Goal: Task Accomplishment & Management: Manage account settings

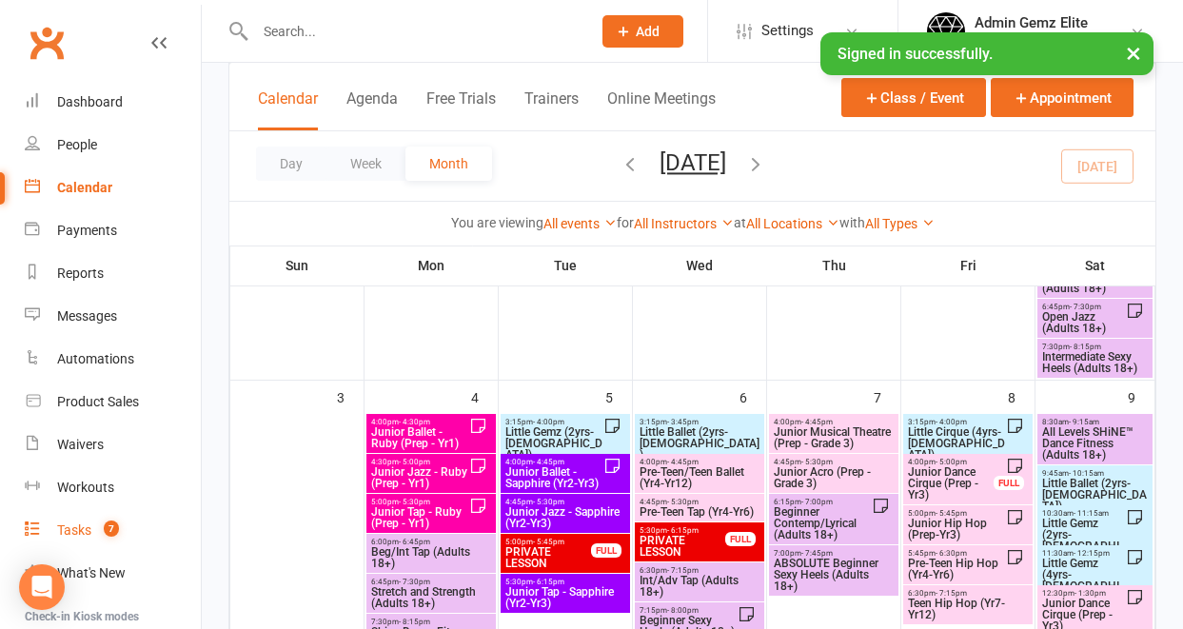
click at [70, 530] on div "Tasks" at bounding box center [74, 530] width 34 height 15
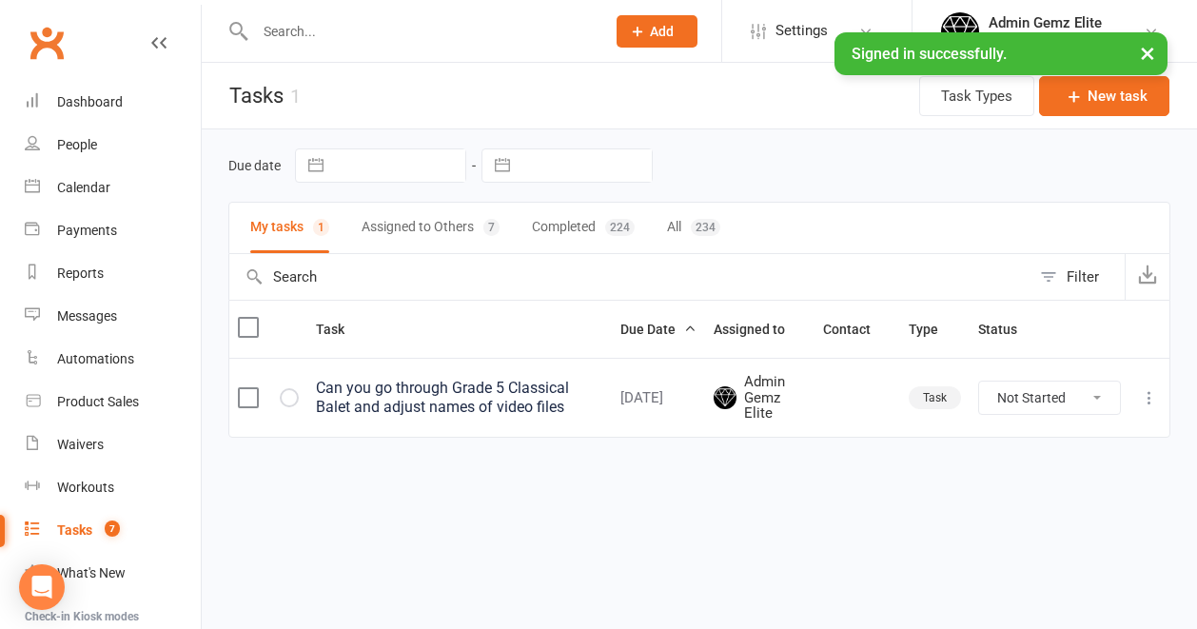
click at [454, 223] on button "Assigned to Others 7" at bounding box center [431, 228] width 138 height 50
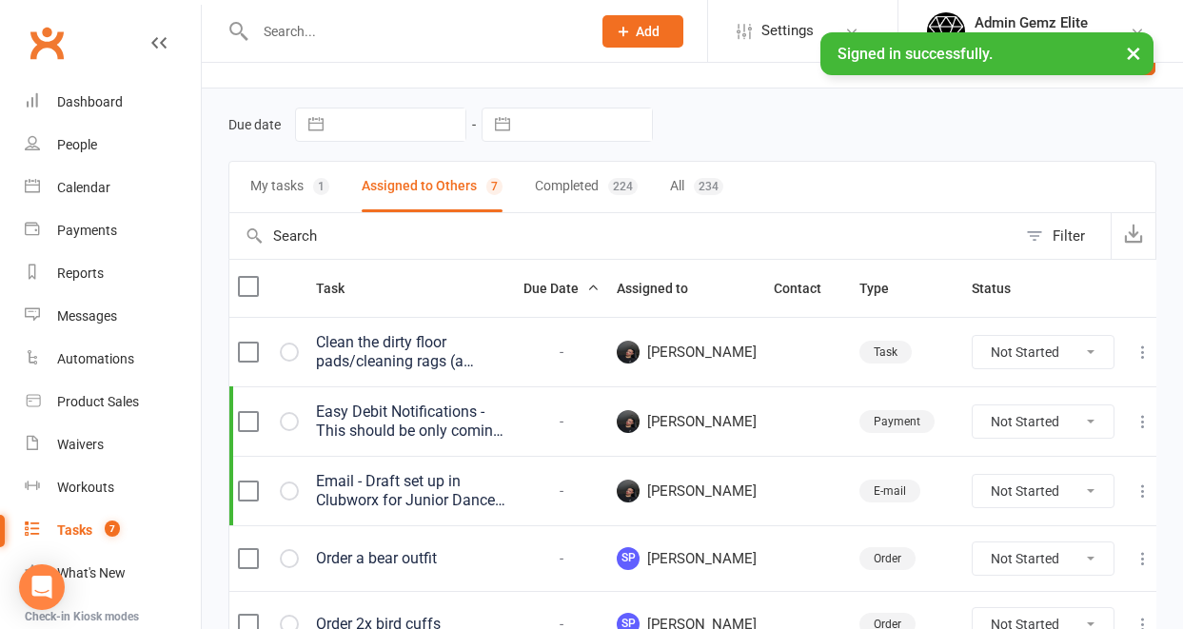
scroll to position [42, 0]
click at [483, 362] on div "Clean the dirty floor pads/cleaning rags (a collection in the drawer in the sta…" at bounding box center [411, 351] width 190 height 38
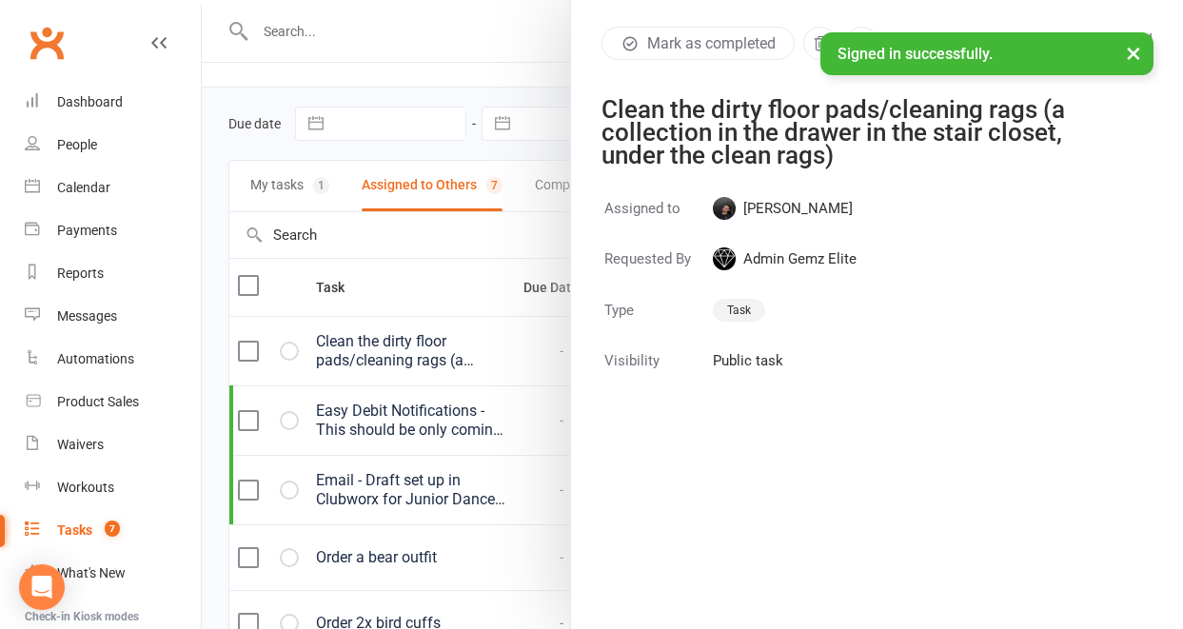
click at [1137, 52] on button "×" at bounding box center [1133, 52] width 34 height 41
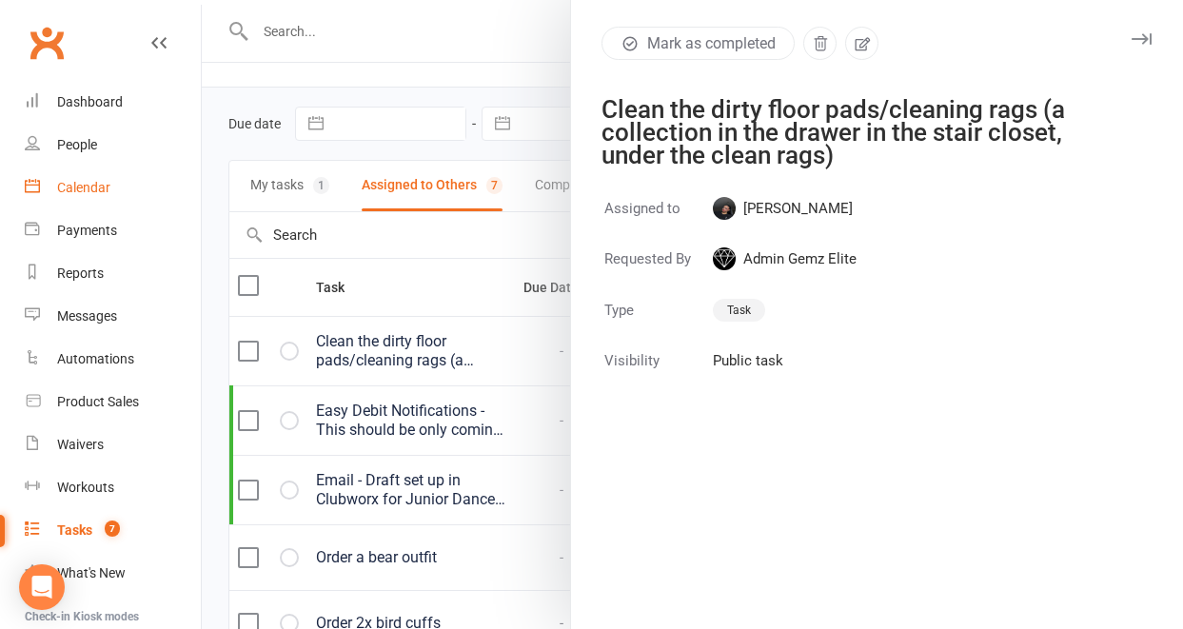
click at [69, 193] on div "Calendar" at bounding box center [83, 187] width 53 height 15
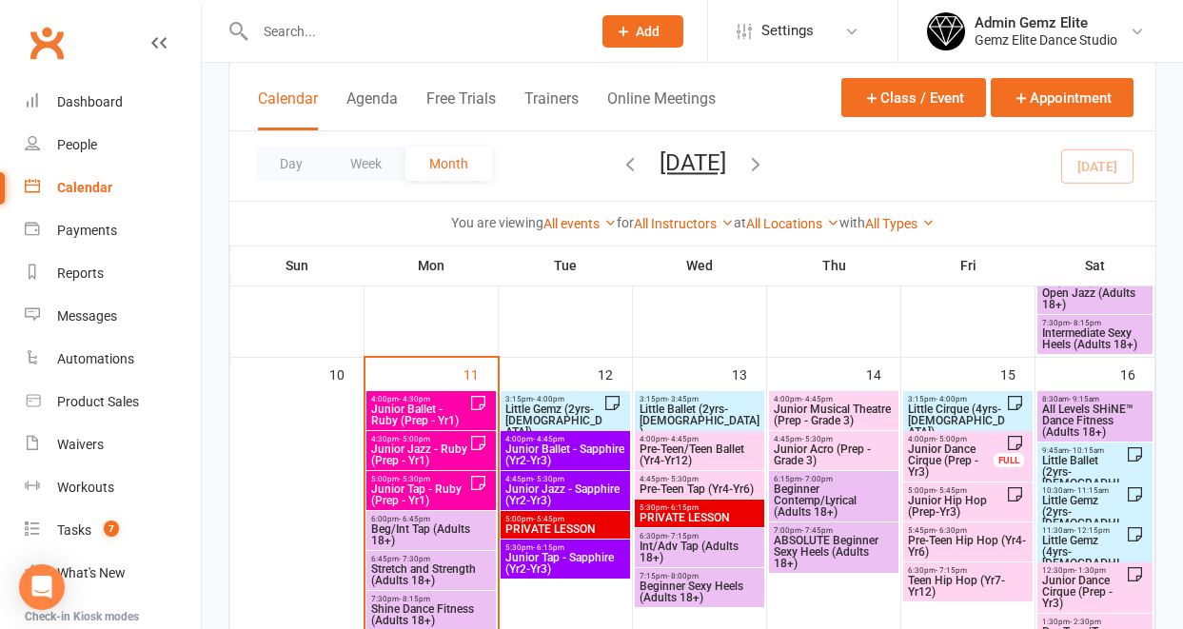
scroll to position [926, 0]
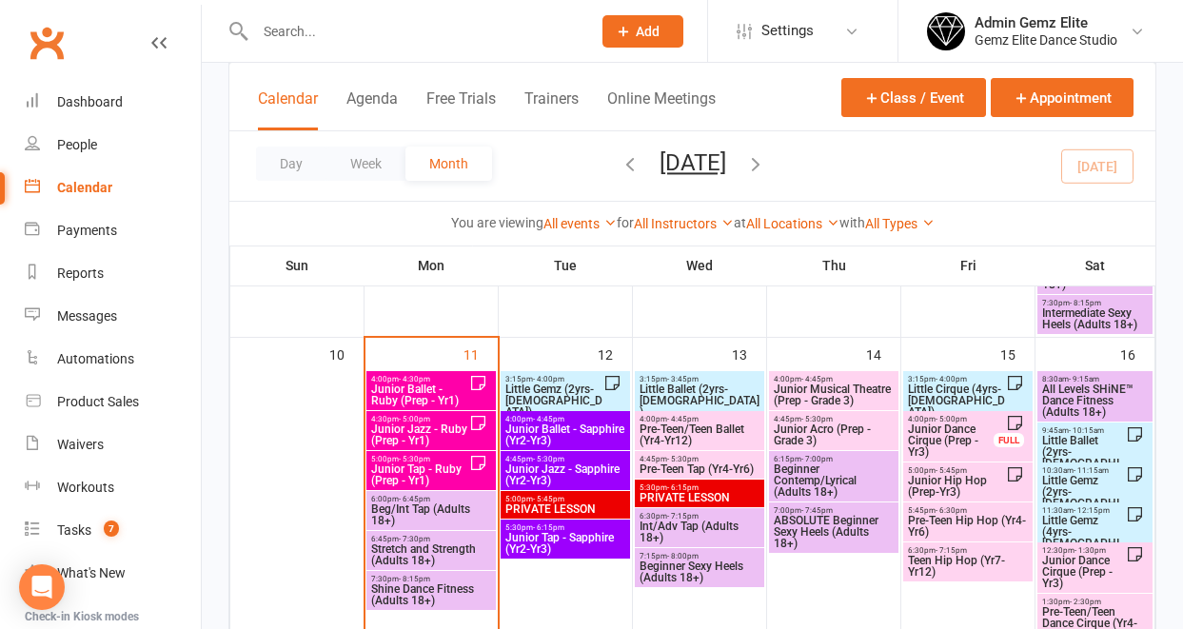
click at [464, 385] on span "Junior Ballet - Ruby (Prep - Yr1)" at bounding box center [419, 395] width 99 height 23
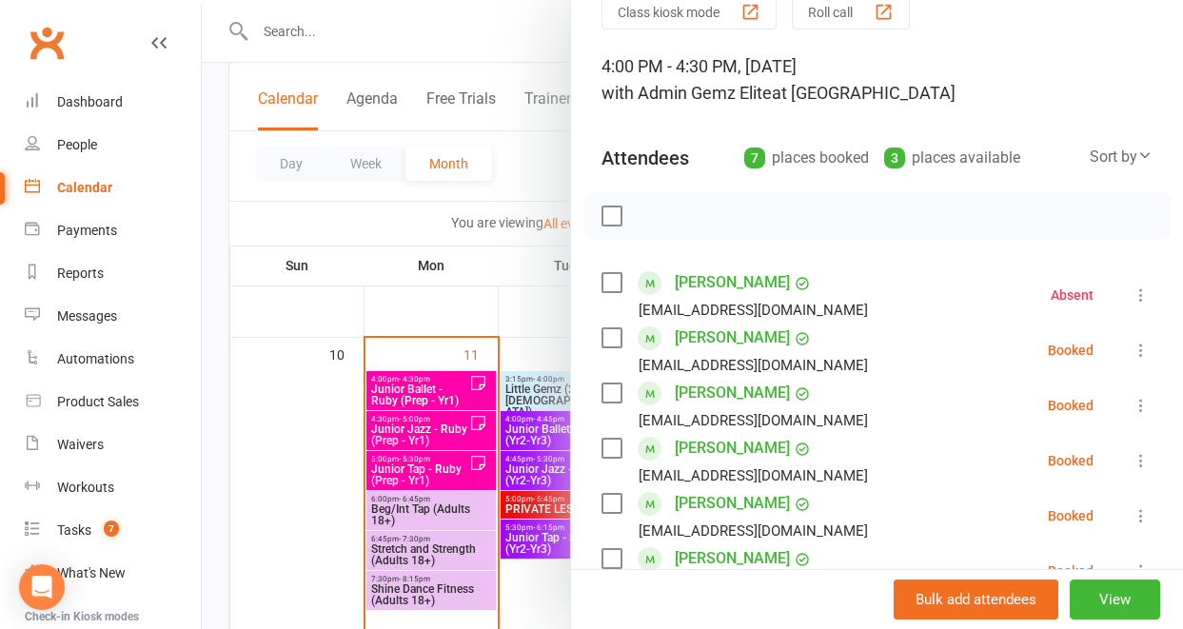
scroll to position [0, 0]
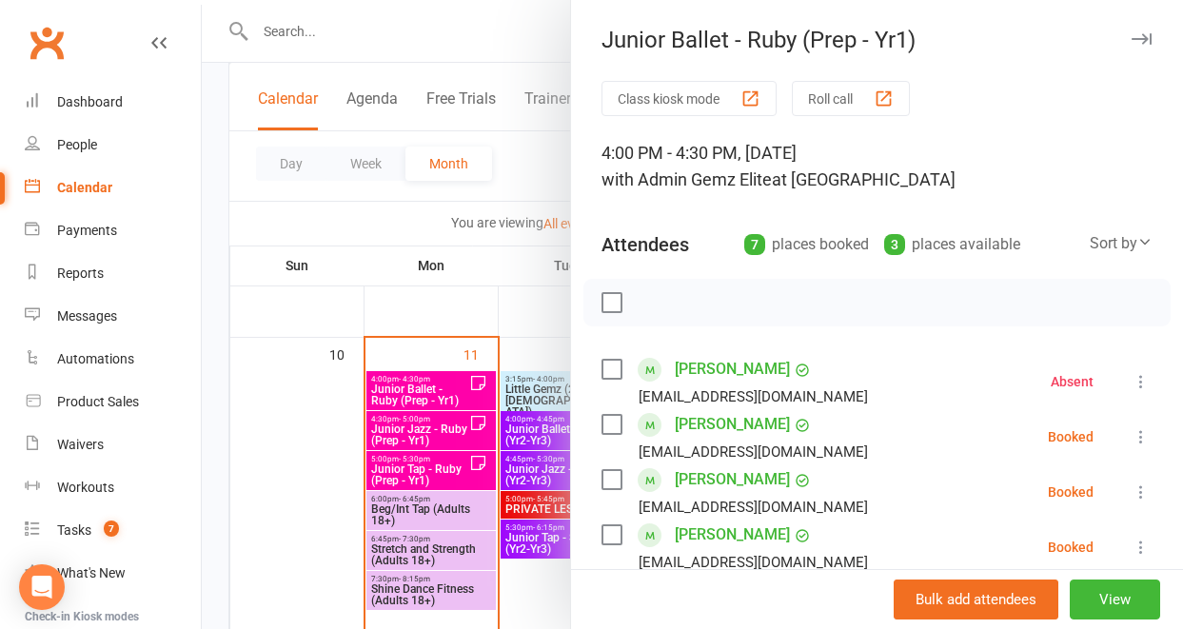
click at [326, 47] on div at bounding box center [692, 314] width 981 height 629
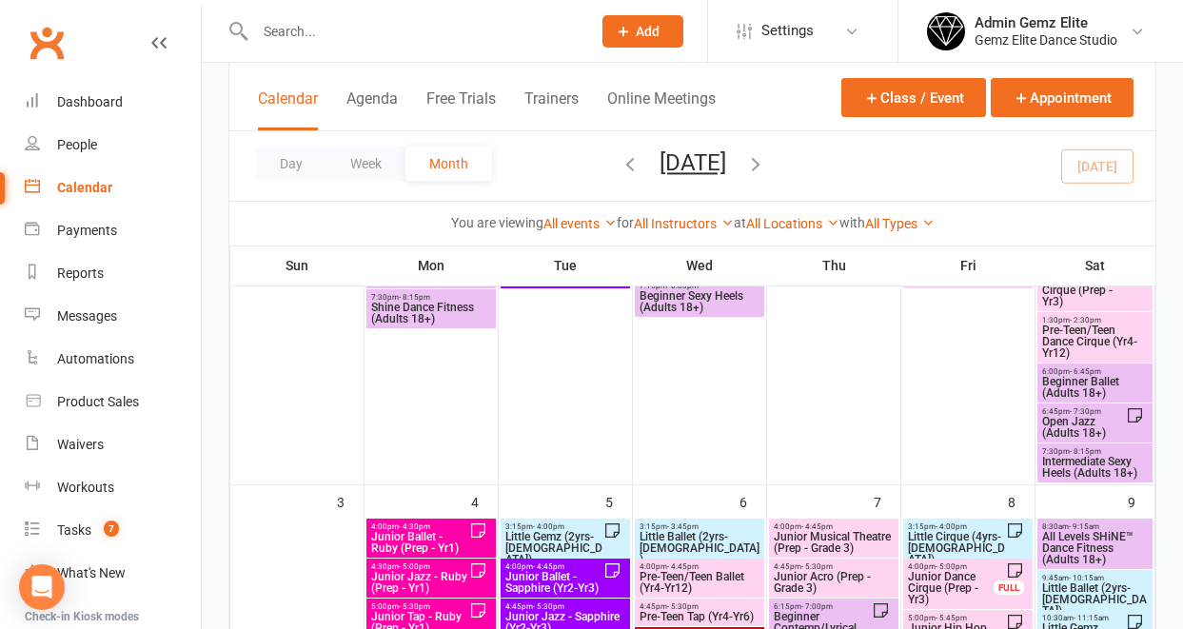
scroll to position [341, 0]
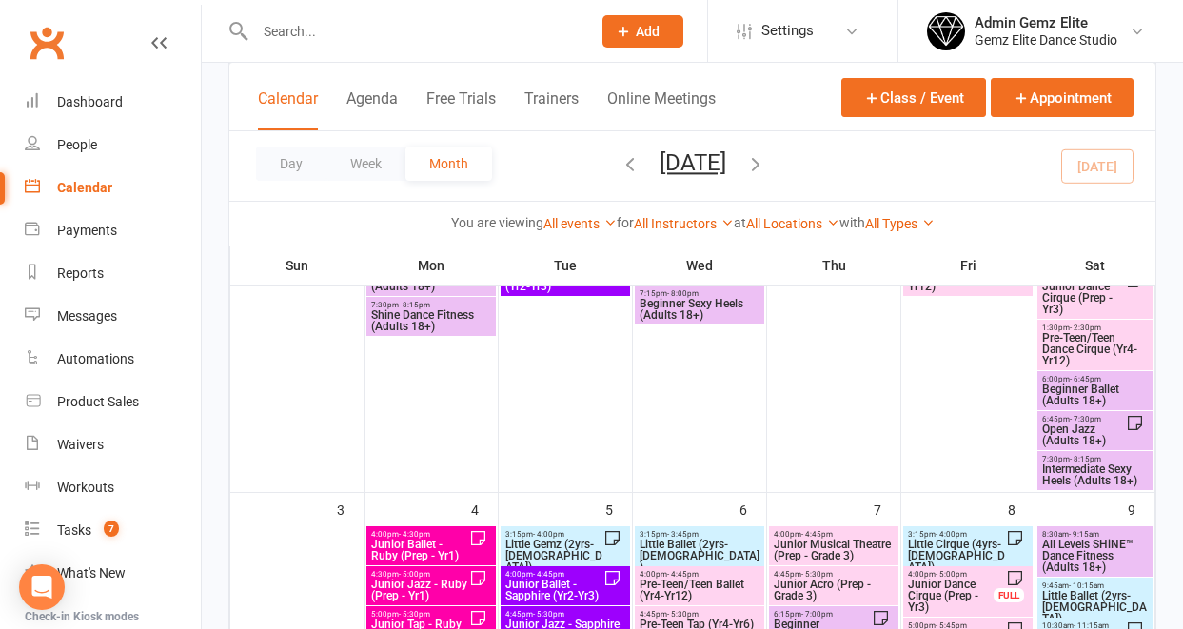
click at [273, 32] on input "text" at bounding box center [413, 31] width 328 height 27
paste input "[EMAIL_ADDRESS][DOMAIN_NAME]"
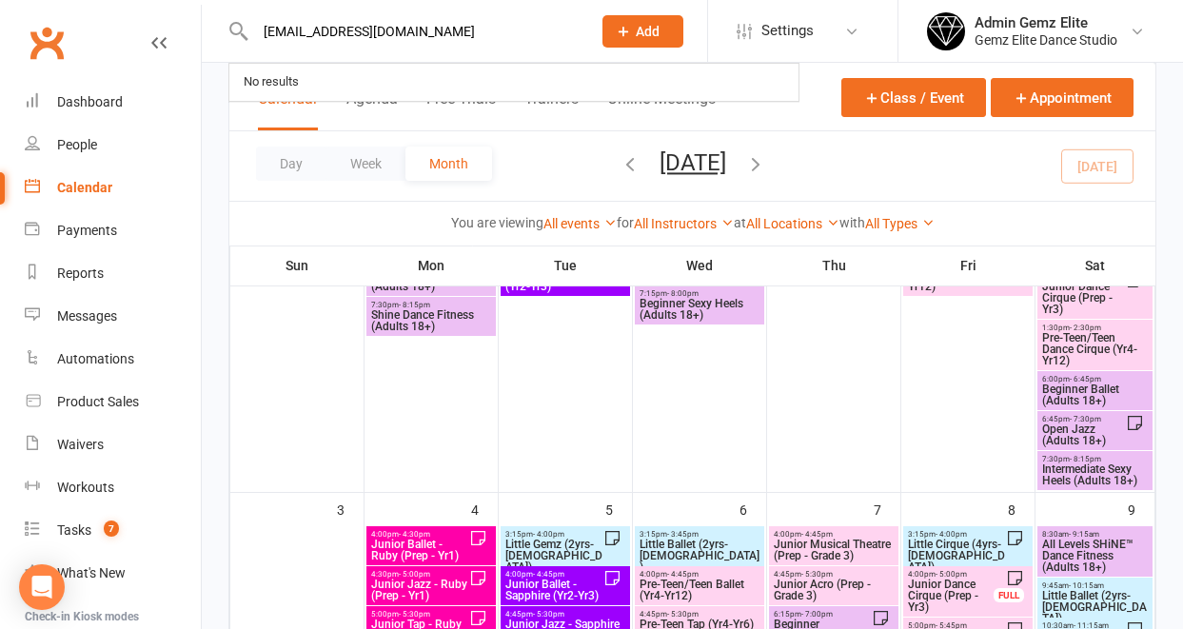
type input "[EMAIL_ADDRESS][DOMAIN_NAME]"
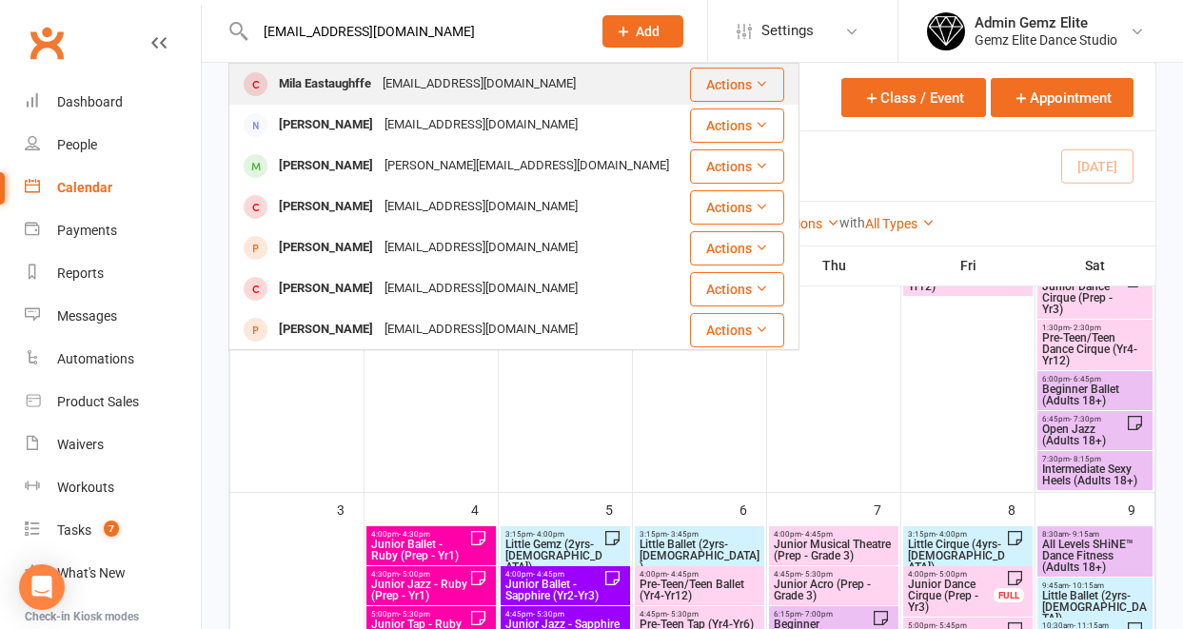
click at [316, 86] on div "Mila Eastaughffe" at bounding box center [325, 84] width 104 height 28
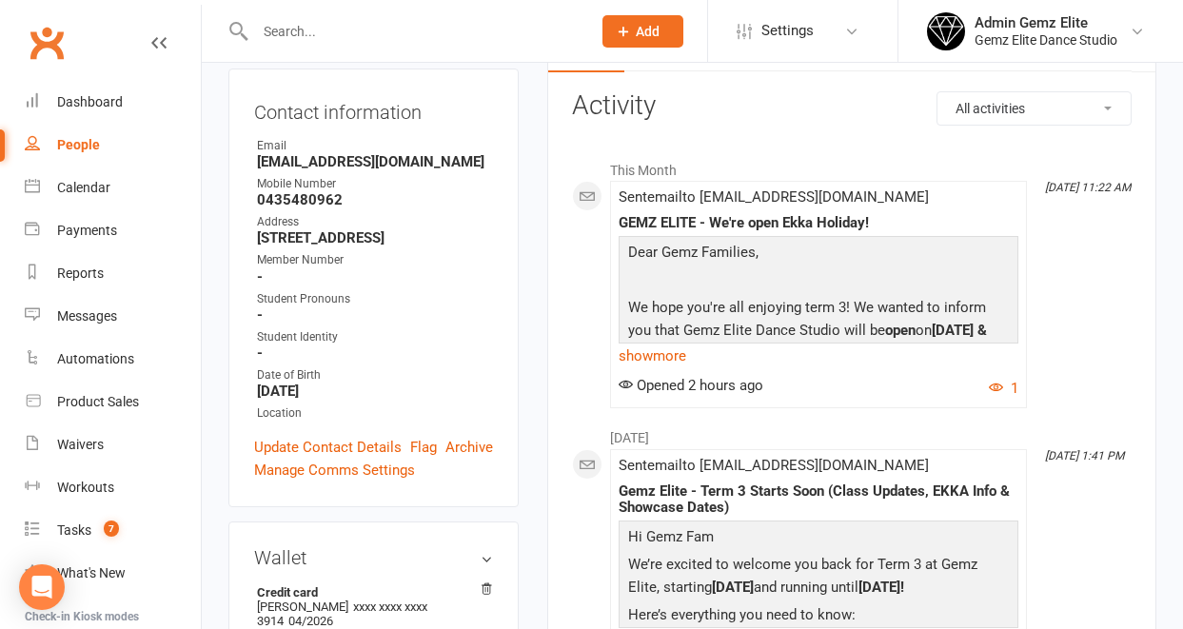
scroll to position [227, 0]
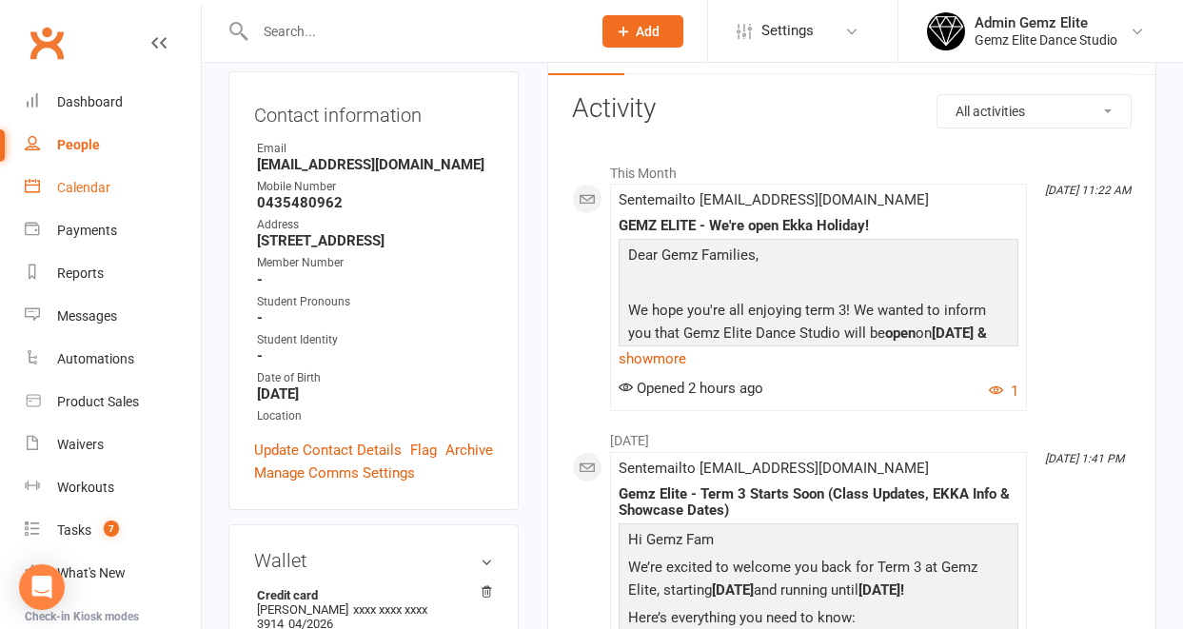
click at [93, 201] on link "Calendar" at bounding box center [113, 188] width 176 height 43
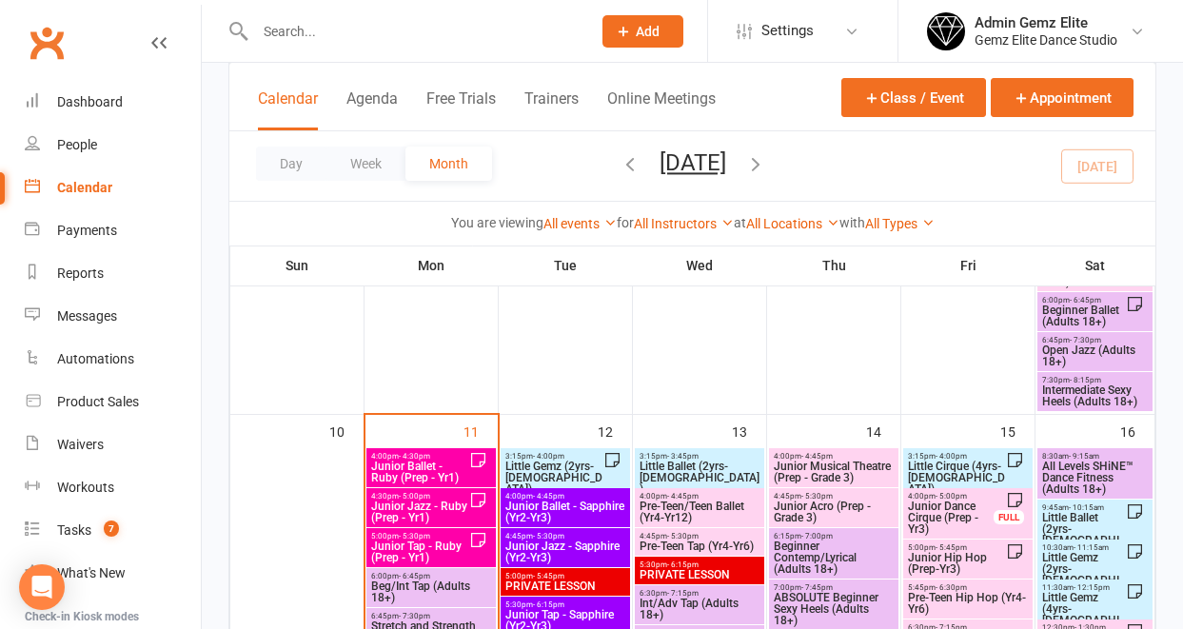
scroll to position [857, 0]
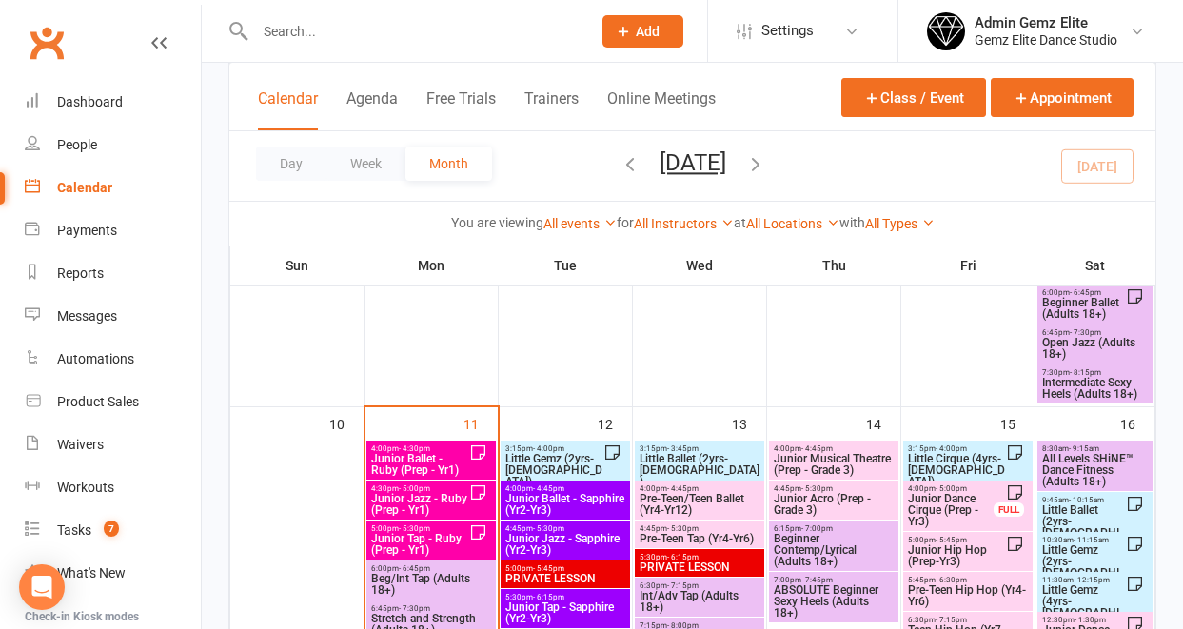
click at [525, 453] on span "Little Gemz (2yrs-[DEMOGRAPHIC_DATA])" at bounding box center [553, 470] width 99 height 34
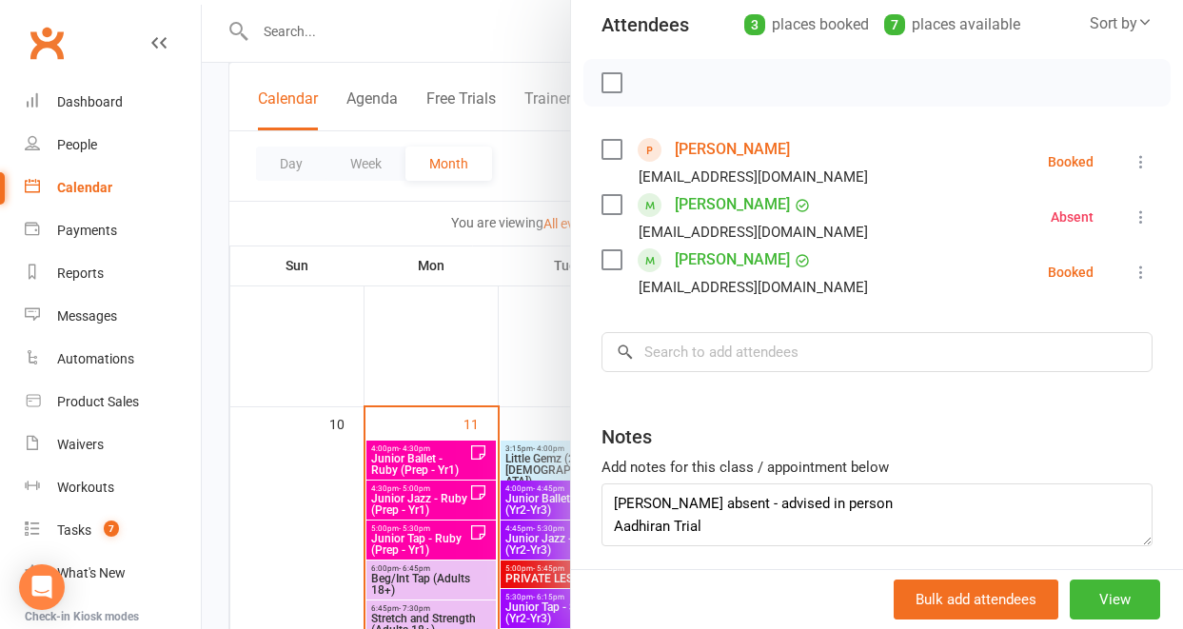
scroll to position [292, 0]
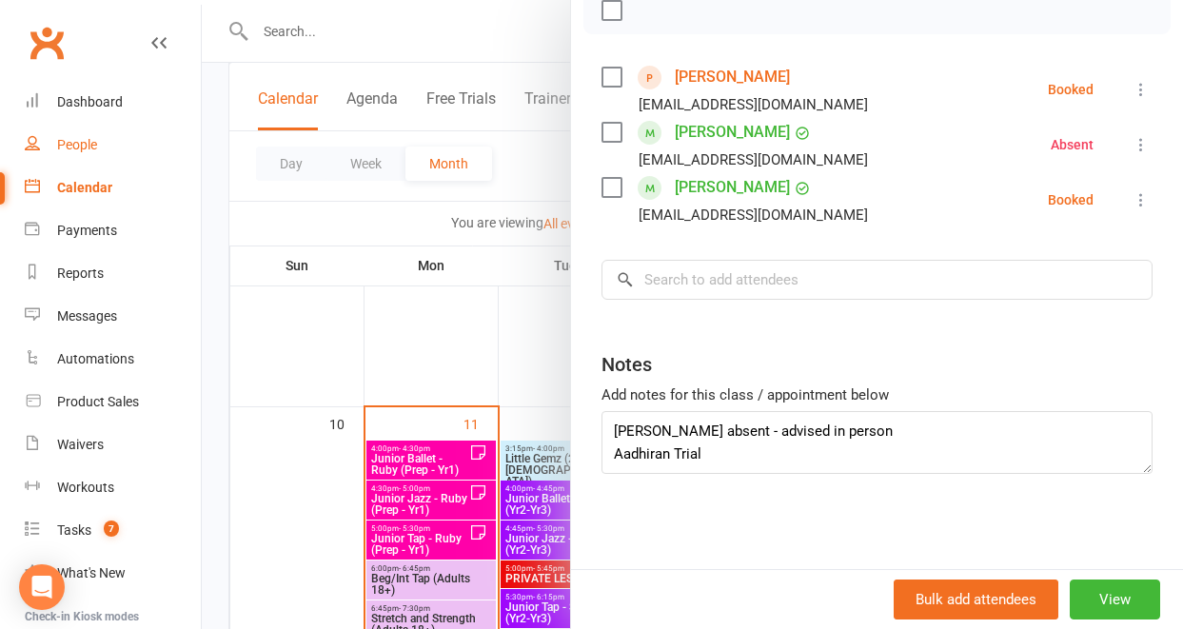
click at [79, 148] on div "People" at bounding box center [77, 144] width 40 height 15
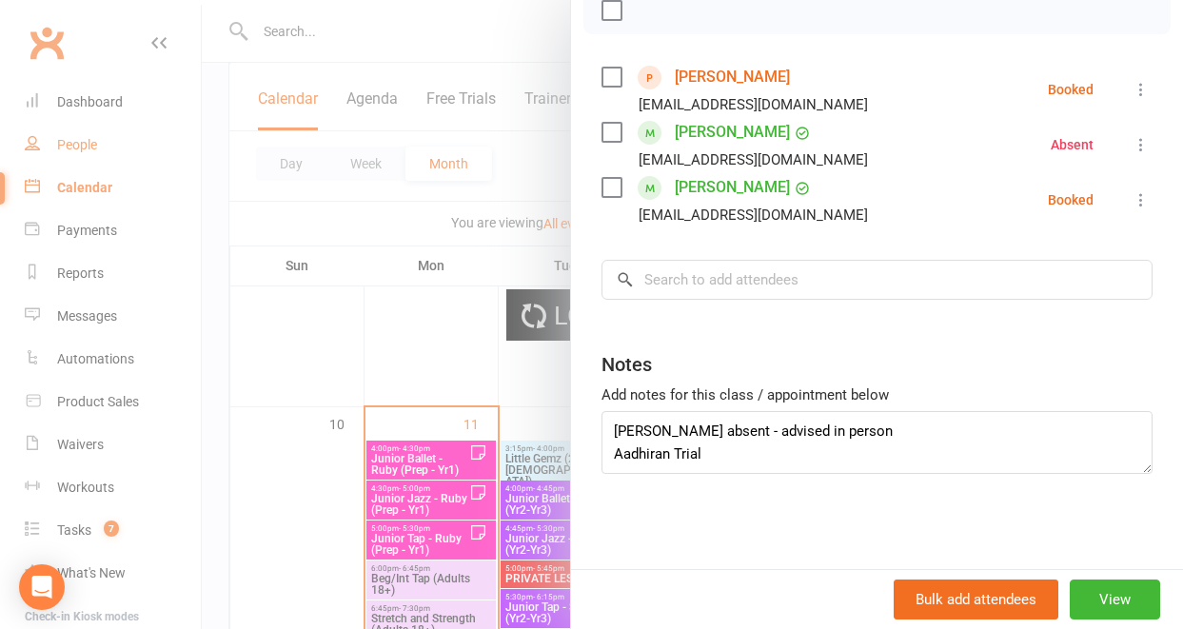
select select "100"
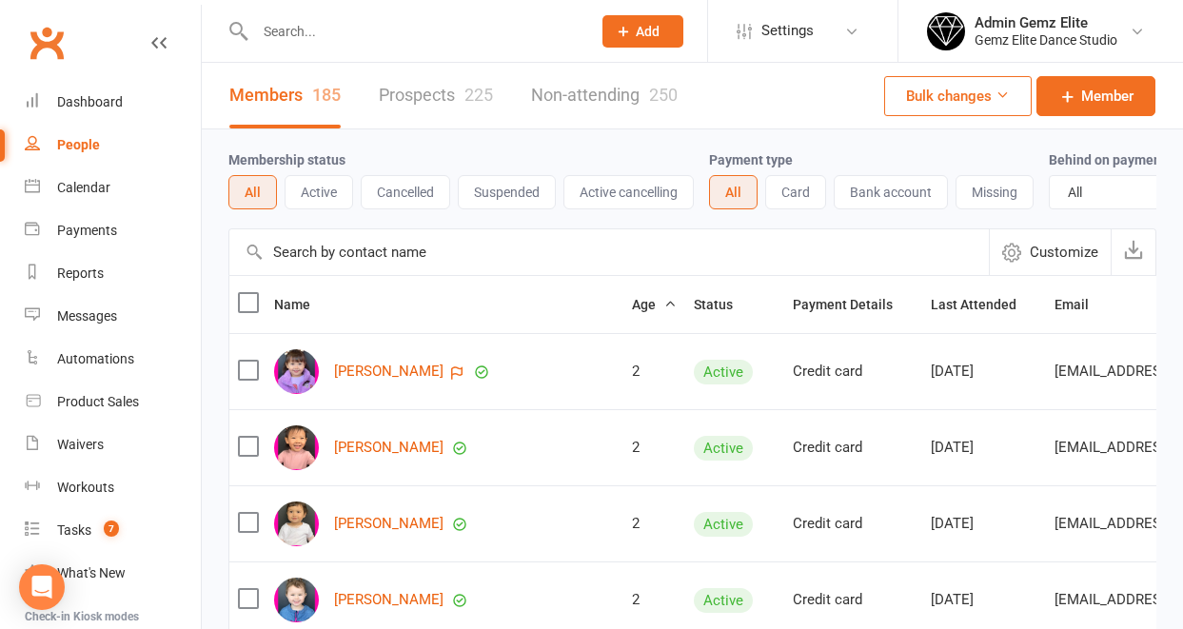
click at [296, 36] on input "text" at bounding box center [413, 31] width 328 height 27
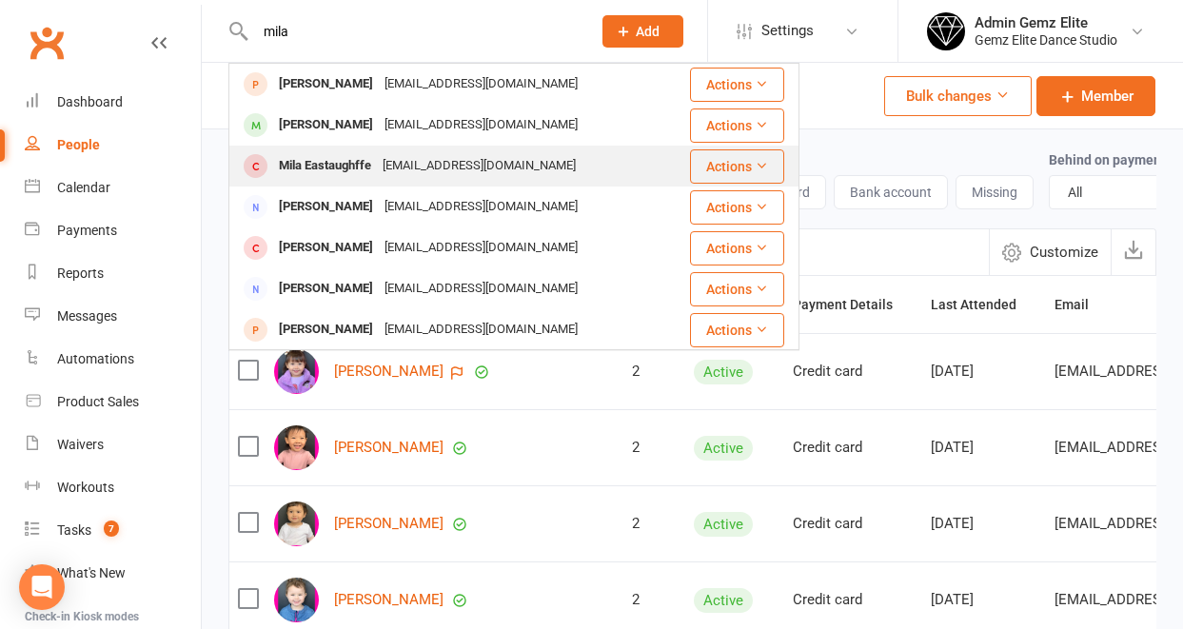
type input "mila"
click at [409, 162] on div "[EMAIL_ADDRESS][DOMAIN_NAME]" at bounding box center [479, 166] width 205 height 28
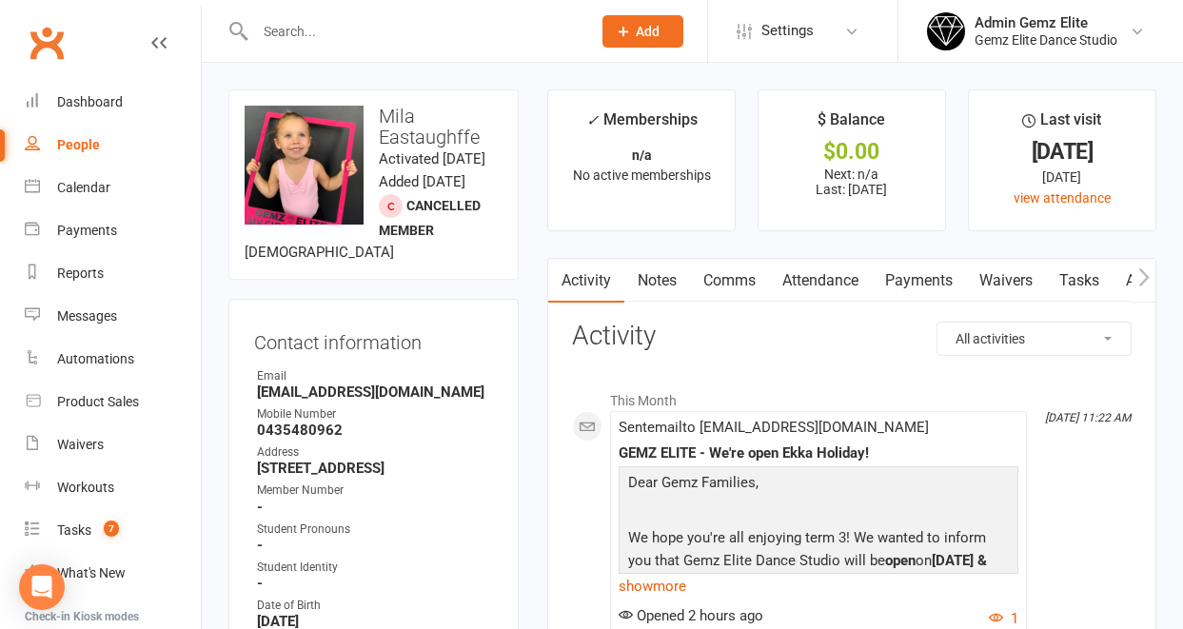
click at [663, 283] on link "Notes" at bounding box center [657, 281] width 66 height 44
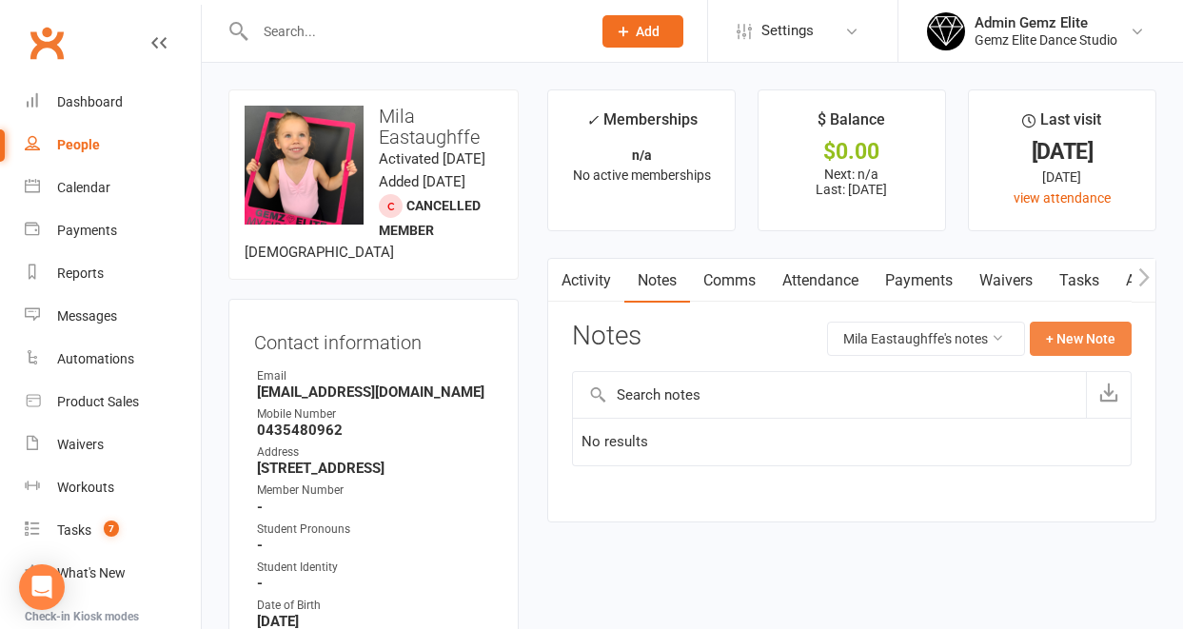
click at [1070, 344] on button "+ New Note" at bounding box center [1081, 339] width 102 height 34
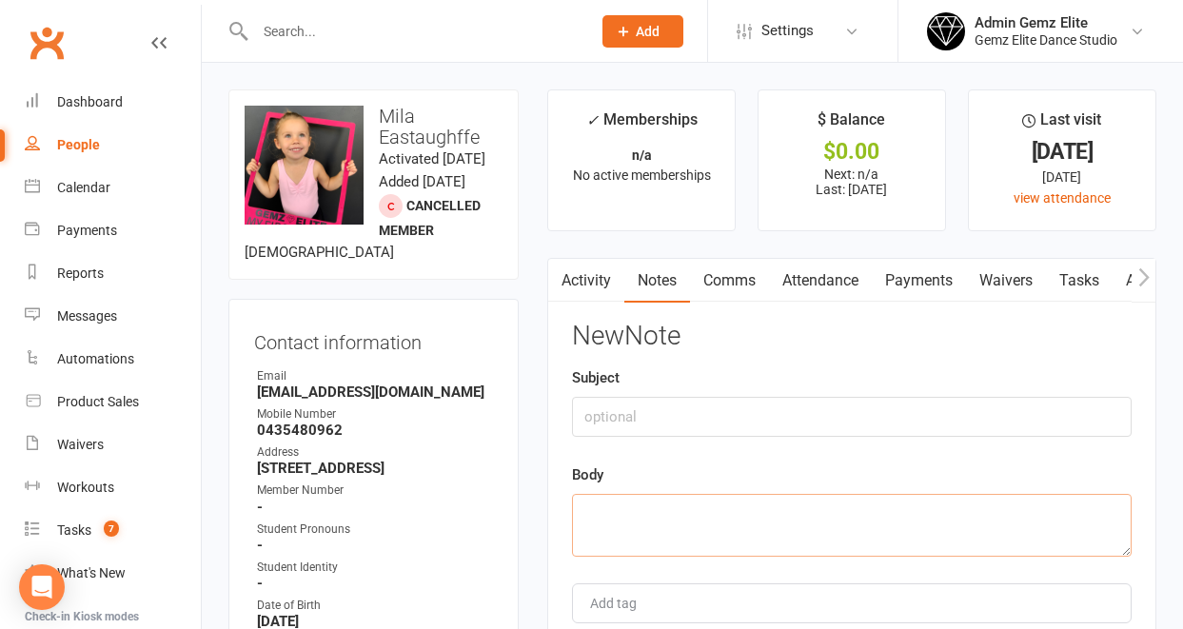
click at [599, 520] on textarea at bounding box center [852, 525] width 560 height 63
paste textarea "Hi Zara, We are moving back to the area and I was wondering if you have any roo…"
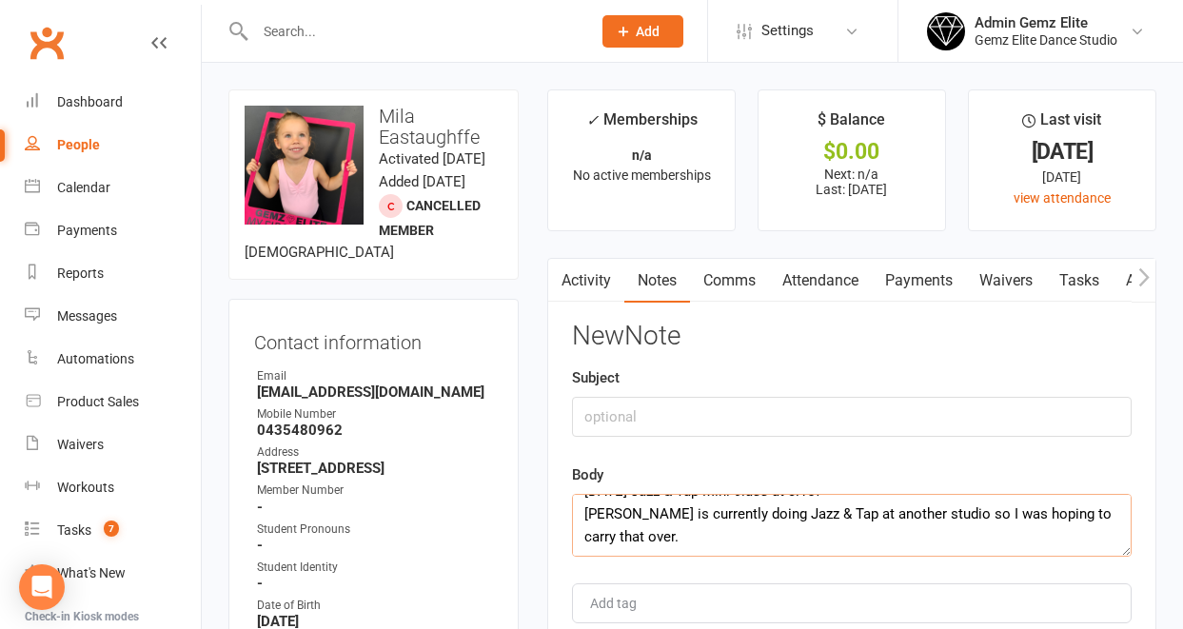
type textarea "Hi Zara, We are moving back to the area and I was wondering if you have any roo…"
click at [591, 411] on input "text" at bounding box center [852, 417] width 560 height 40
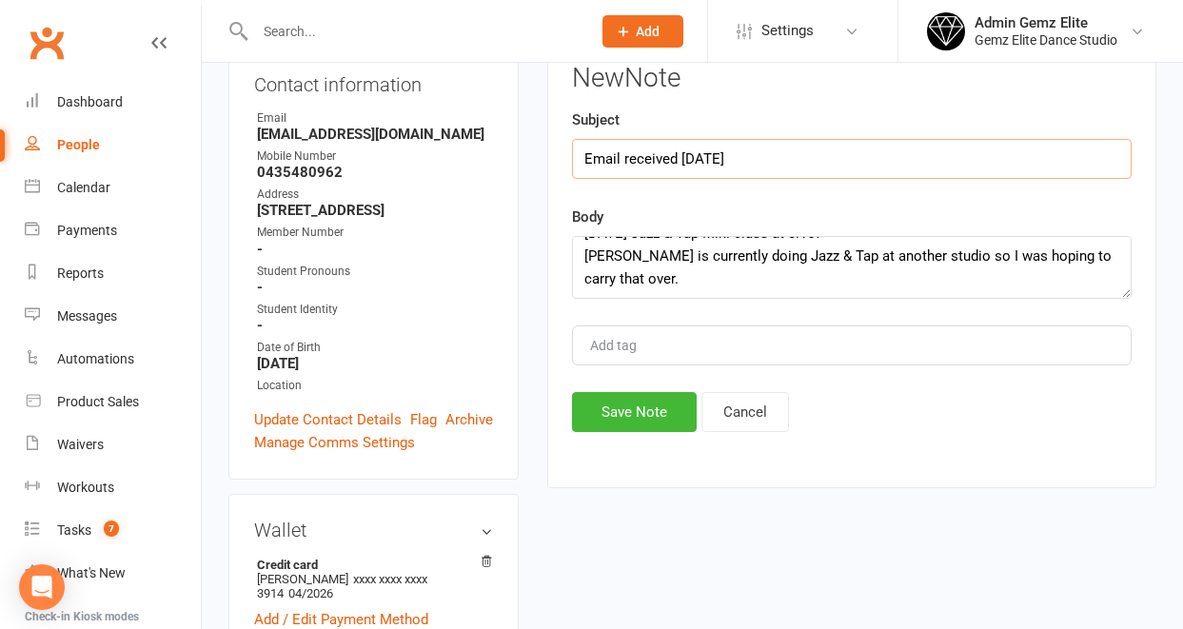
scroll to position [321, 0]
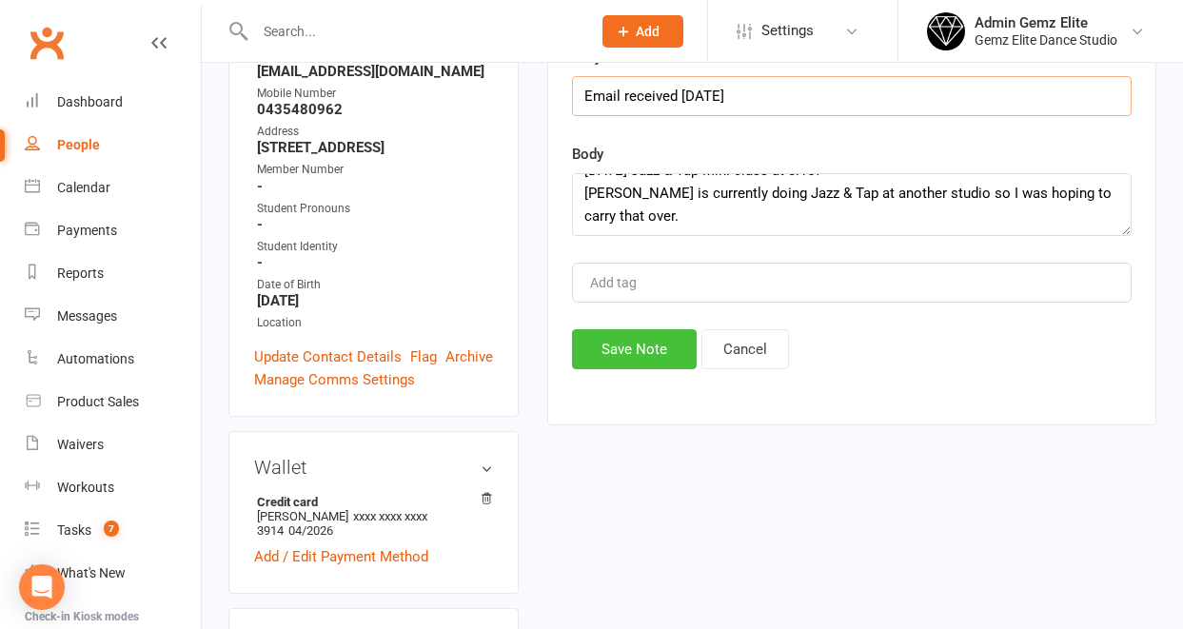
type input "Email received [DATE]"
click at [645, 346] on button "Save Note" at bounding box center [634, 349] width 125 height 40
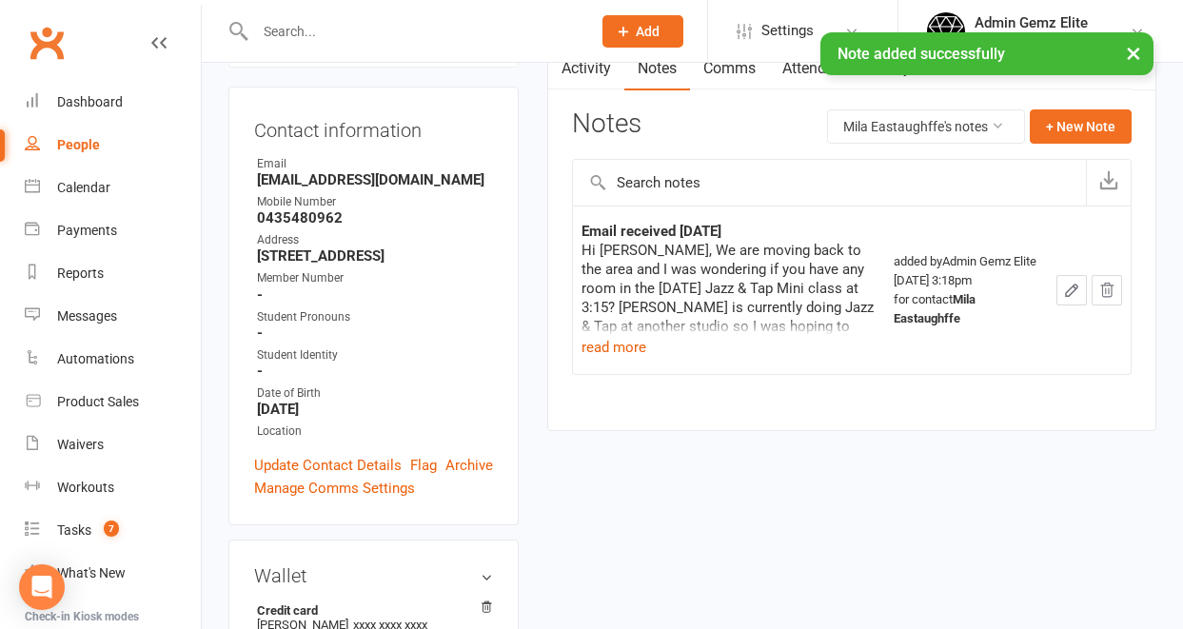
scroll to position [135, 0]
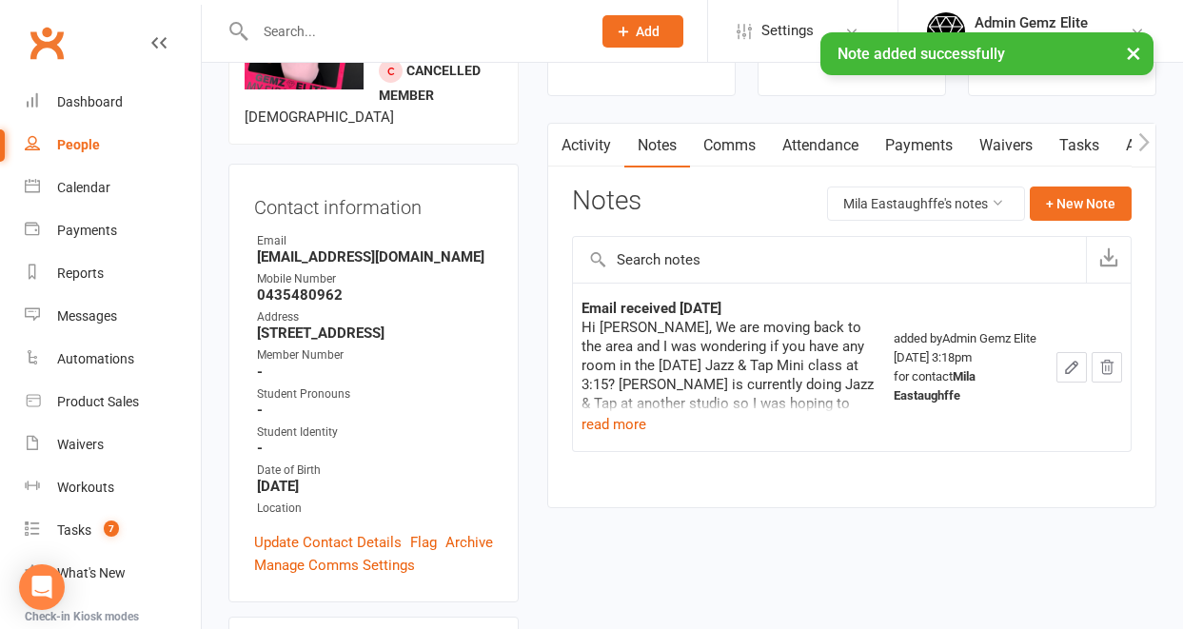
click at [573, 149] on link "Activity" at bounding box center [586, 146] width 76 height 44
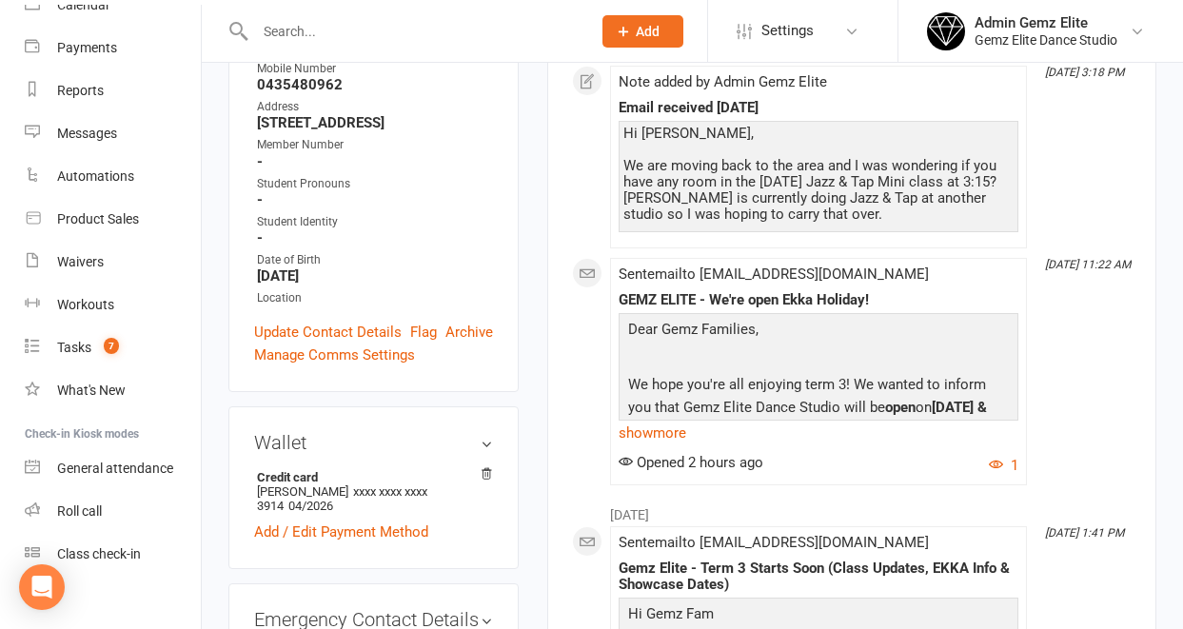
scroll to position [201, 0]
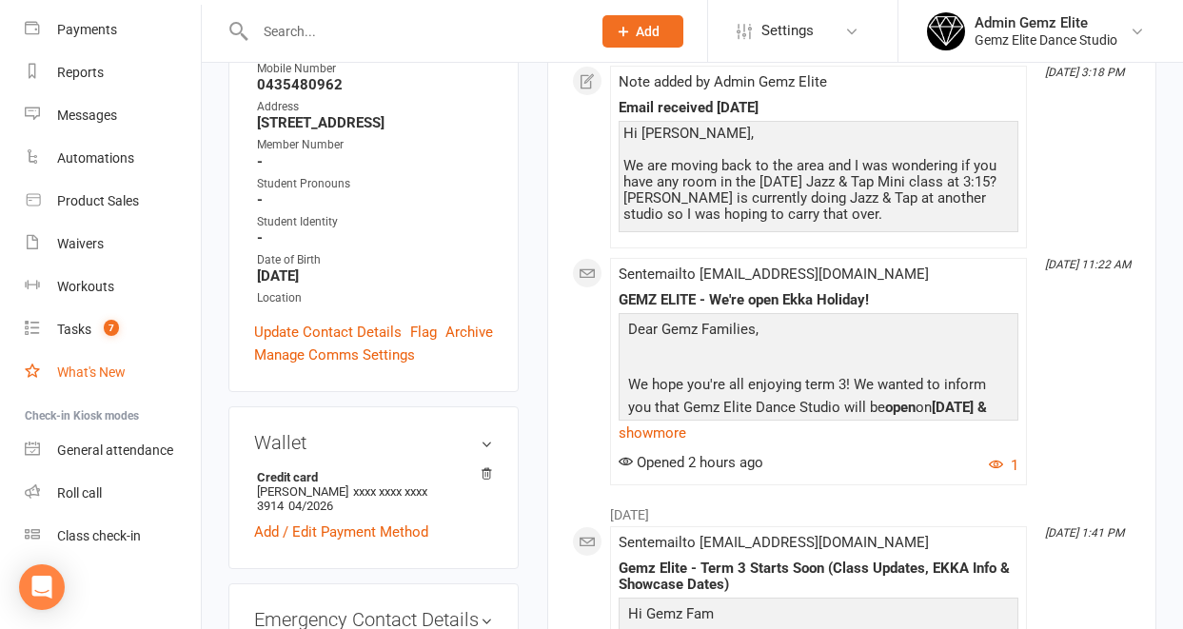
click at [118, 380] on link "What's New" at bounding box center [113, 372] width 176 height 43
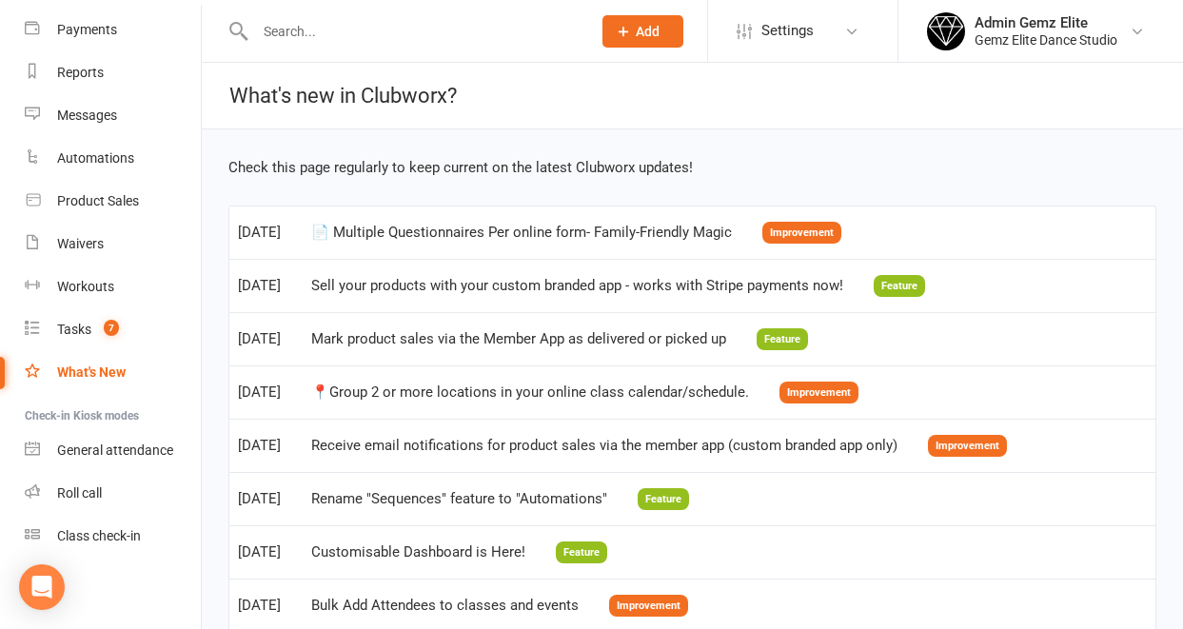
click at [464, 34] on input "text" at bounding box center [413, 31] width 328 height 27
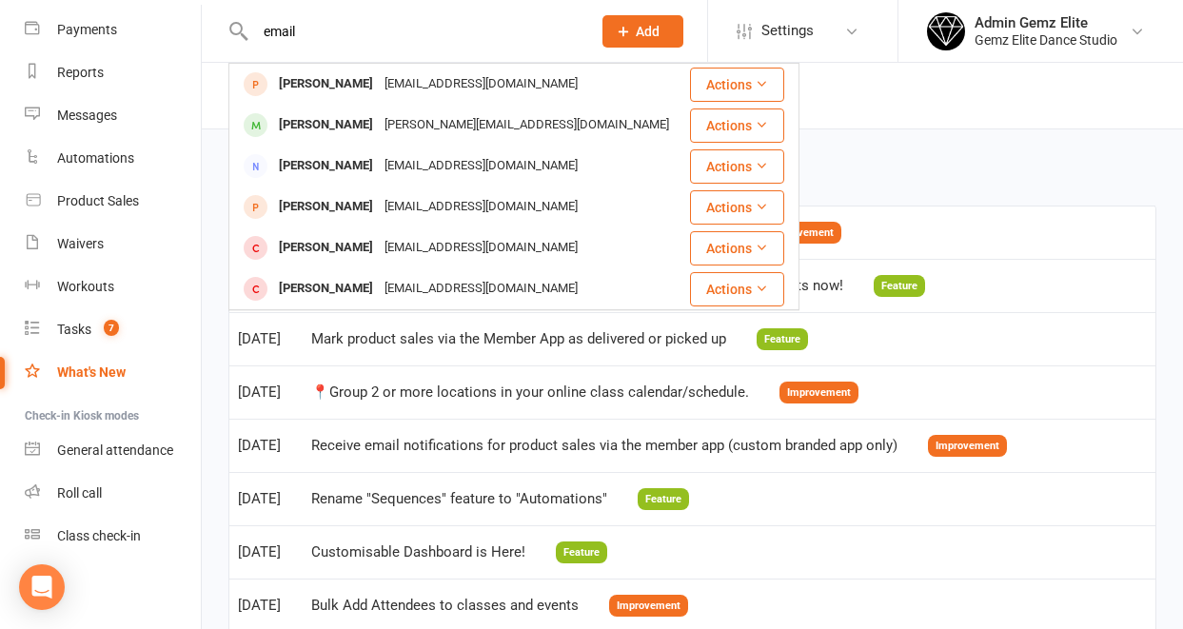
type input "email"
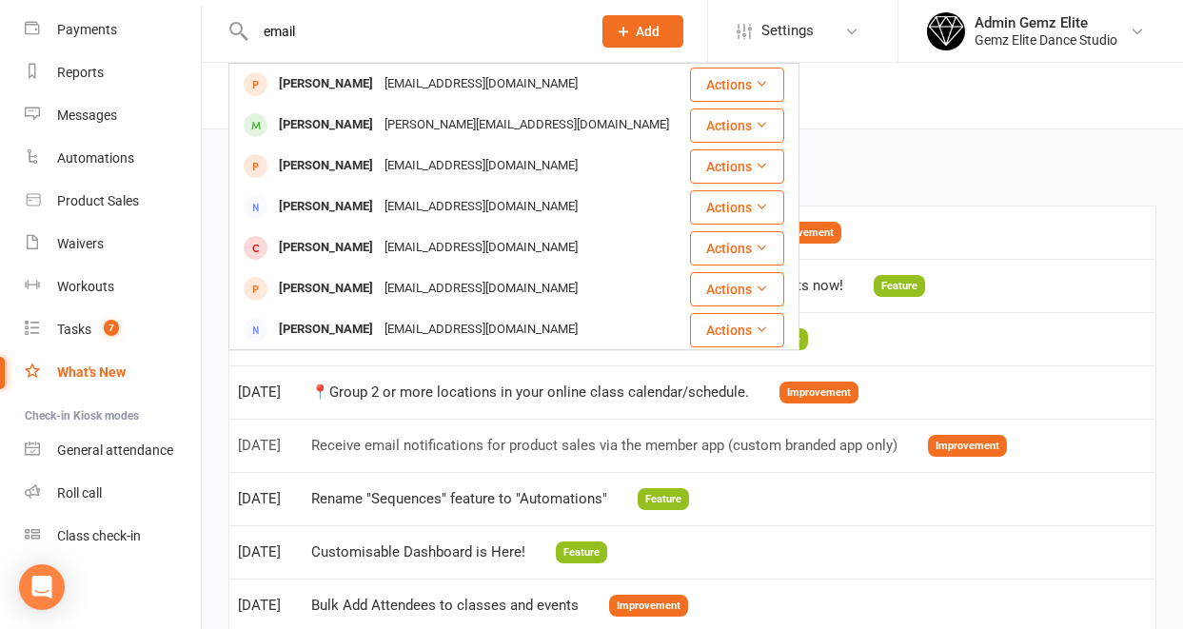
click at [582, 442] on div "Receive email notifications for product sales via the member app (custom brande…" at bounding box center [604, 446] width 586 height 16
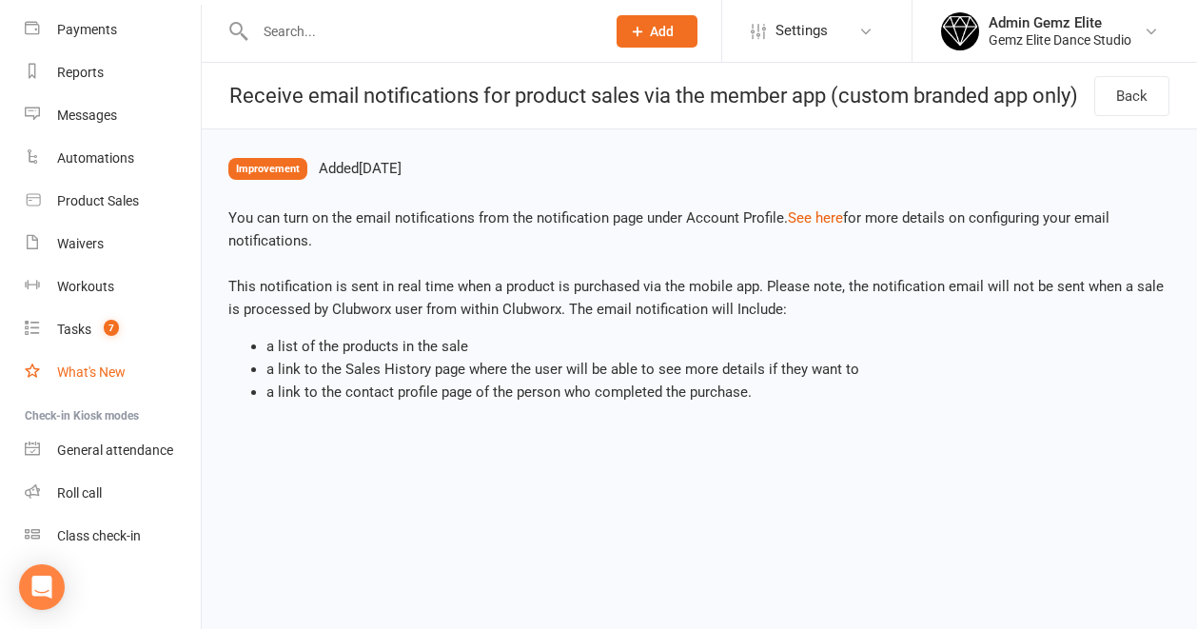
click at [101, 374] on div "What's New" at bounding box center [91, 372] width 69 height 15
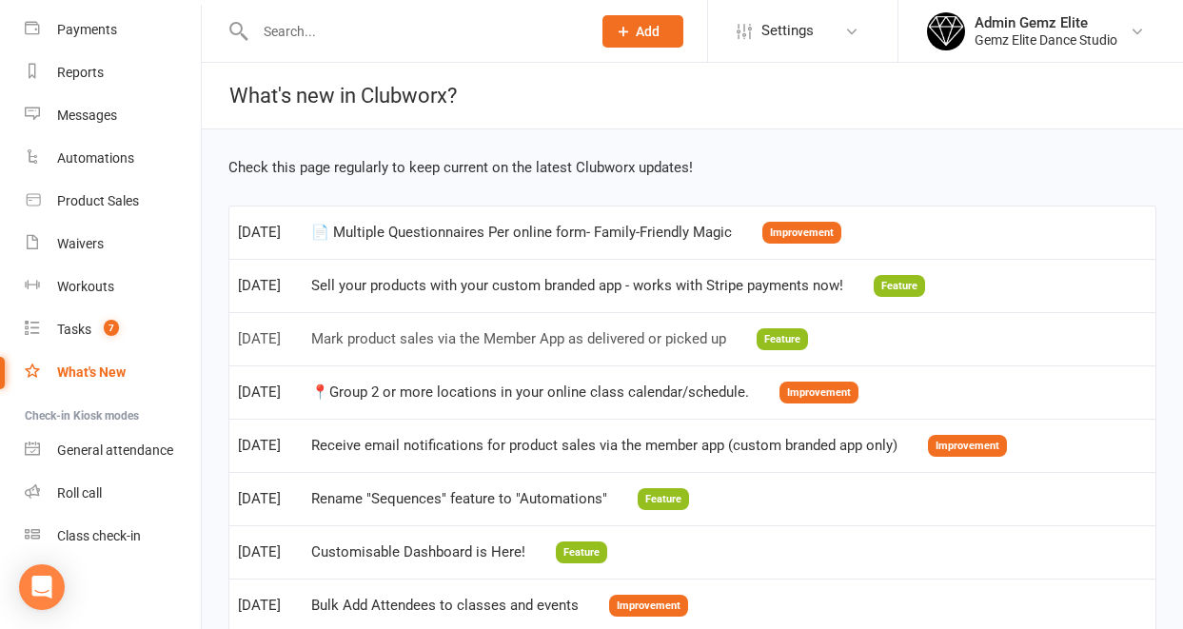
click at [511, 336] on div "Mark product sales via the Member App as delivered or picked up" at bounding box center [518, 339] width 415 height 16
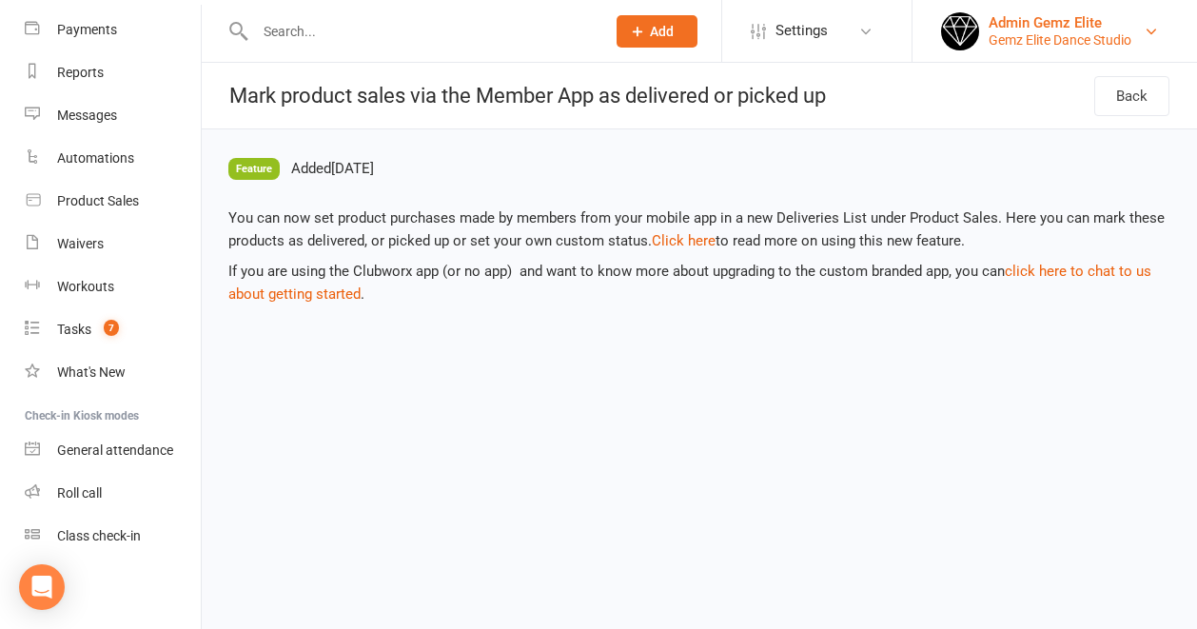
click at [1024, 28] on div "Admin Gemz Elite" at bounding box center [1060, 22] width 143 height 17
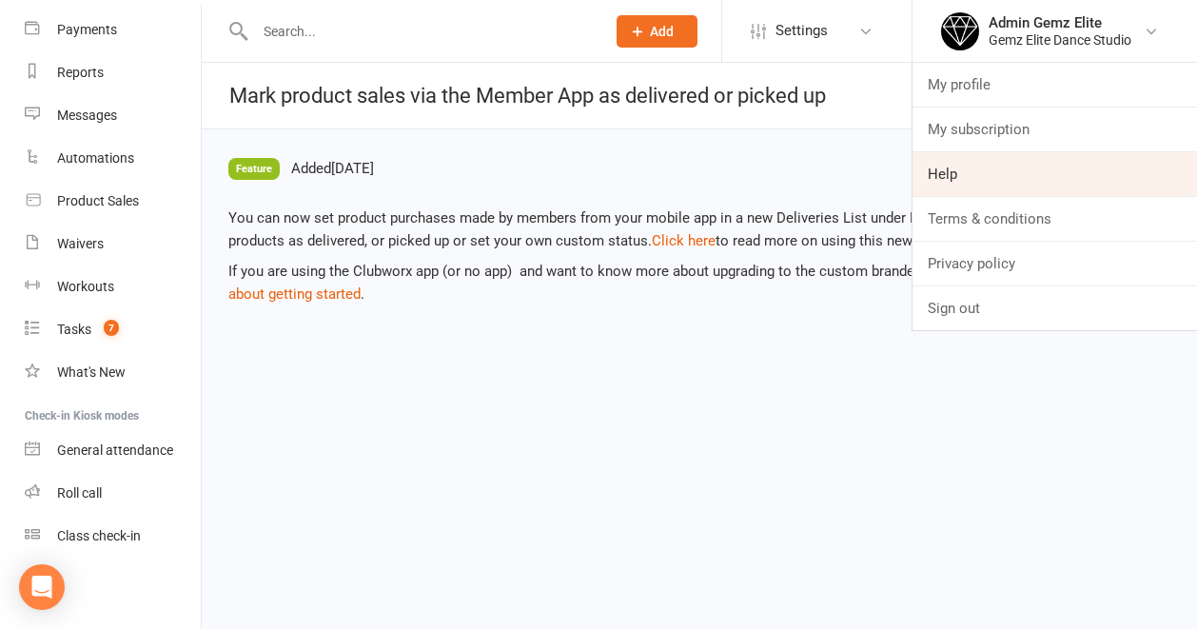
click at [950, 171] on link "Help" at bounding box center [1055, 174] width 285 height 44
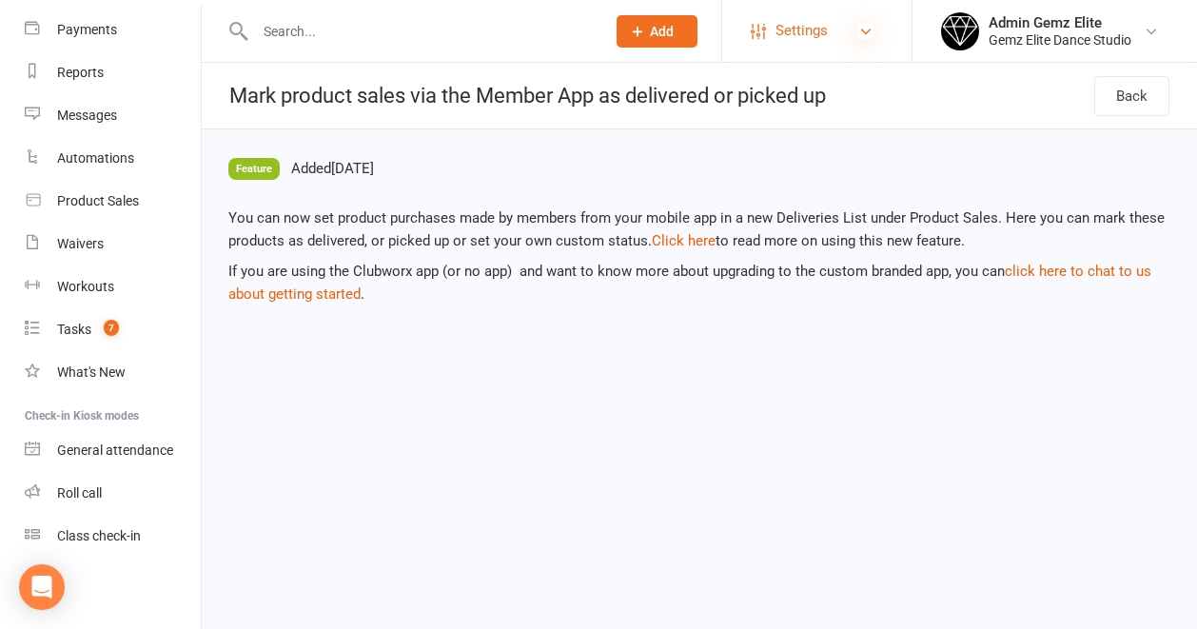
click at [863, 31] on icon at bounding box center [865, 31] width 15 height 15
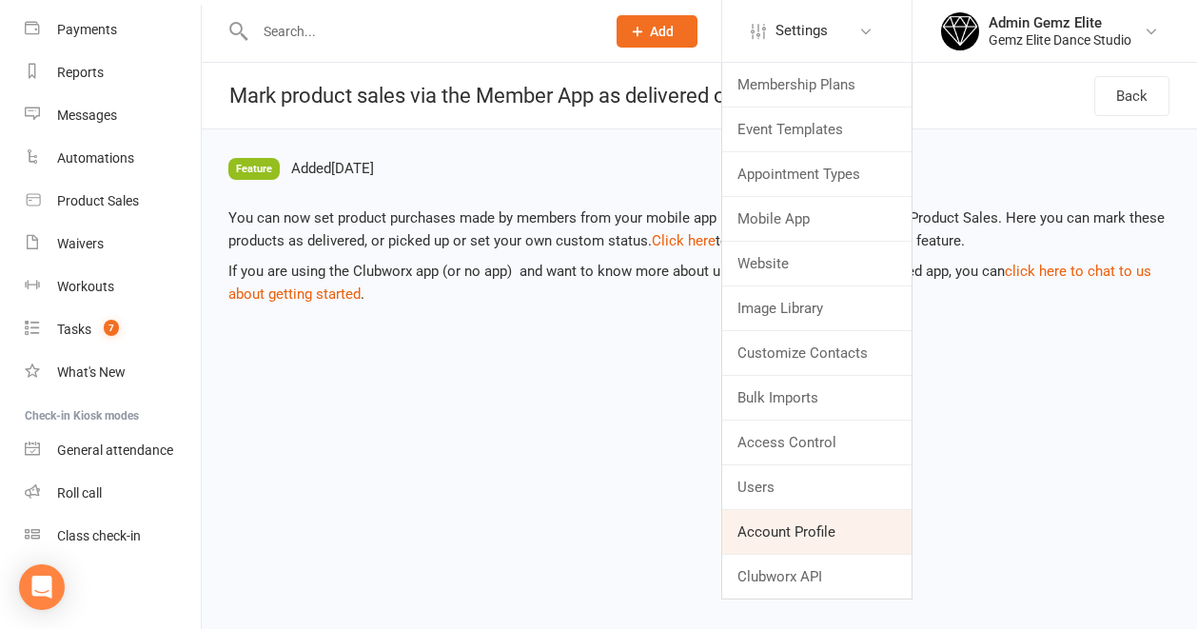
click at [801, 535] on link "Account Profile" at bounding box center [816, 532] width 189 height 44
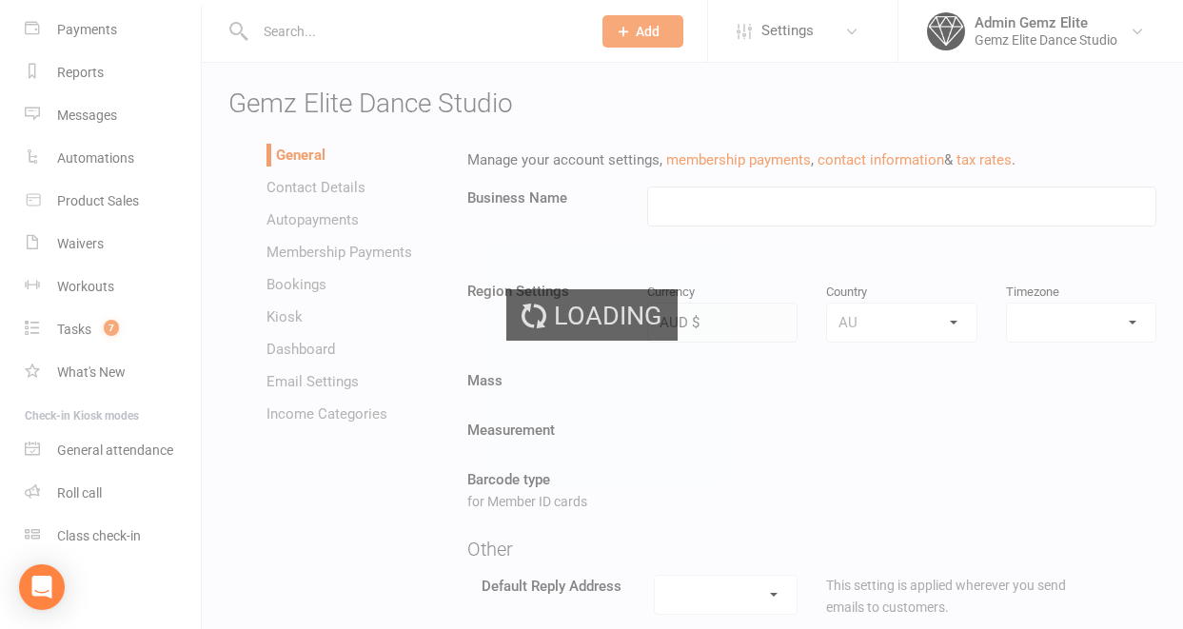
type input "Gemz Elite Dance Studio"
select select "Australia/Brisbane"
select select "[EMAIL_ADDRESS][DOMAIN_NAME]"
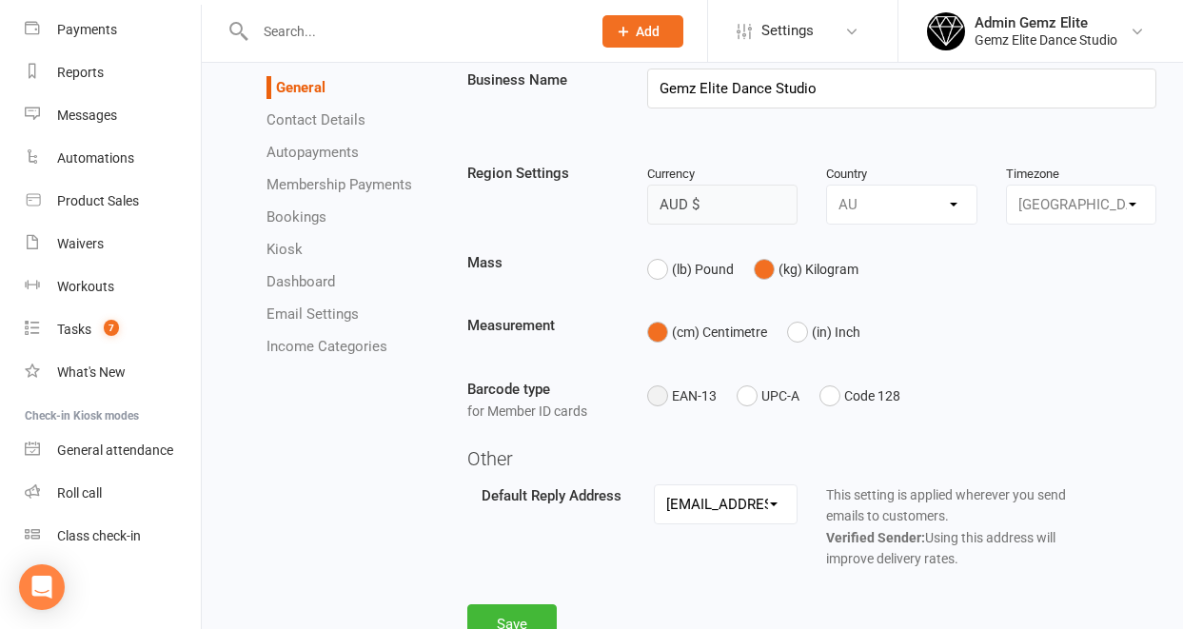
scroll to position [120, 0]
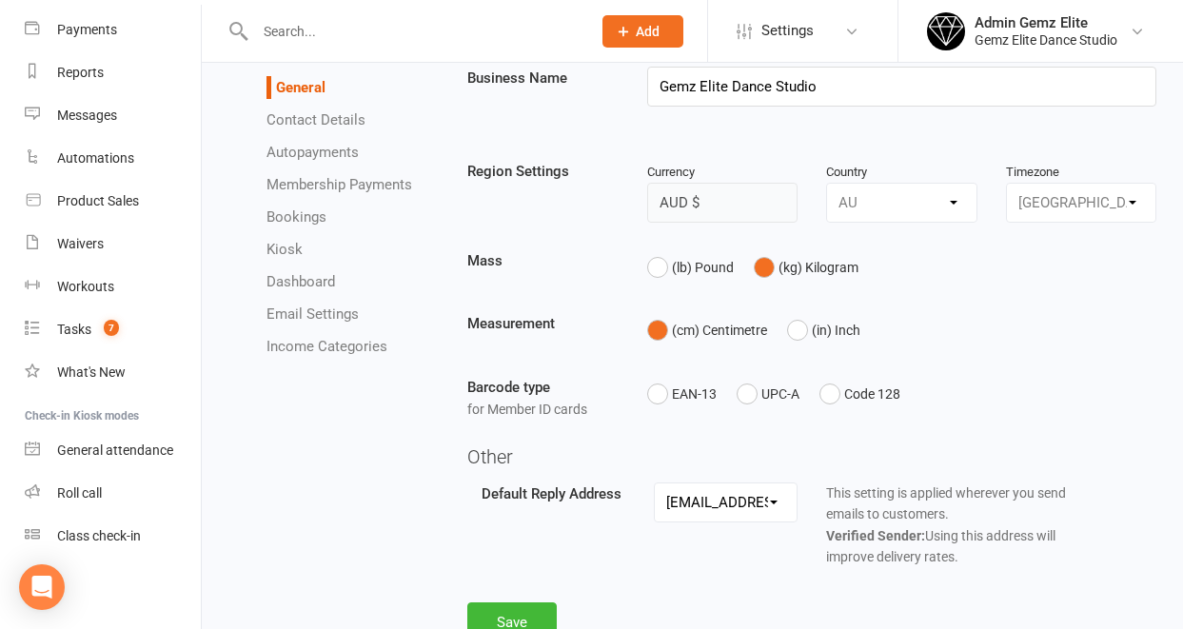
click at [340, 309] on link "Email Settings" at bounding box center [312, 314] width 92 height 17
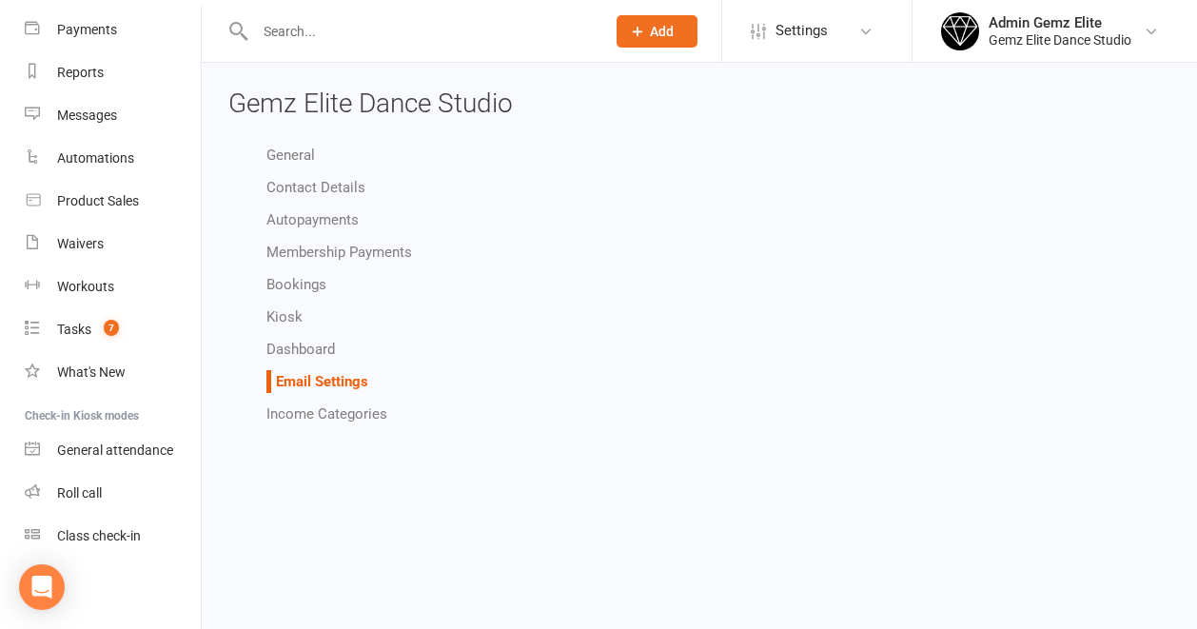
select select "other"
select select "do_not_send"
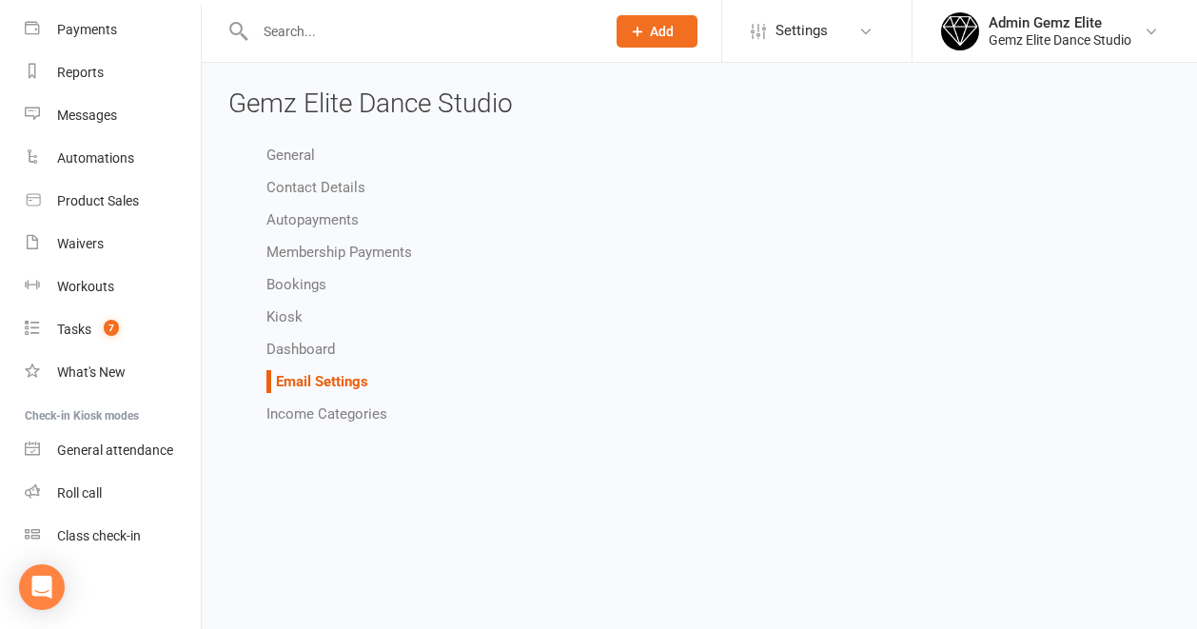
select select "other"
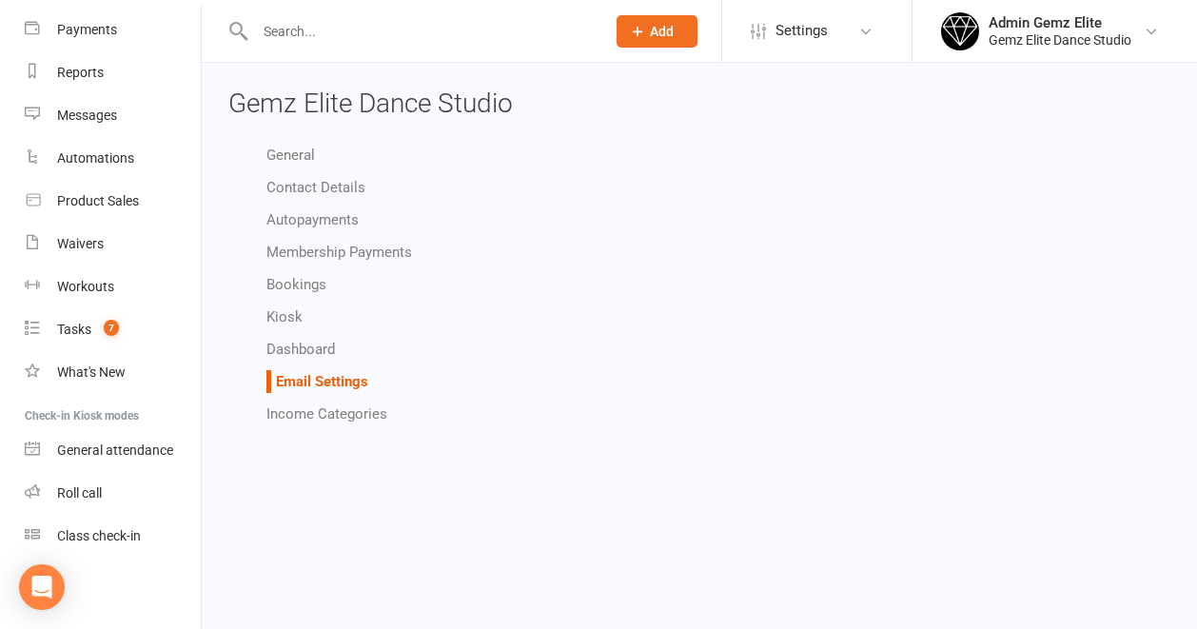
select select "other"
select select "do_not_send"
select select "other"
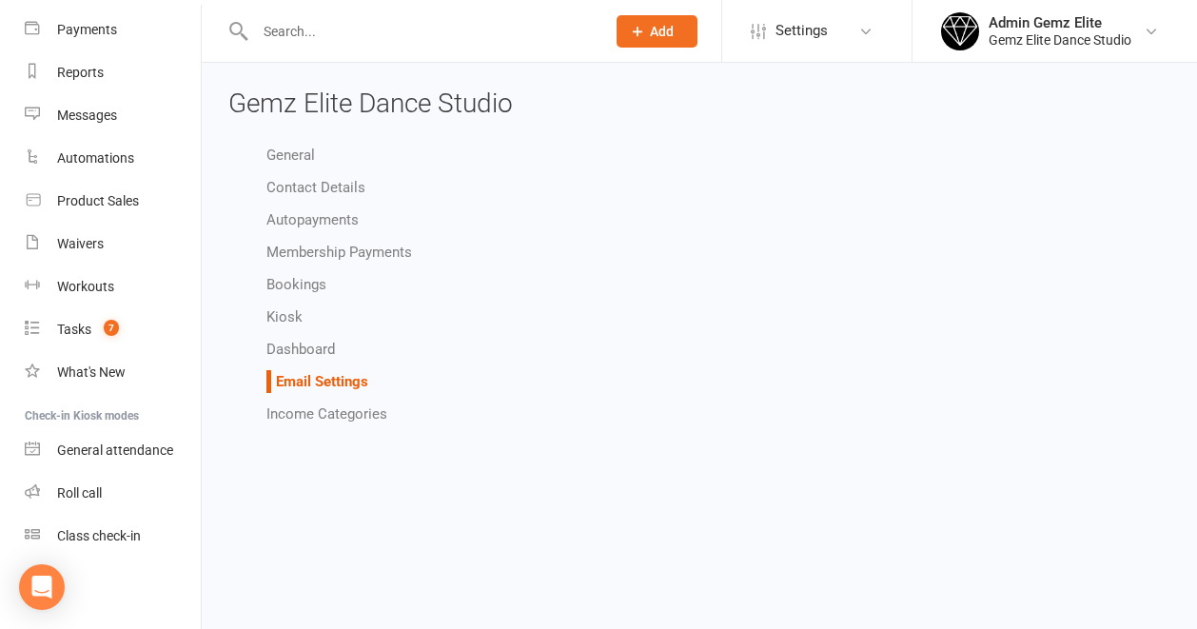
select select "other"
select select "do_not_send"
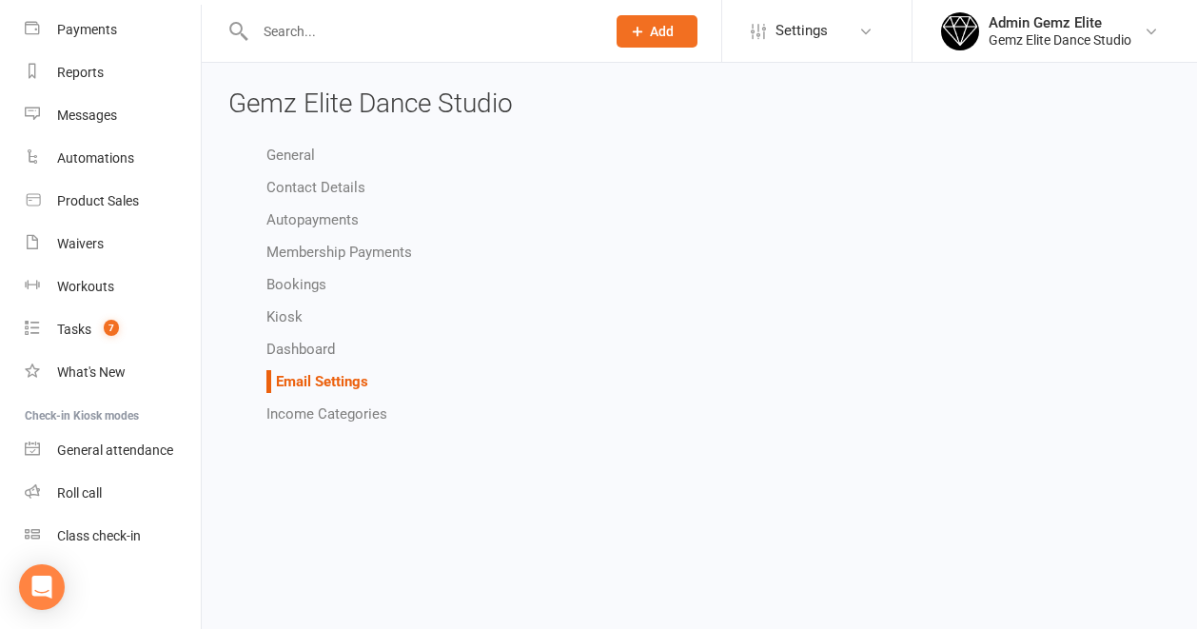
select select "other"
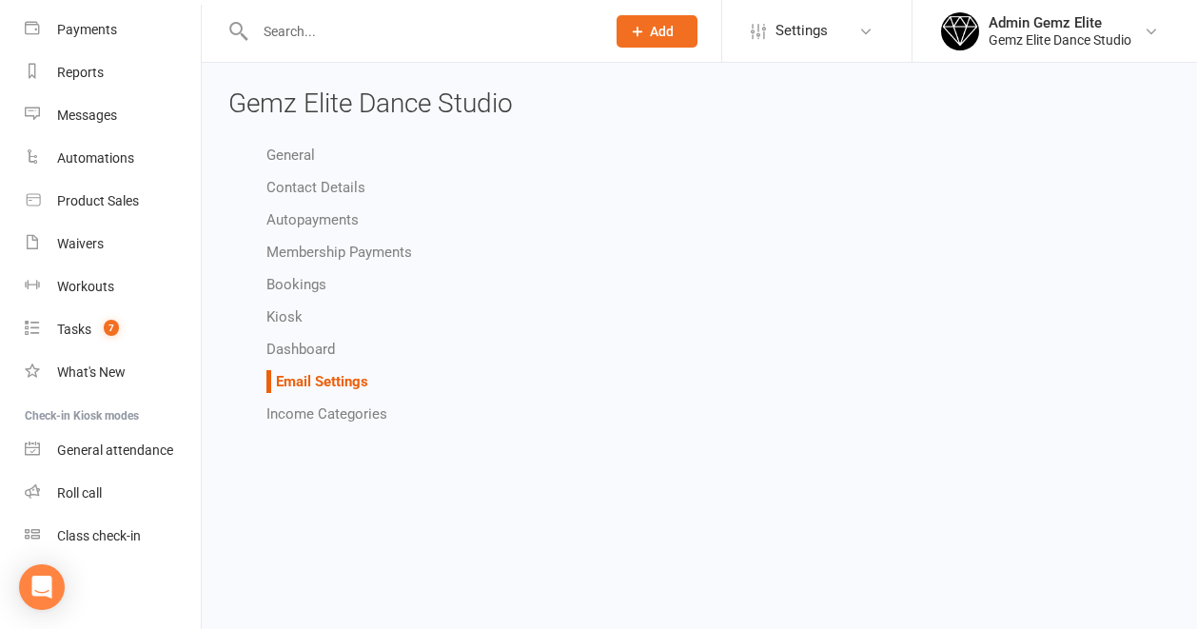
select select "other"
select select "do_not_send"
select select "other"
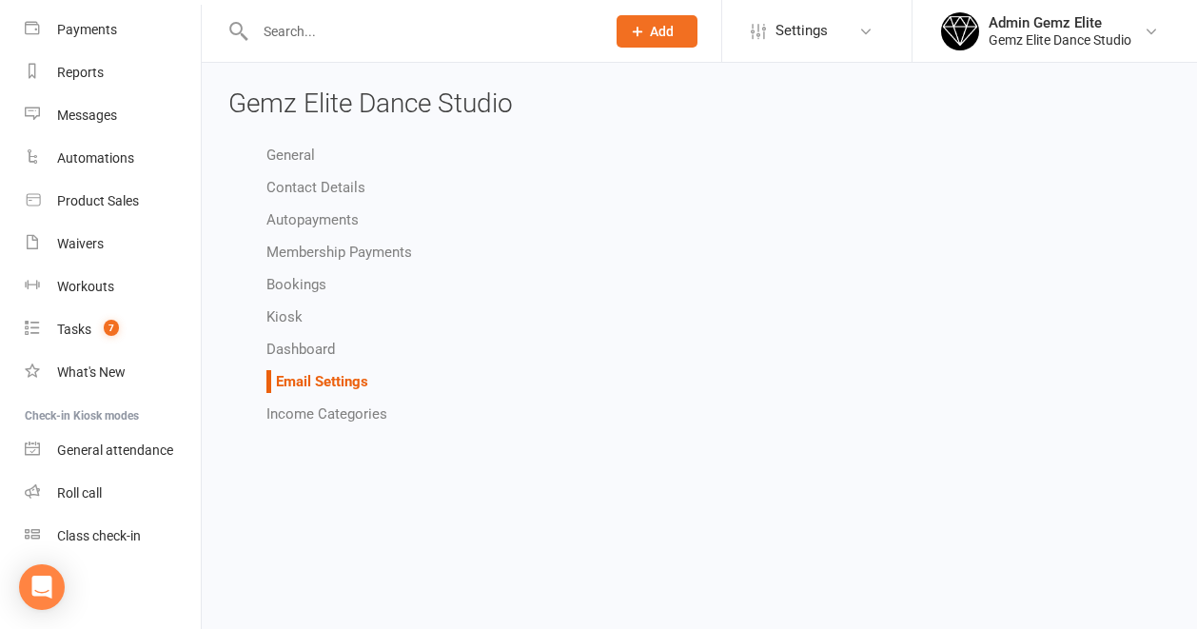
select select "other"
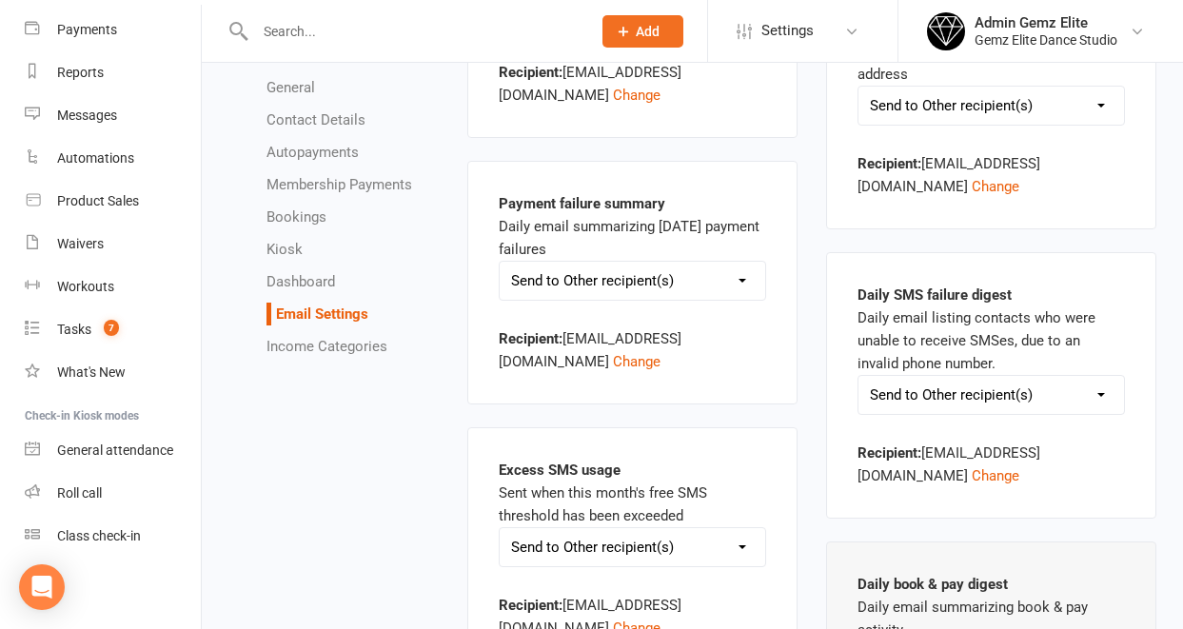
scroll to position [2883, 0]
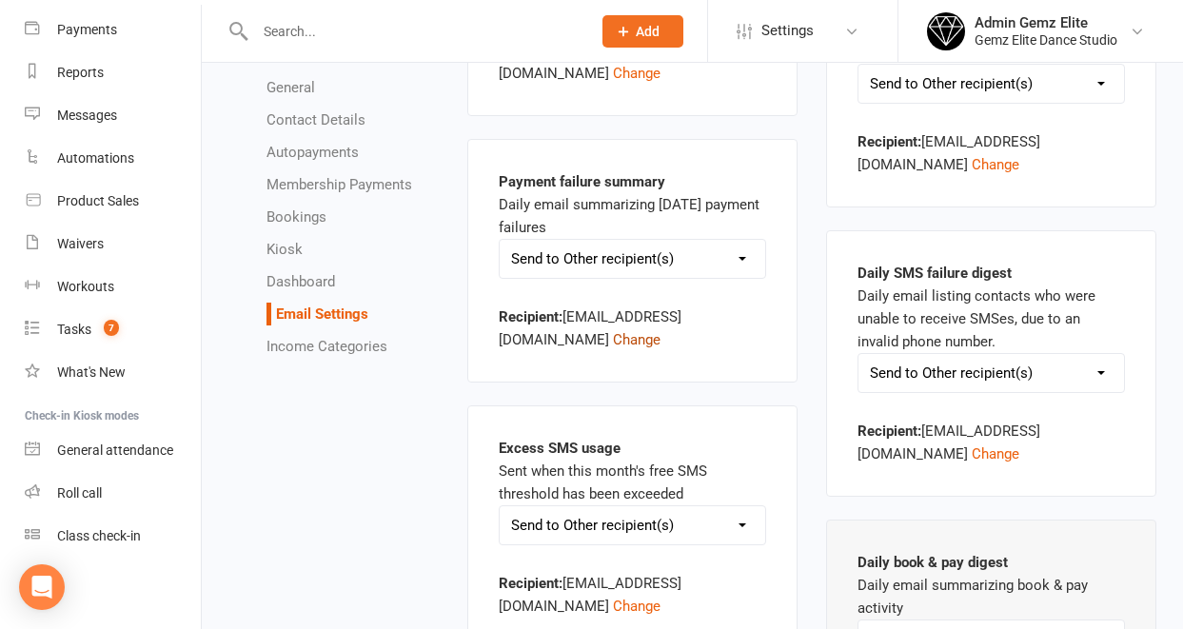
click at [613, 338] on button "Change" at bounding box center [637, 339] width 48 height 23
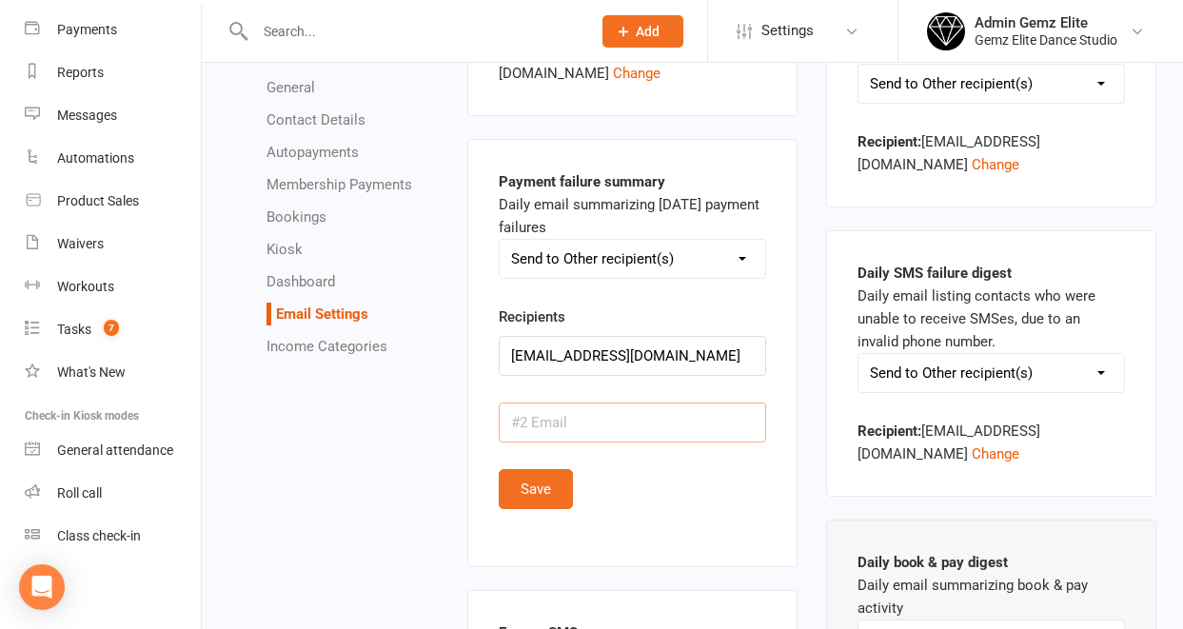
click at [541, 426] on input "text" at bounding box center [632, 423] width 267 height 40
click at [552, 356] on input "[EMAIL_ADDRESS][DOMAIN_NAME]" at bounding box center [632, 356] width 267 height 40
type input "[EMAIL_ADDRESS][DOMAIN_NAME]"
click at [539, 493] on button "Save" at bounding box center [536, 489] width 74 height 40
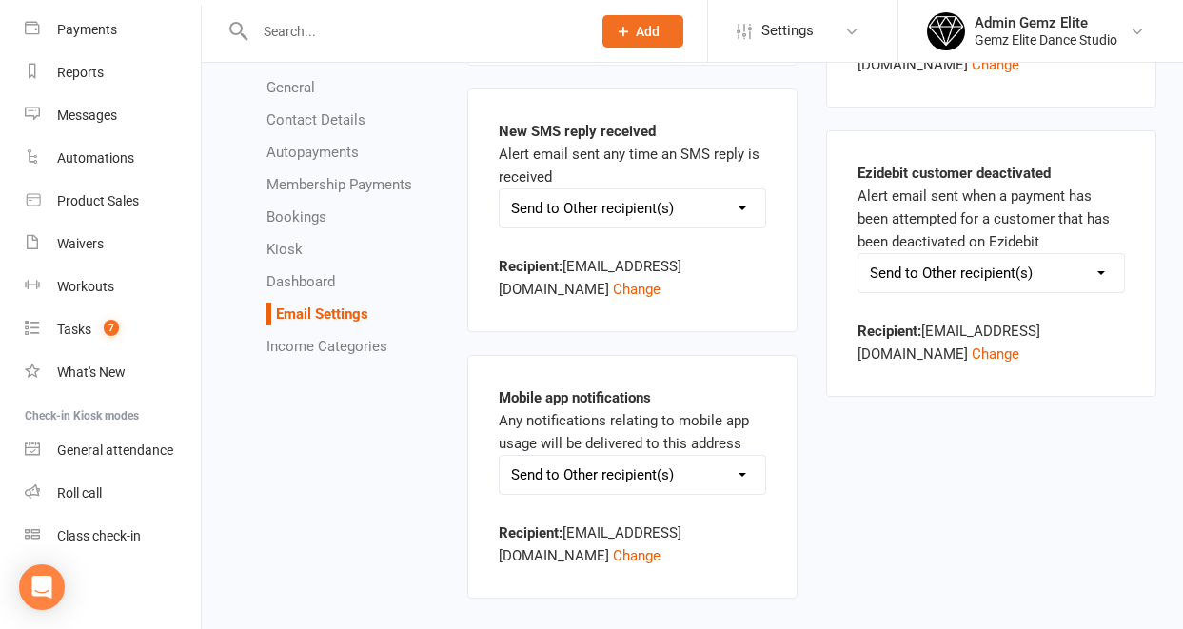
scroll to position [4191, 0]
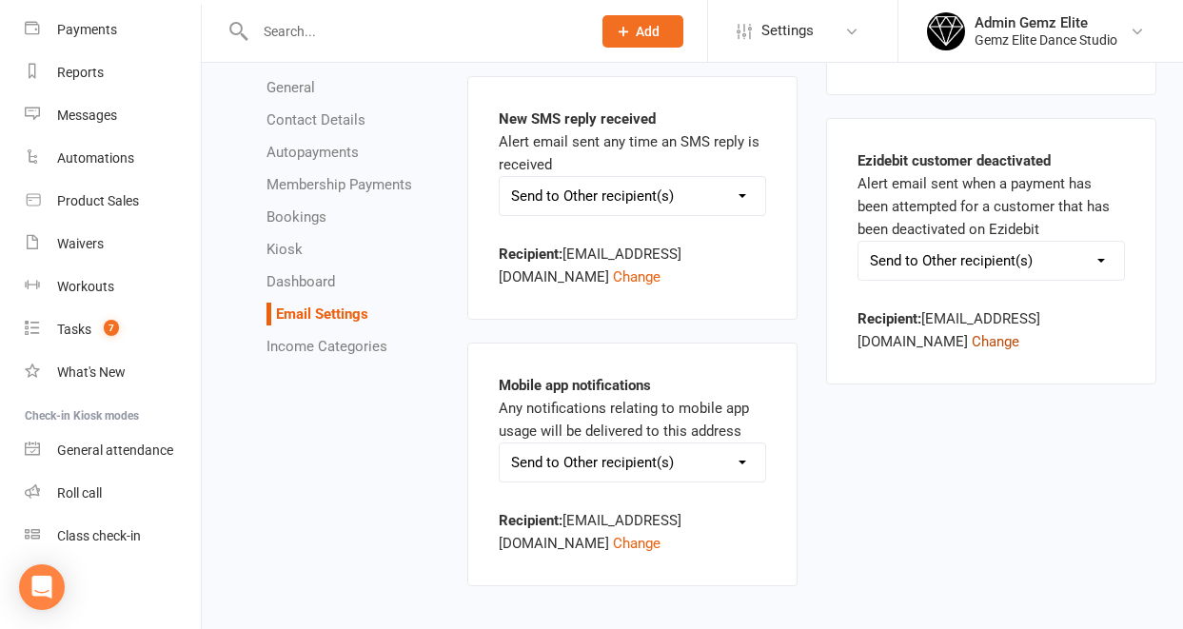
click at [972, 340] on button "Change" at bounding box center [996, 341] width 48 height 23
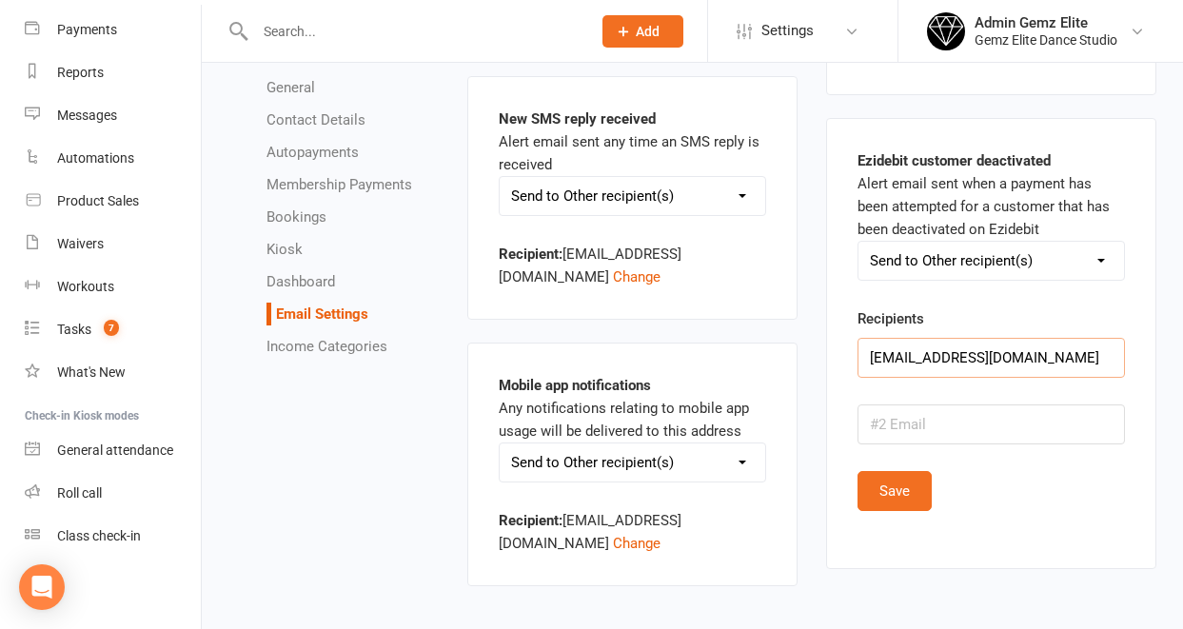
drag, startPoint x: 911, startPoint y: 362, endPoint x: 845, endPoint y: 363, distance: 65.7
click at [845, 363] on div "Ezidebit customer deactivated Alert email sent when a payment has been attempte…" at bounding box center [991, 343] width 330 height 451
type input "[EMAIL_ADDRESS][DOMAIN_NAME]"
click at [900, 501] on button "Save" at bounding box center [895, 491] width 74 height 40
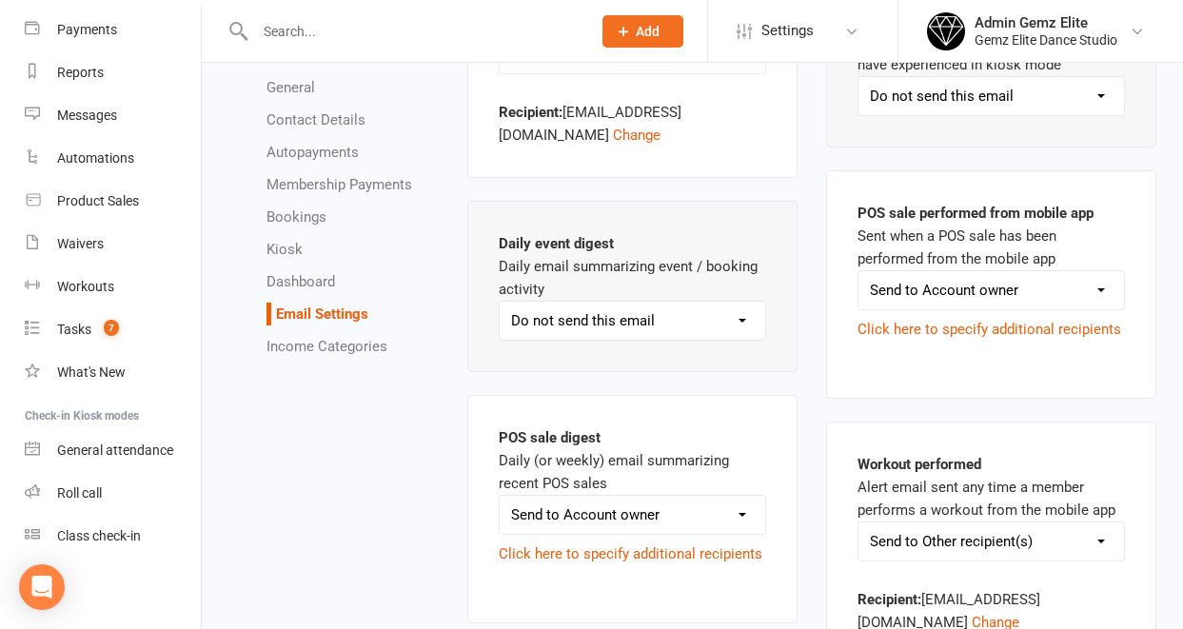
scroll to position [3615, 0]
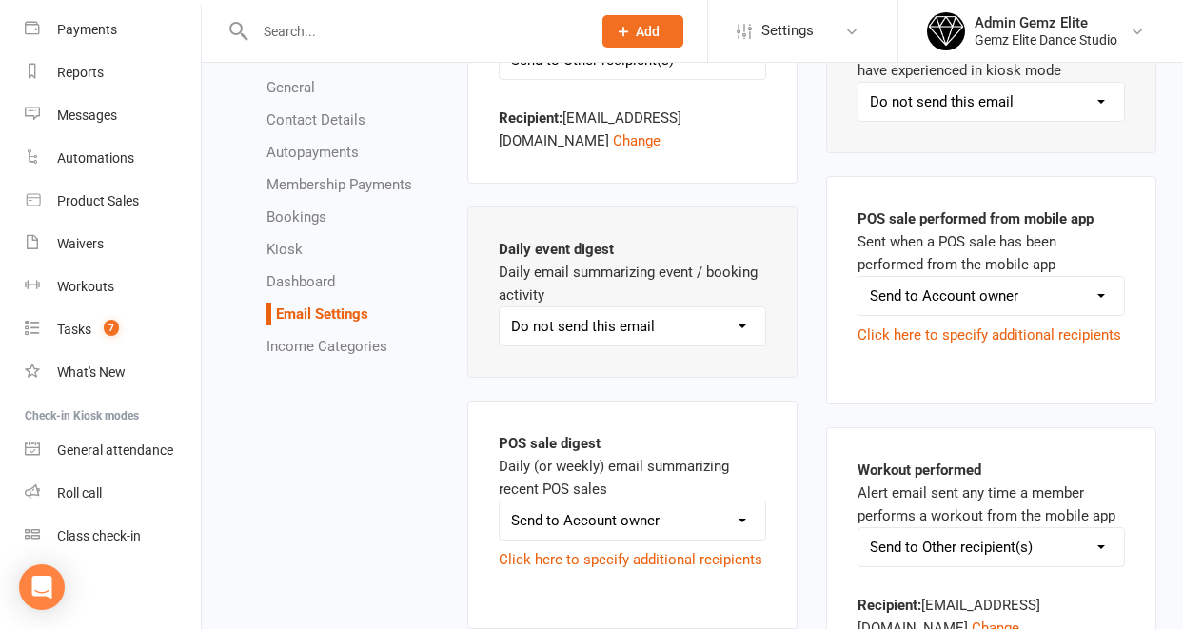
click at [1100, 293] on select "Send to Account owner Send to Other recipient(s) Do not send this email" at bounding box center [991, 296] width 266 height 38
select select "other"
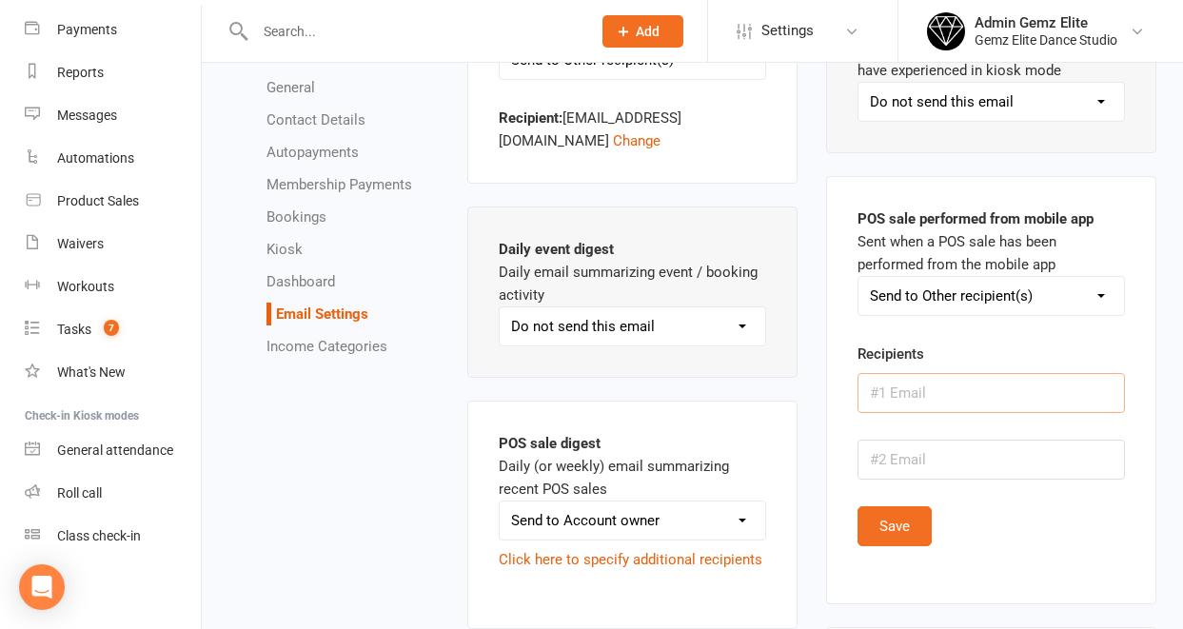
click at [891, 400] on input "text" at bounding box center [991, 393] width 267 height 40
type input "[EMAIL_ADDRESS][DOMAIN_NAME]"
click at [894, 535] on button "Save" at bounding box center [895, 526] width 74 height 40
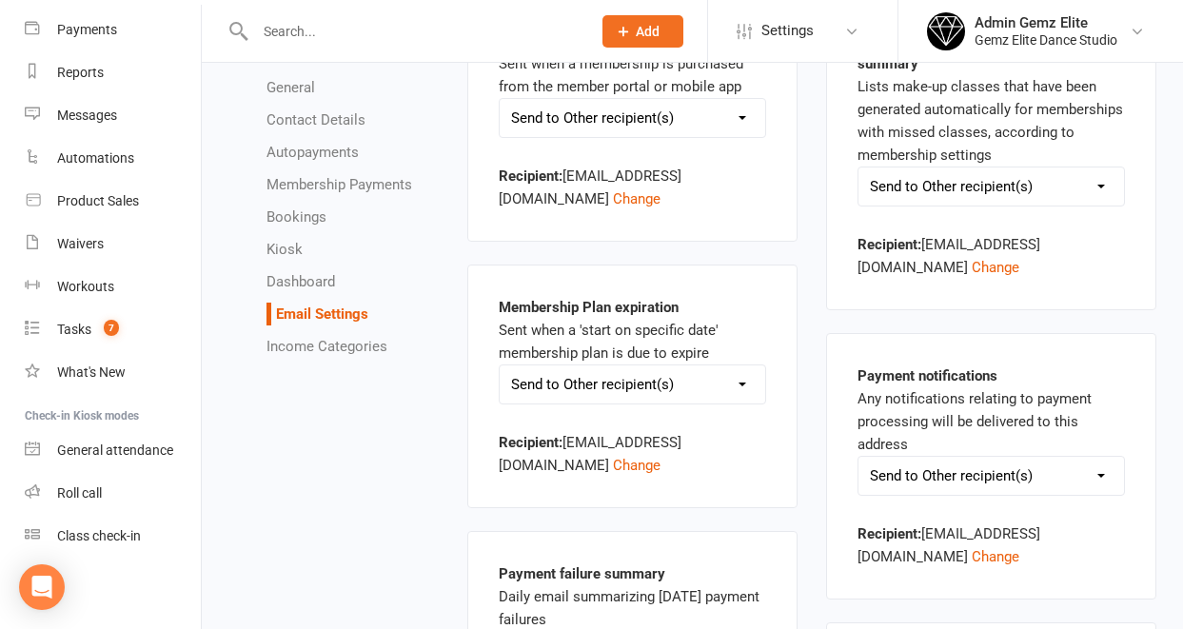
scroll to position [2494, 0]
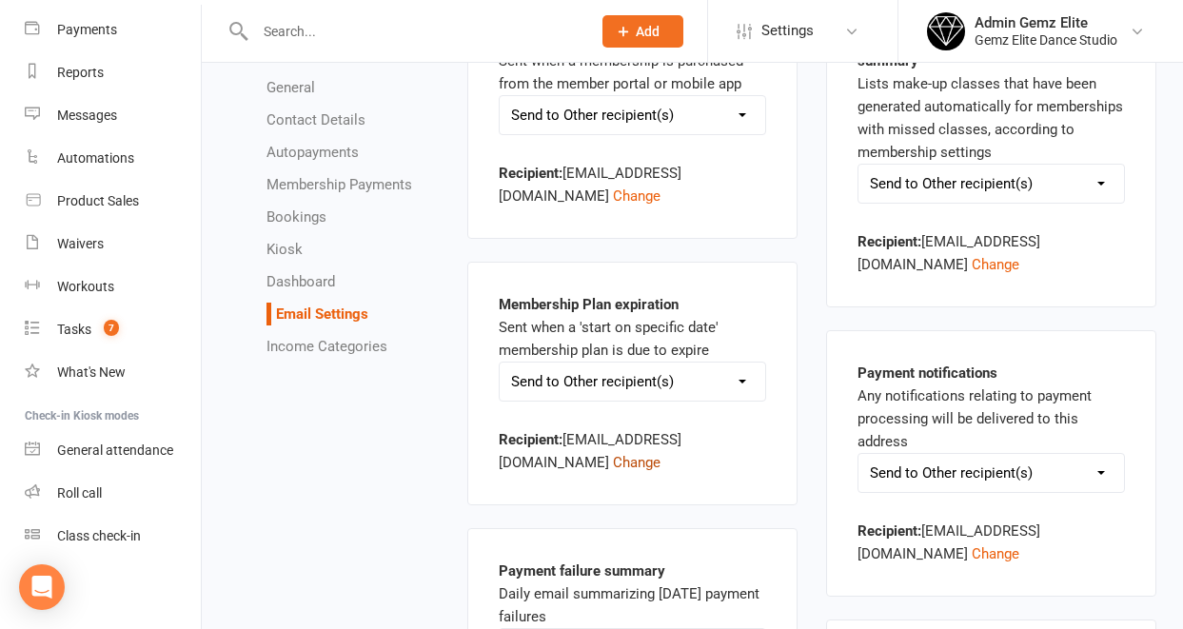
click at [613, 465] on button "Change" at bounding box center [637, 462] width 48 height 23
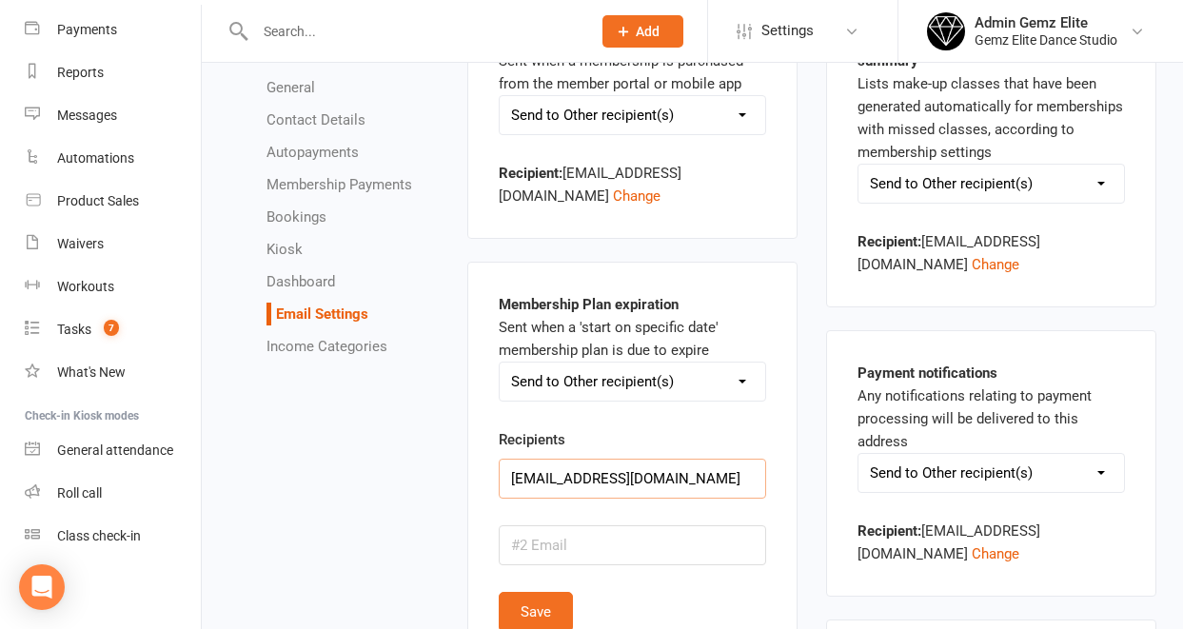
drag, startPoint x: 550, startPoint y: 481, endPoint x: 500, endPoint y: 479, distance: 50.5
click at [500, 479] on input "[EMAIL_ADDRESS][DOMAIN_NAME]" at bounding box center [632, 479] width 267 height 40
type input "[EMAIL_ADDRESS][DOMAIN_NAME]"
click at [545, 602] on button "Save" at bounding box center [536, 612] width 74 height 40
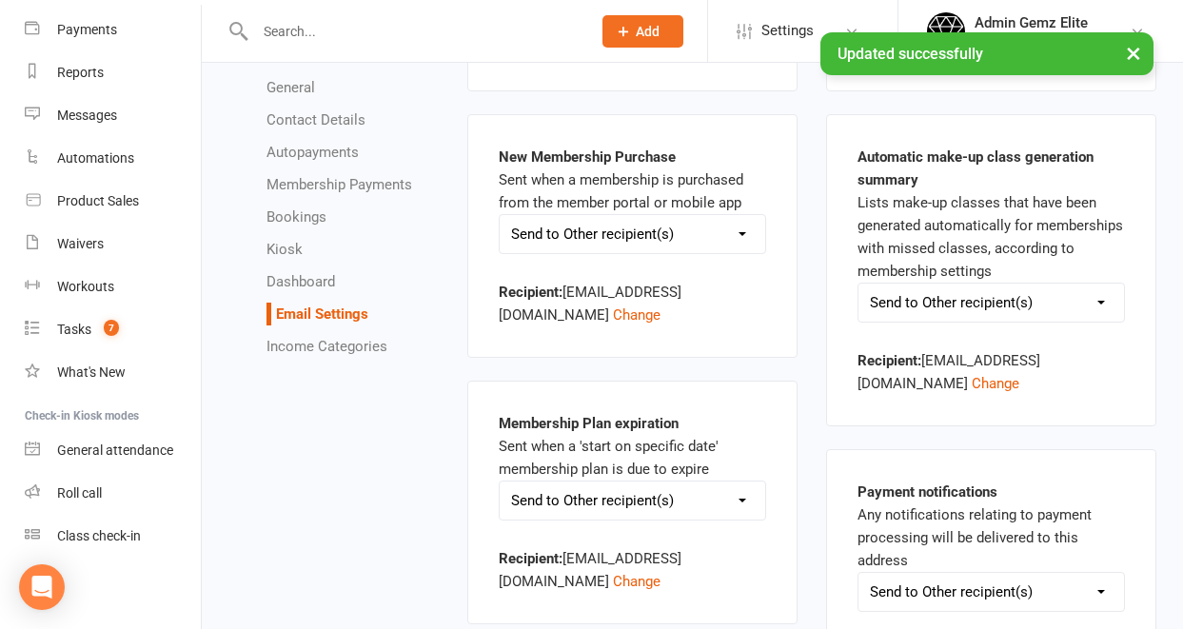
scroll to position [2341, 0]
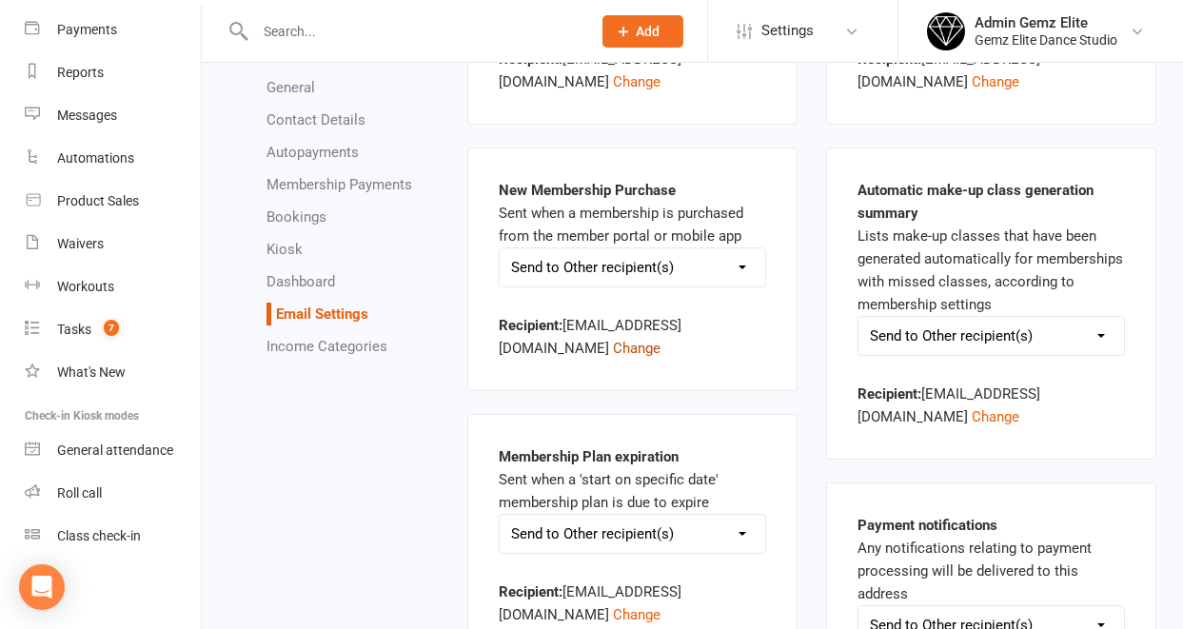
click at [613, 352] on button "Change" at bounding box center [637, 348] width 48 height 23
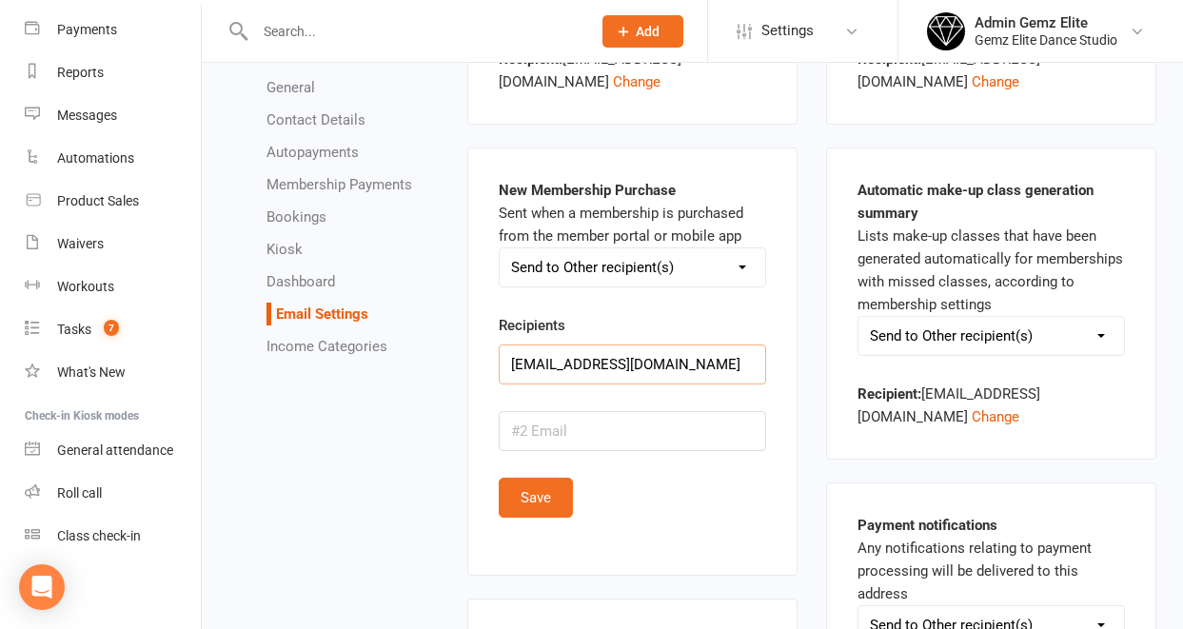
drag, startPoint x: 554, startPoint y: 364, endPoint x: 506, endPoint y: 367, distance: 47.7
click at [506, 367] on input "[EMAIL_ADDRESS][DOMAIN_NAME]" at bounding box center [632, 365] width 267 height 40
type input "[EMAIL_ADDRESS][DOMAIN_NAME]"
click at [559, 505] on button "Save" at bounding box center [536, 498] width 74 height 40
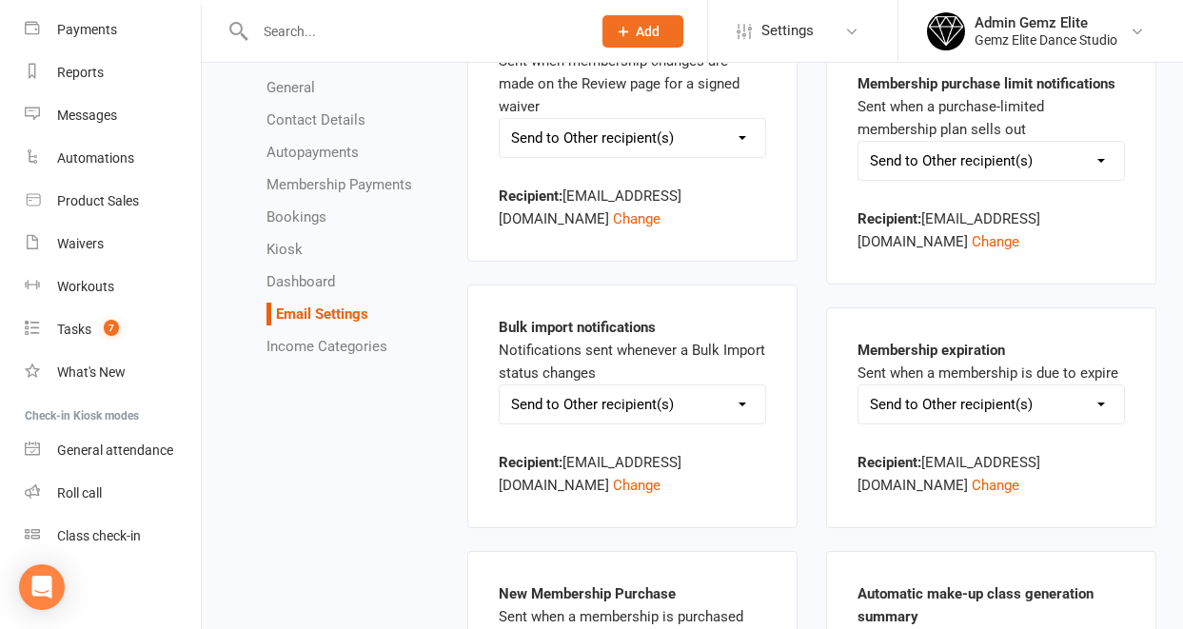
scroll to position [1940, 0]
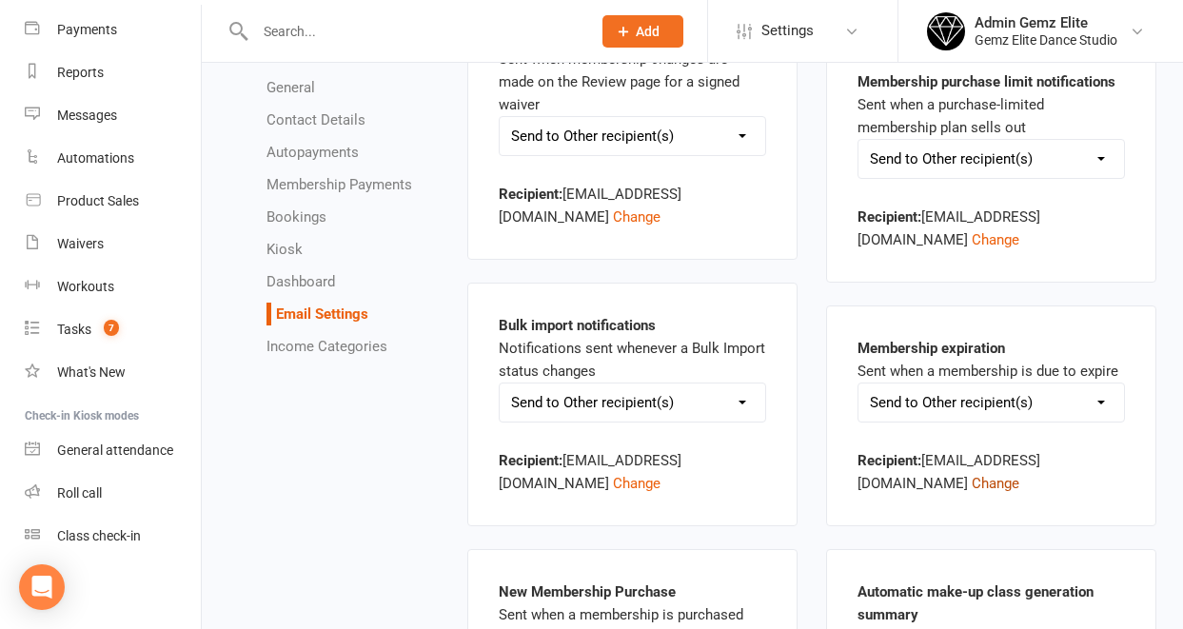
click at [972, 485] on button "Change" at bounding box center [996, 483] width 48 height 23
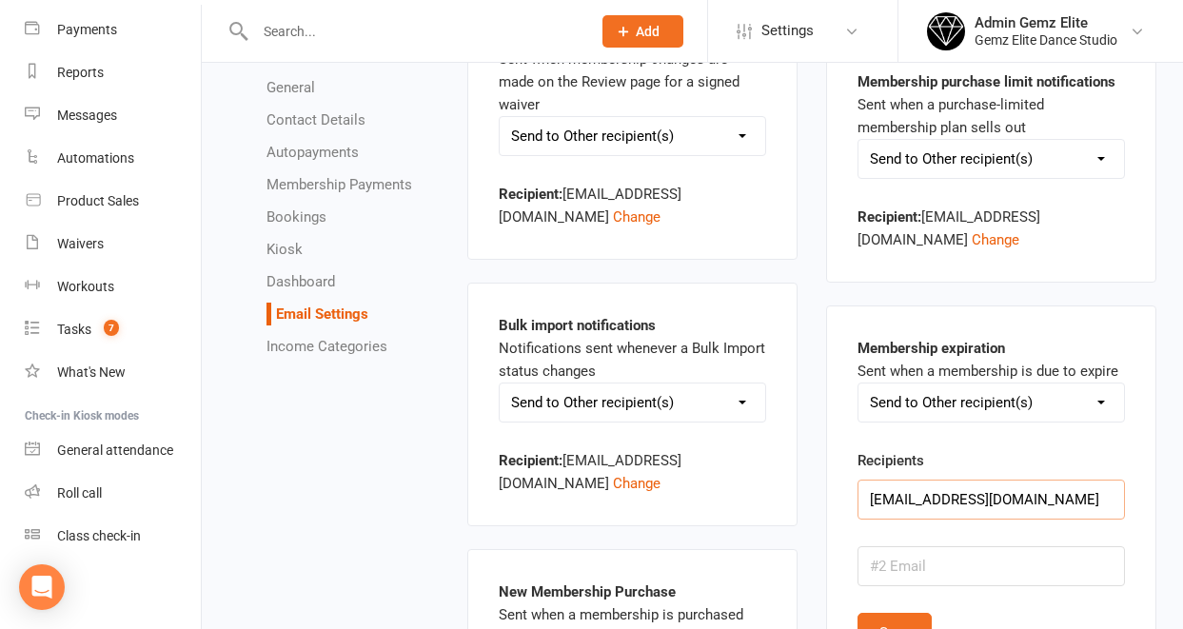
drag, startPoint x: 911, startPoint y: 500, endPoint x: 833, endPoint y: 501, distance: 78.0
click at [833, 501] on div "Membership expiration Sent when a membership is due to expire Send to Account o…" at bounding box center [991, 508] width 330 height 405
type input "[EMAIL_ADDRESS][DOMAIN_NAME]"
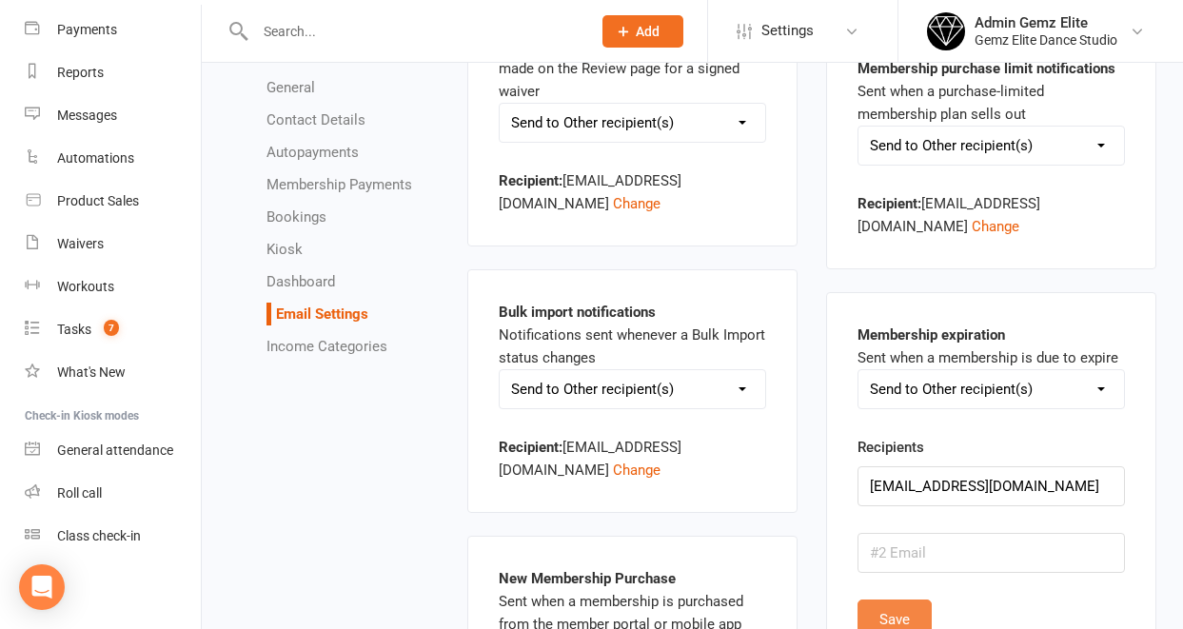
click at [889, 617] on button "Save" at bounding box center [895, 620] width 74 height 40
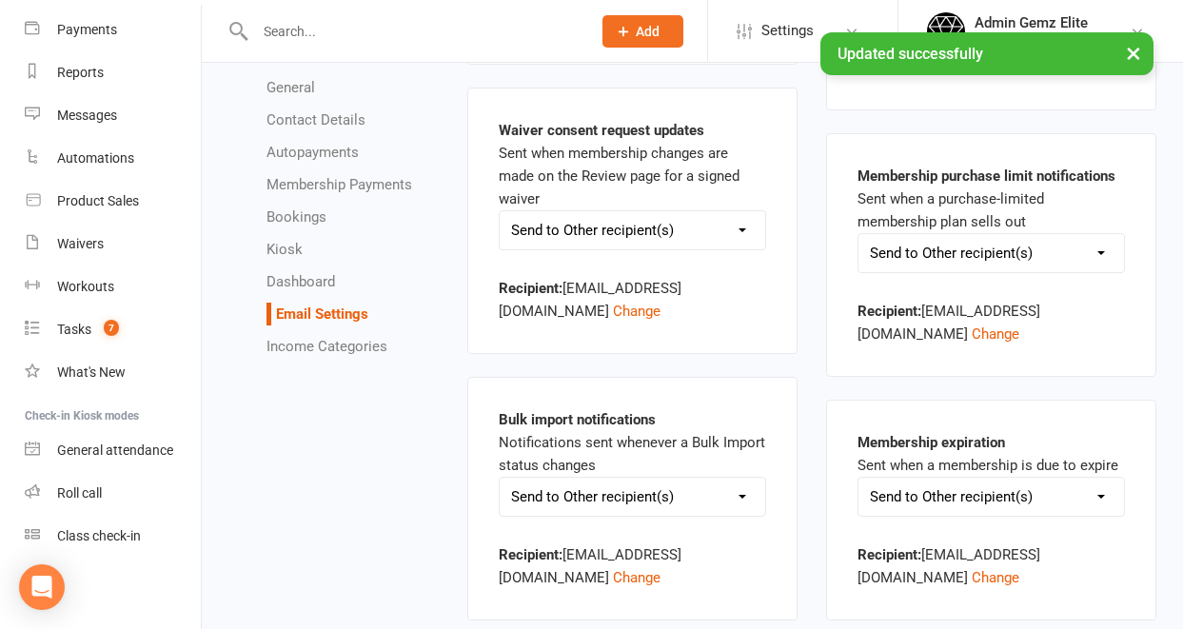
scroll to position [1841, 0]
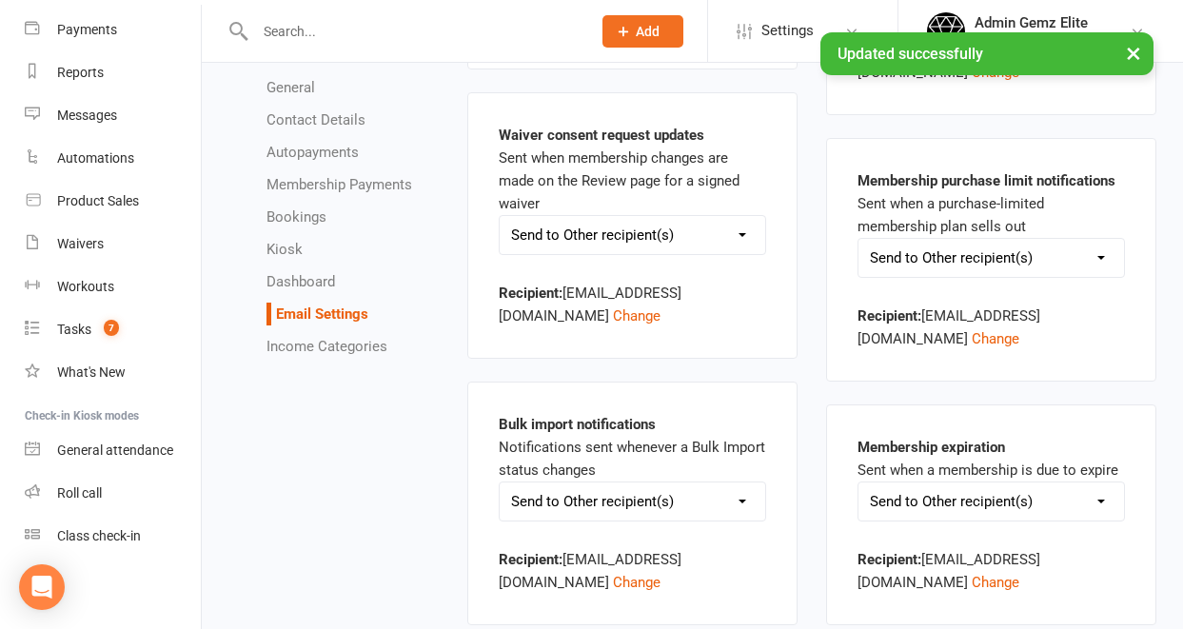
click at [850, 468] on div "Membership expiration Sent when a membership is due to expire Send to Account o…" at bounding box center [991, 514] width 330 height 221
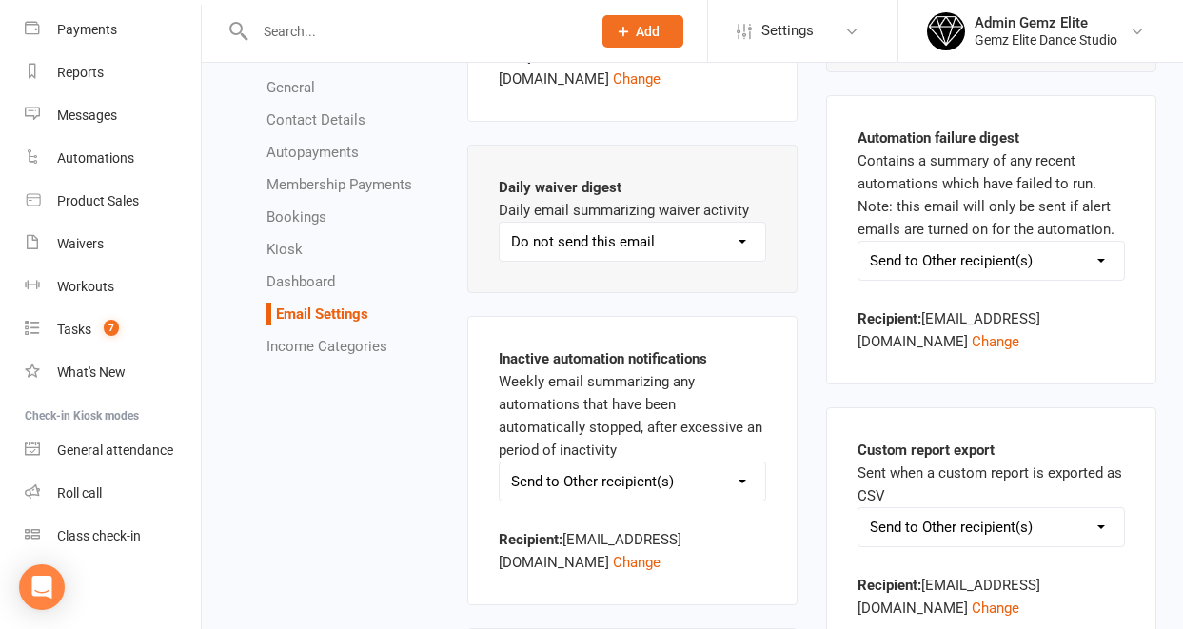
scroll to position [1304, 0]
click at [613, 567] on button "Change" at bounding box center [637, 563] width 48 height 23
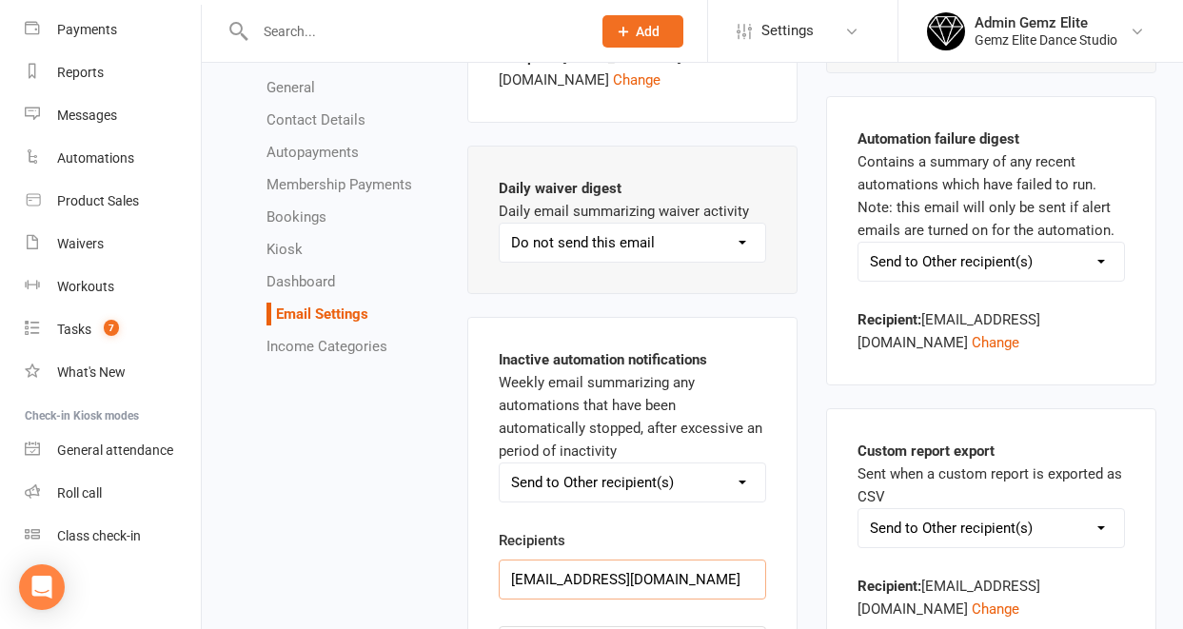
drag, startPoint x: 549, startPoint y: 582, endPoint x: 502, endPoint y: 583, distance: 47.6
click at [502, 583] on input "[EMAIL_ADDRESS][DOMAIN_NAME]" at bounding box center [632, 580] width 267 height 40
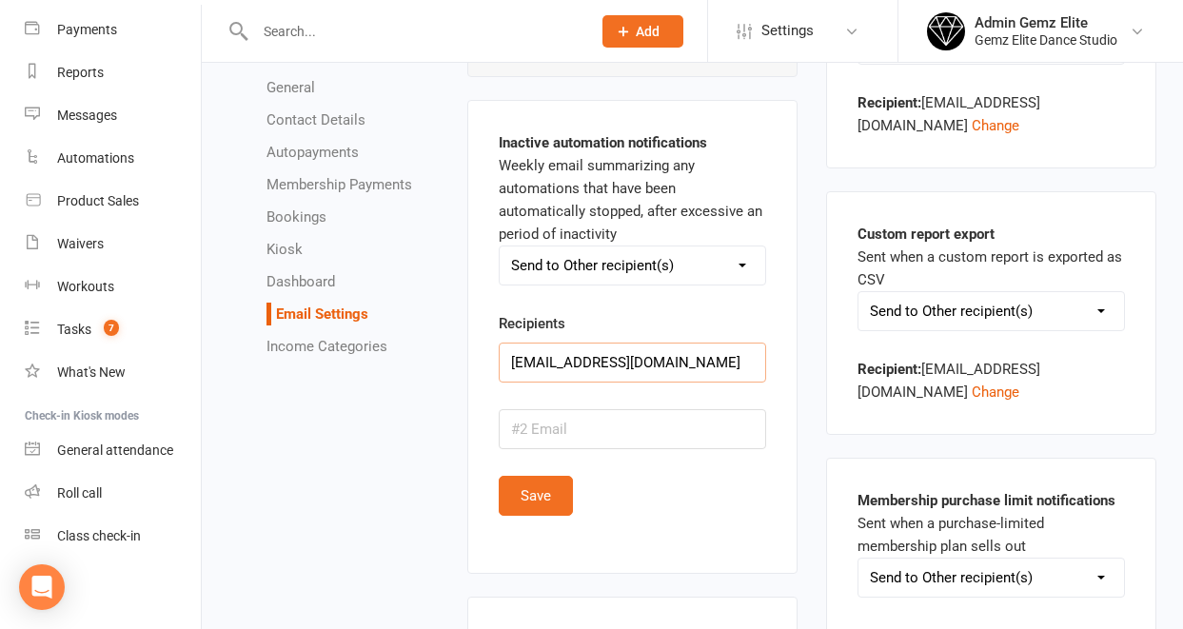
scroll to position [1528, 0]
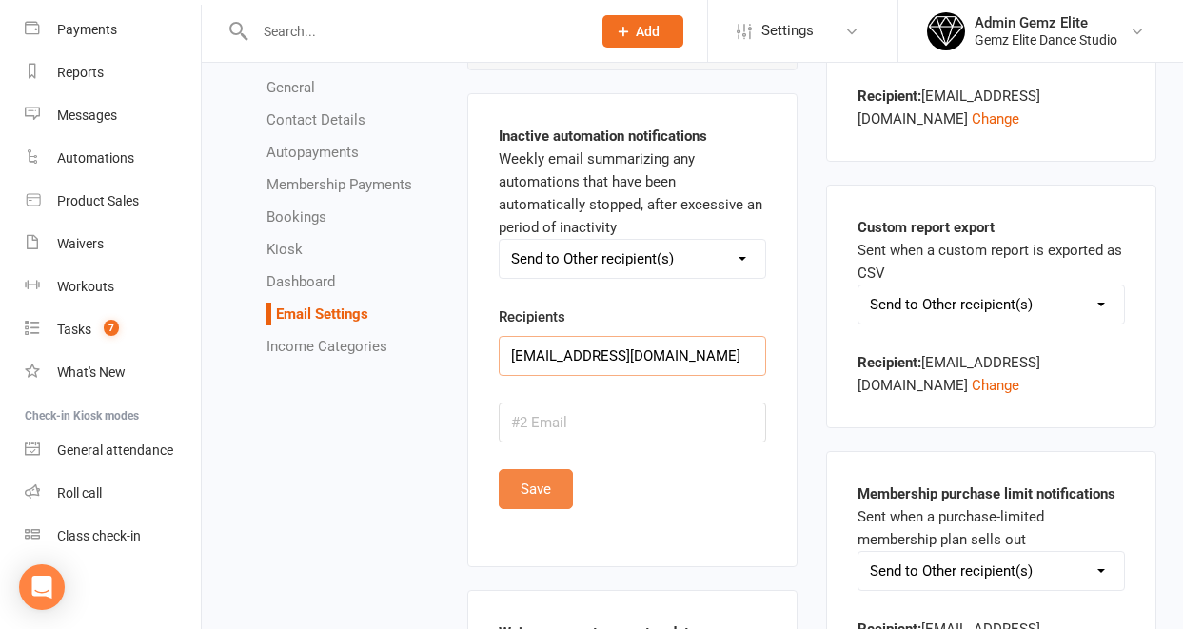
type input "[EMAIL_ADDRESS][DOMAIN_NAME]"
click at [541, 499] on button "Save" at bounding box center [536, 489] width 74 height 40
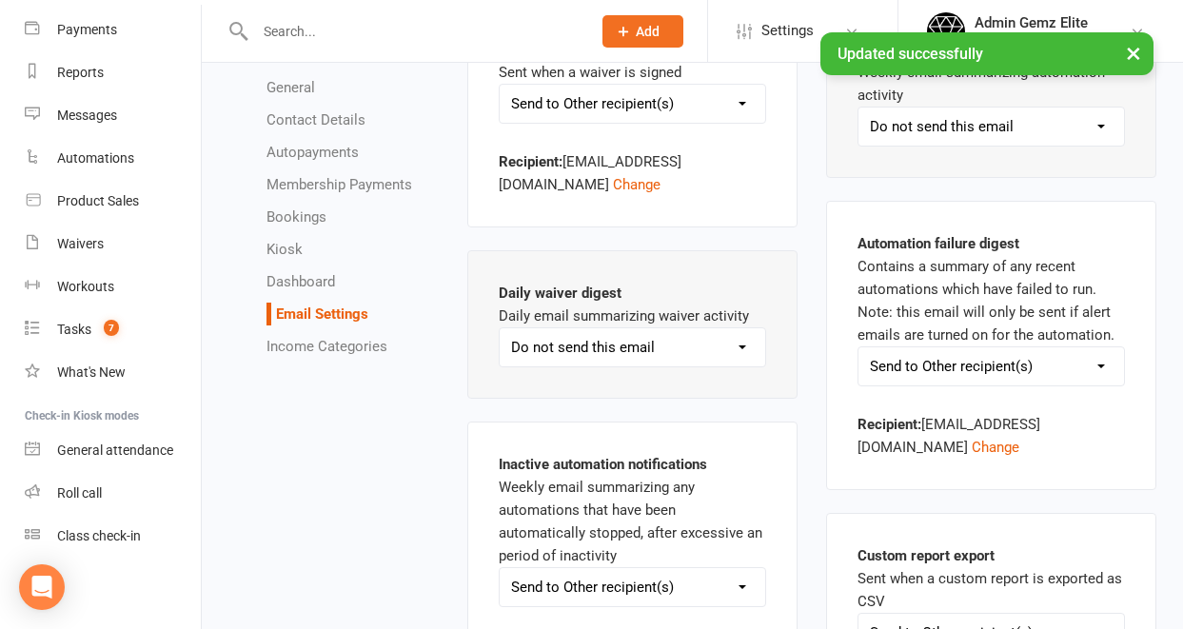
scroll to position [1193, 0]
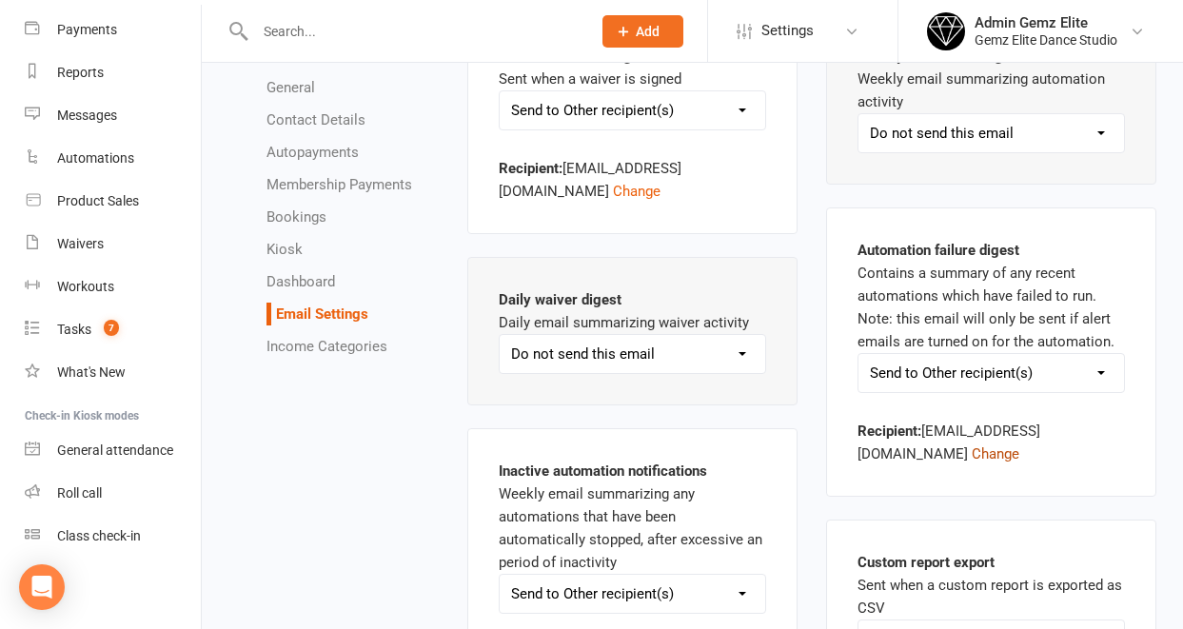
click at [972, 456] on button "Change" at bounding box center [996, 454] width 48 height 23
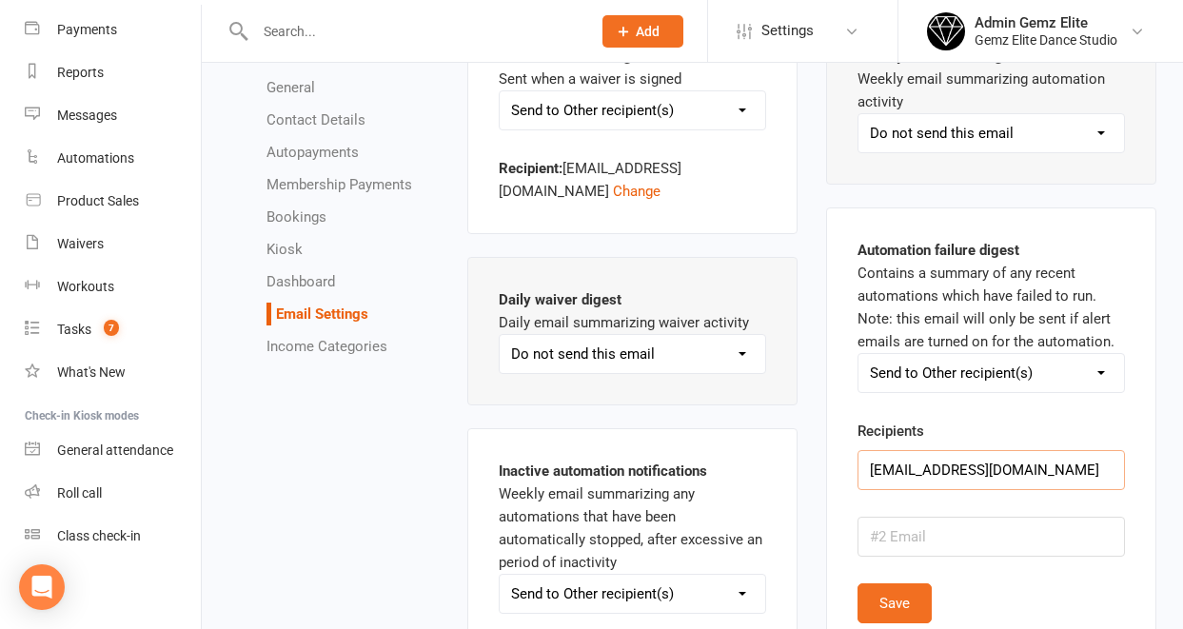
drag, startPoint x: 908, startPoint y: 471, endPoint x: 853, endPoint y: 466, distance: 55.4
click at [853, 466] on div "Automation failure digest Contains a summary of any recent automations which ha…" at bounding box center [991, 444] width 330 height 474
type input "[EMAIL_ADDRESS][DOMAIN_NAME]"
click at [915, 597] on button "Save" at bounding box center [895, 603] width 74 height 40
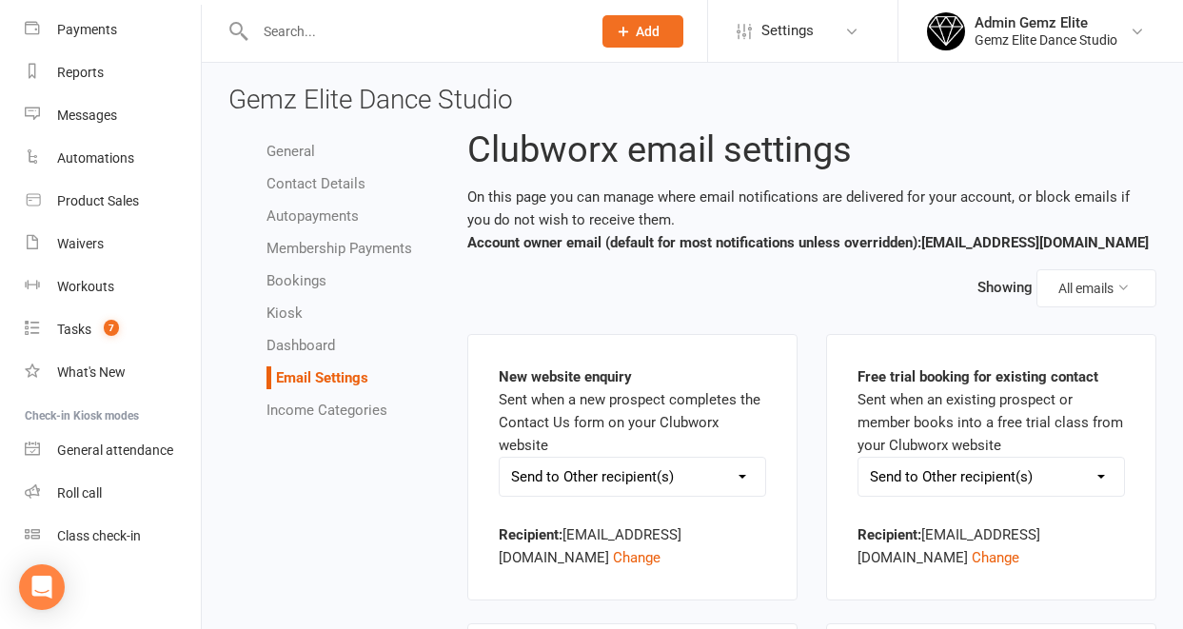
scroll to position [3, 0]
click at [333, 184] on link "Contact Details" at bounding box center [315, 184] width 99 height 17
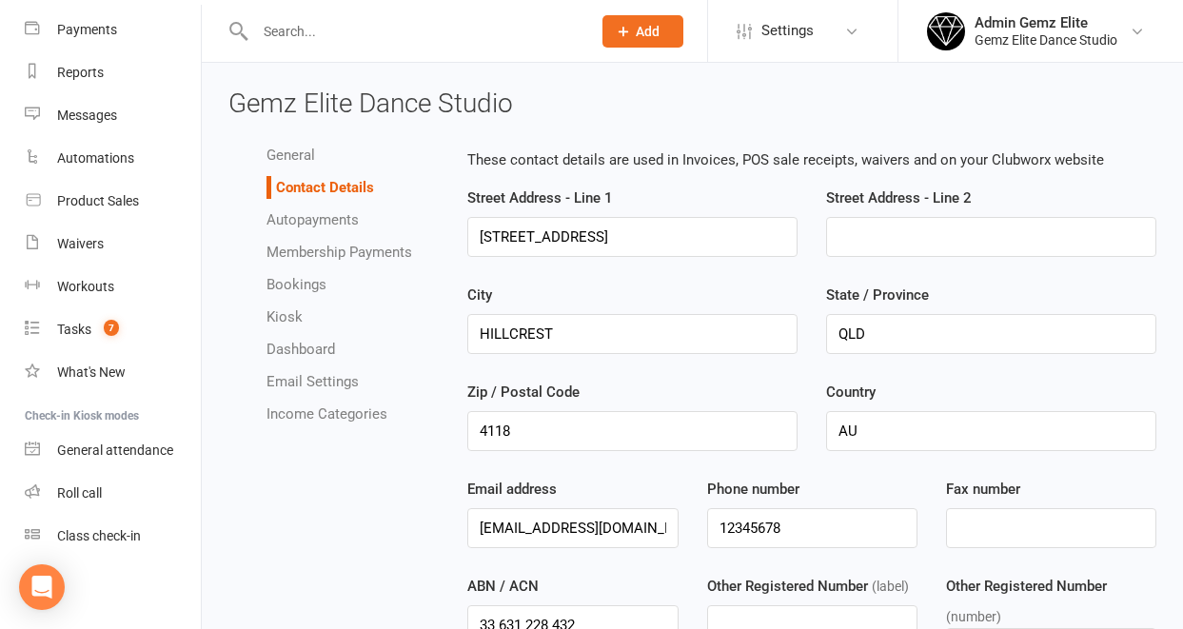
click at [340, 254] on link "Membership Payments" at bounding box center [339, 252] width 146 height 17
select select "1204"
select select "expire_class_packs_on_booking_creation"
select select "allow_make_up_classes_for_expired_memberships_up_to_90d"
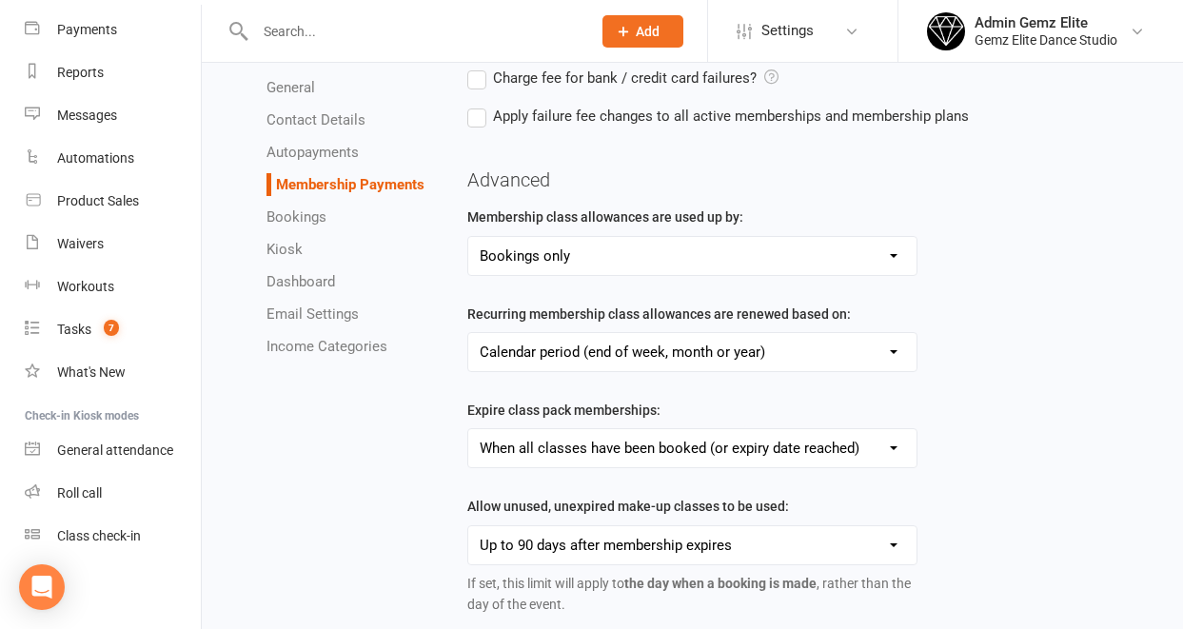
scroll to position [446, 0]
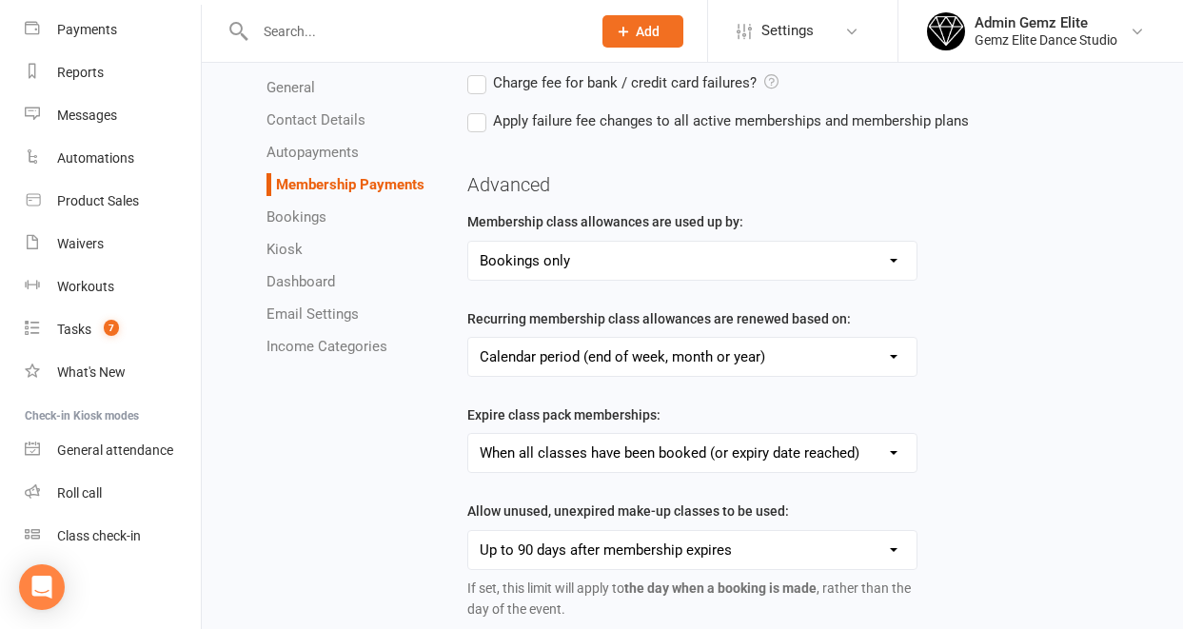
click at [327, 156] on link "Autopayments" at bounding box center [312, 152] width 92 height 17
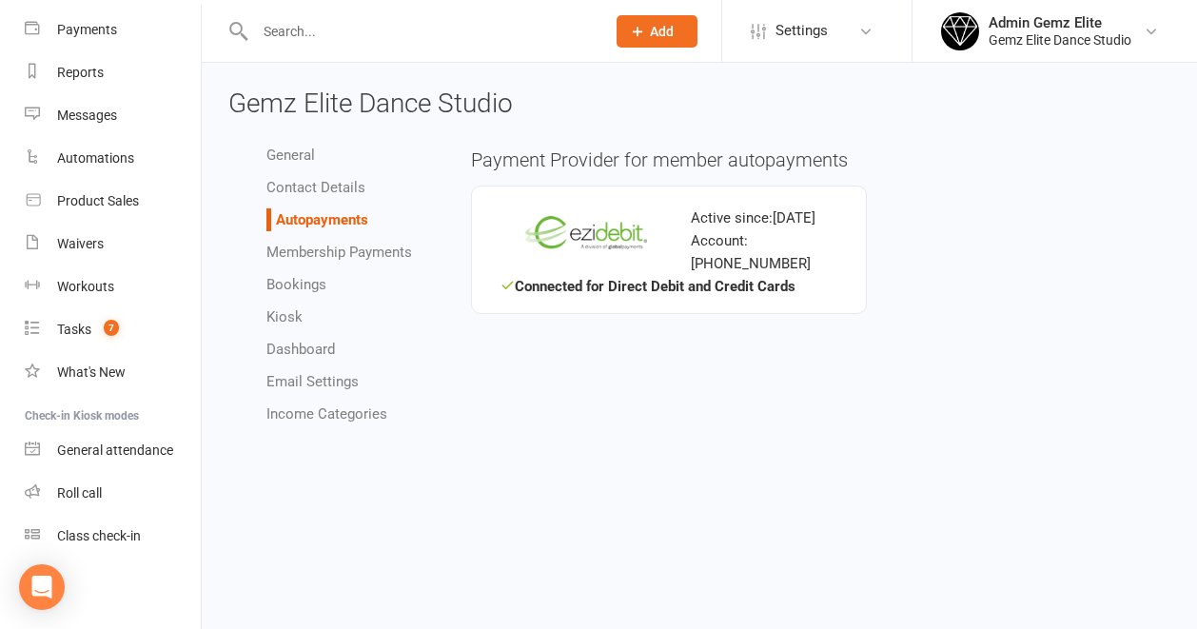
click at [331, 195] on link "Contact Details" at bounding box center [315, 187] width 99 height 17
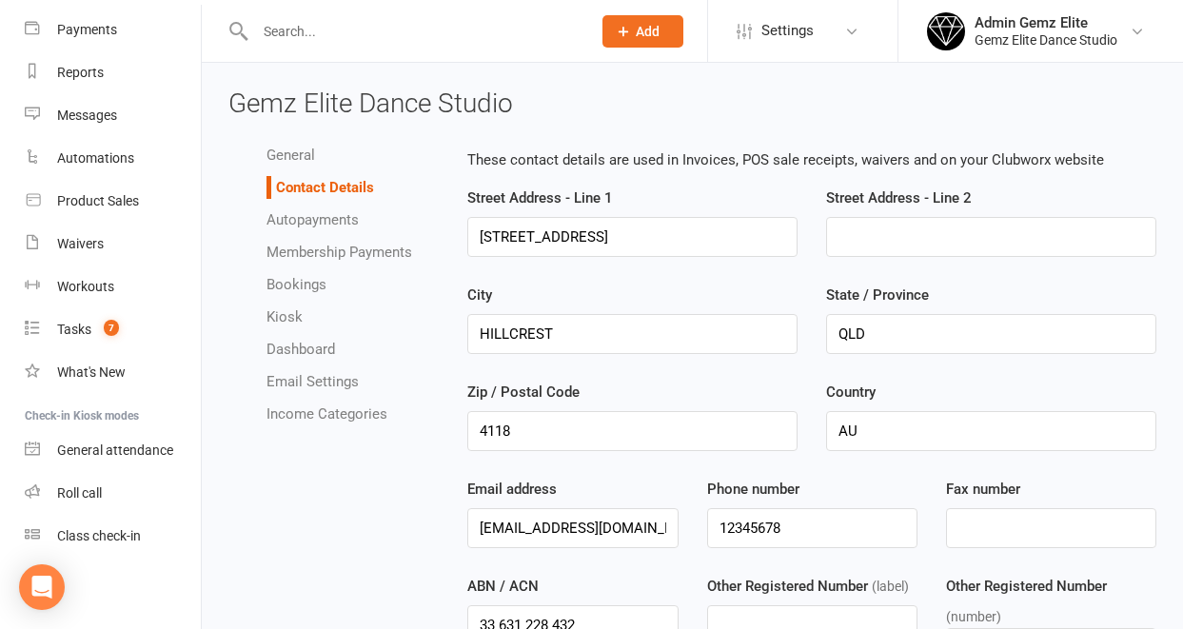
click at [312, 157] on link "General" at bounding box center [290, 155] width 49 height 17
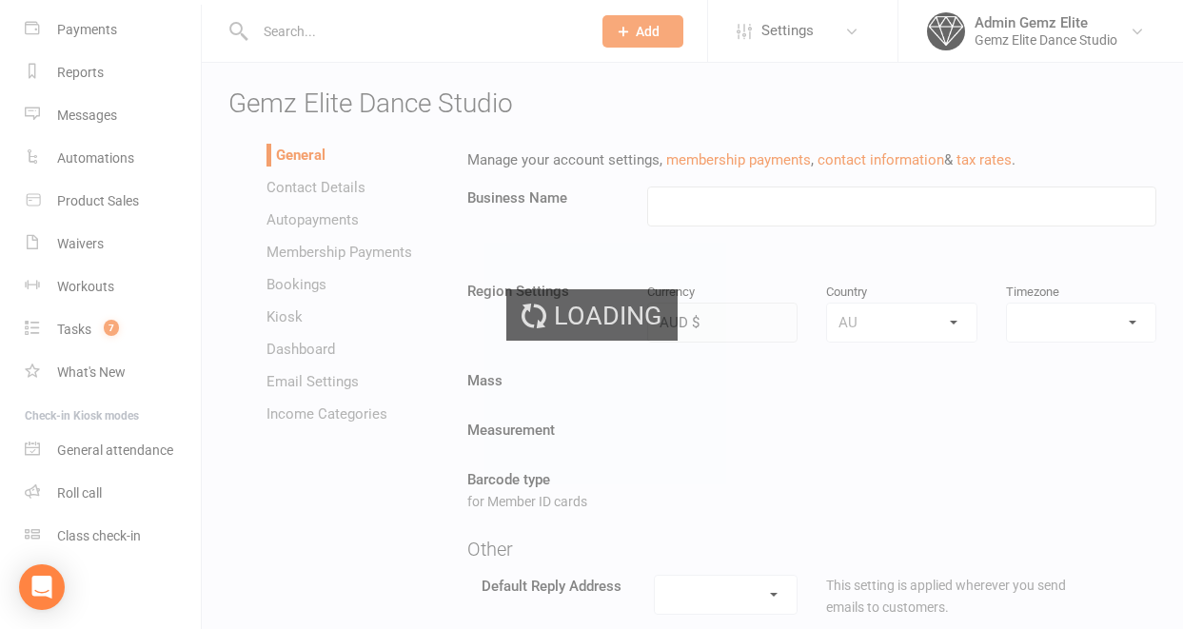
type input "Gemz Elite Dance Studio"
select select "Australia/Brisbane"
select select "[EMAIL_ADDRESS][DOMAIN_NAME]"
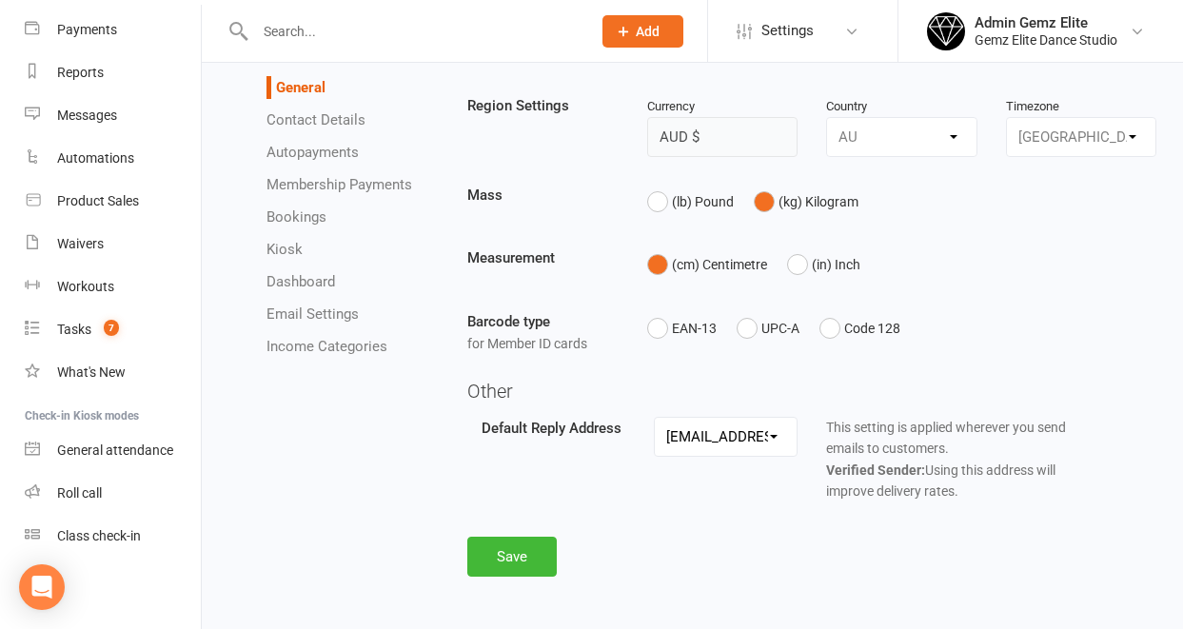
scroll to position [190, 0]
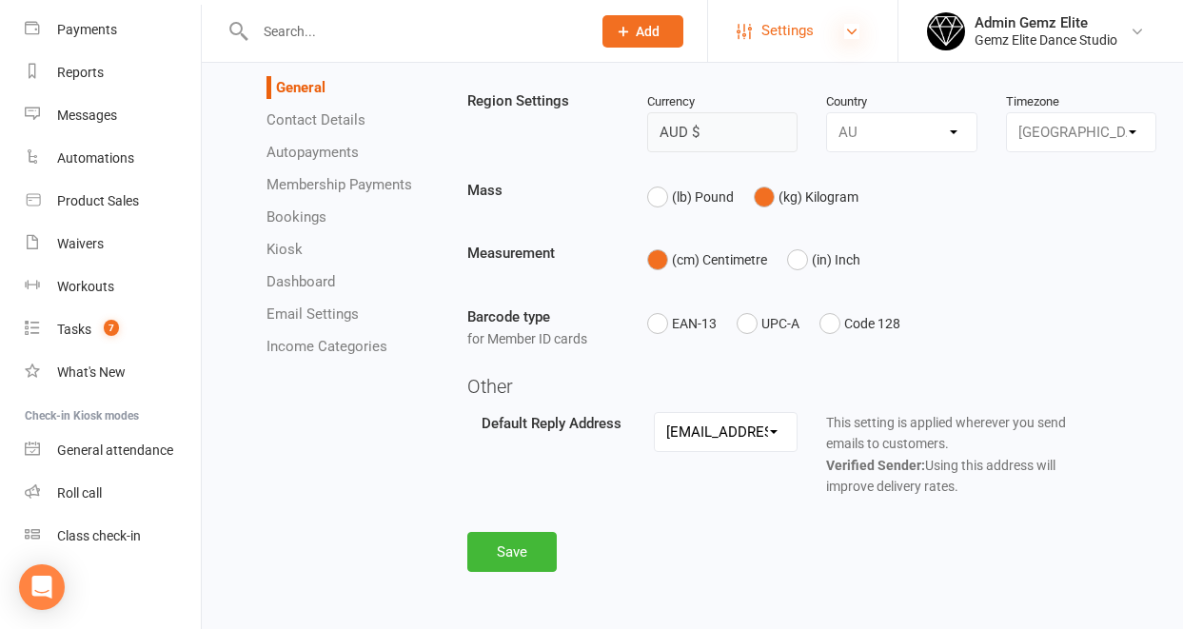
click at [858, 30] on icon at bounding box center [851, 31] width 15 height 15
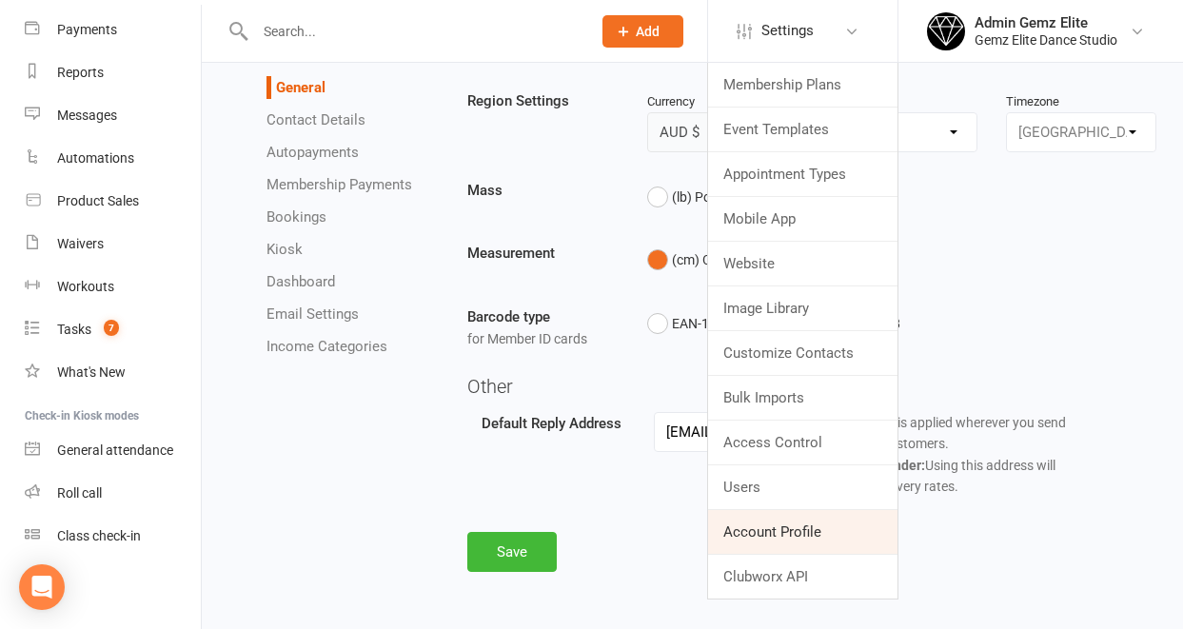
click at [794, 539] on link "Account Profile" at bounding box center [802, 532] width 189 height 44
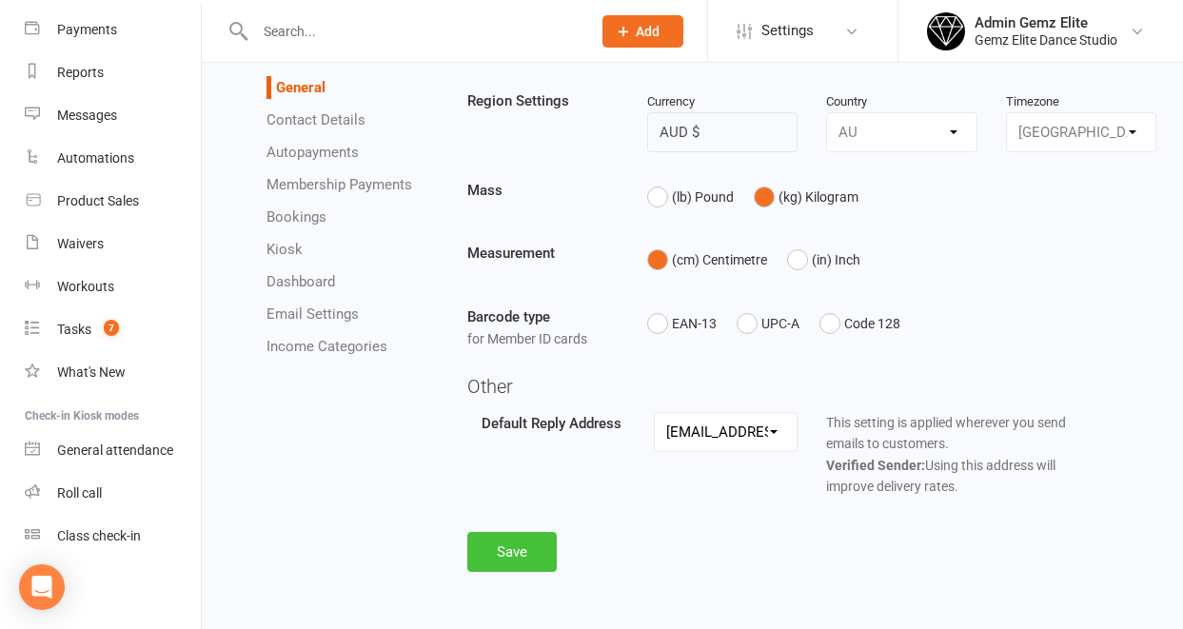
click at [536, 555] on button "Save" at bounding box center [511, 552] width 89 height 40
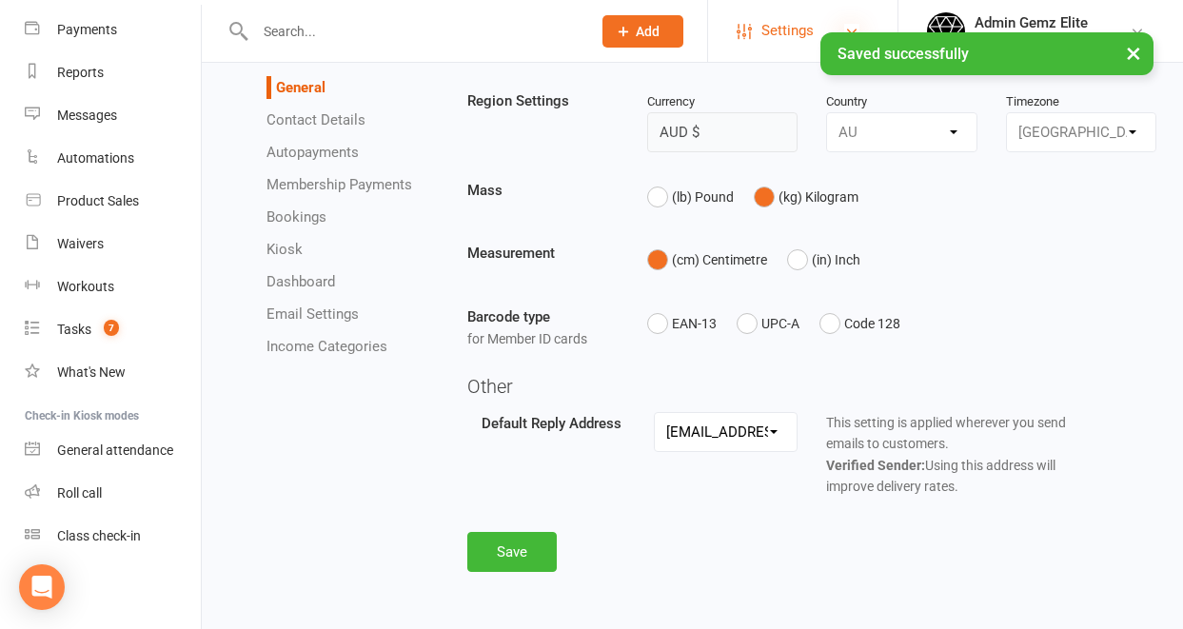
click at [854, 29] on icon at bounding box center [851, 31] width 15 height 15
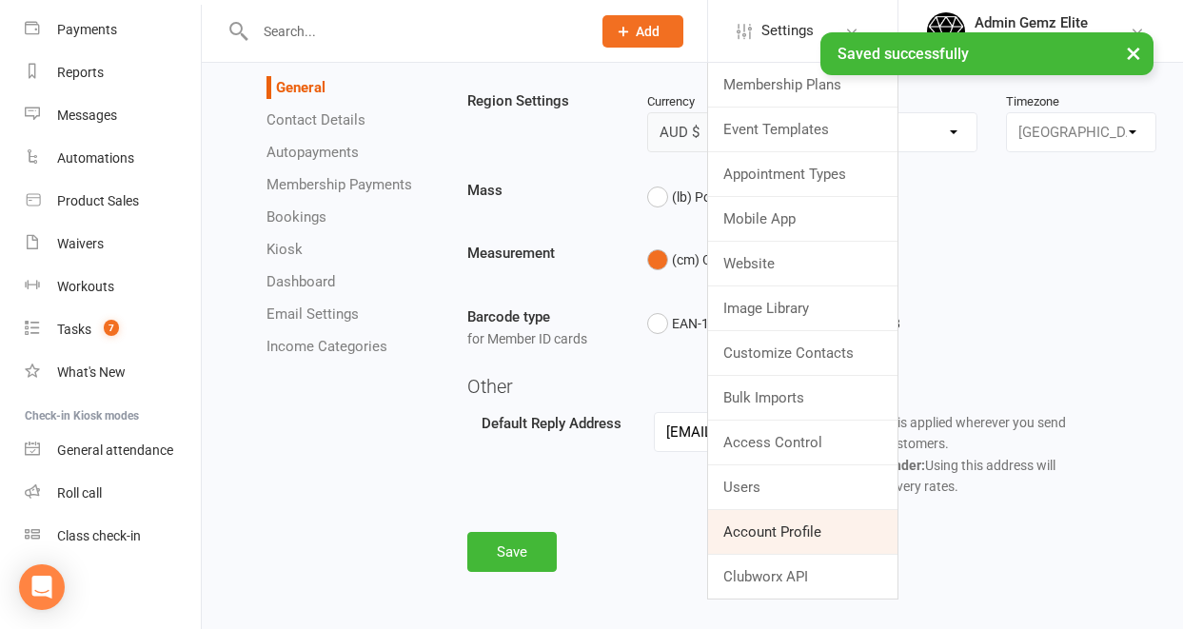
click at [787, 524] on link "Account Profile" at bounding box center [802, 532] width 189 height 44
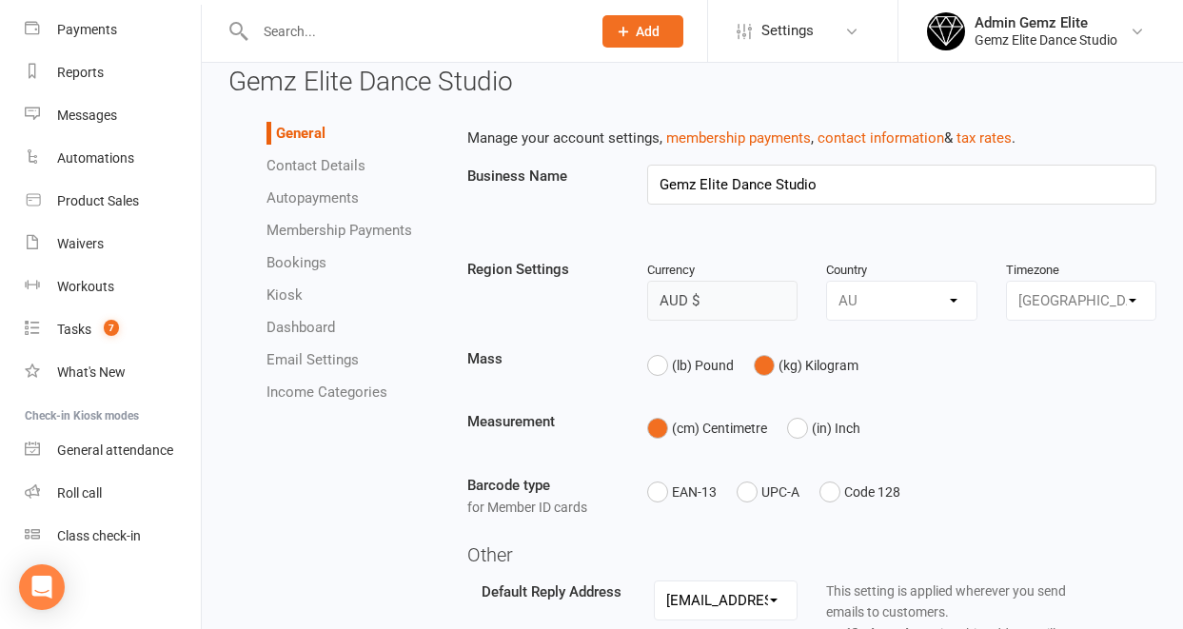
scroll to position [0, 0]
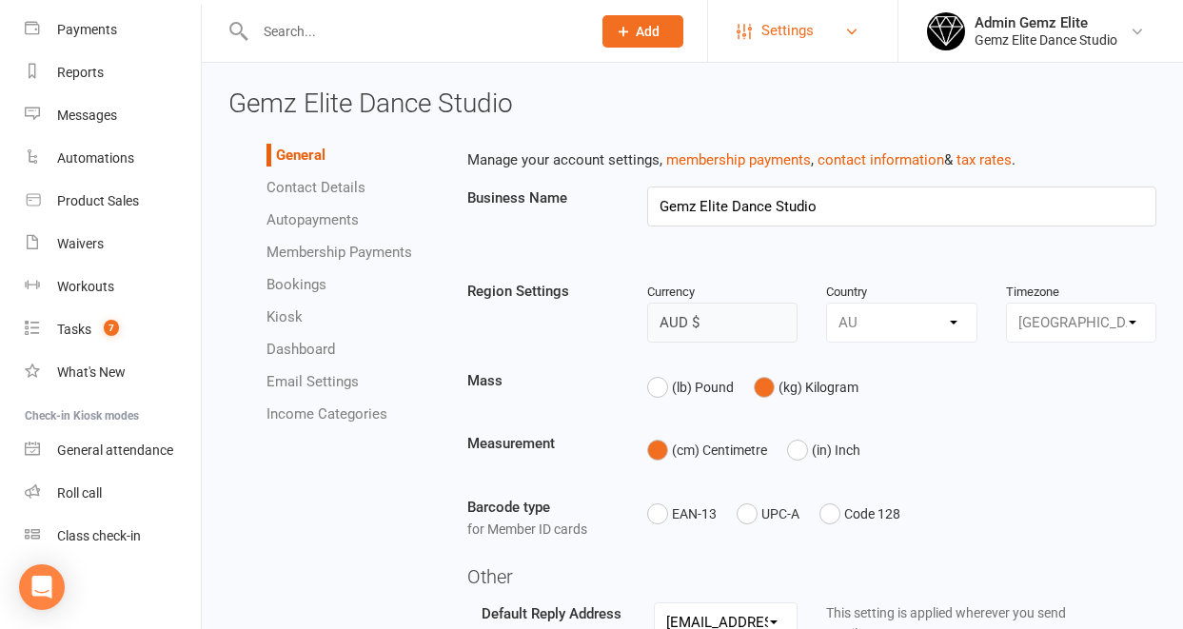
click at [787, 31] on span "Settings" at bounding box center [787, 31] width 52 height 43
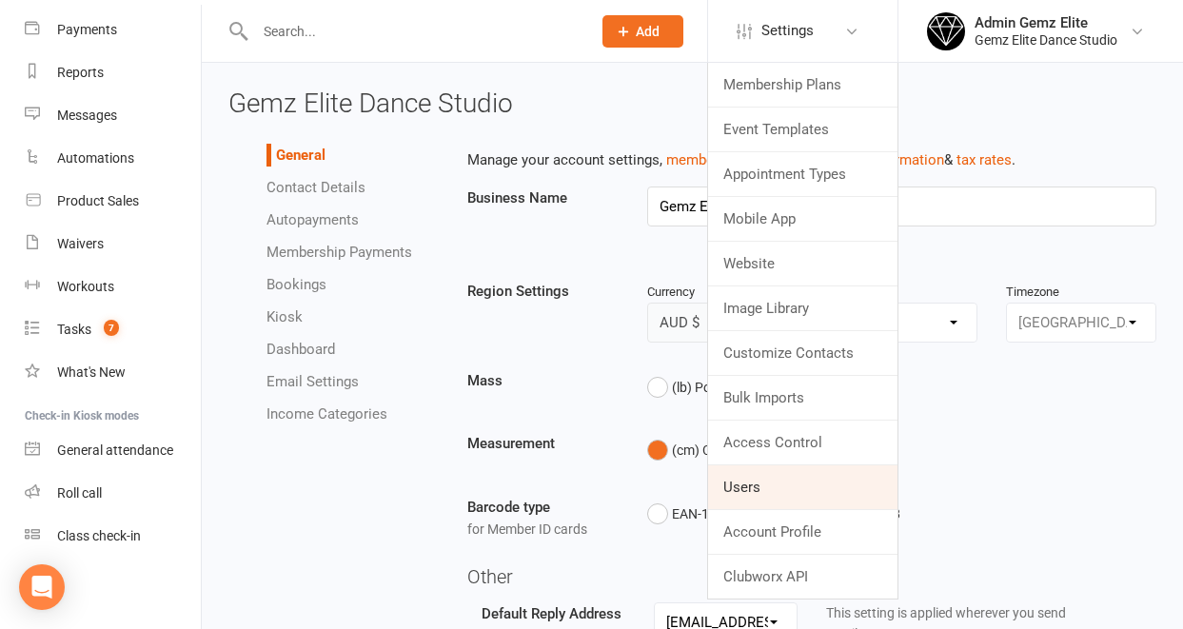
click at [766, 492] on link "Users" at bounding box center [802, 487] width 189 height 44
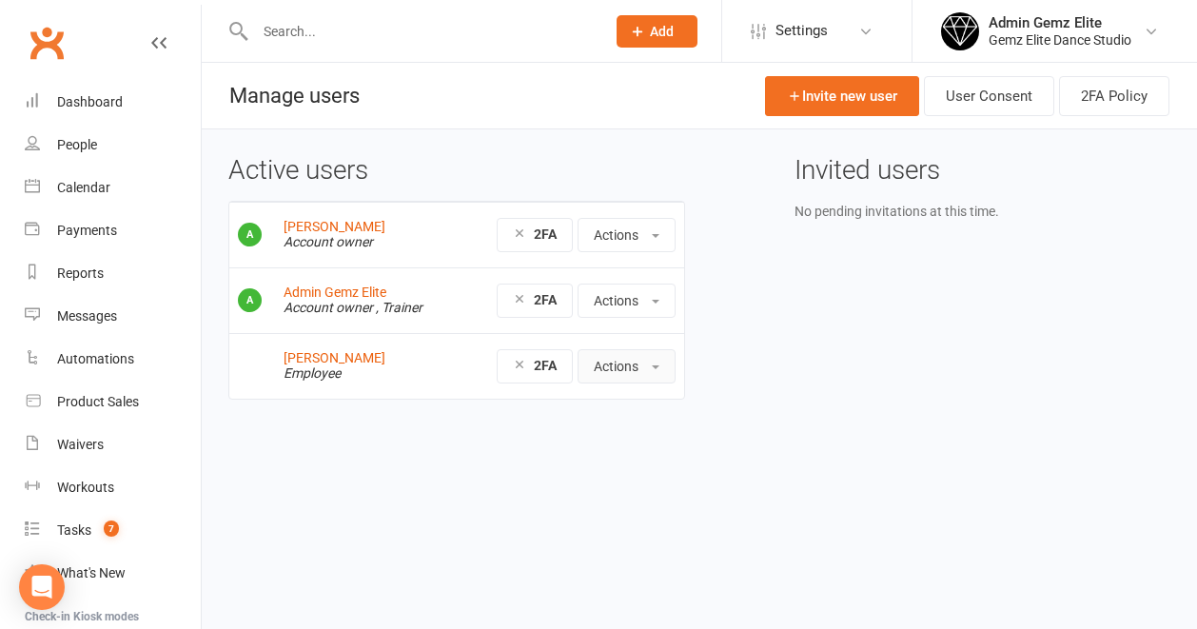
click at [652, 370] on button "Actions" at bounding box center [627, 366] width 98 height 34
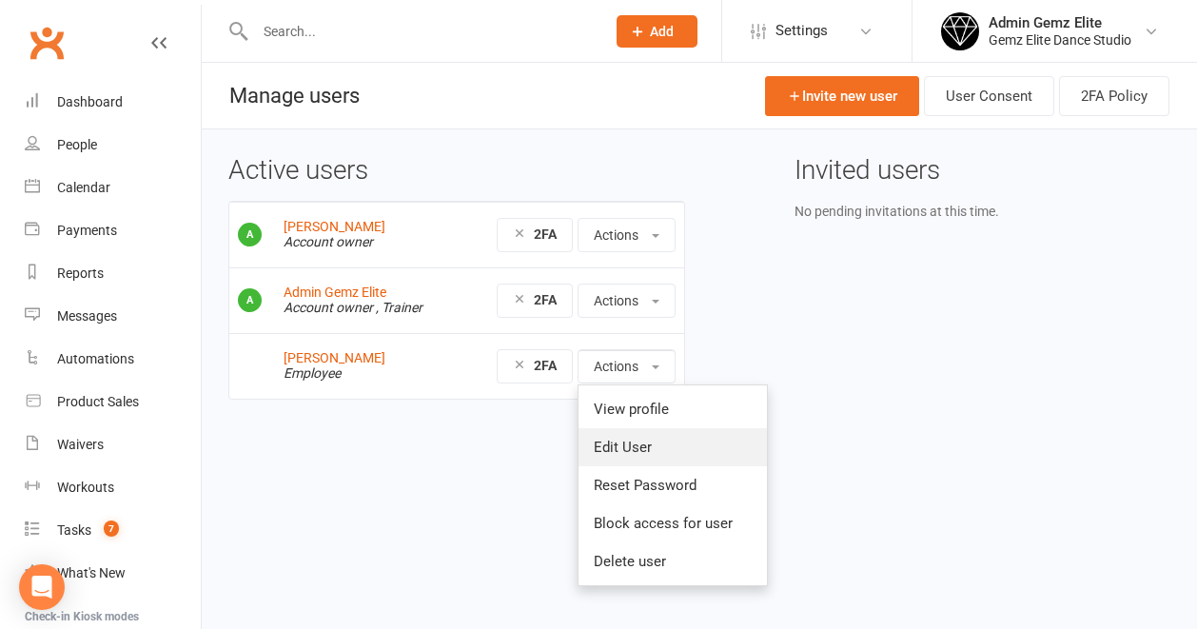
click at [644, 444] on link "Edit User" at bounding box center [673, 447] width 188 height 38
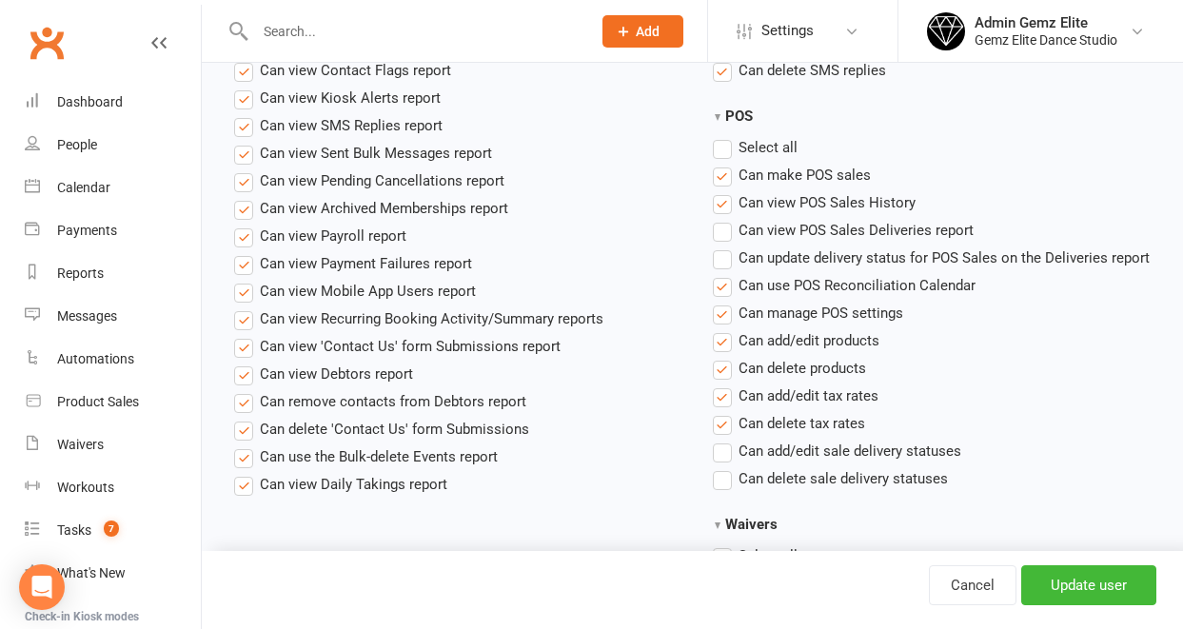
scroll to position [1837, 0]
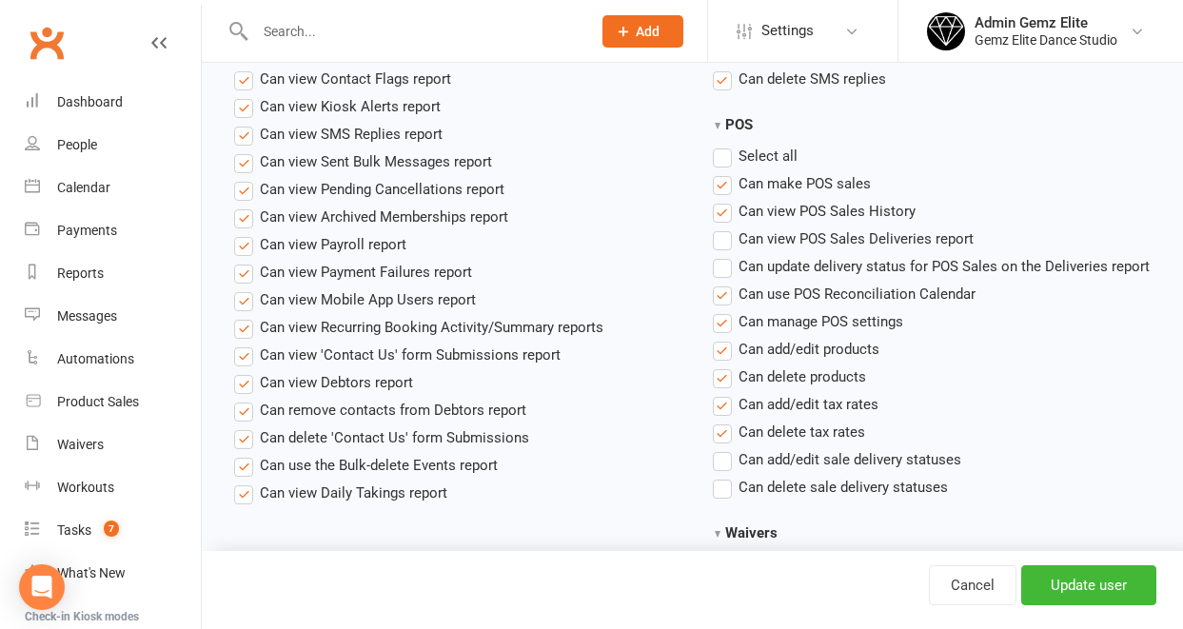
click at [726, 164] on label "Select all" at bounding box center [755, 156] width 85 height 23
click at [725, 145] on input "POS" at bounding box center [719, 145] width 12 height 0
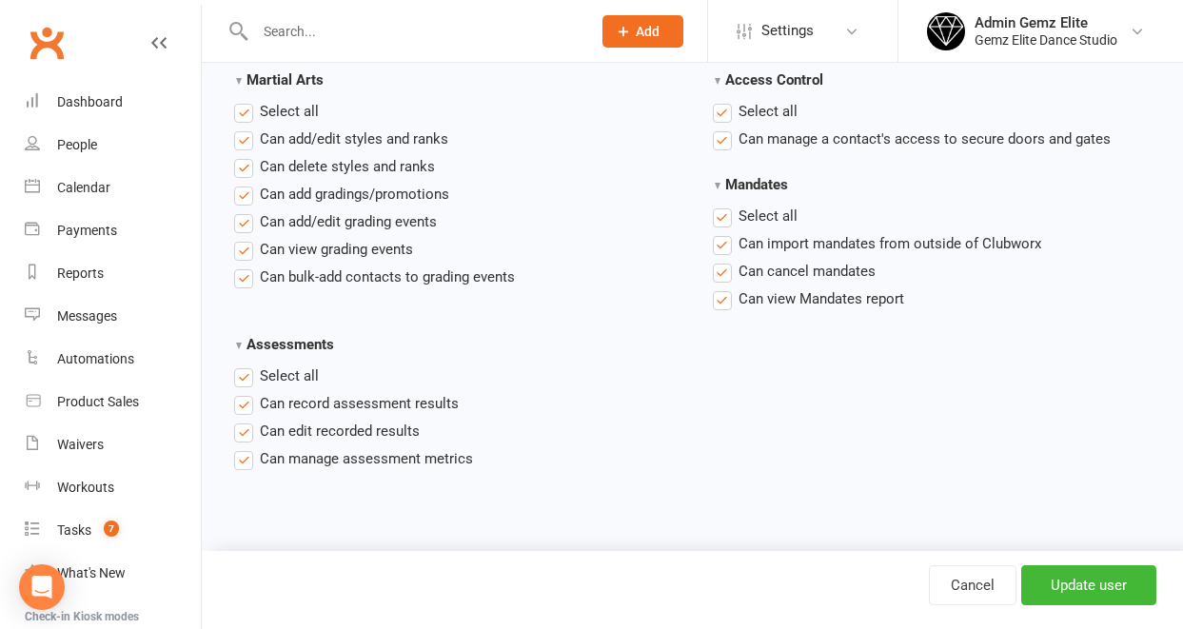
scroll to position [3011, 0]
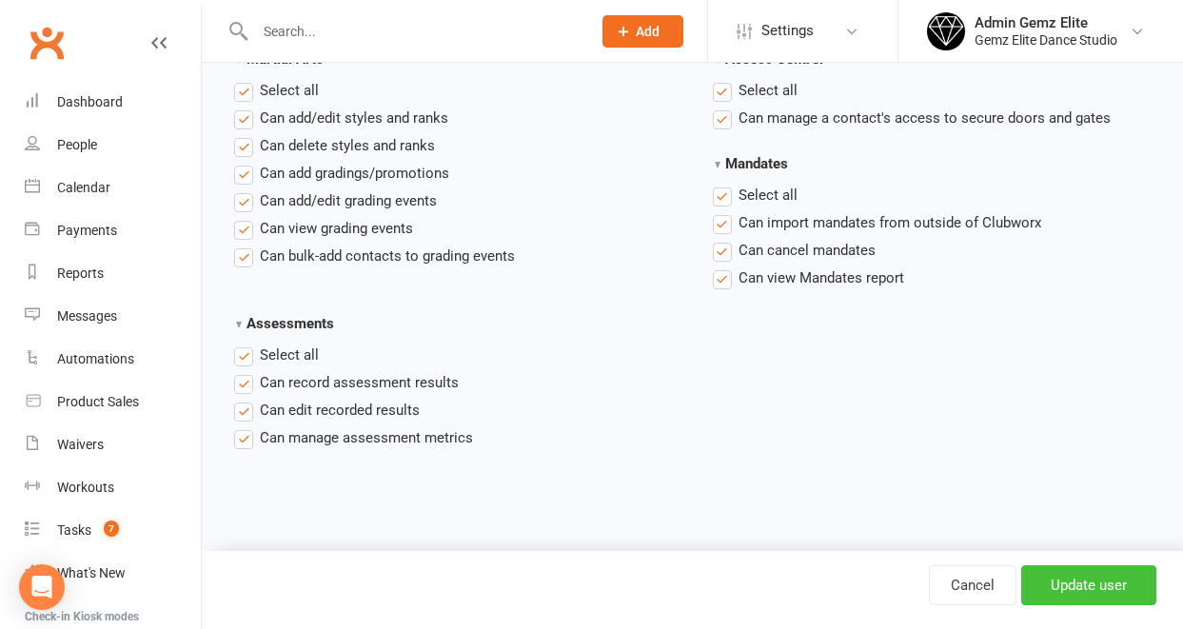
click at [1078, 581] on input "Update user" at bounding box center [1088, 585] width 135 height 40
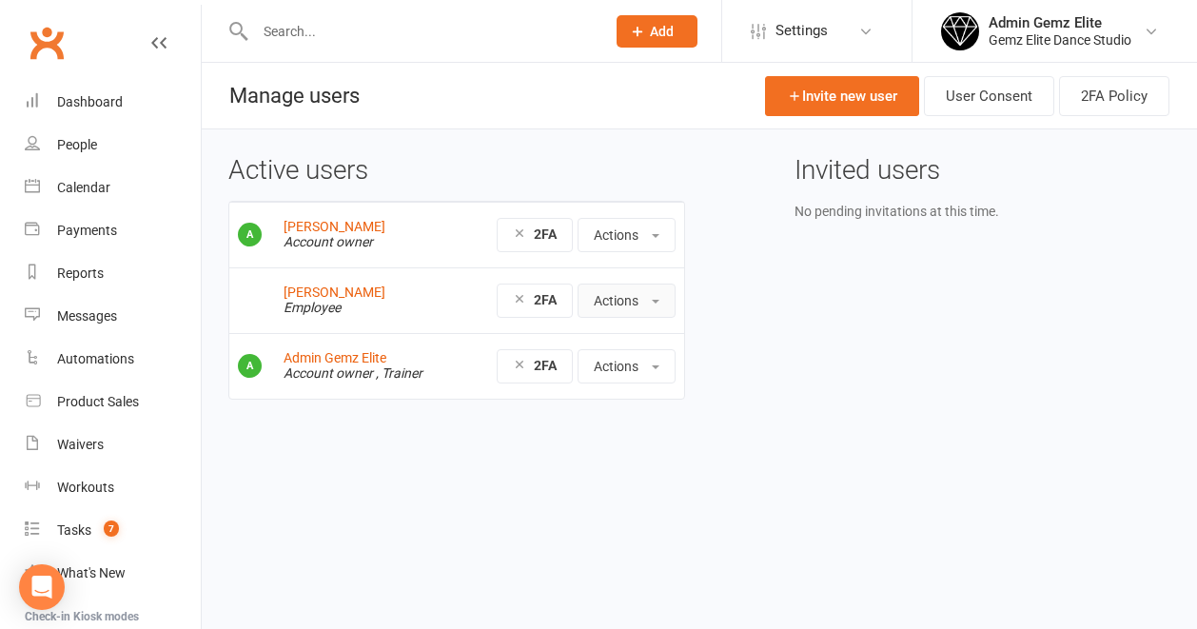
click at [658, 306] on button "Actions" at bounding box center [627, 301] width 98 height 34
click at [860, 410] on div "Active users [PERSON_NAME] Account owner 2FA Actions View profile Edit User Res…" at bounding box center [699, 291] width 971 height 270
click at [101, 187] on div "Calendar" at bounding box center [83, 187] width 53 height 15
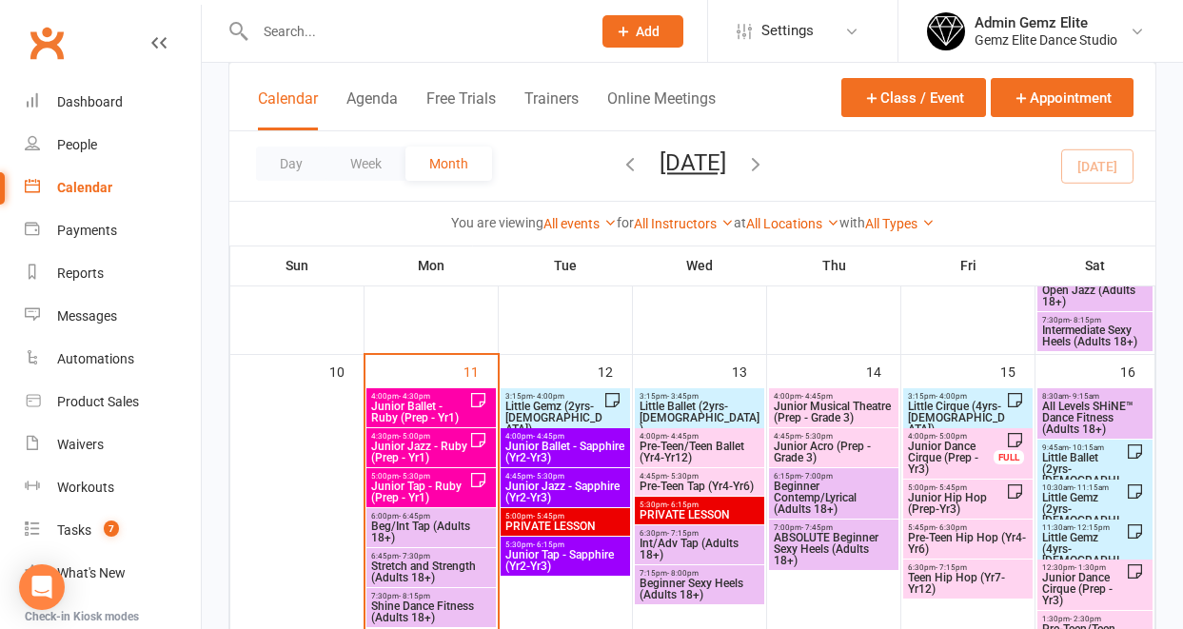
scroll to position [916, 0]
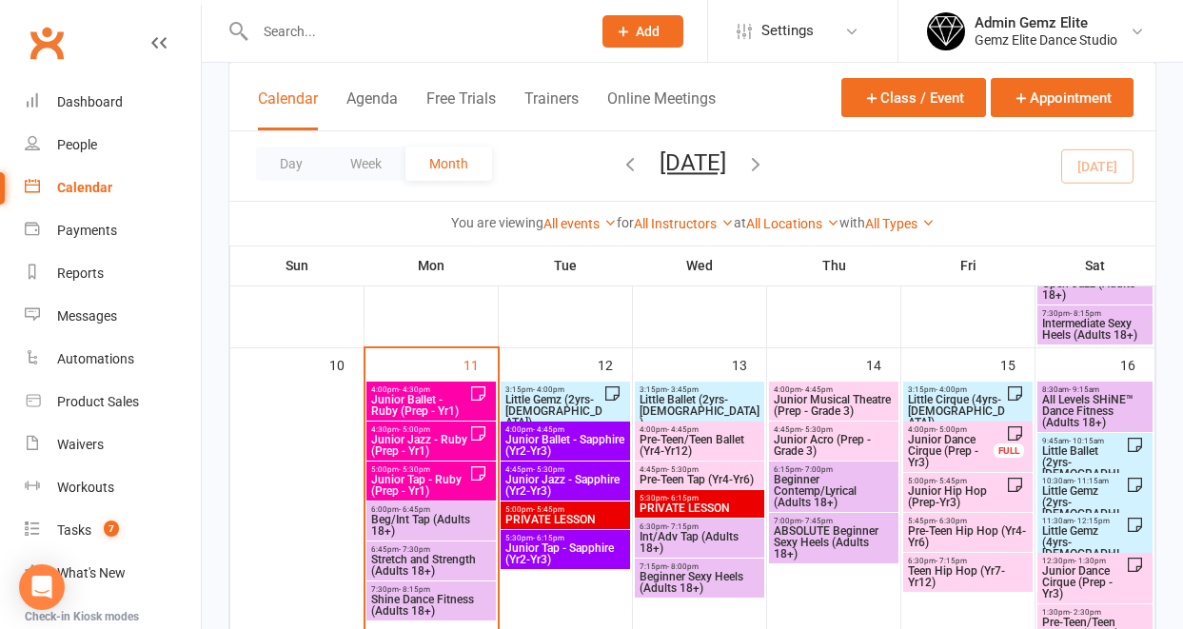
click at [430, 559] on span "Stretch and Strength (Adults 18+)" at bounding box center [431, 565] width 122 height 23
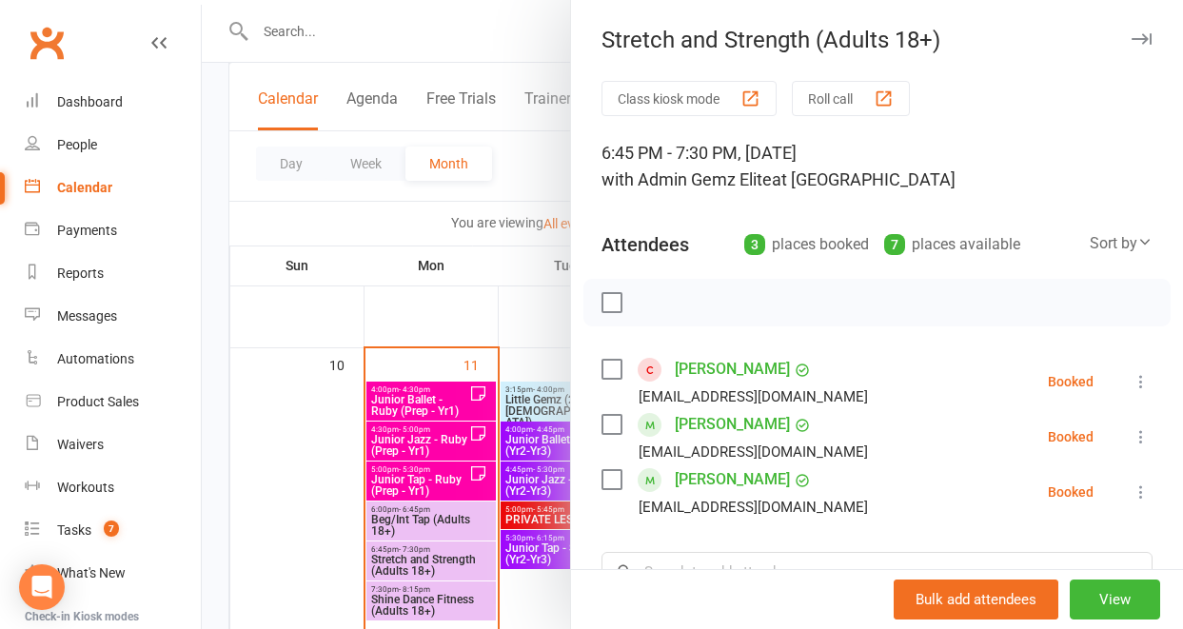
click at [1132, 433] on icon at bounding box center [1141, 436] width 19 height 19
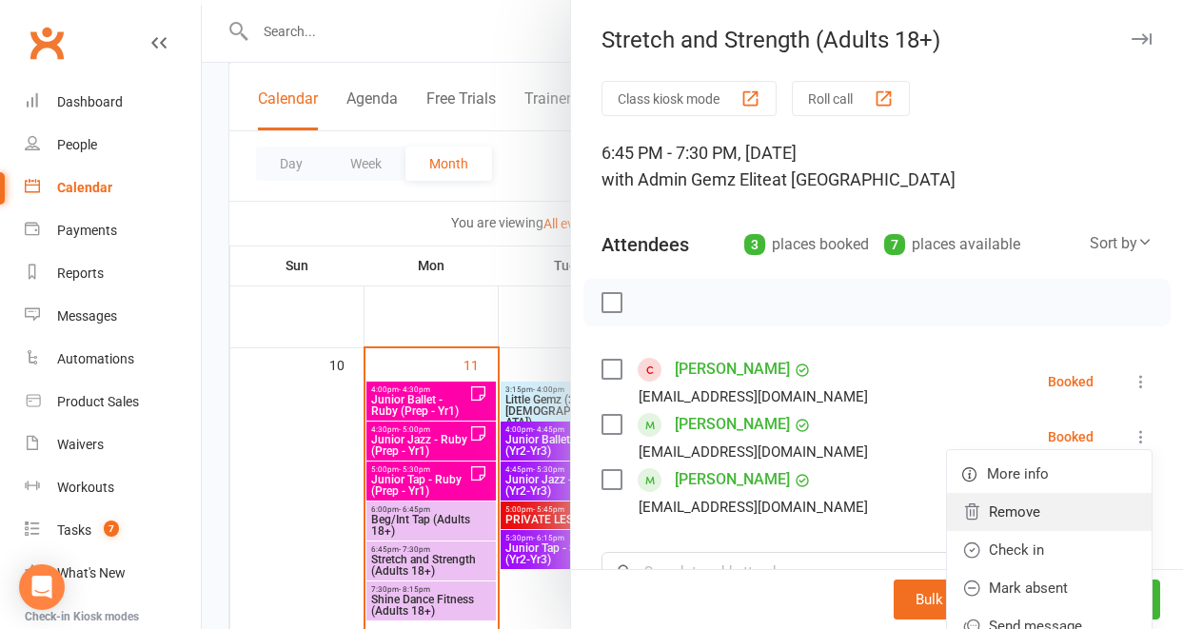
click at [1039, 518] on link "Remove" at bounding box center [1049, 512] width 205 height 38
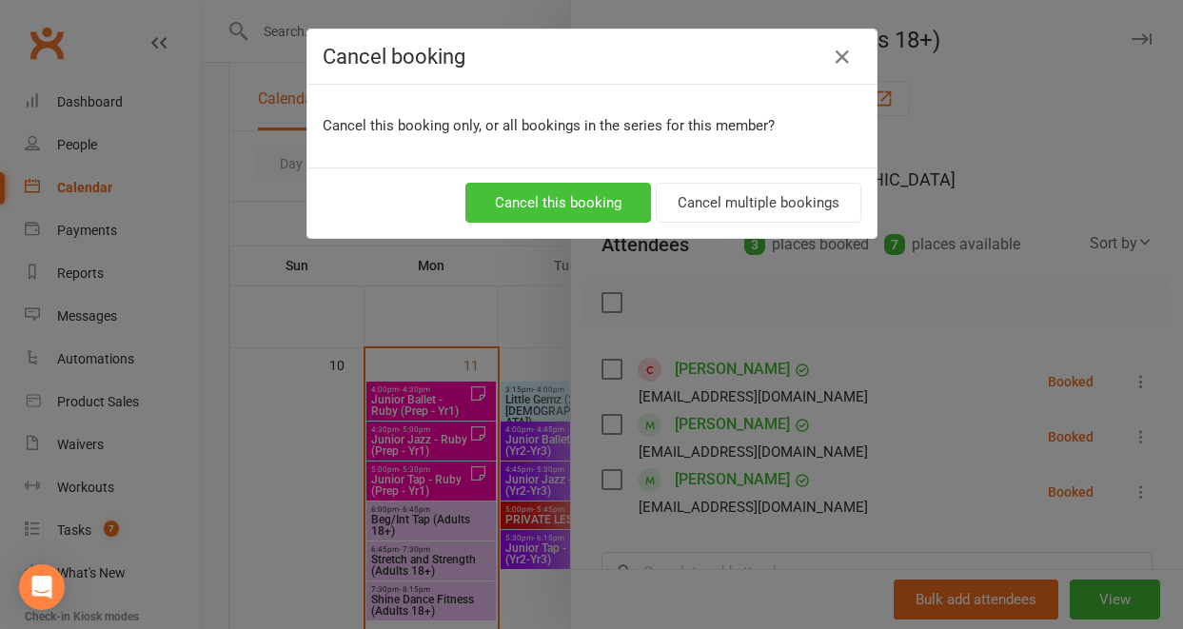
click at [608, 204] on button "Cancel this booking" at bounding box center [558, 203] width 186 height 40
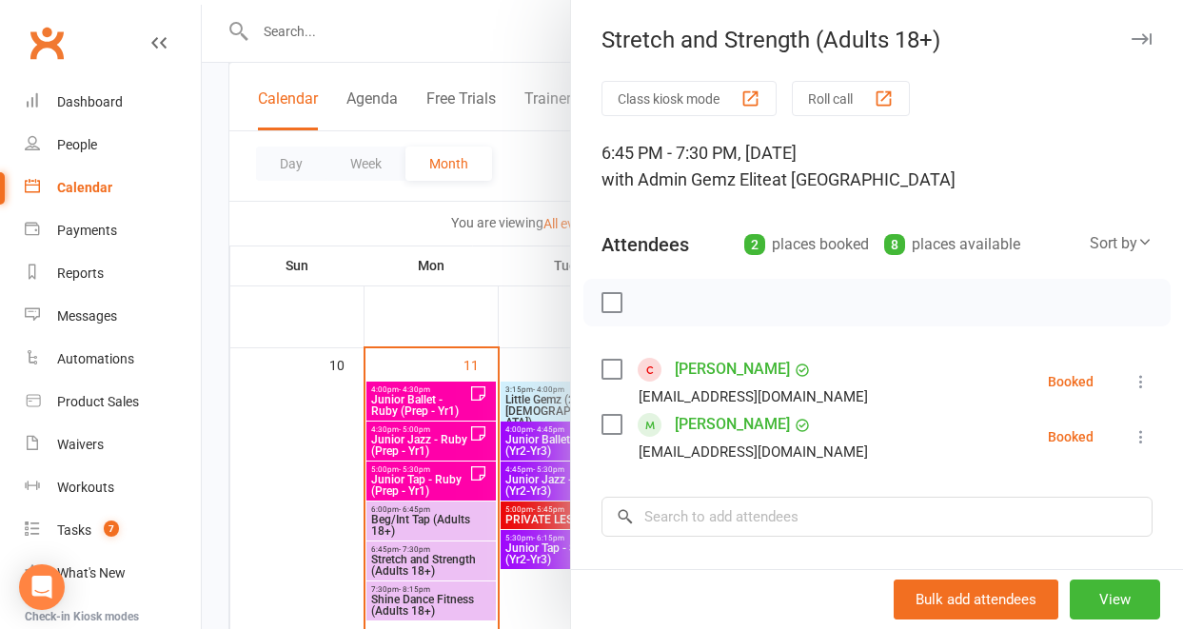
click at [430, 604] on div at bounding box center [692, 314] width 981 height 629
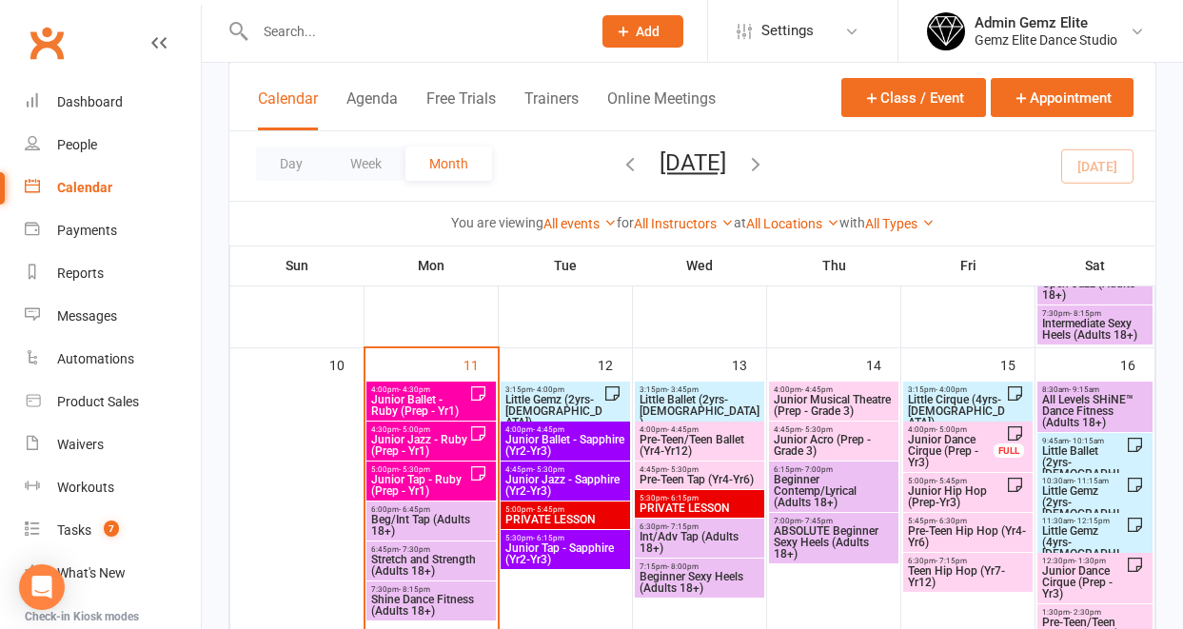
click at [431, 606] on span "Shine Dance Fitness (Adults 18+)" at bounding box center [431, 605] width 122 height 23
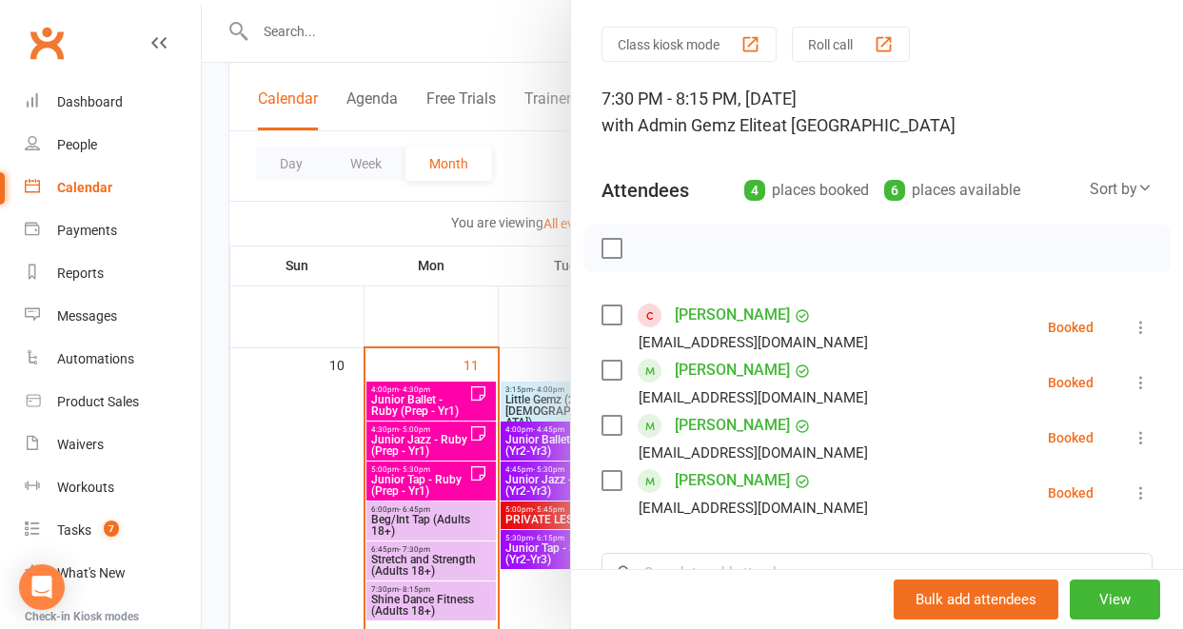
scroll to position [101, 0]
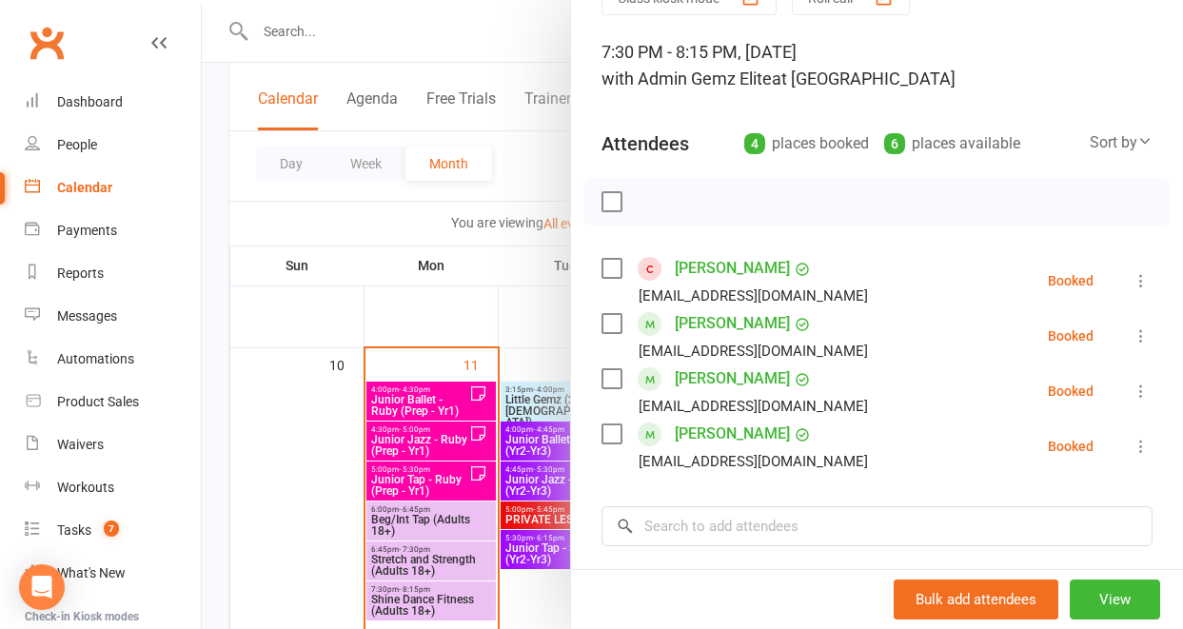
click at [1132, 391] on icon at bounding box center [1141, 391] width 19 height 19
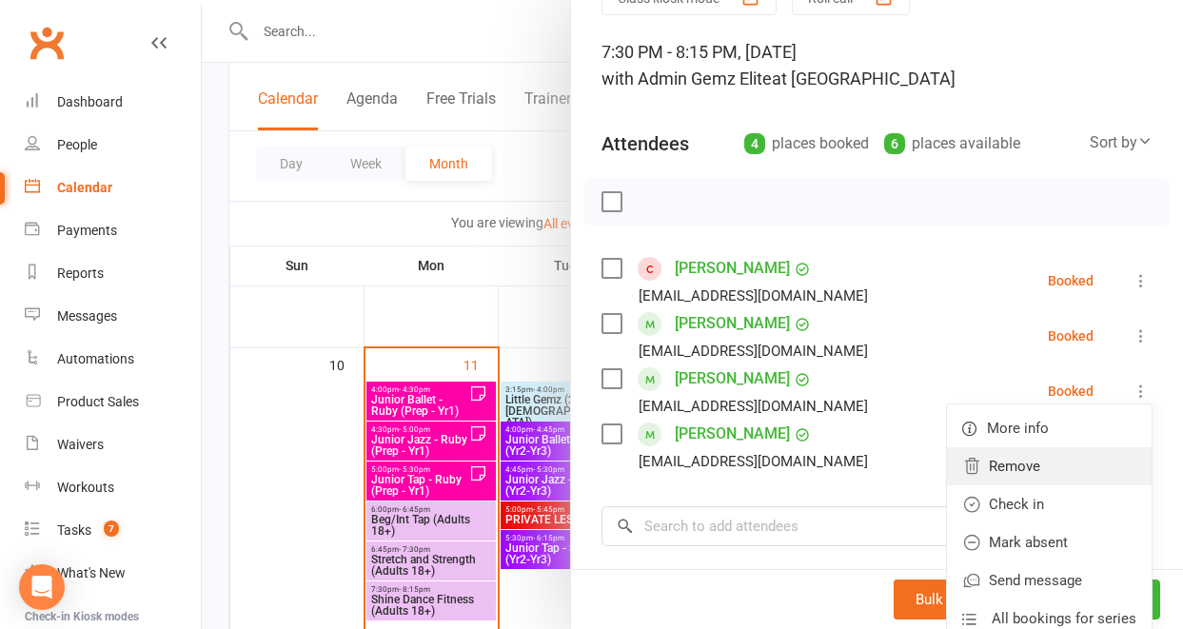
click at [1033, 465] on link "Remove" at bounding box center [1049, 466] width 205 height 38
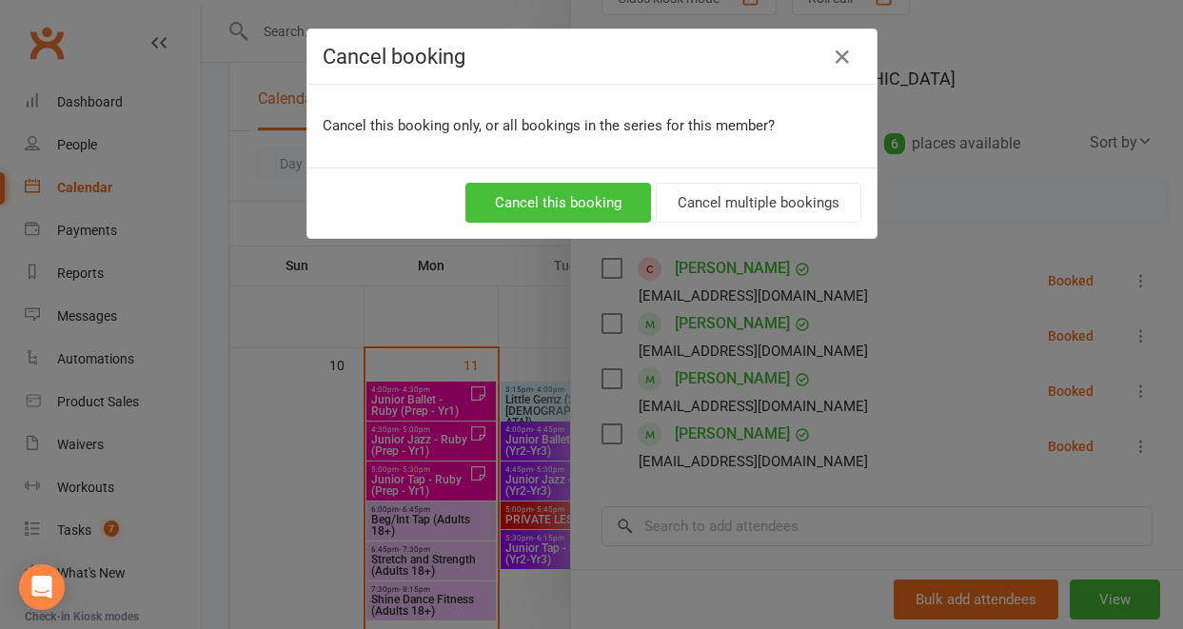
click at [585, 193] on button "Cancel this booking" at bounding box center [558, 203] width 186 height 40
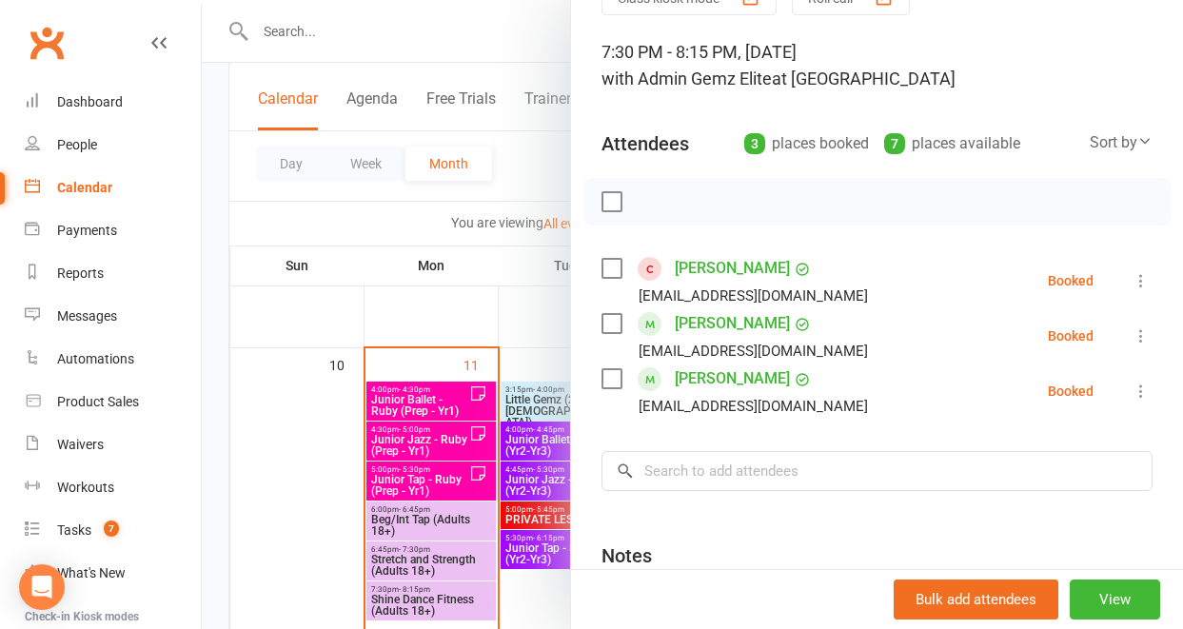
click at [329, 478] on div at bounding box center [692, 314] width 981 height 629
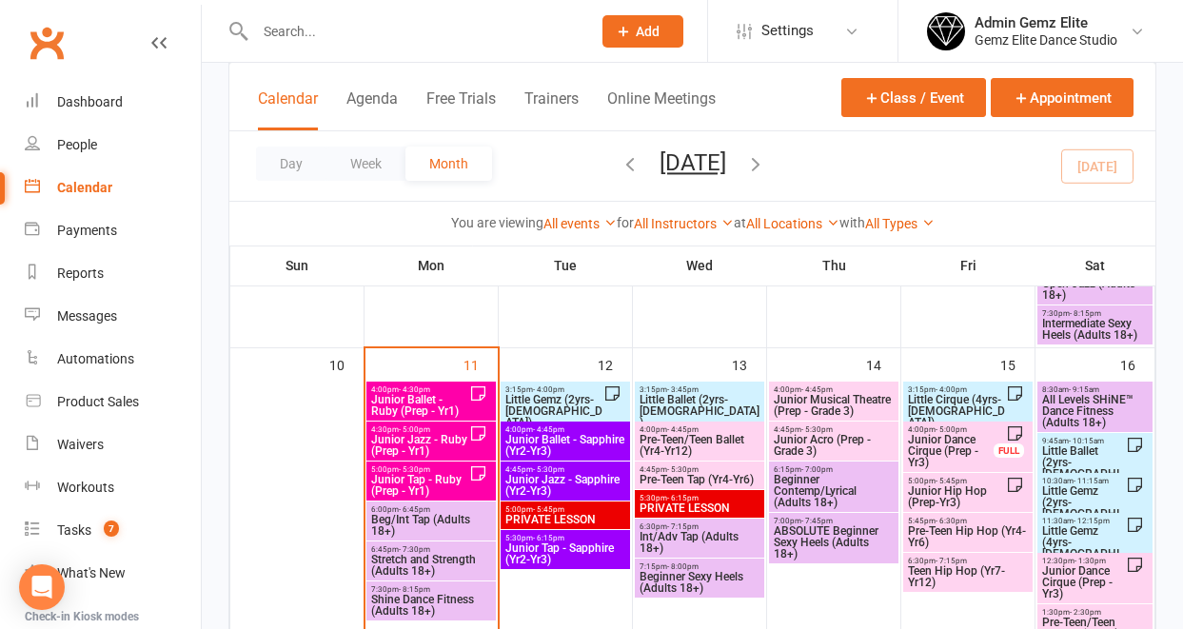
click at [407, 514] on span "Beg/Int Tap (Adults 18+)" at bounding box center [431, 525] width 122 height 23
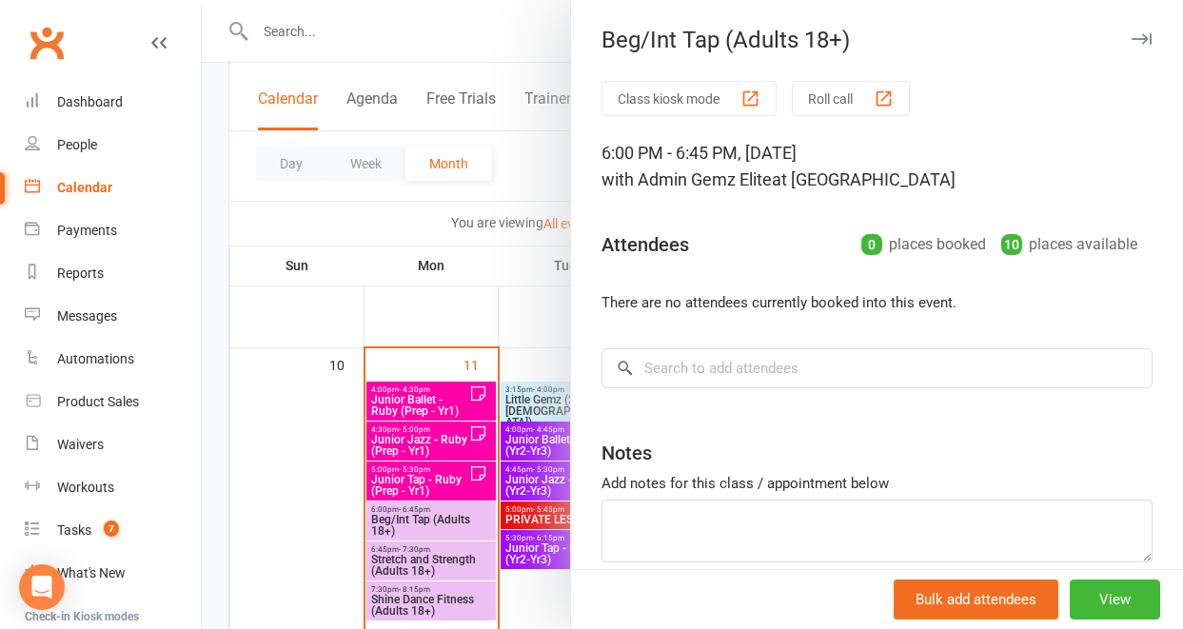
click at [289, 446] on div at bounding box center [692, 314] width 981 height 629
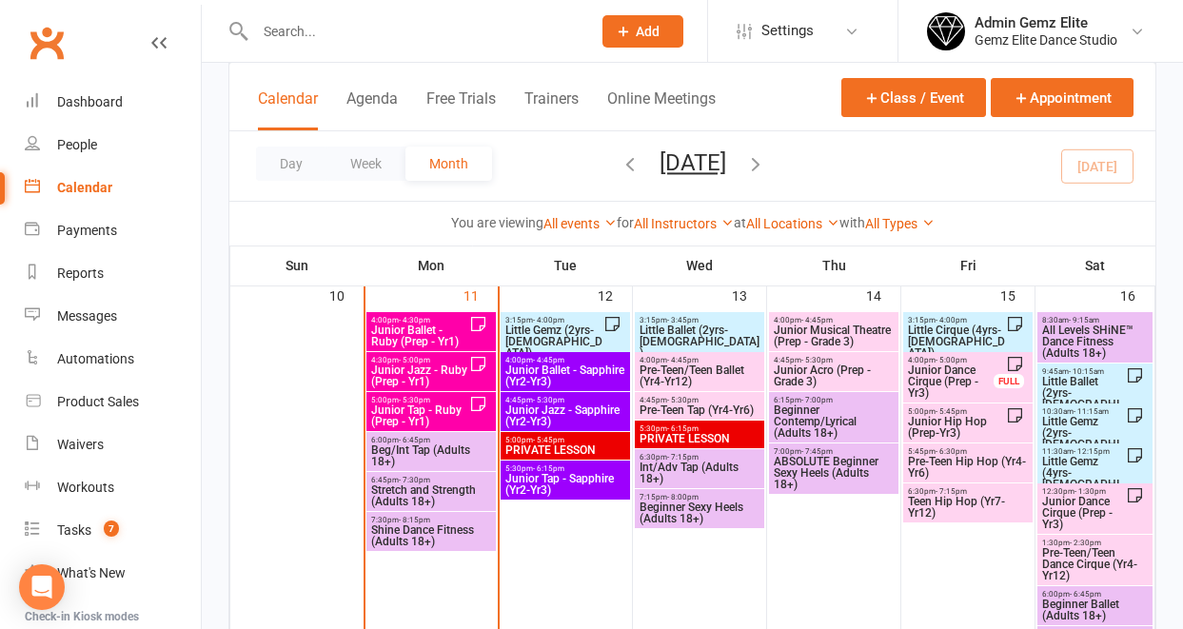
scroll to position [981, 0]
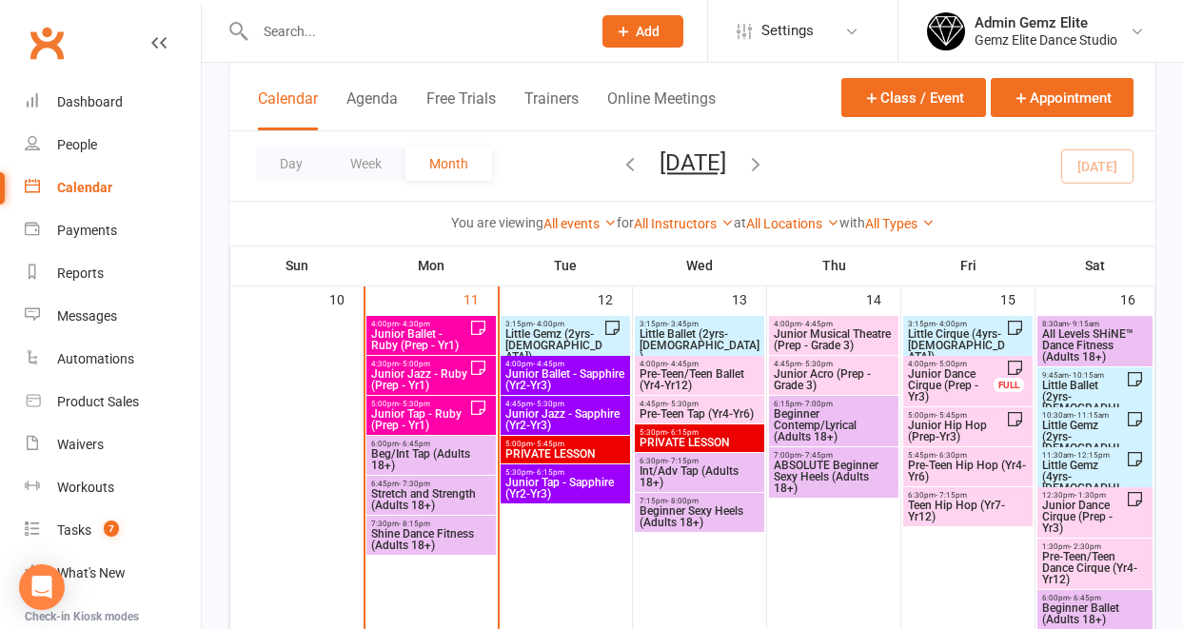
click at [431, 329] on span "Junior Ballet - Ruby (Prep - Yr1)" at bounding box center [419, 339] width 99 height 23
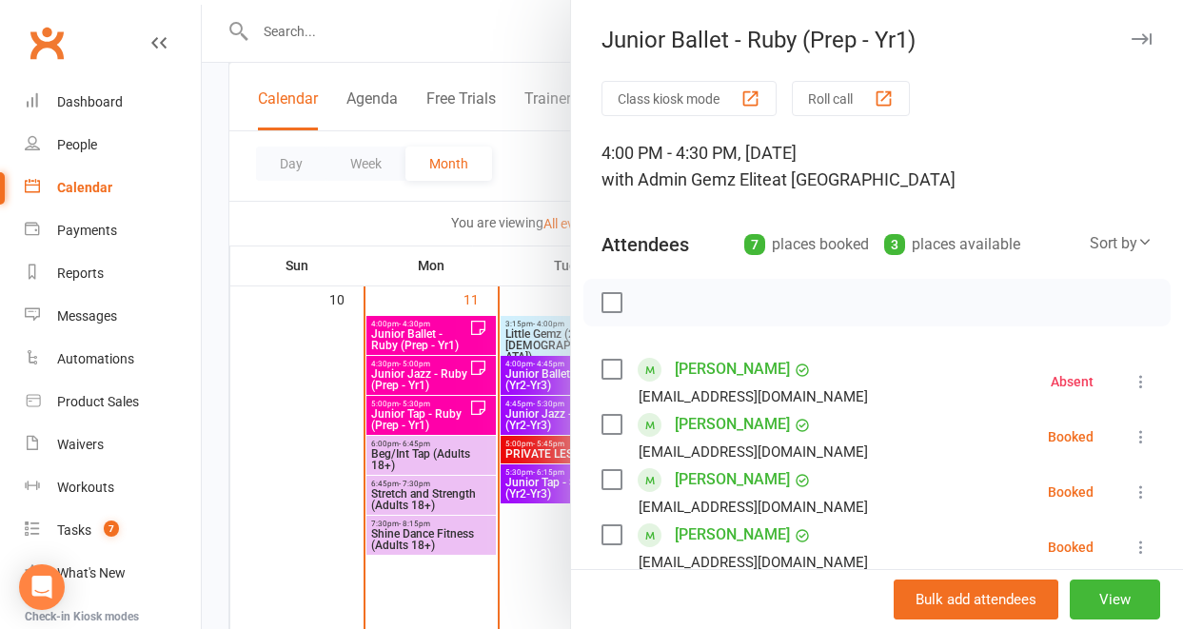
click at [1132, 437] on icon at bounding box center [1141, 436] width 19 height 19
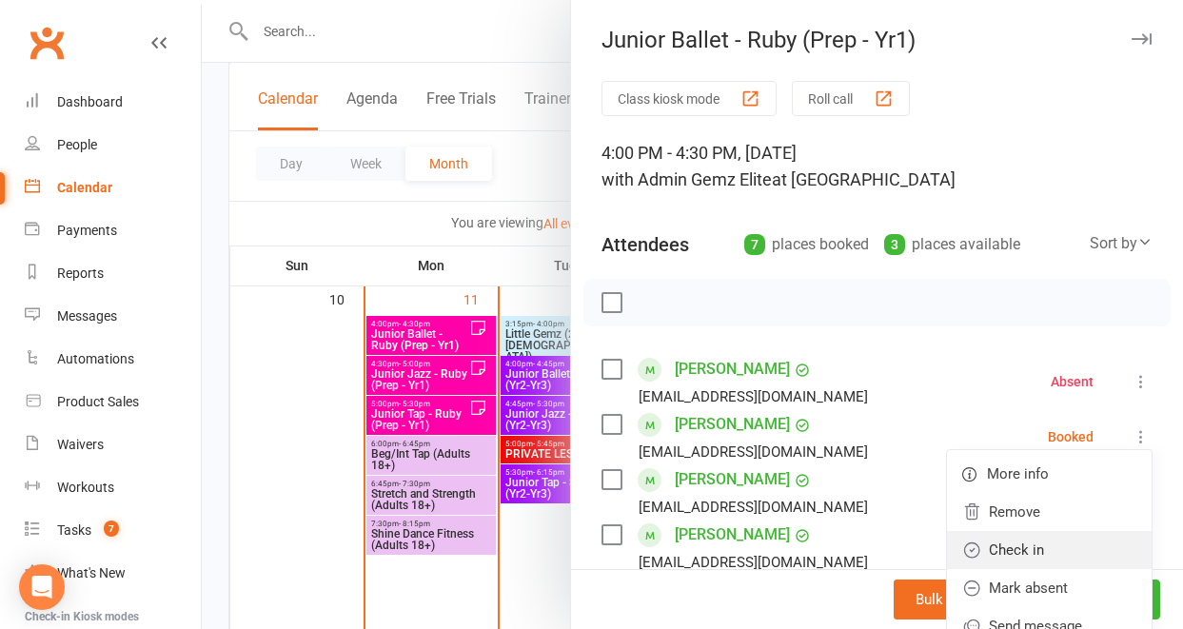
click at [1016, 549] on link "Check in" at bounding box center [1049, 550] width 205 height 38
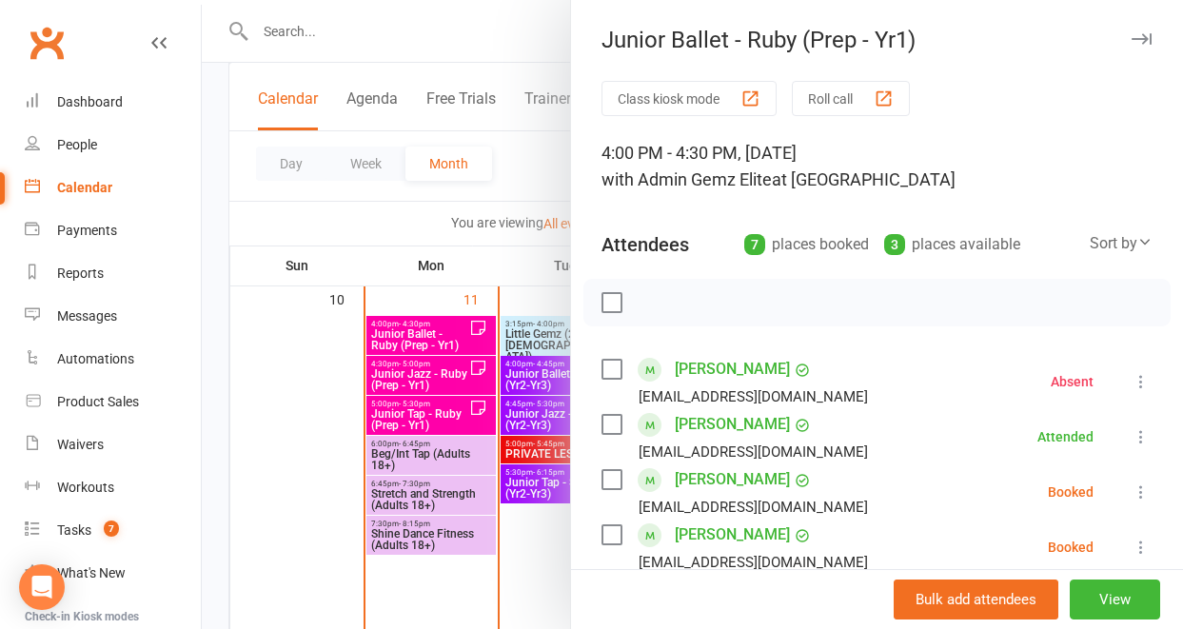
click at [322, 34] on div at bounding box center [692, 314] width 981 height 629
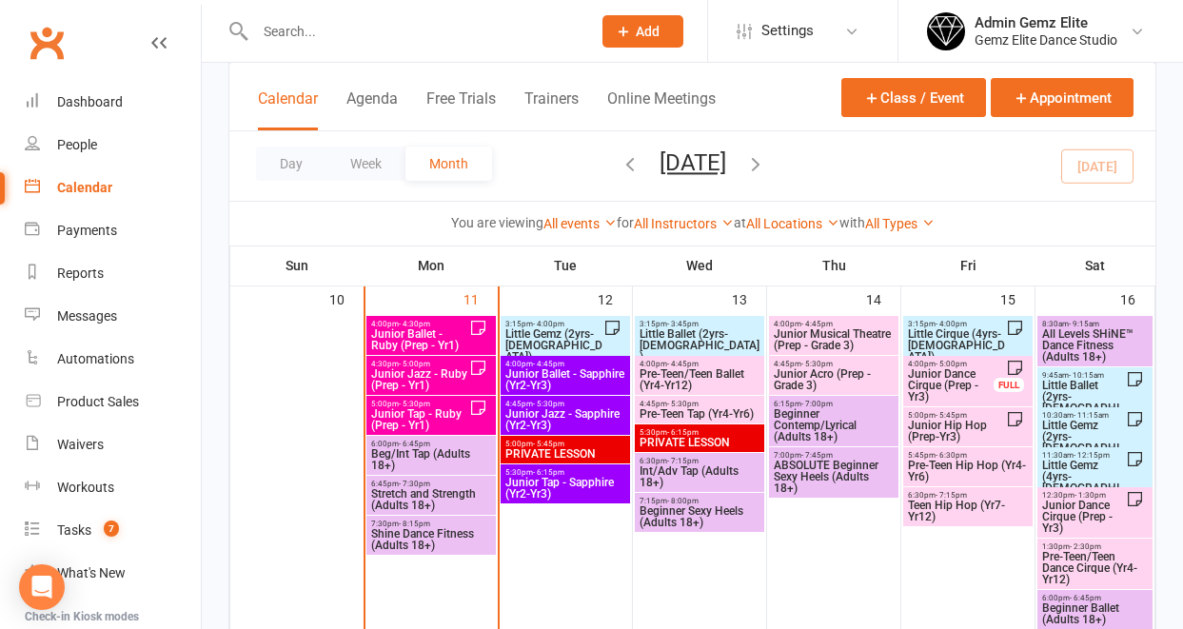
click at [322, 34] on input "text" at bounding box center [413, 31] width 328 height 27
paste input "[EMAIL_ADDRESS][DOMAIN_NAME]"
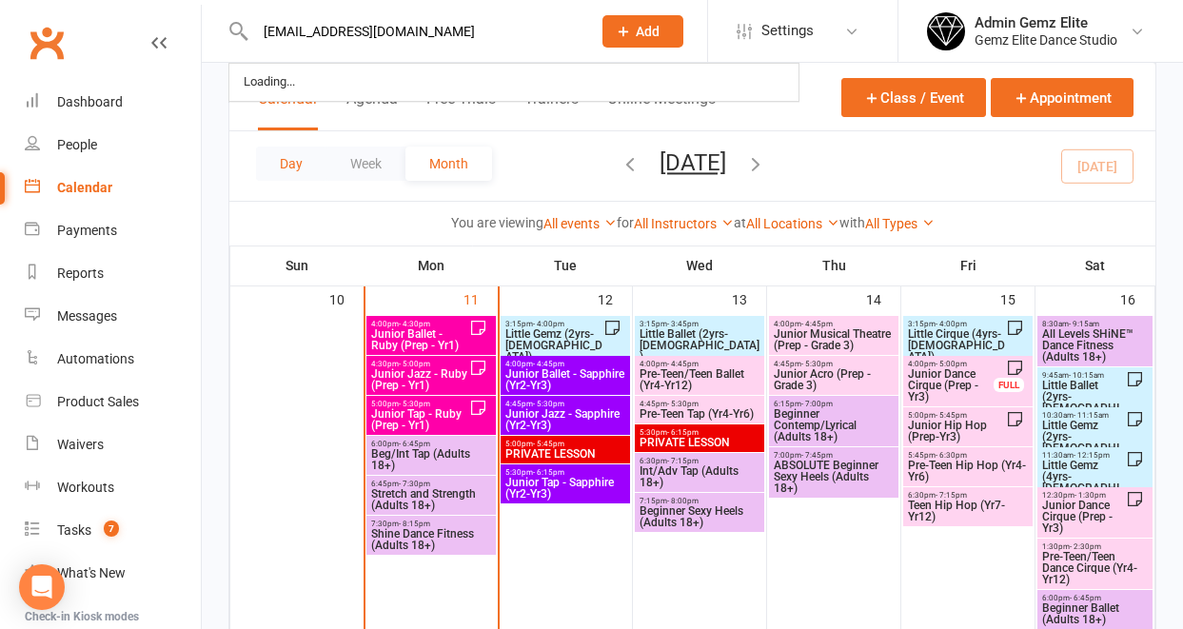
type input "[EMAIL_ADDRESS][DOMAIN_NAME]"
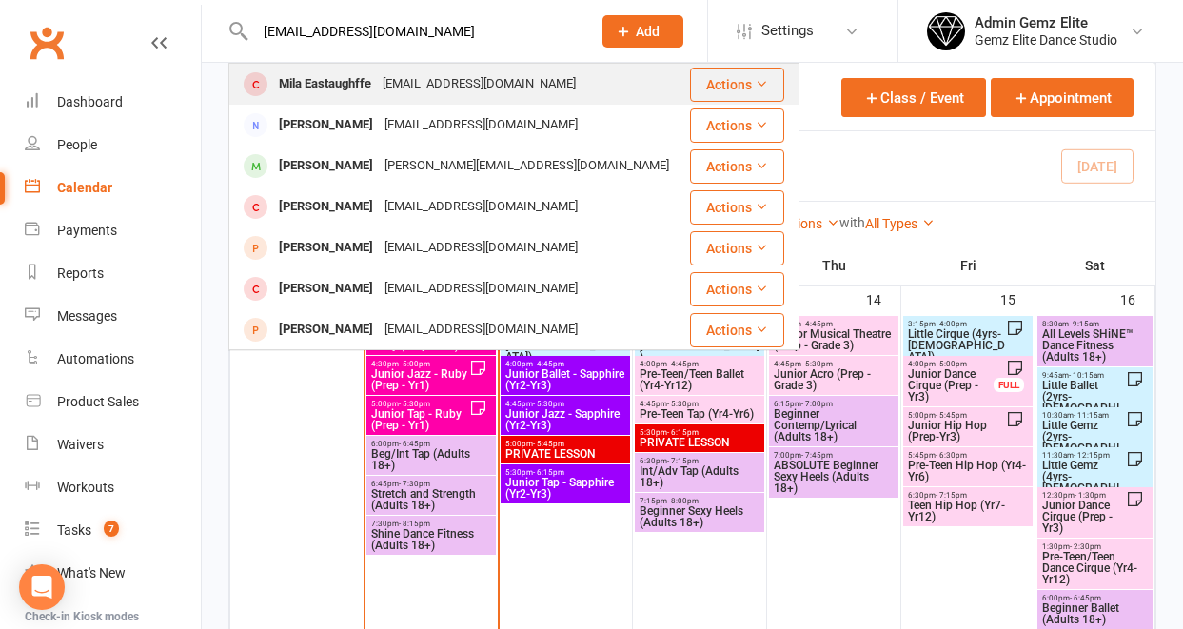
click at [320, 82] on div "Mila Eastaughffe" at bounding box center [325, 84] width 104 height 28
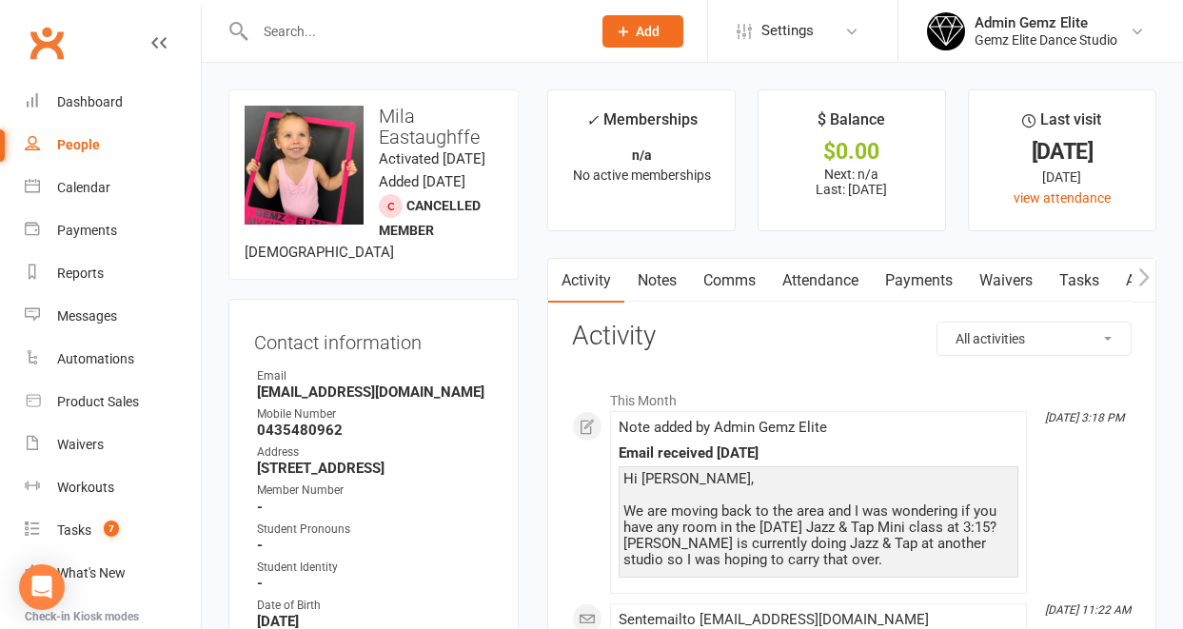
click at [303, 40] on input "text" at bounding box center [413, 31] width 328 height 27
paste input "[EMAIL_ADDRESS][DOMAIN_NAME]"
type input "[EMAIL_ADDRESS][DOMAIN_NAME]"
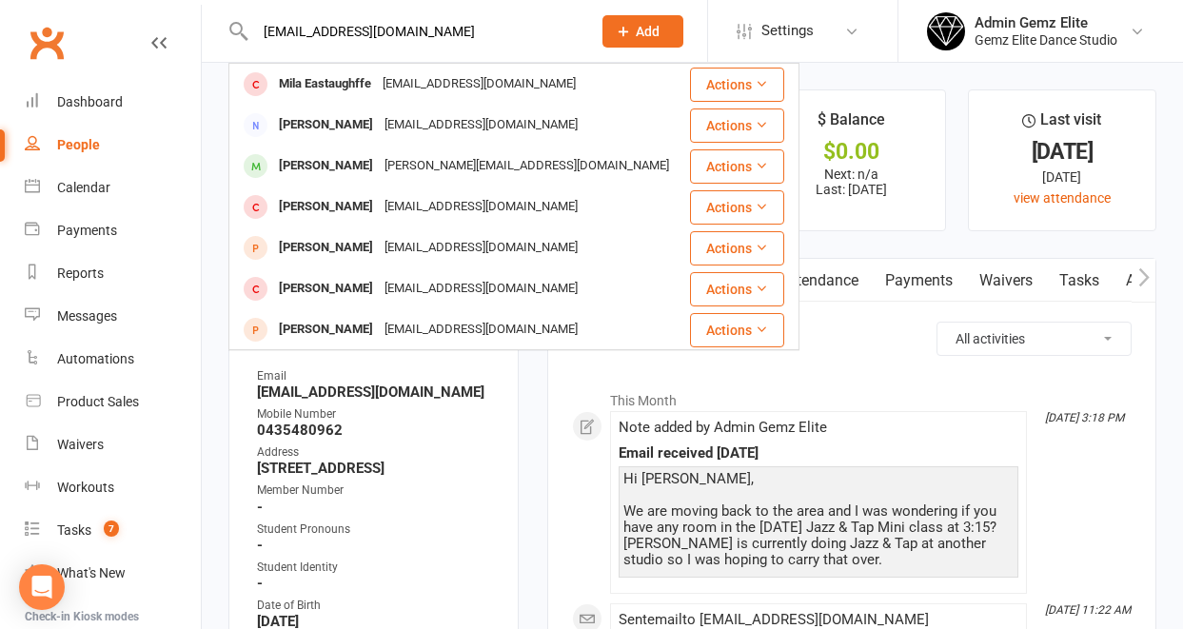
click at [300, 439] on strong "0435480962" at bounding box center [375, 430] width 236 height 17
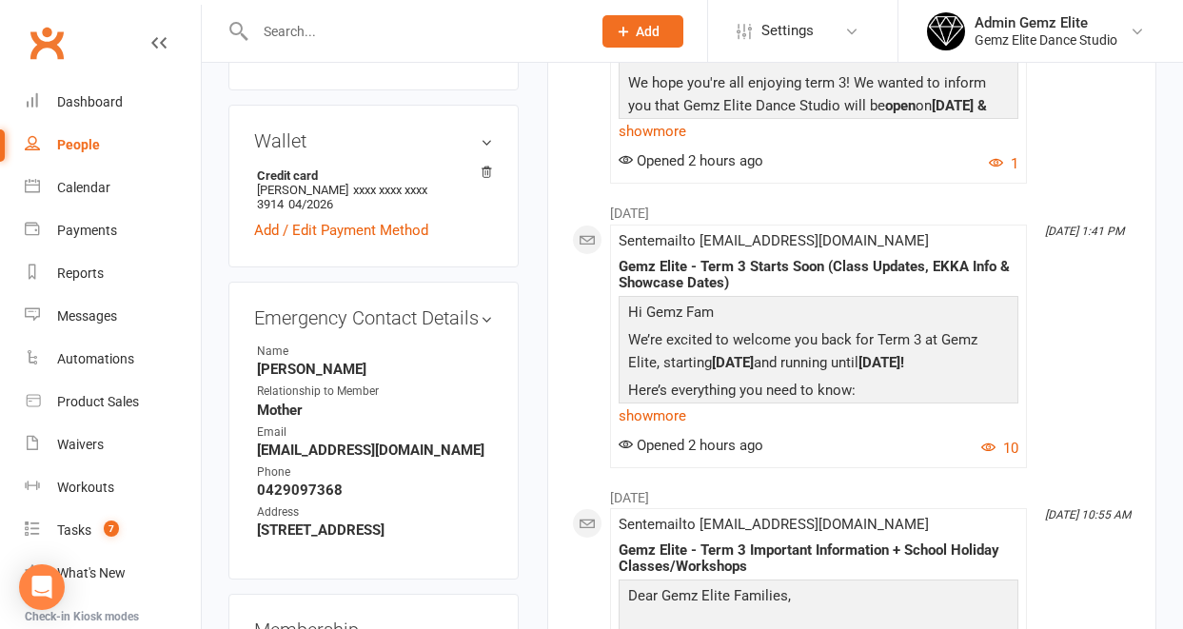
scroll to position [648, 0]
drag, startPoint x: 408, startPoint y: 404, endPoint x: 260, endPoint y: 404, distance: 148.5
click at [260, 377] on strong "[PERSON_NAME]" at bounding box center [375, 368] width 236 height 17
copy strong "[PERSON_NAME]"
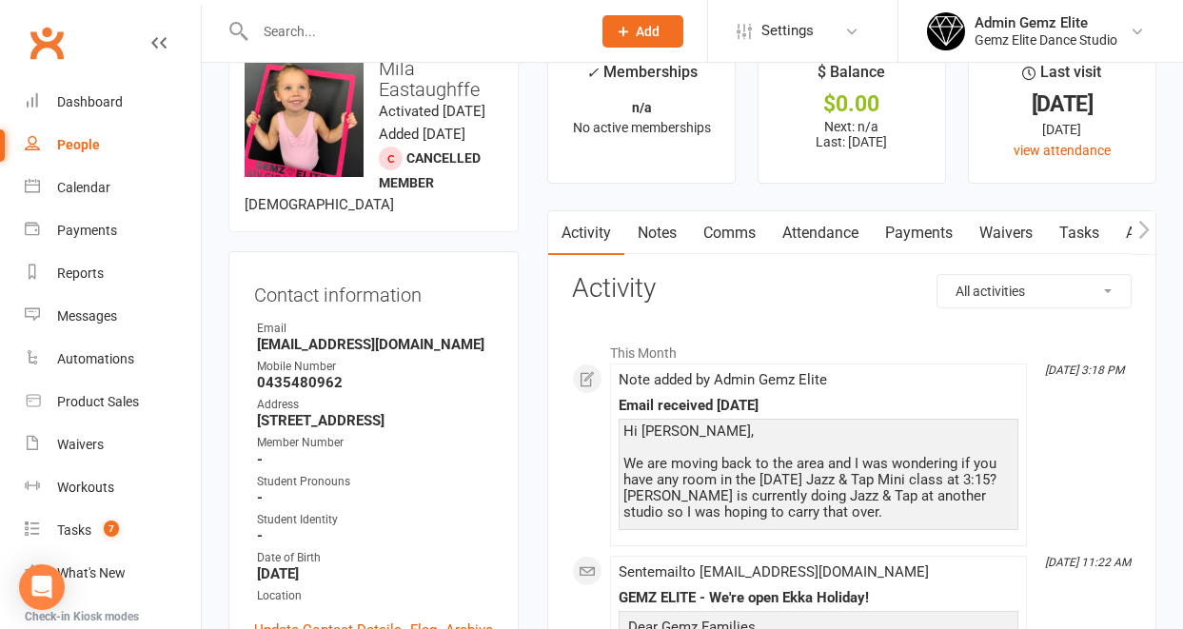
scroll to position [0, 0]
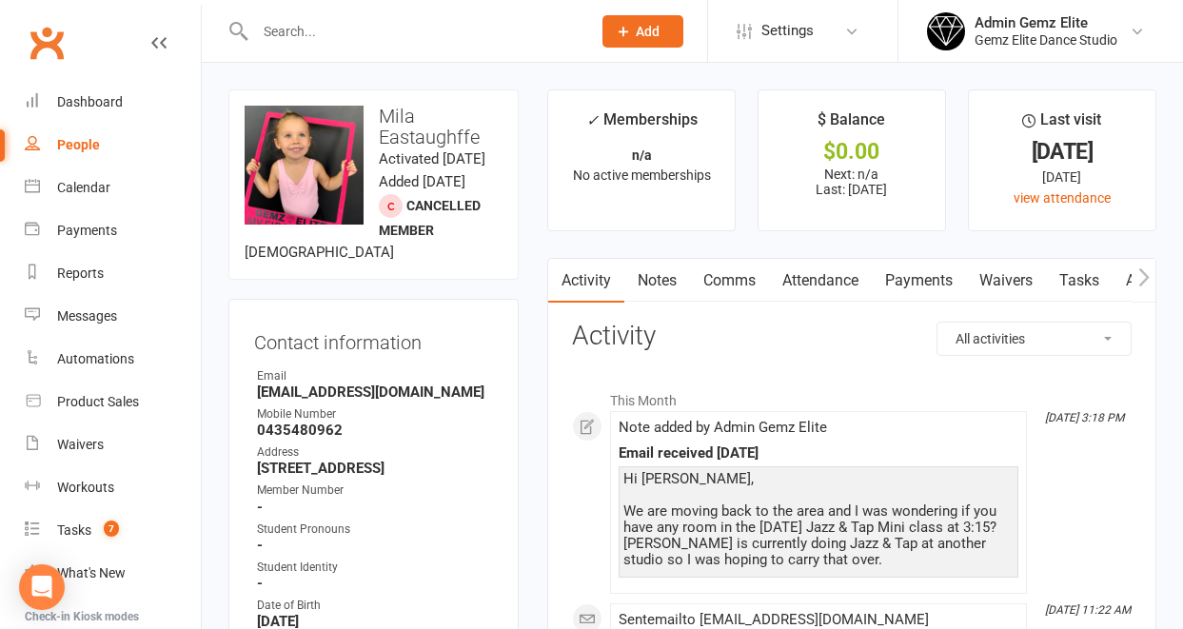
click at [274, 39] on input "text" at bounding box center [413, 31] width 328 height 27
paste input "[PERSON_NAME]"
type input "[PERSON_NAME]"
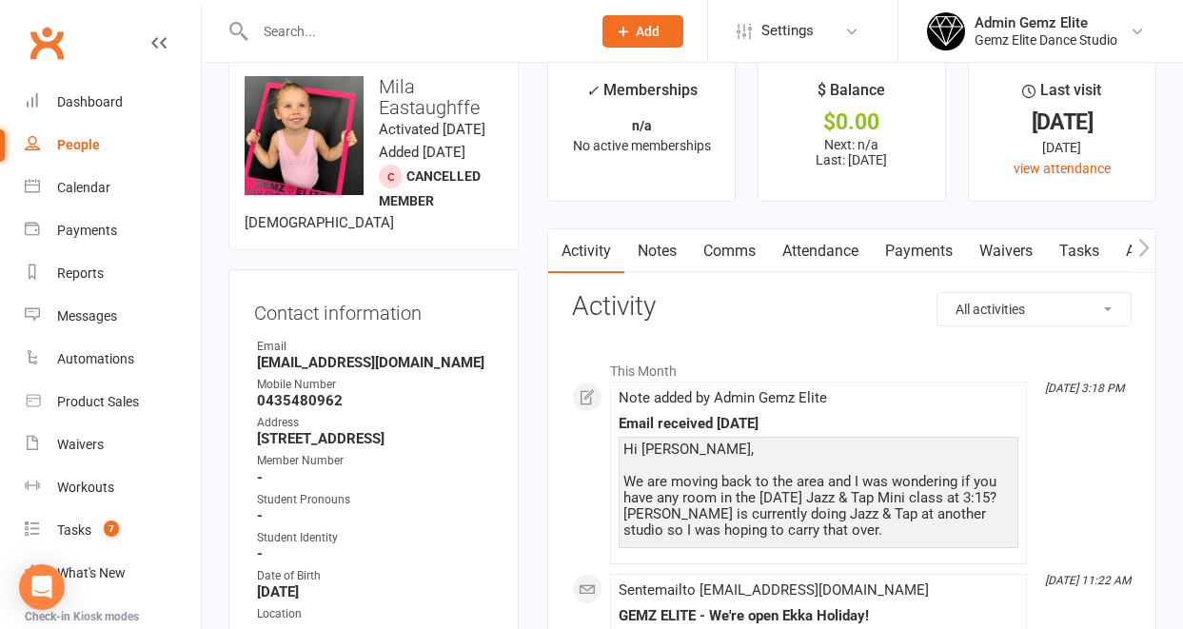
scroll to position [28, 0]
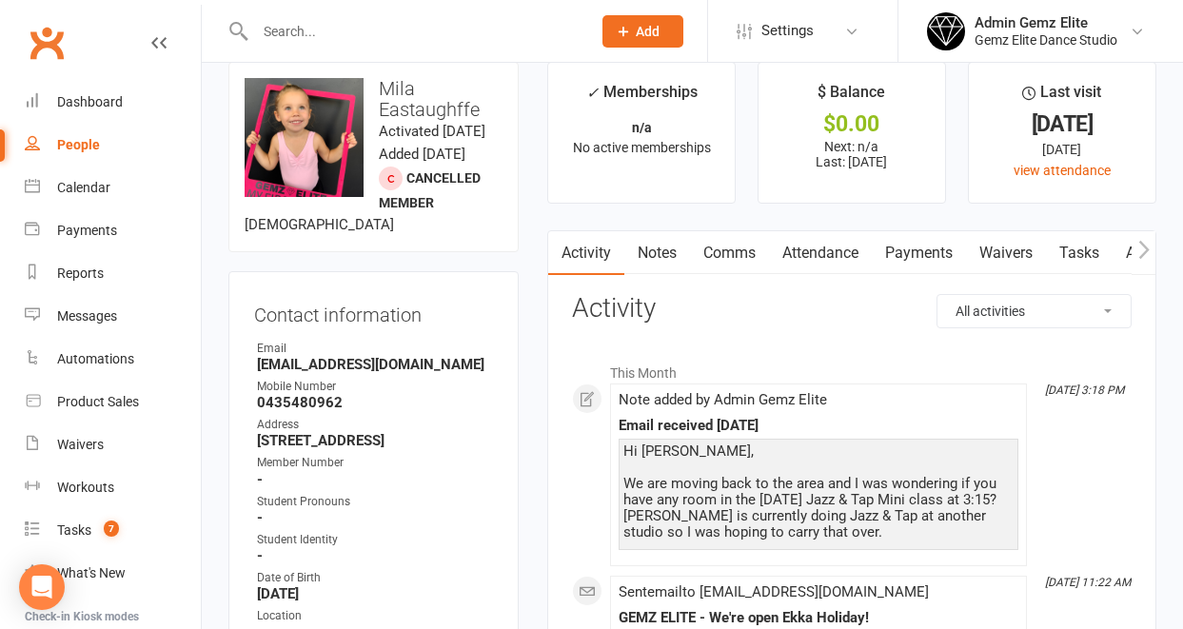
click at [625, 36] on icon at bounding box center [623, 31] width 17 height 17
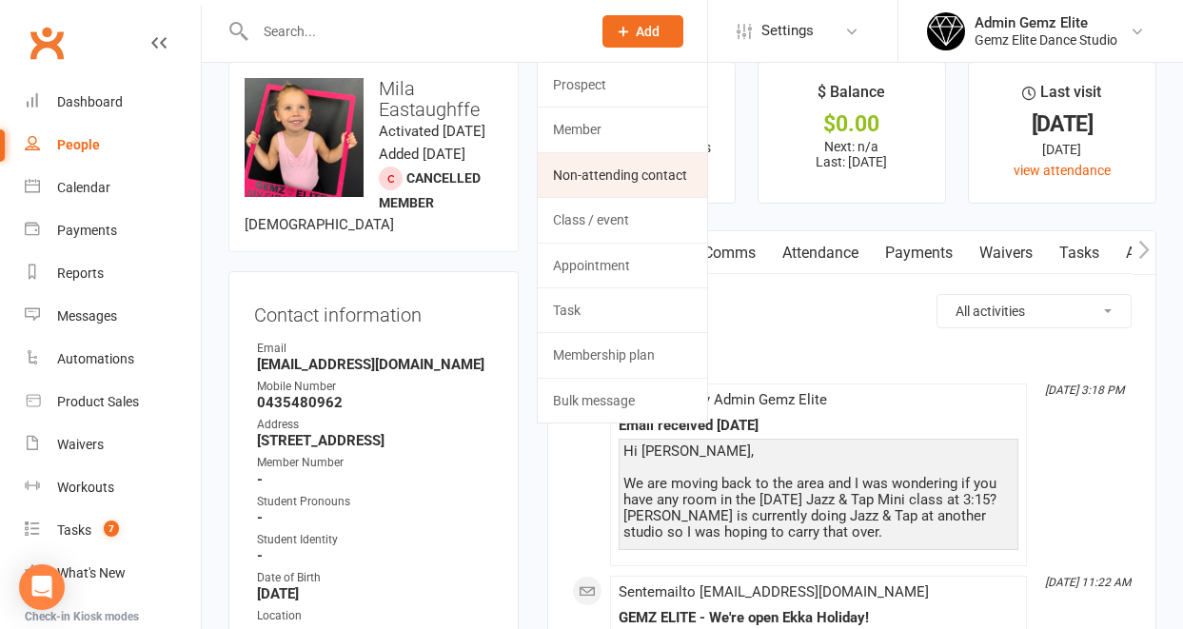
click at [565, 179] on link "Non-attending contact" at bounding box center [622, 175] width 169 height 44
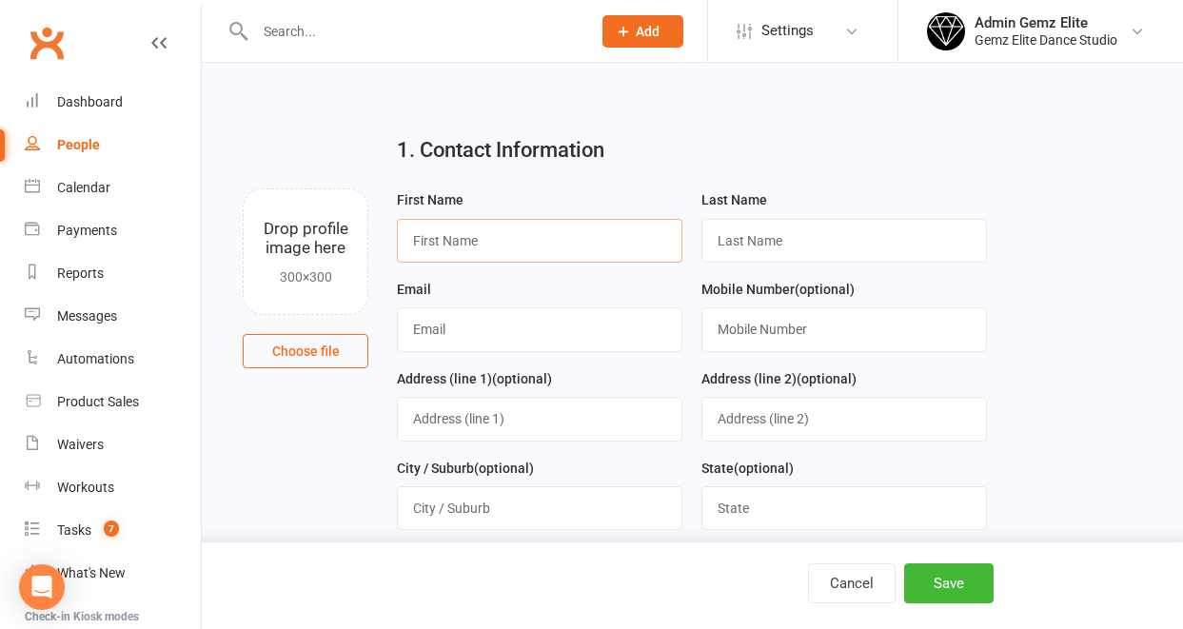
click at [454, 238] on input "text" at bounding box center [540, 241] width 286 height 44
paste input "[PERSON_NAME]"
drag, startPoint x: 560, startPoint y: 242, endPoint x: 480, endPoint y: 239, distance: 80.0
click at [480, 239] on input "[PERSON_NAME]" at bounding box center [540, 241] width 286 height 44
type input "[PERSON_NAME]"
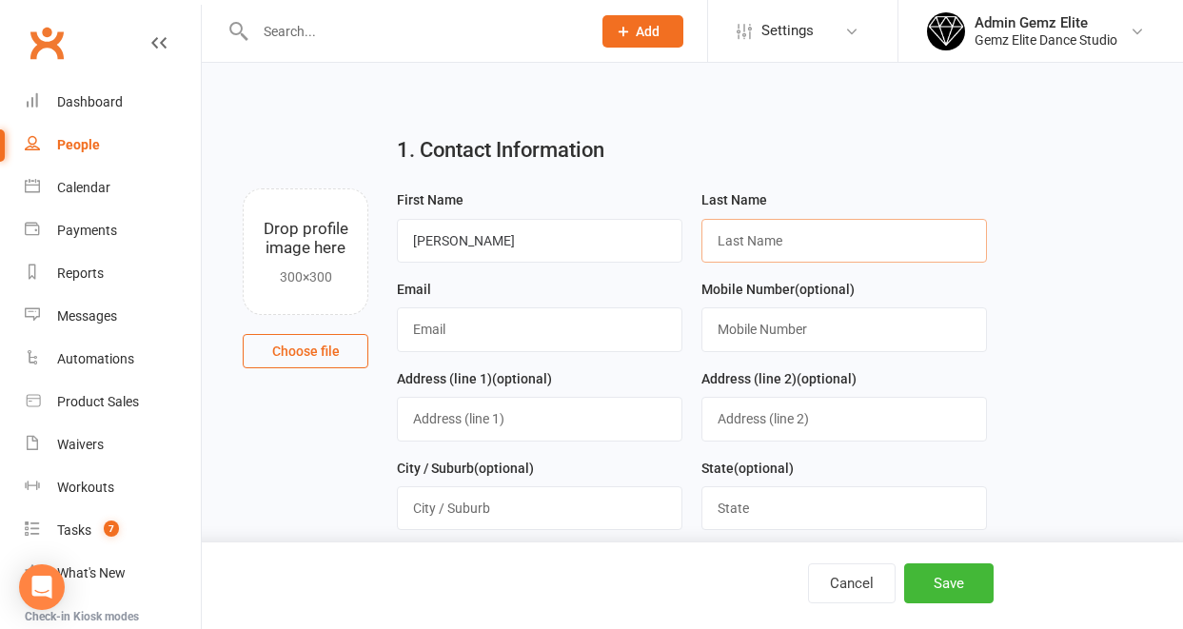
click at [728, 248] on input "text" at bounding box center [844, 241] width 286 height 44
paste input "Eastaughffe"
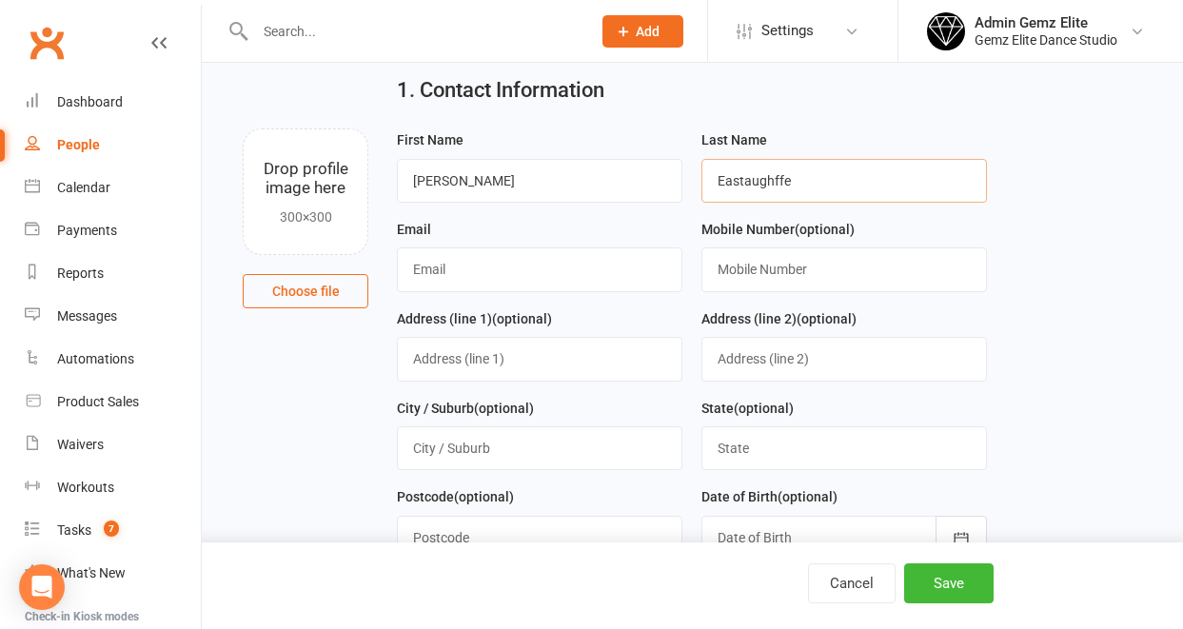
scroll to position [73, 0]
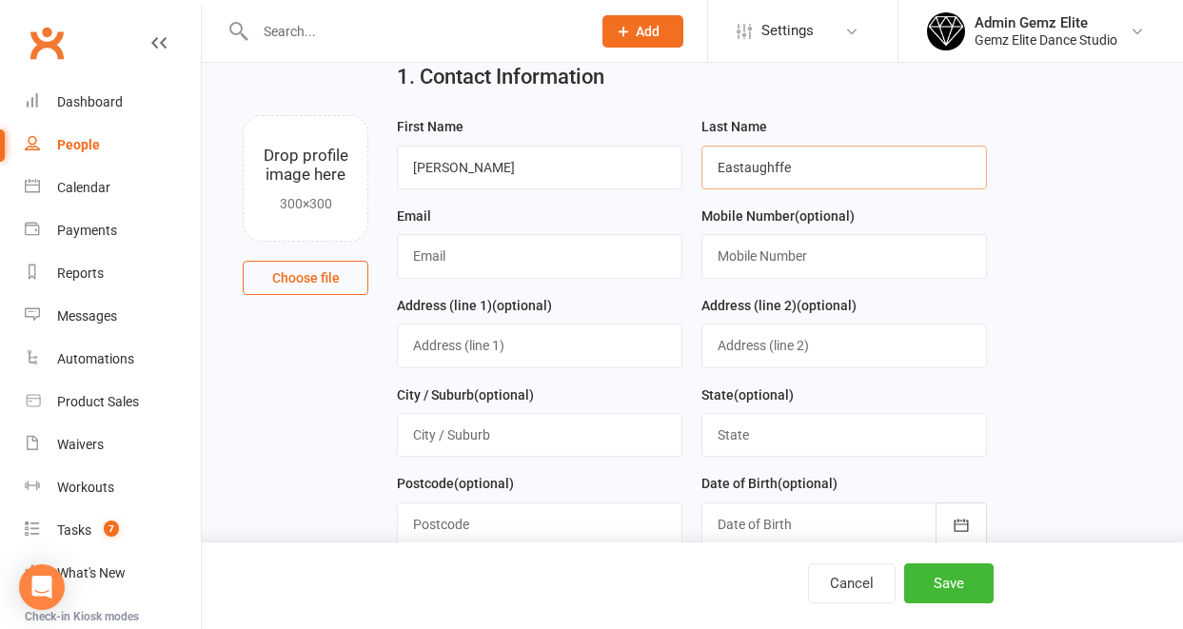
type input "Eastaughffe"
click at [520, 266] on input "text" at bounding box center [540, 256] width 286 height 44
paste input "[EMAIL_ADDRESS][DOMAIN_NAME]"
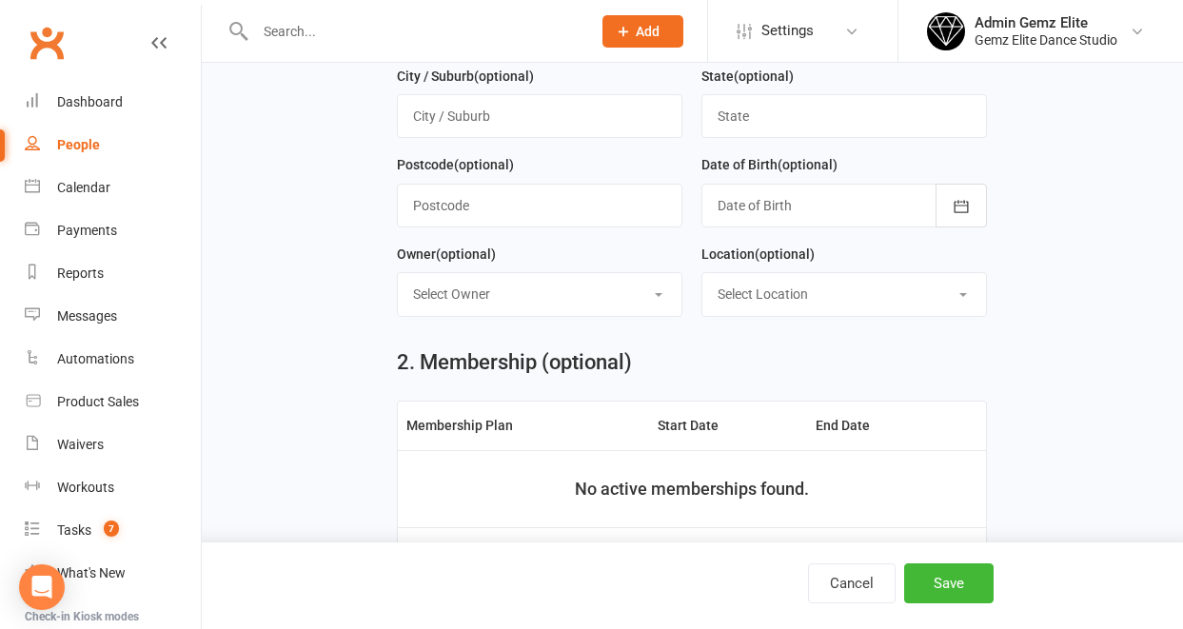
scroll to position [388, 0]
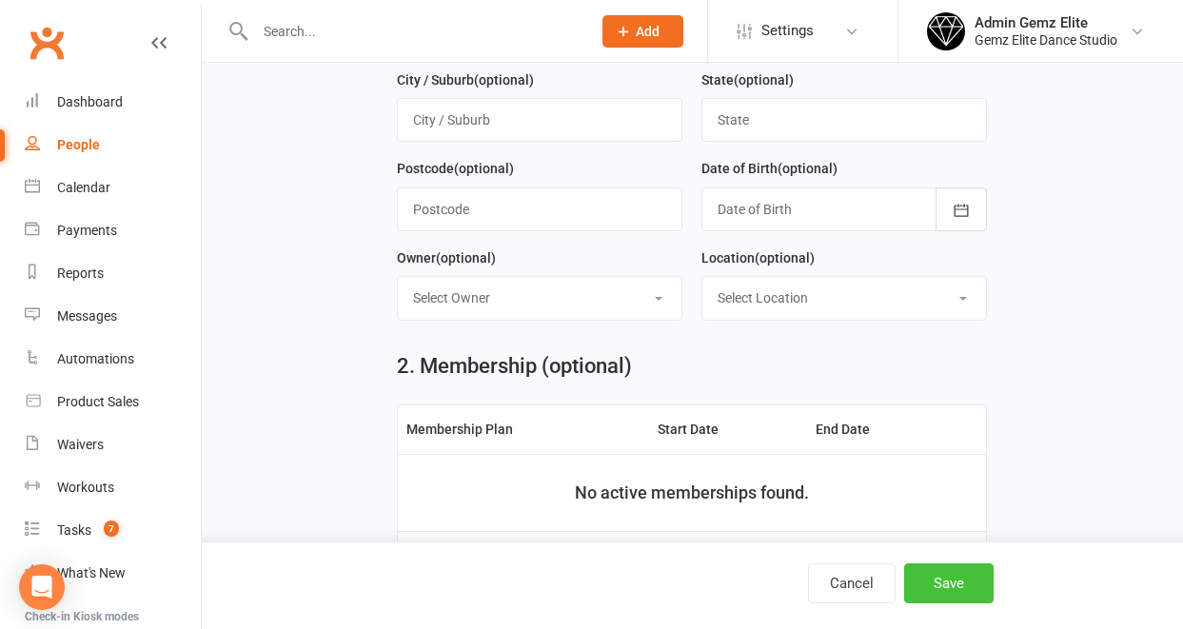
type input "[EMAIL_ADDRESS][DOMAIN_NAME]"
click at [935, 583] on button "Save" at bounding box center [948, 583] width 89 height 40
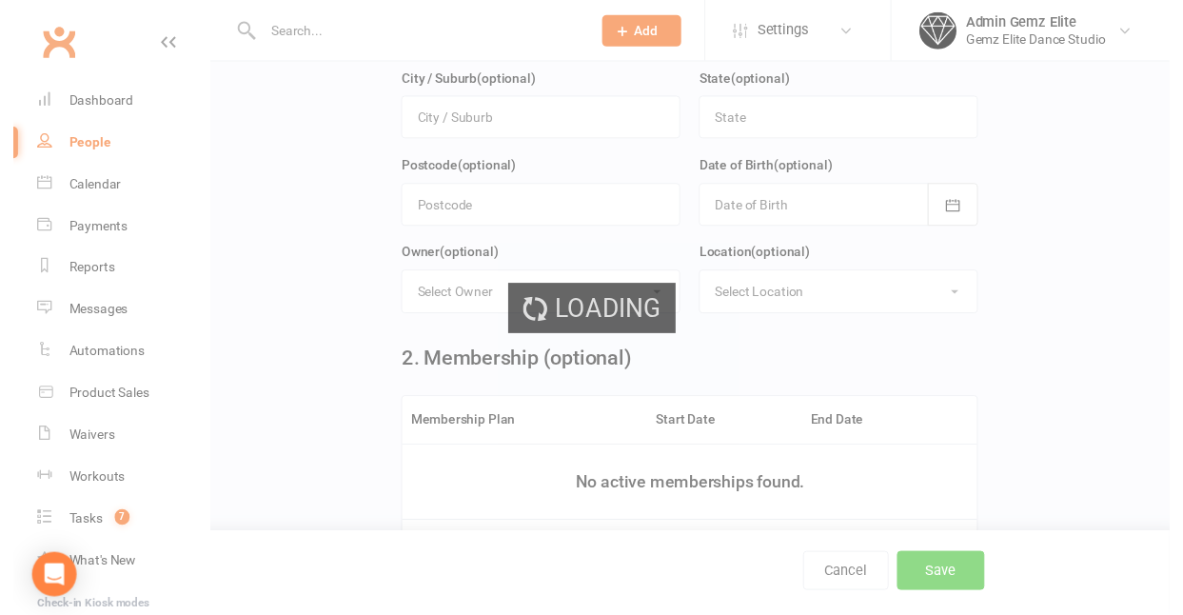
scroll to position [0, 0]
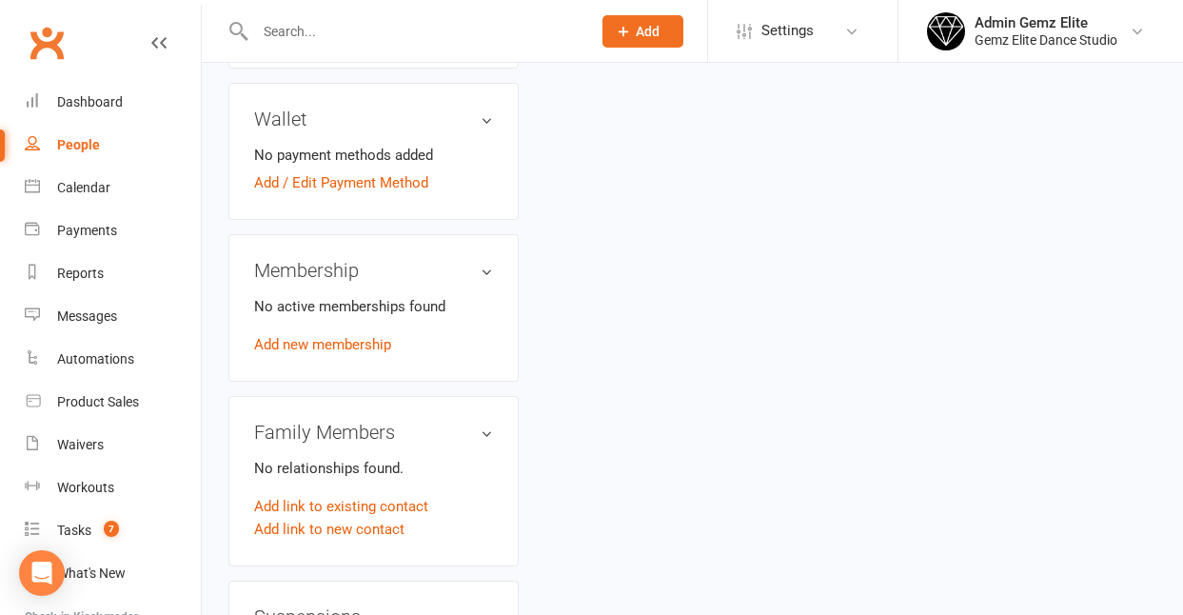
scroll to position [621, 0]
click at [367, 496] on link "Add link to existing contact" at bounding box center [341, 507] width 174 height 23
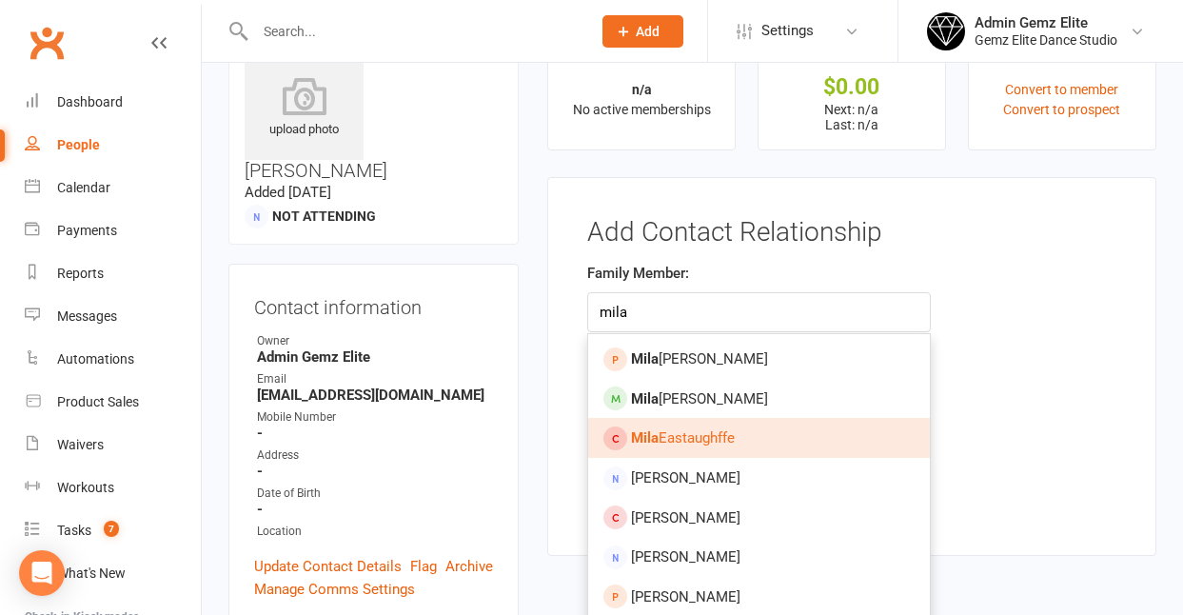
type input "mila"
click at [720, 444] on span "Mila Eastaughffe" at bounding box center [683, 437] width 104 height 17
type input "Mila Eastaughffe"
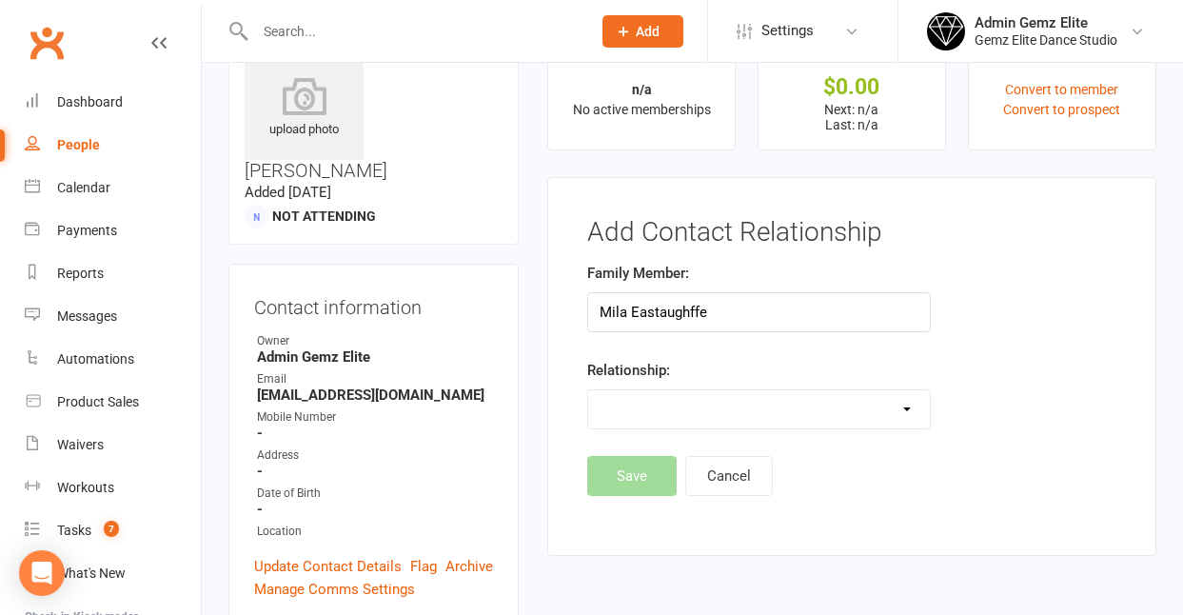
click at [906, 414] on select "Parent / Guardian Child Sibling (parent not in system) Spouse / Partner Cousin …" at bounding box center [759, 409] width 342 height 38
select select "1"
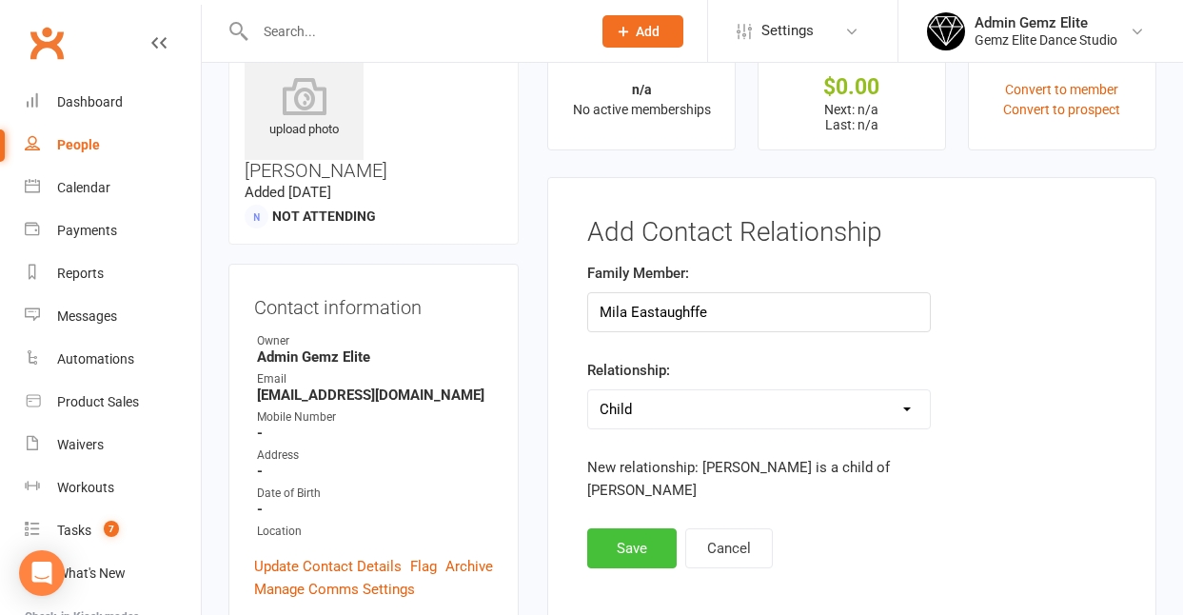
click at [647, 552] on button "Save" at bounding box center [631, 548] width 89 height 40
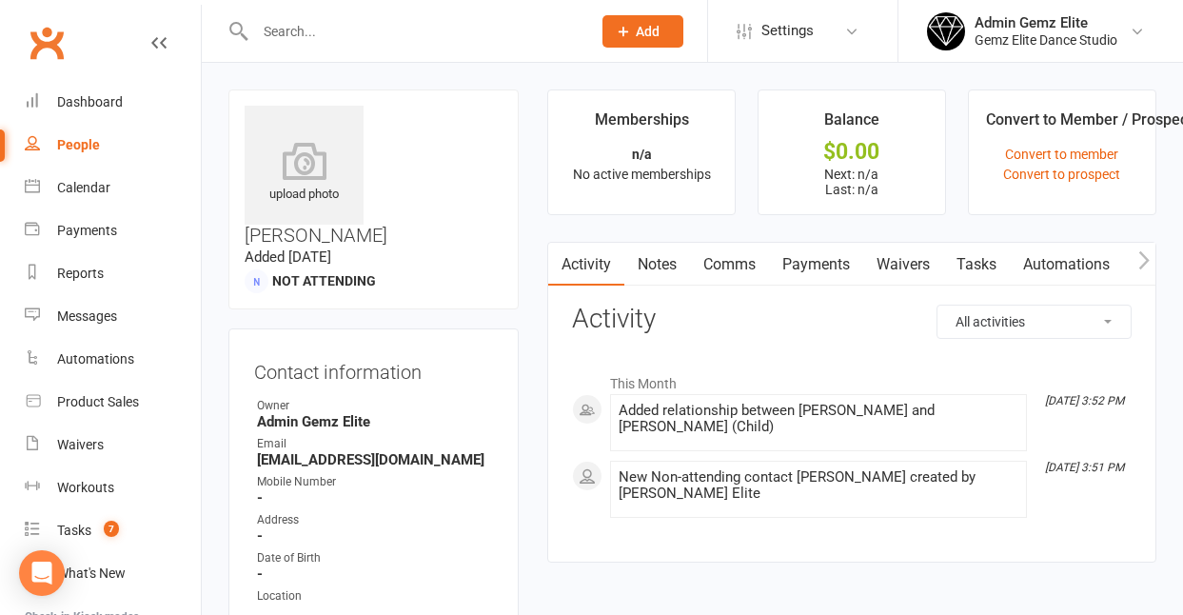
scroll to position [0, 1]
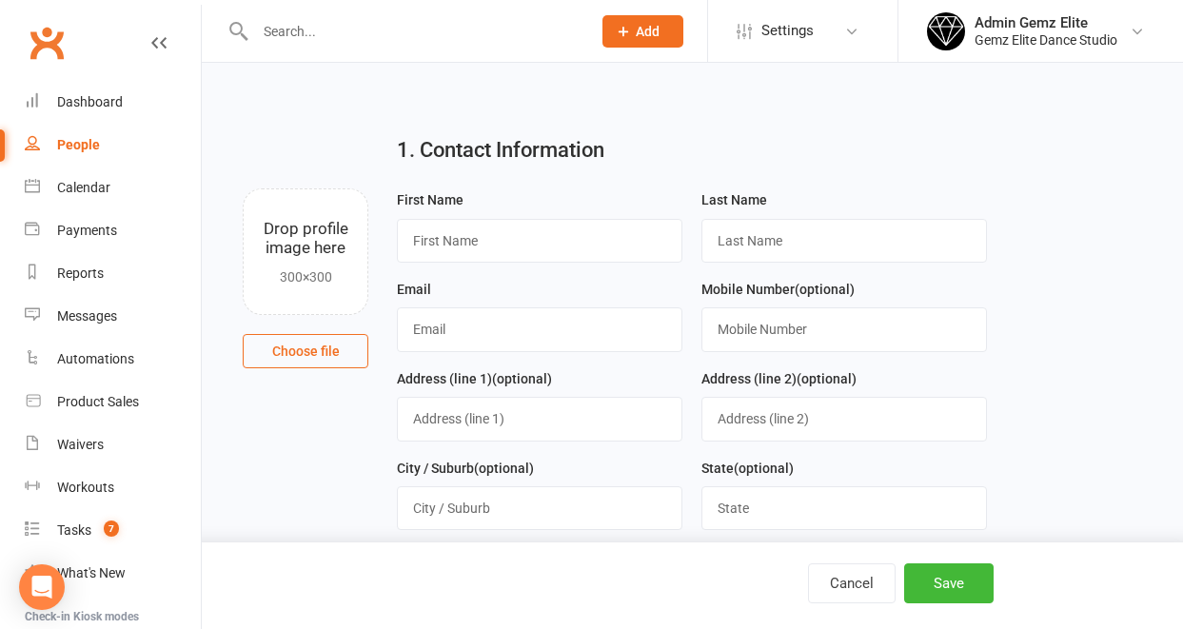
click at [392, 23] on input "text" at bounding box center [413, 31] width 328 height 27
paste input "[EMAIL_ADDRESS][DOMAIN_NAME]"
type input "[EMAIL_ADDRESS][DOMAIN_NAME]"
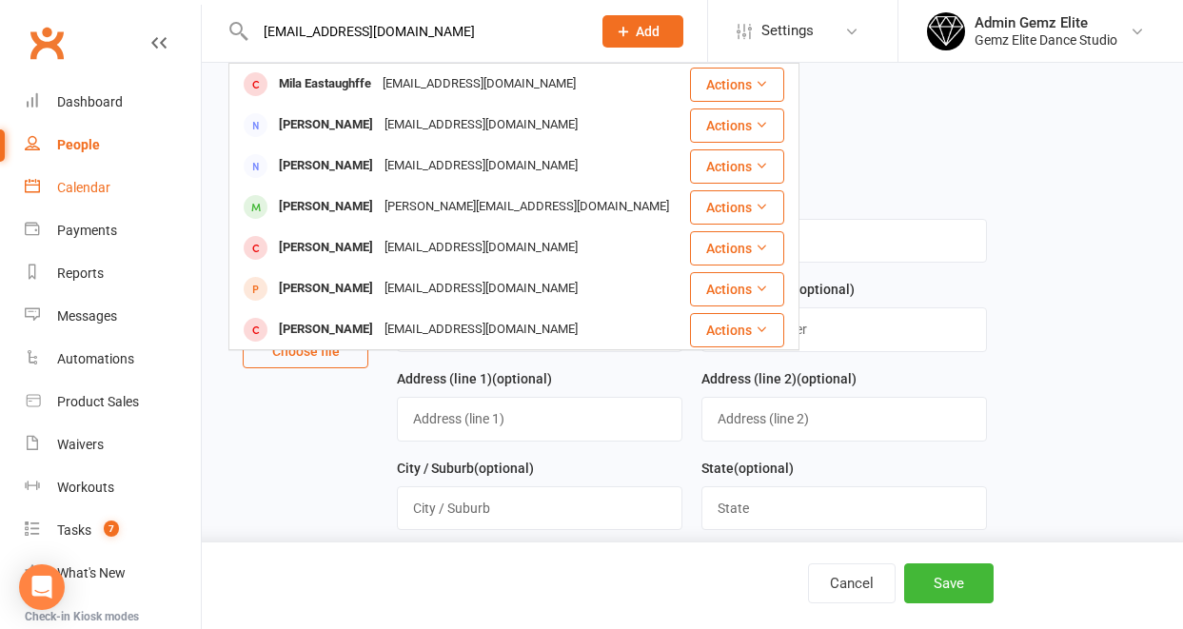
click at [100, 193] on div "Calendar" at bounding box center [83, 187] width 53 height 15
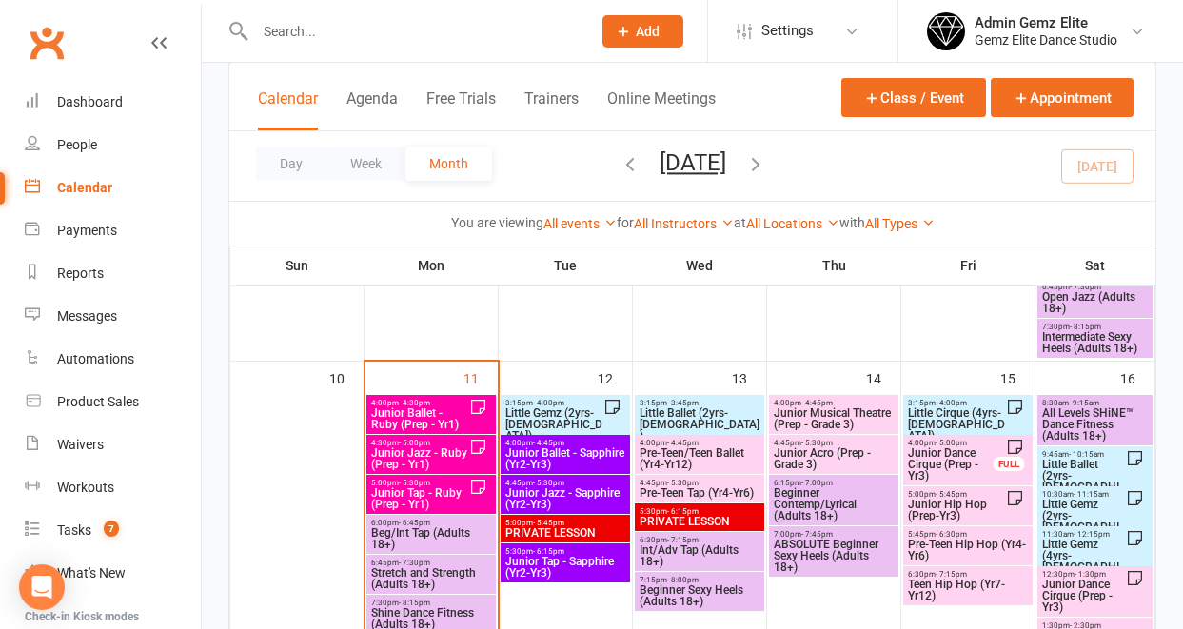
scroll to position [909, 0]
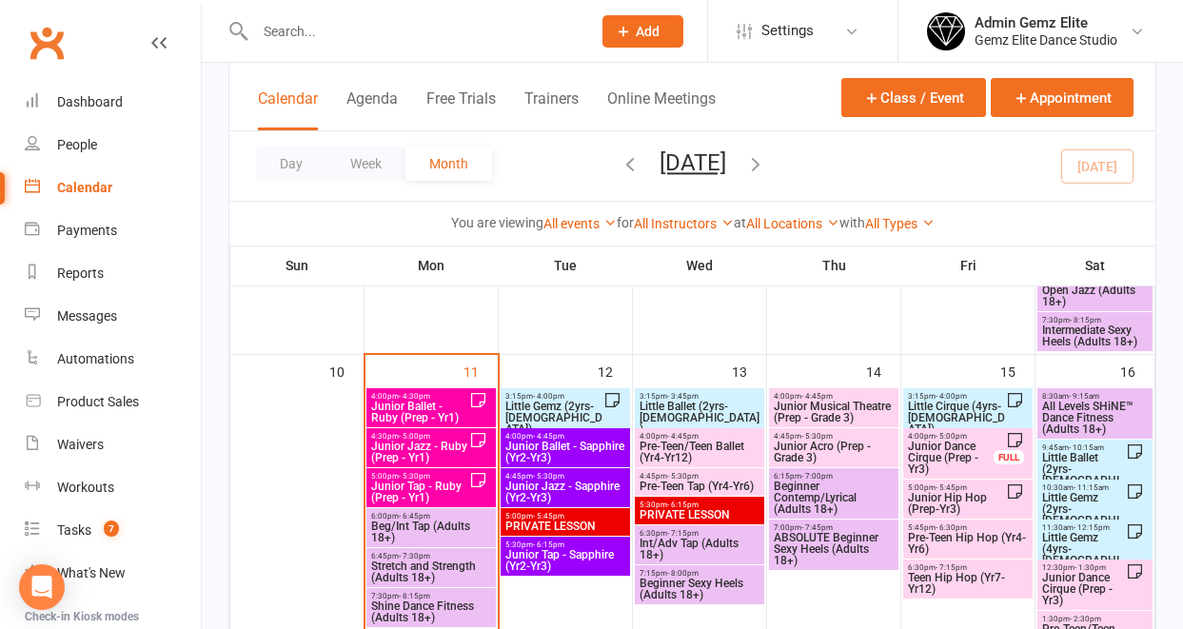
click at [458, 410] on span "Junior Ballet - Ruby (Prep - Yr1)" at bounding box center [419, 412] width 99 height 23
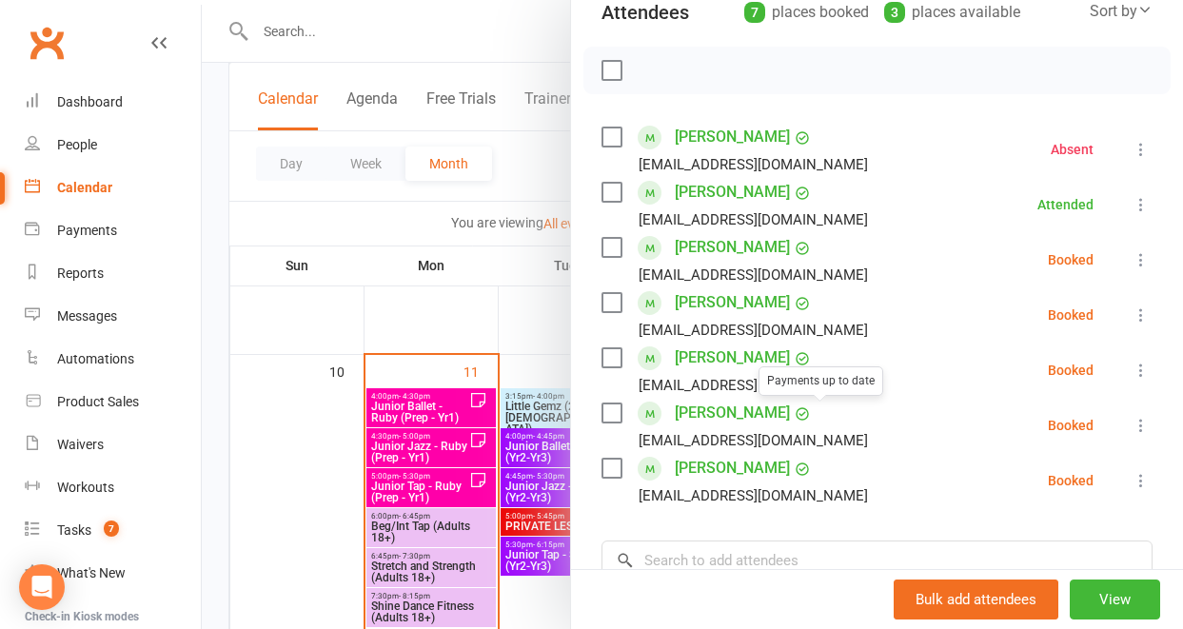
scroll to position [260, 0]
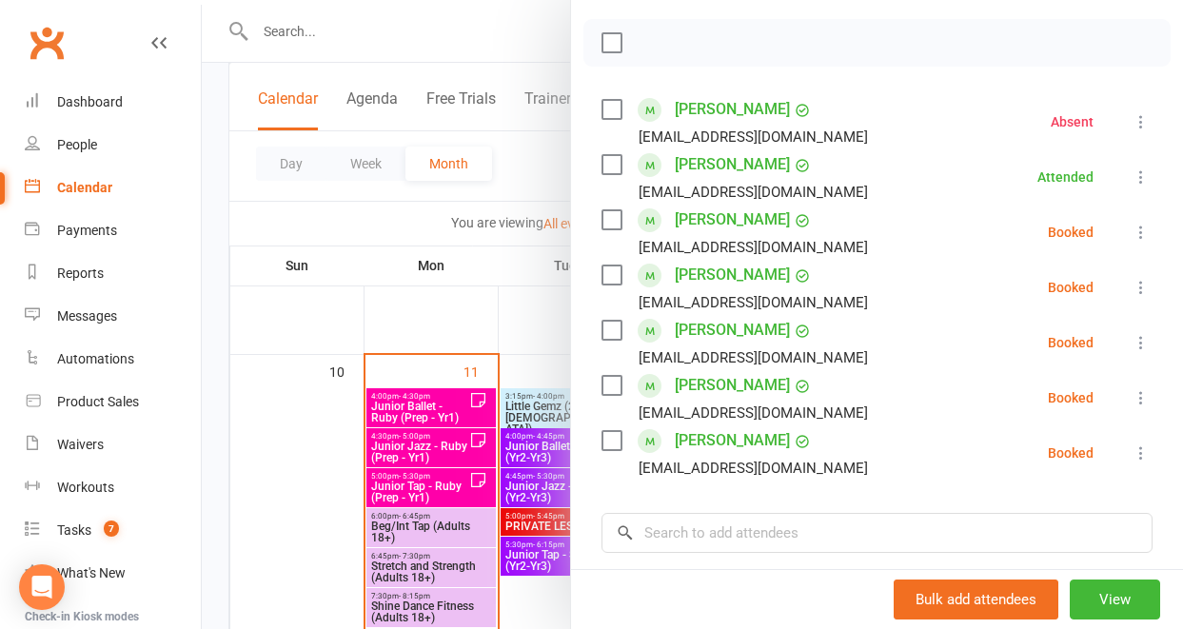
click at [1132, 400] on icon at bounding box center [1141, 397] width 19 height 19
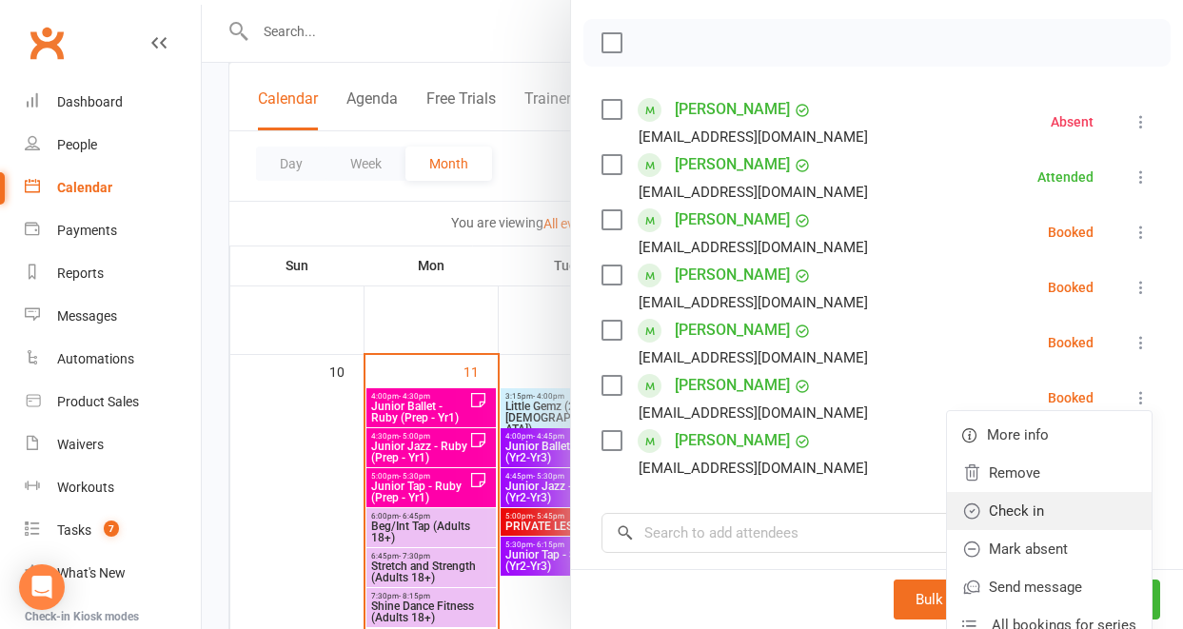
click at [1044, 514] on link "Check in" at bounding box center [1049, 511] width 205 height 38
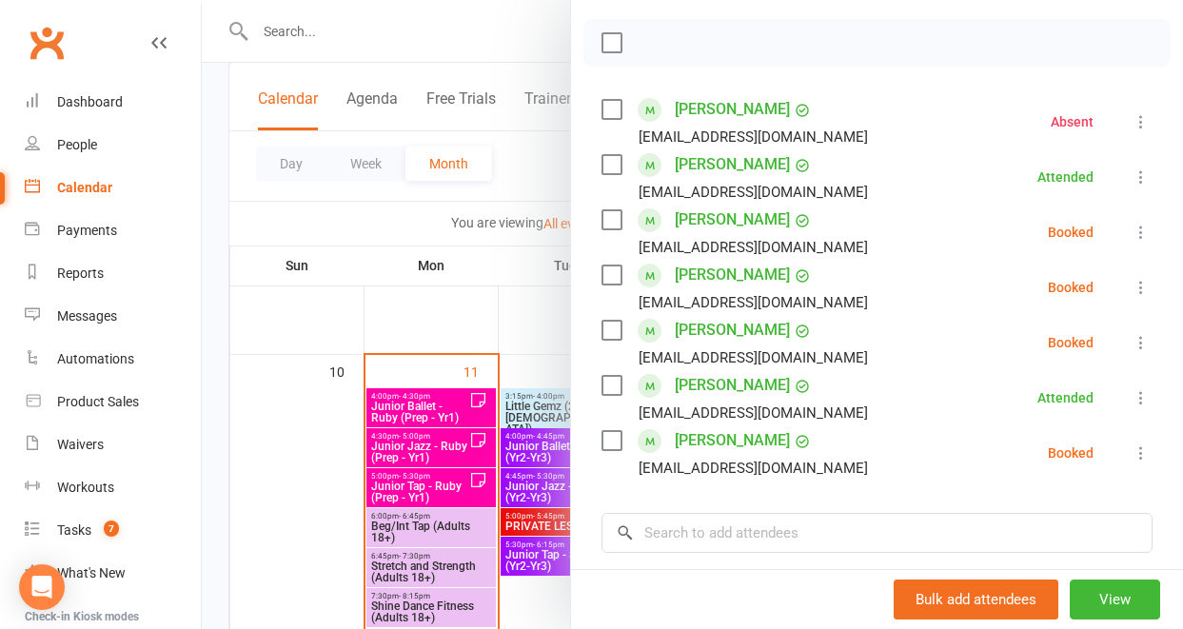
click at [405, 496] on div at bounding box center [692, 314] width 981 height 629
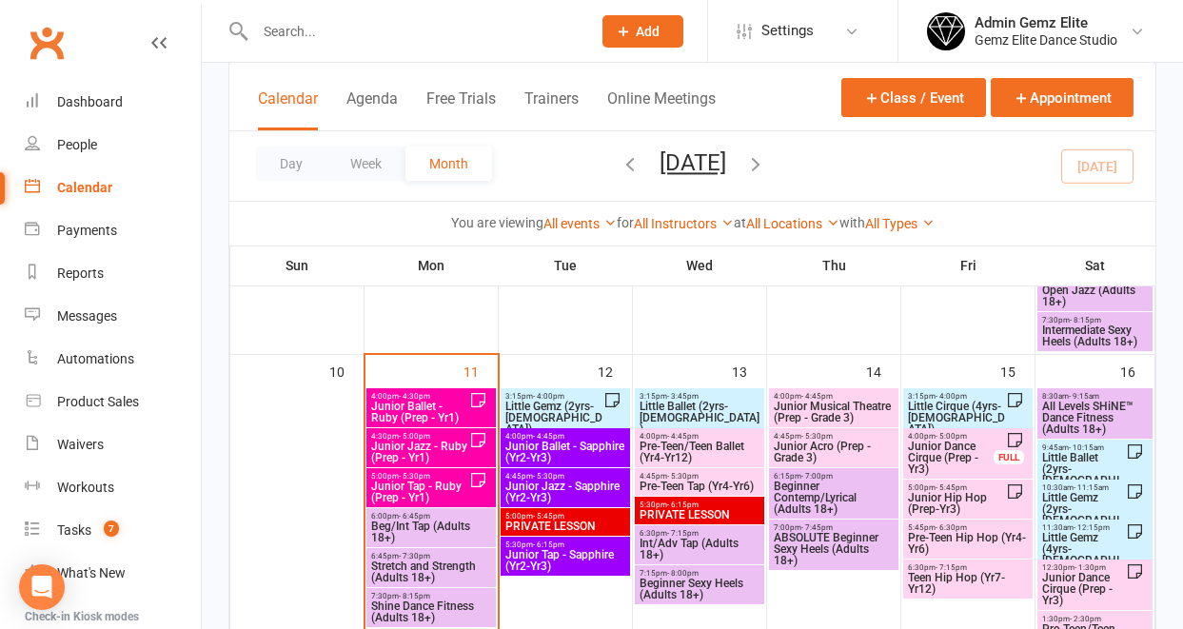
click at [405, 496] on span "Junior Tap - Ruby (Prep - Yr1)" at bounding box center [419, 492] width 99 height 23
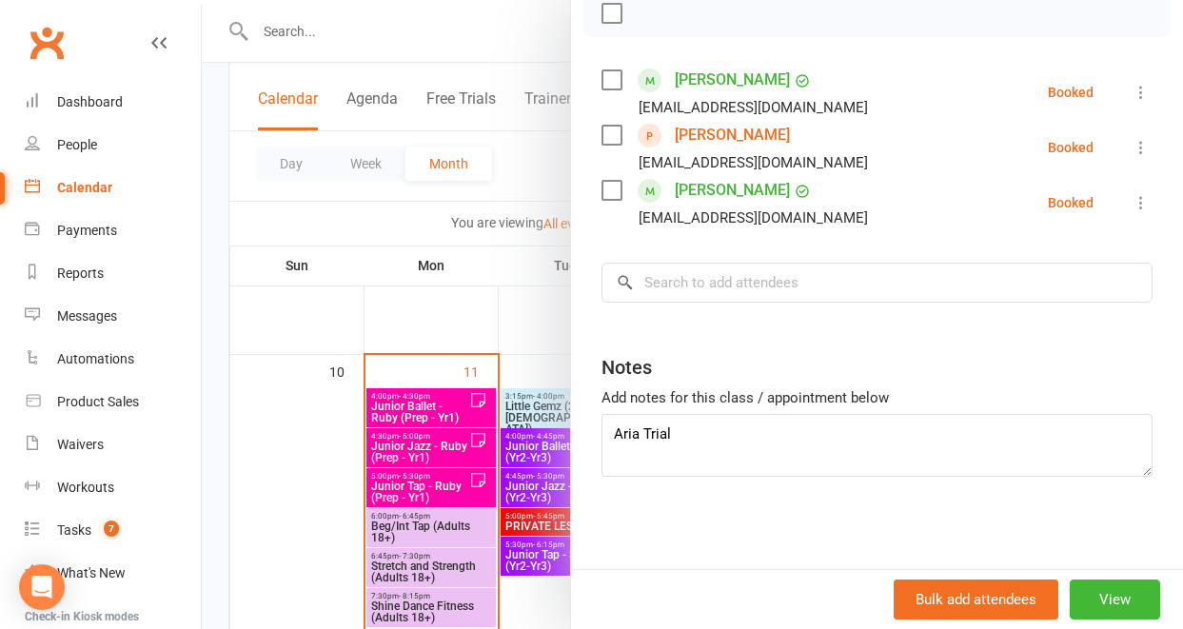
scroll to position [292, 0]
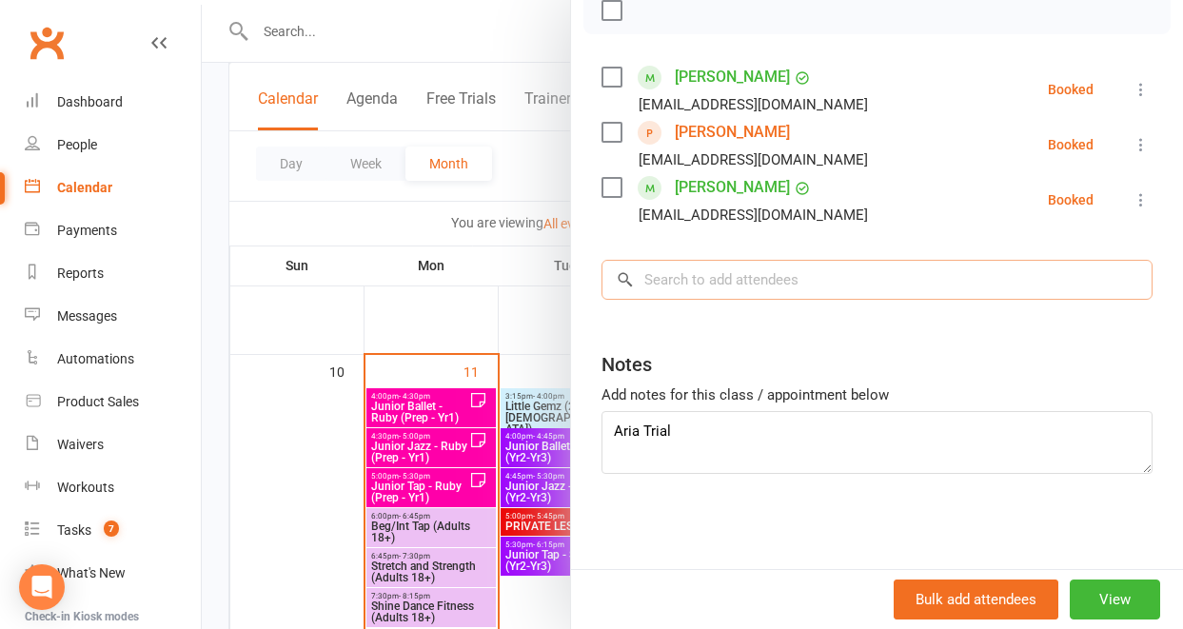
click at [662, 286] on input "search" at bounding box center [877, 280] width 551 height 40
click at [439, 405] on div at bounding box center [692, 314] width 981 height 629
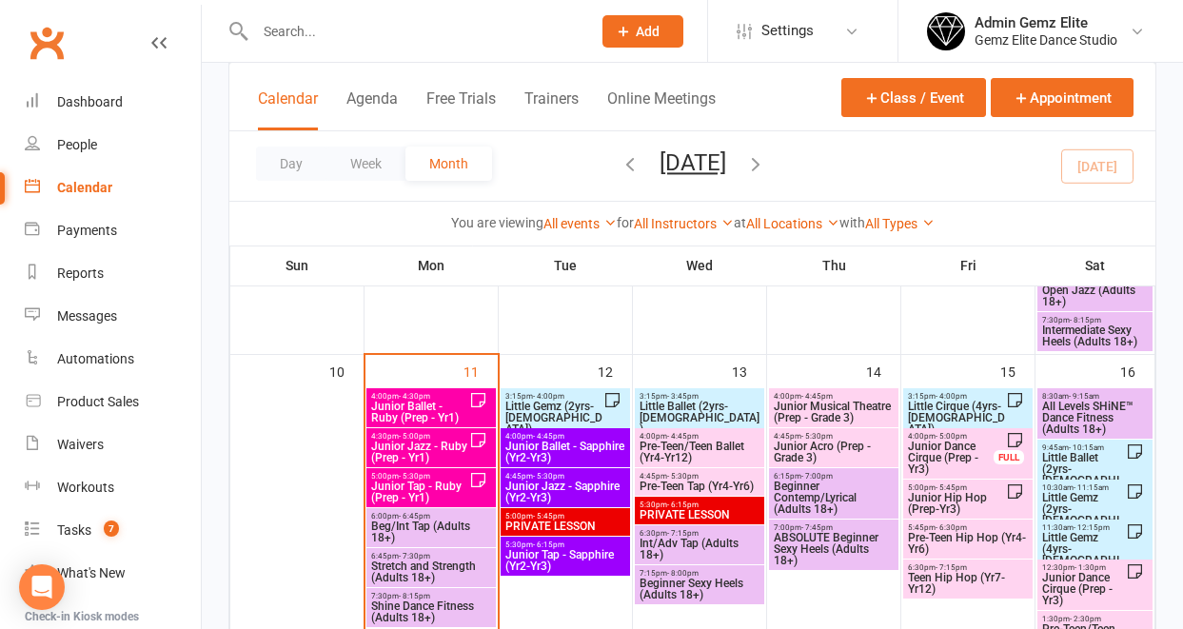
click at [439, 405] on span "Junior Ballet - Ruby (Prep - Yr1)" at bounding box center [419, 412] width 99 height 23
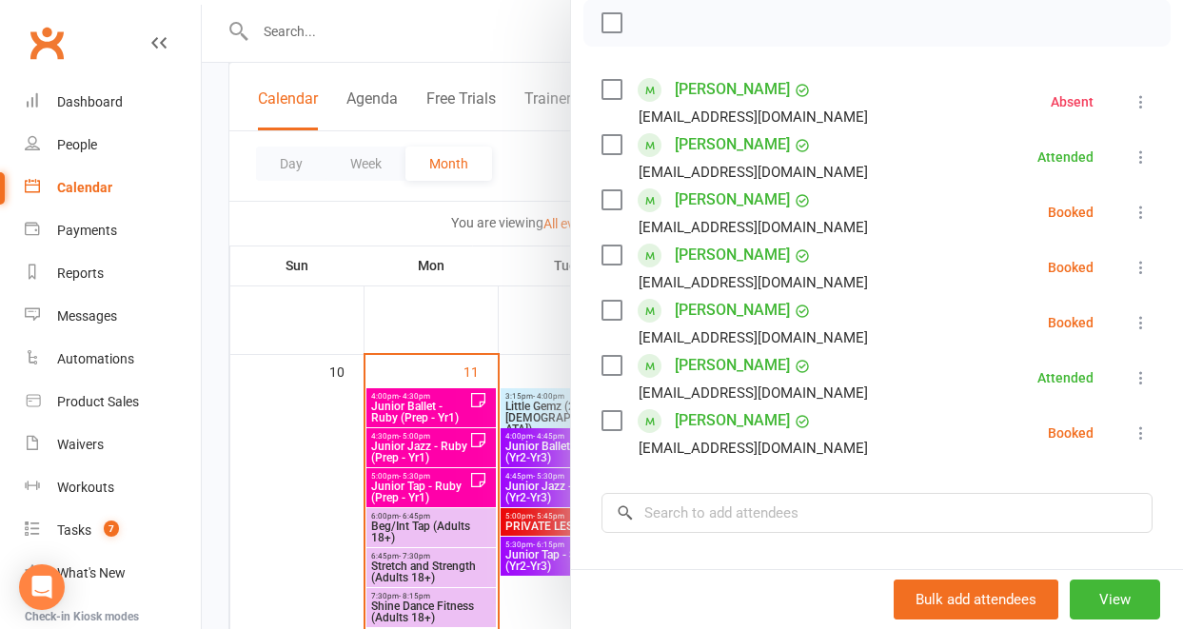
scroll to position [349, 0]
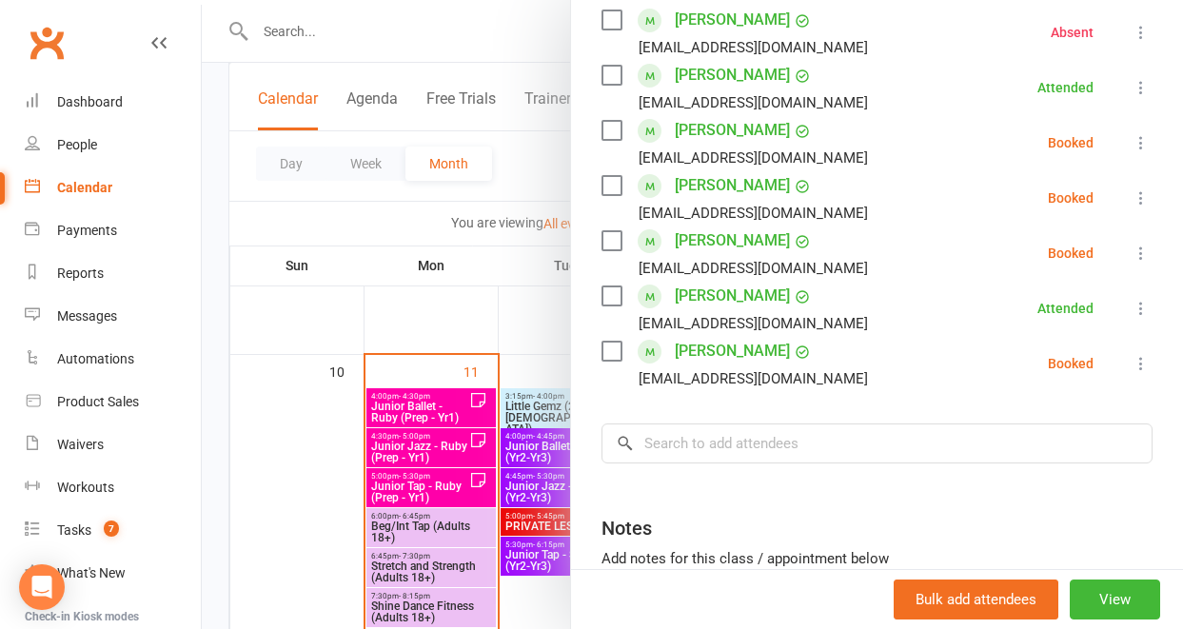
click at [415, 486] on div at bounding box center [692, 314] width 981 height 629
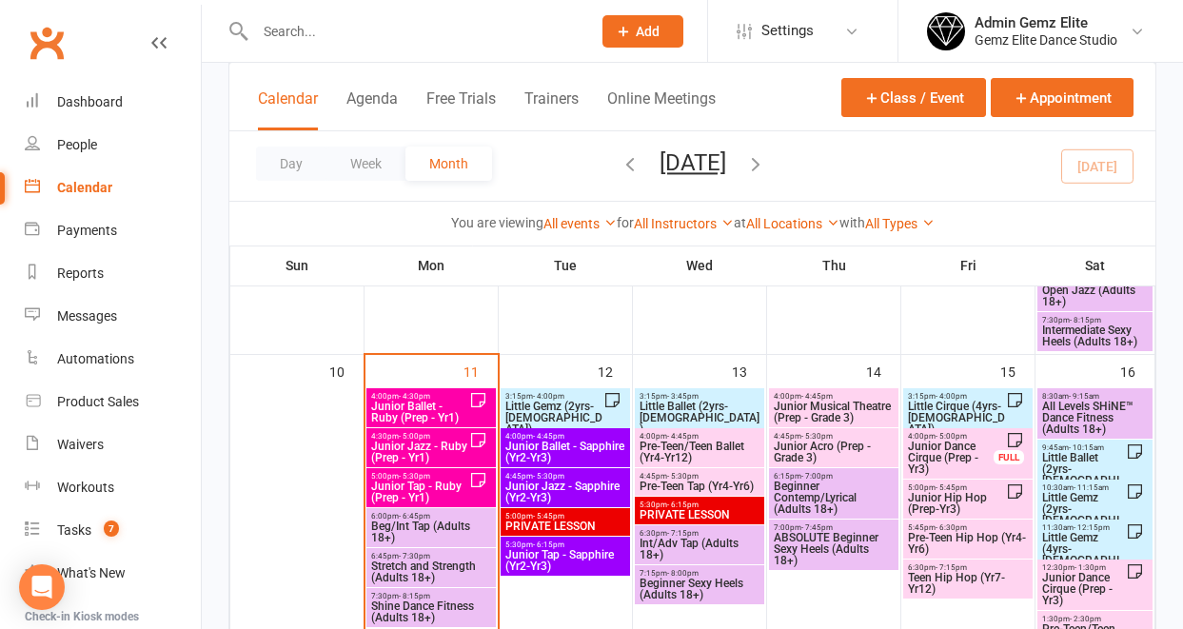
click at [415, 486] on span "Junior Tap - Ruby (Prep - Yr1)" at bounding box center [419, 492] width 99 height 23
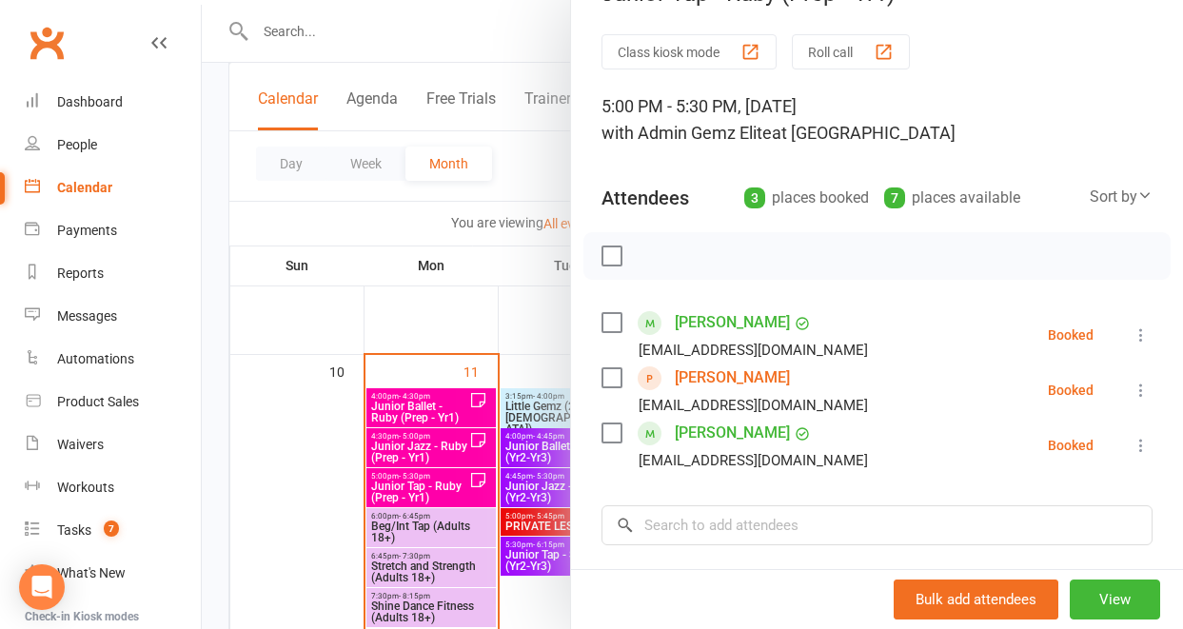
scroll to position [73, 0]
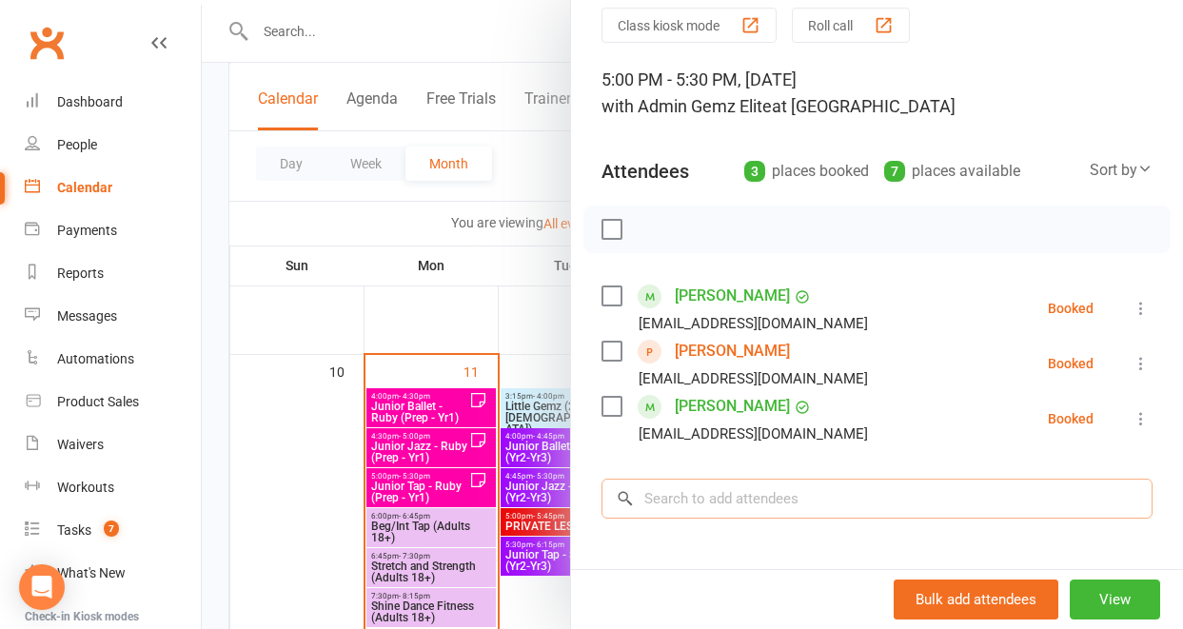
click at [645, 503] on input "search" at bounding box center [877, 499] width 551 height 40
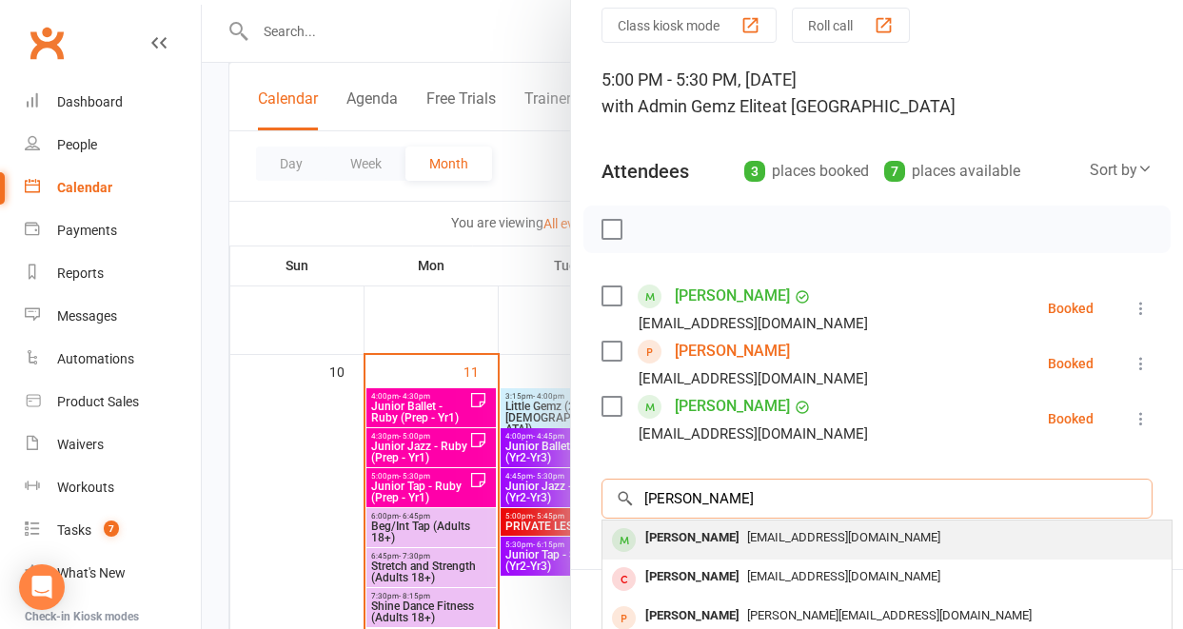
type input "[PERSON_NAME]"
click at [653, 545] on div "[PERSON_NAME]" at bounding box center [692, 538] width 109 height 28
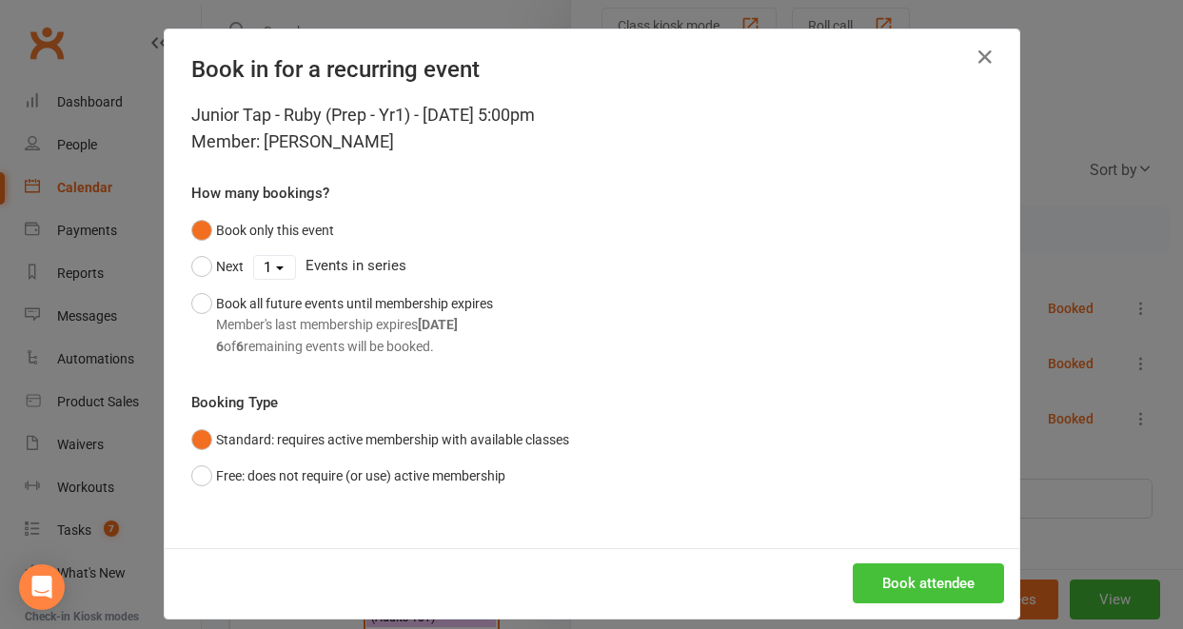
click at [973, 577] on button "Book attendee" at bounding box center [928, 583] width 151 height 40
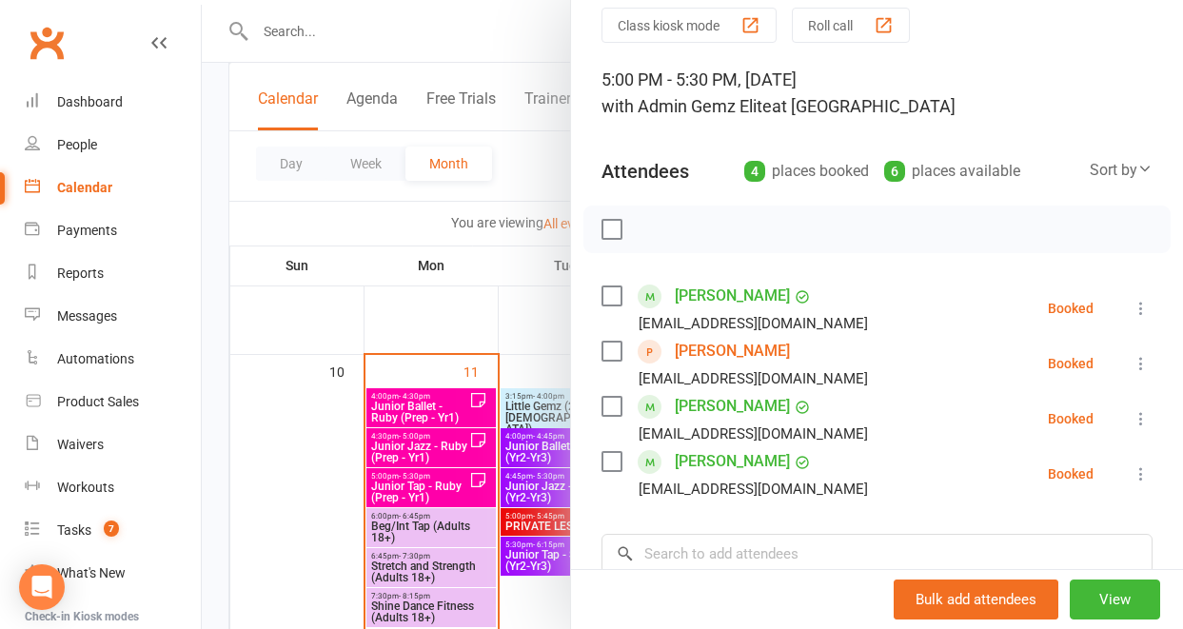
click at [398, 254] on div at bounding box center [692, 314] width 981 height 629
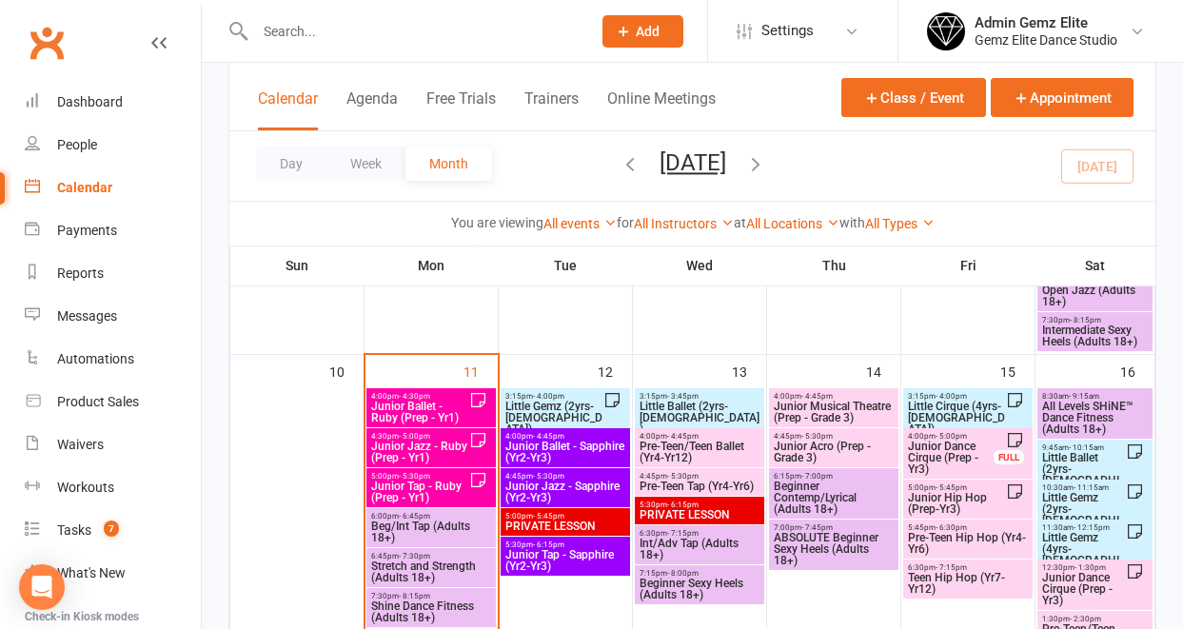
click at [401, 412] on span "Junior Ballet - Ruby (Prep - Yr1)" at bounding box center [419, 412] width 99 height 23
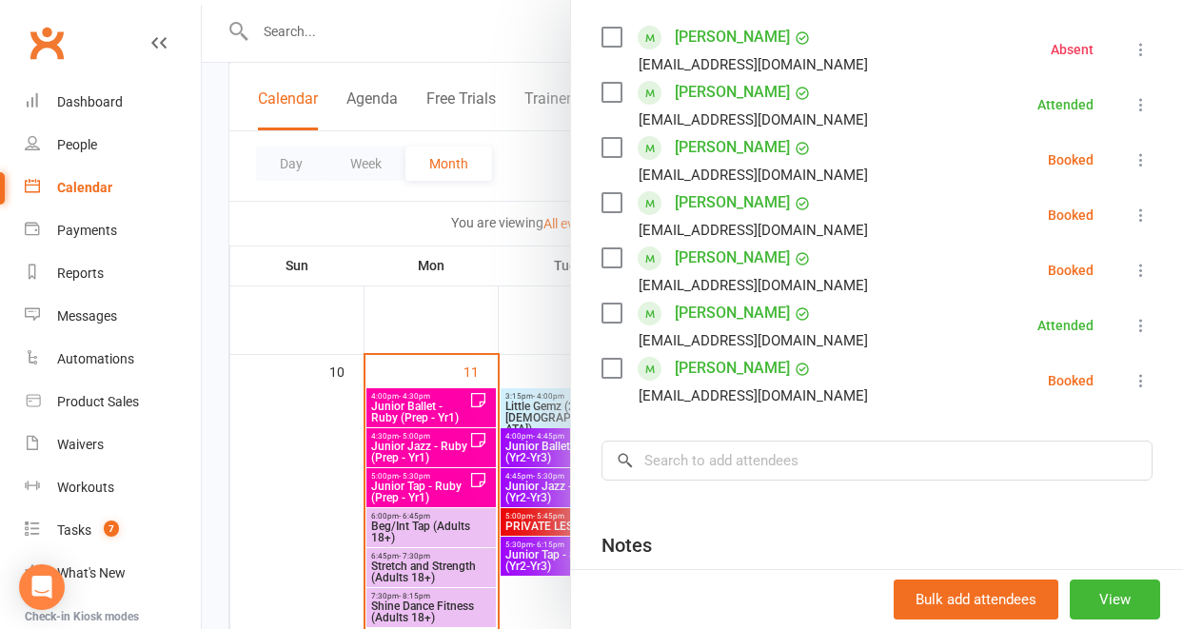
scroll to position [326, 0]
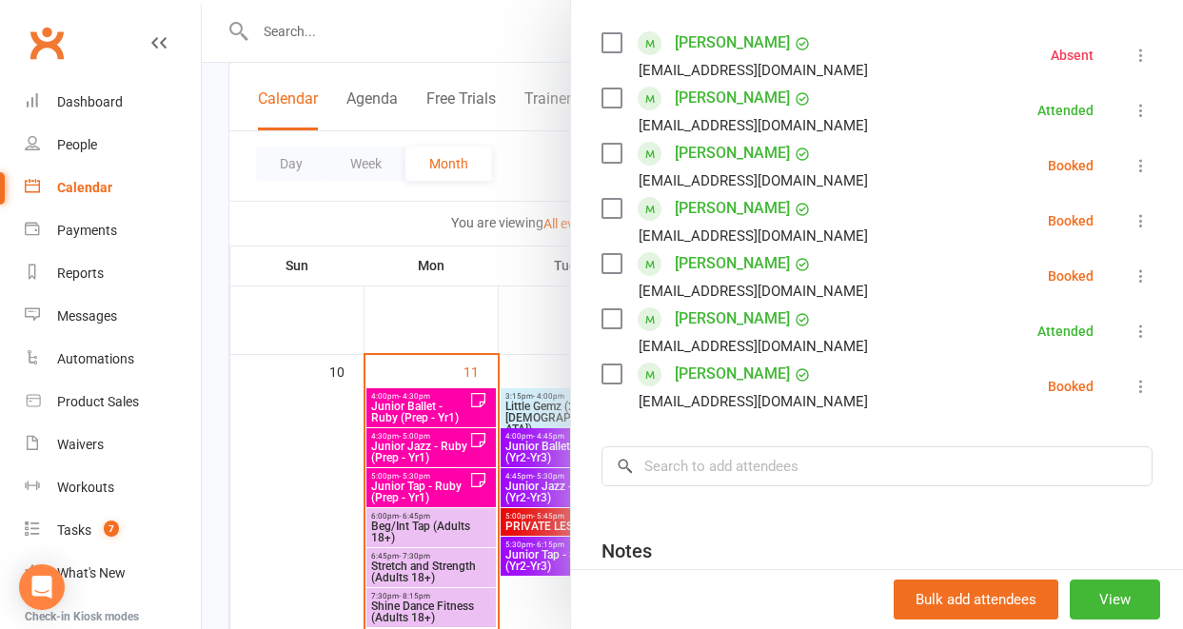
click at [1132, 159] on icon at bounding box center [1141, 165] width 19 height 19
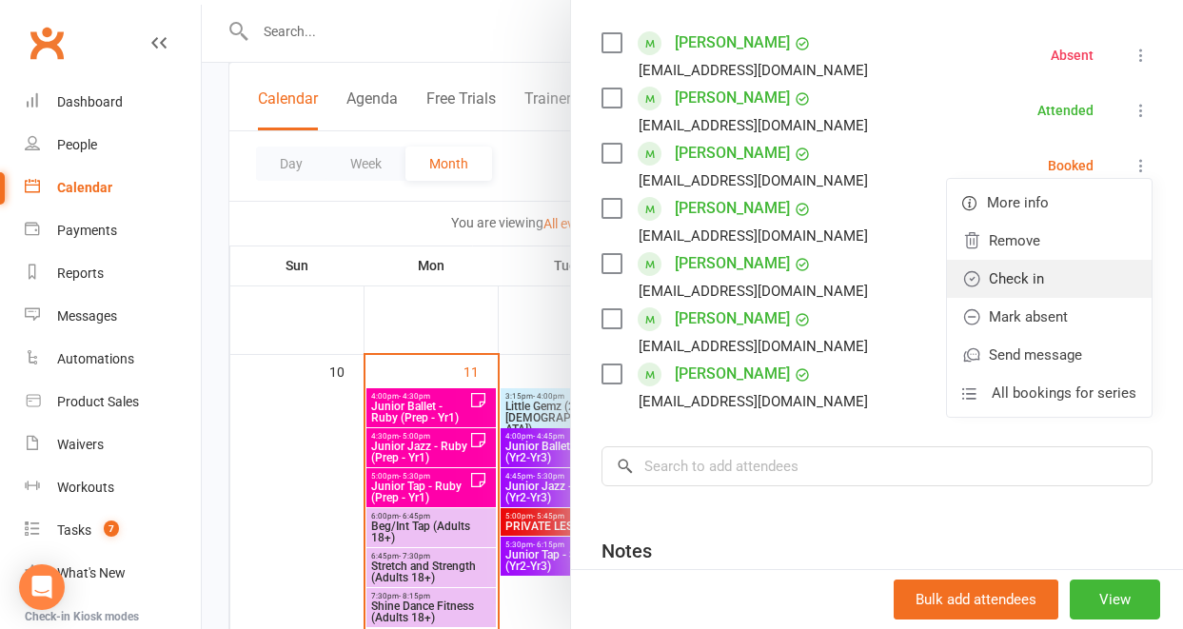
click at [1053, 279] on link "Check in" at bounding box center [1049, 279] width 205 height 38
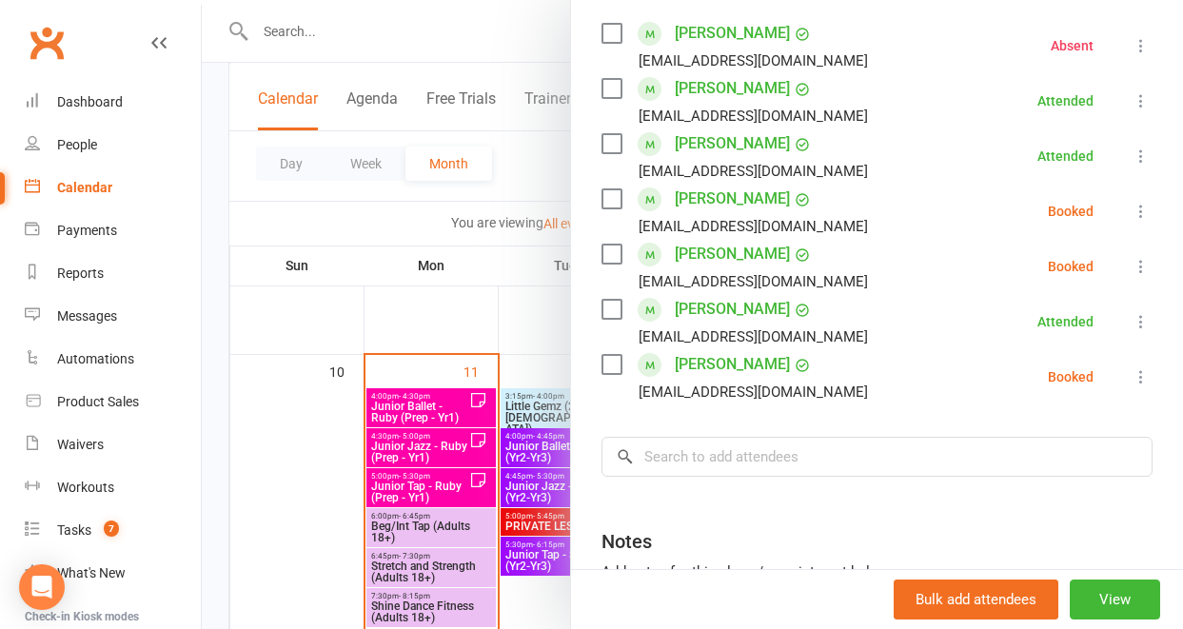
scroll to position [338, 0]
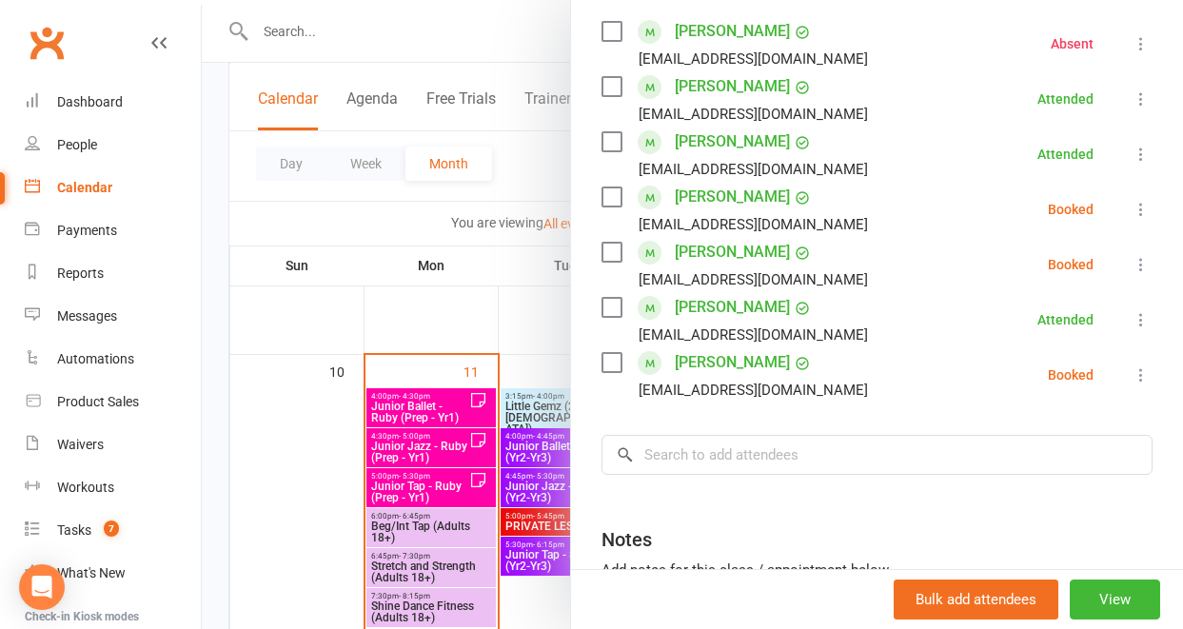
click at [1132, 212] on icon at bounding box center [1141, 209] width 19 height 19
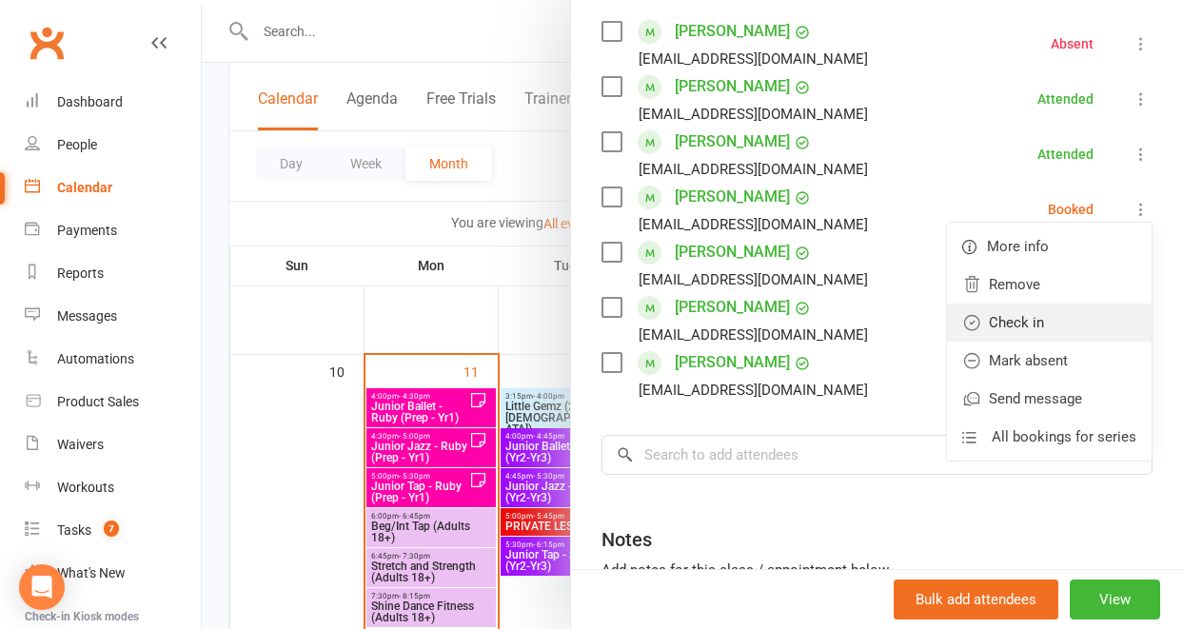
click at [1053, 316] on link "Check in" at bounding box center [1049, 323] width 205 height 38
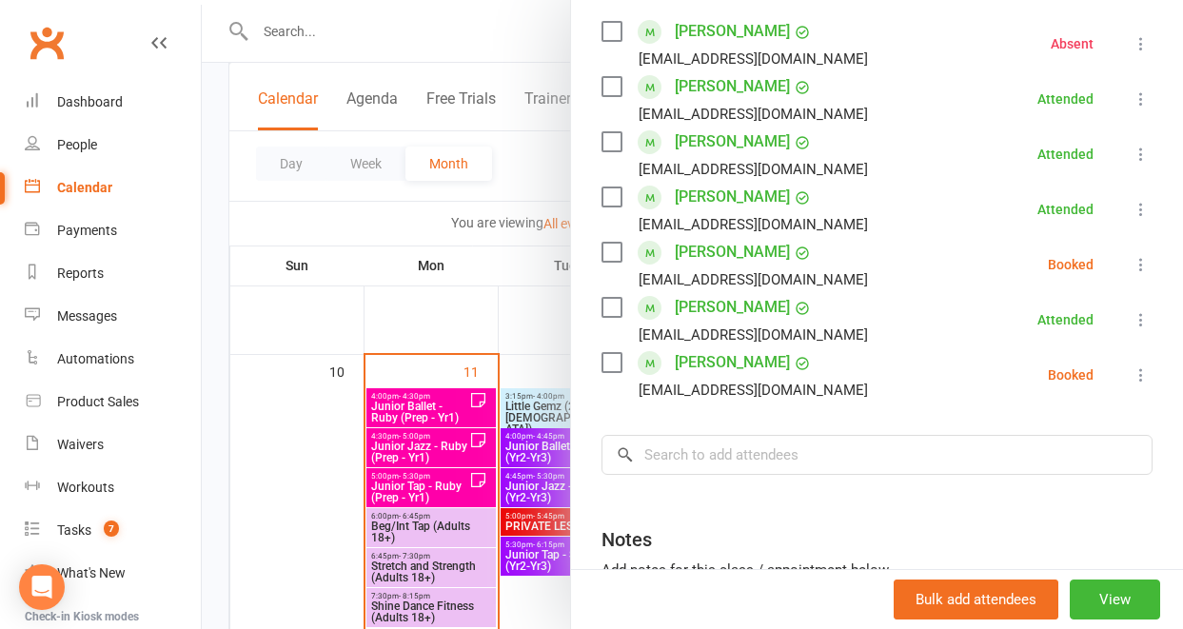
click at [384, 463] on div at bounding box center [692, 314] width 981 height 629
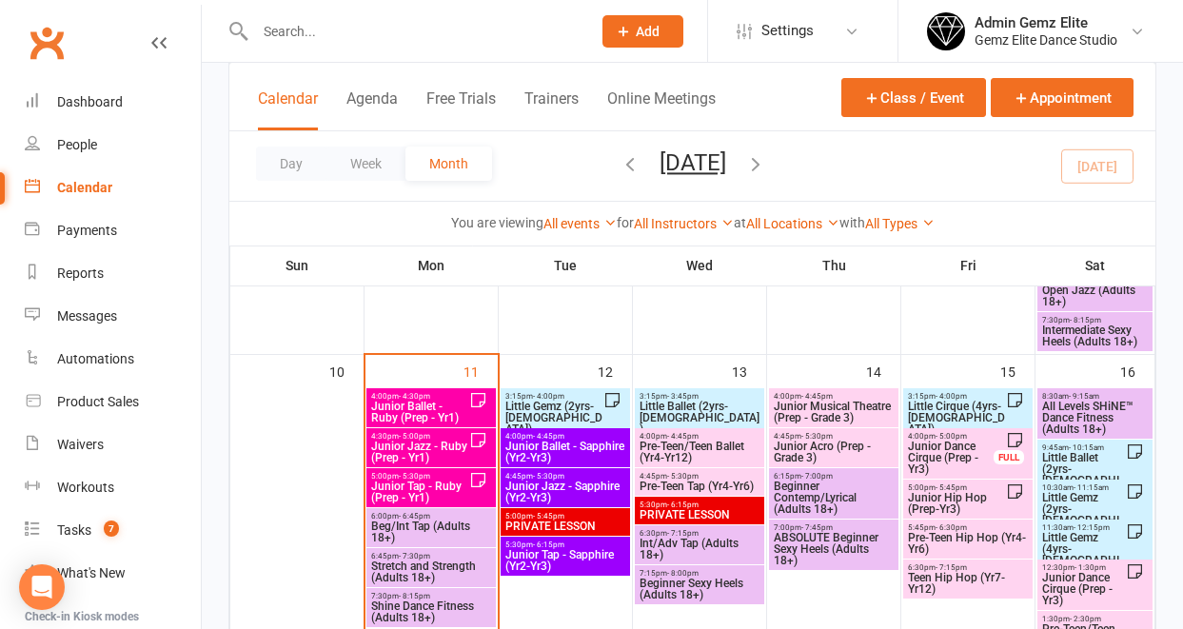
click at [384, 463] on span "Junior Jazz - Ruby (Prep - Yr1)" at bounding box center [419, 452] width 99 height 23
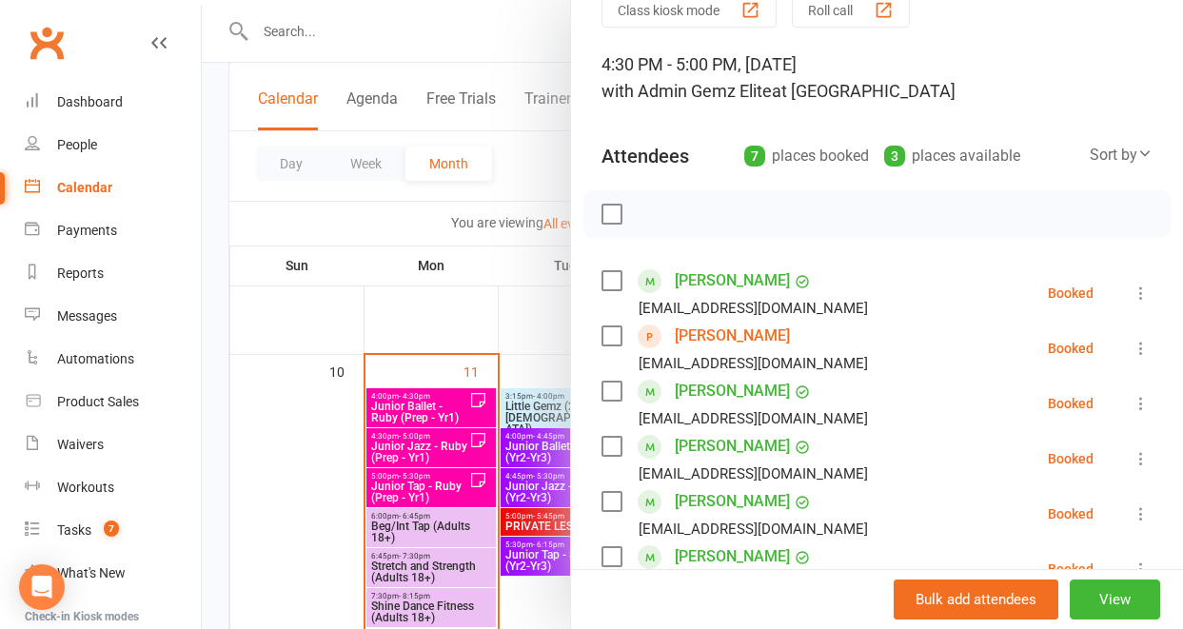
scroll to position [123, 0]
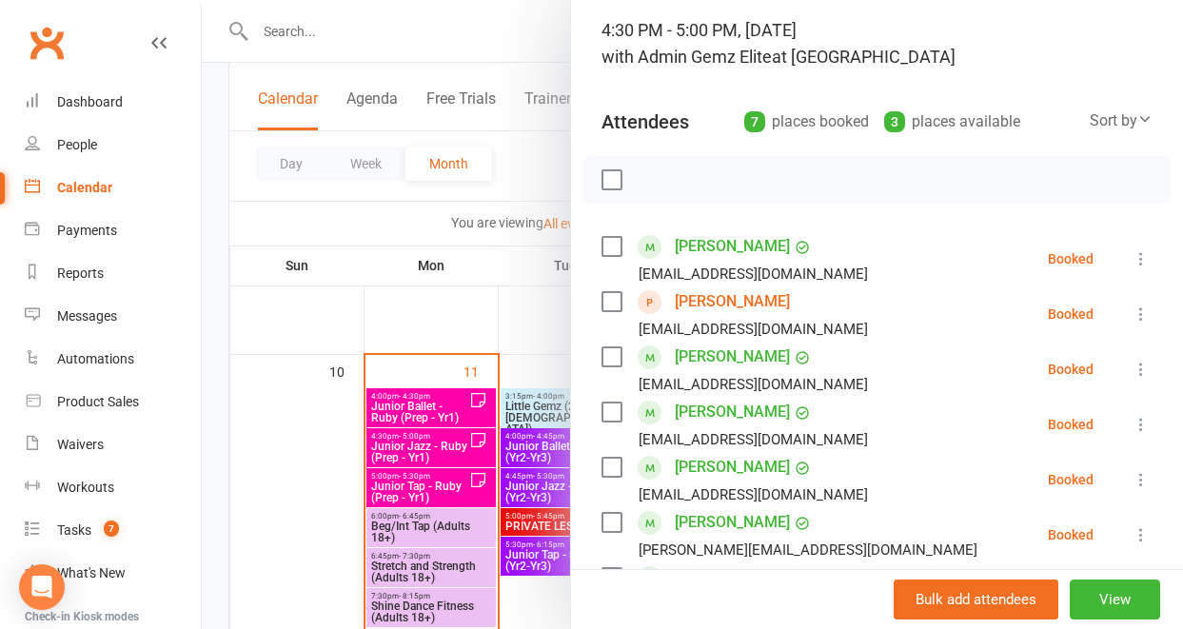
click at [1132, 368] on icon at bounding box center [1141, 369] width 19 height 19
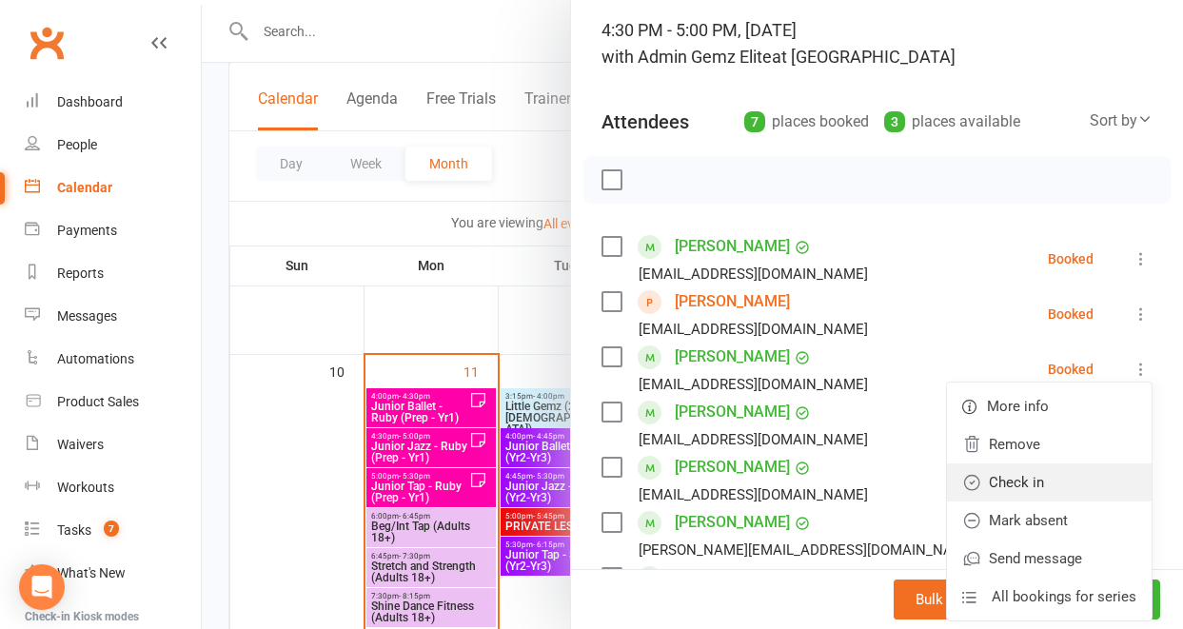
click at [1062, 483] on link "Check in" at bounding box center [1049, 483] width 205 height 38
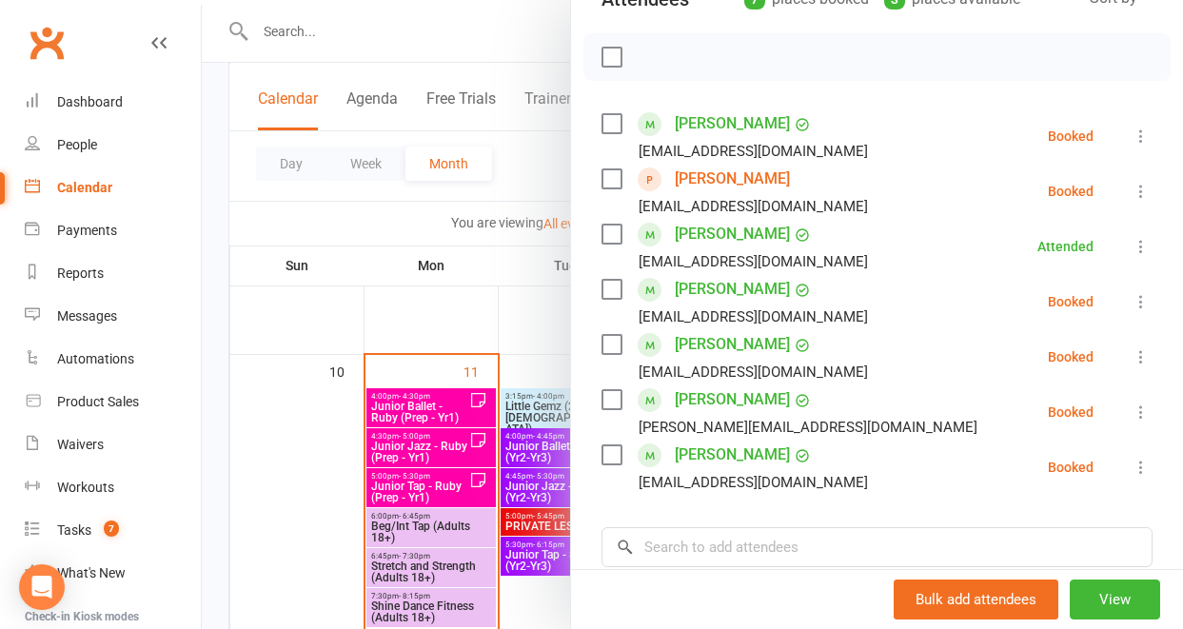
scroll to position [267, 0]
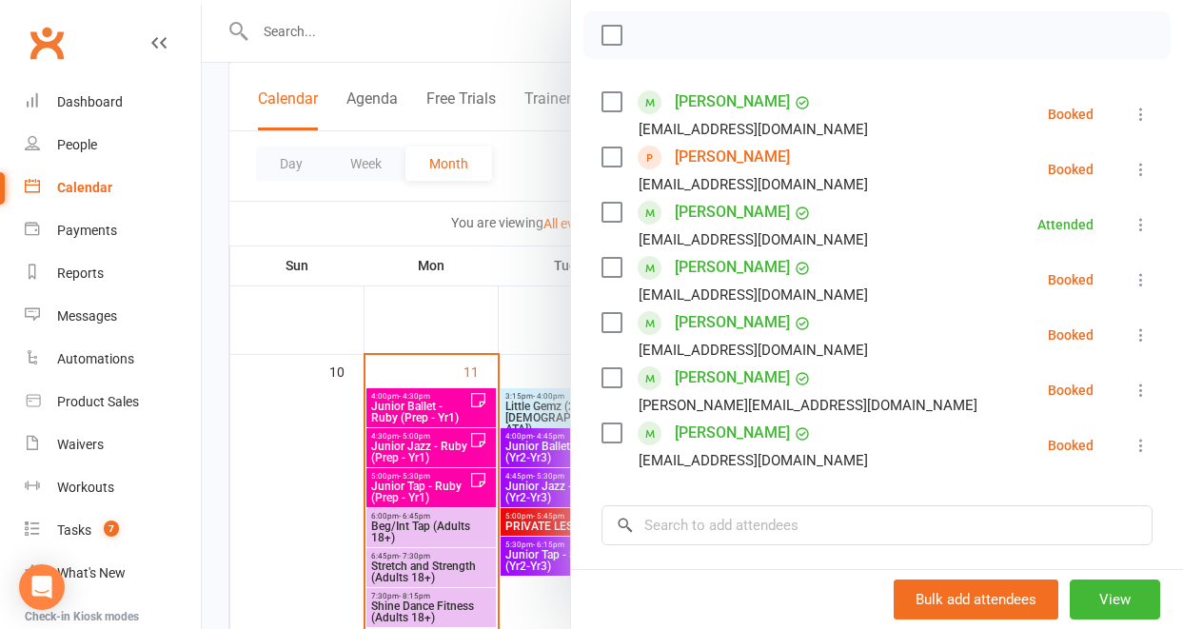
click at [1132, 447] on icon at bounding box center [1141, 445] width 19 height 19
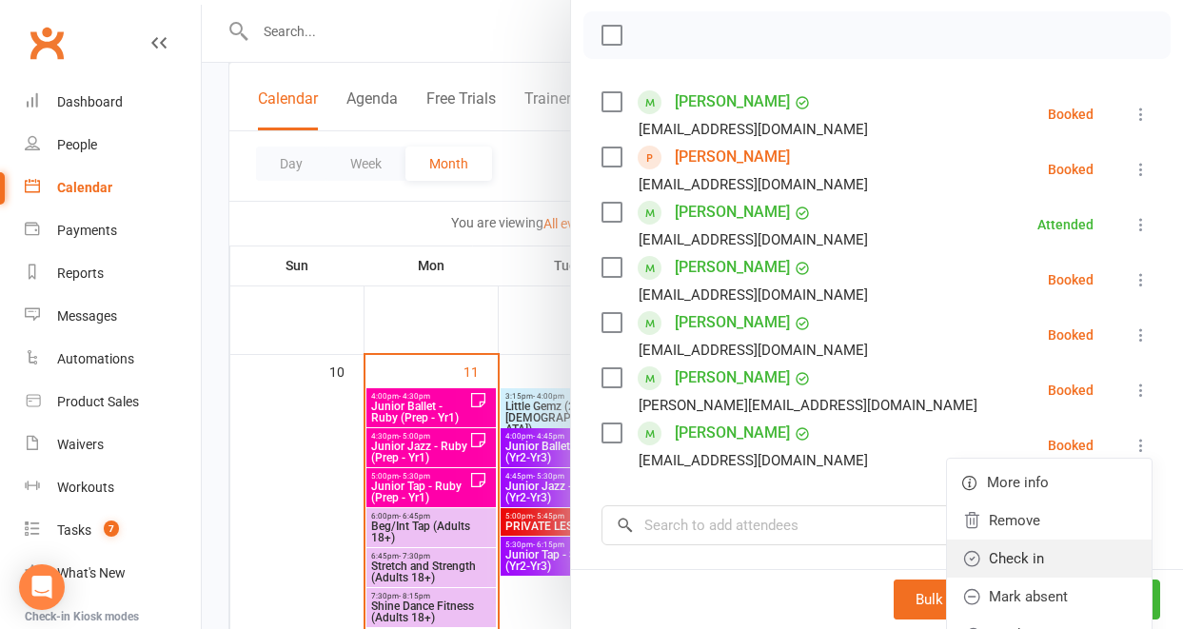
click at [1066, 564] on link "Check in" at bounding box center [1049, 559] width 205 height 38
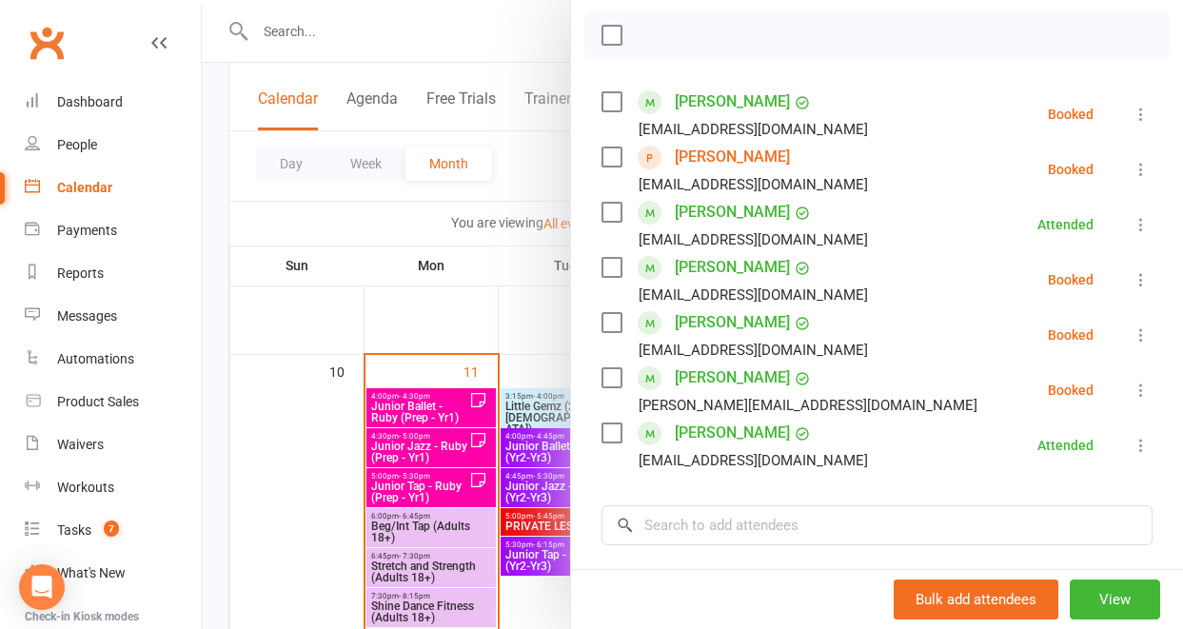
click at [444, 488] on div at bounding box center [692, 314] width 981 height 629
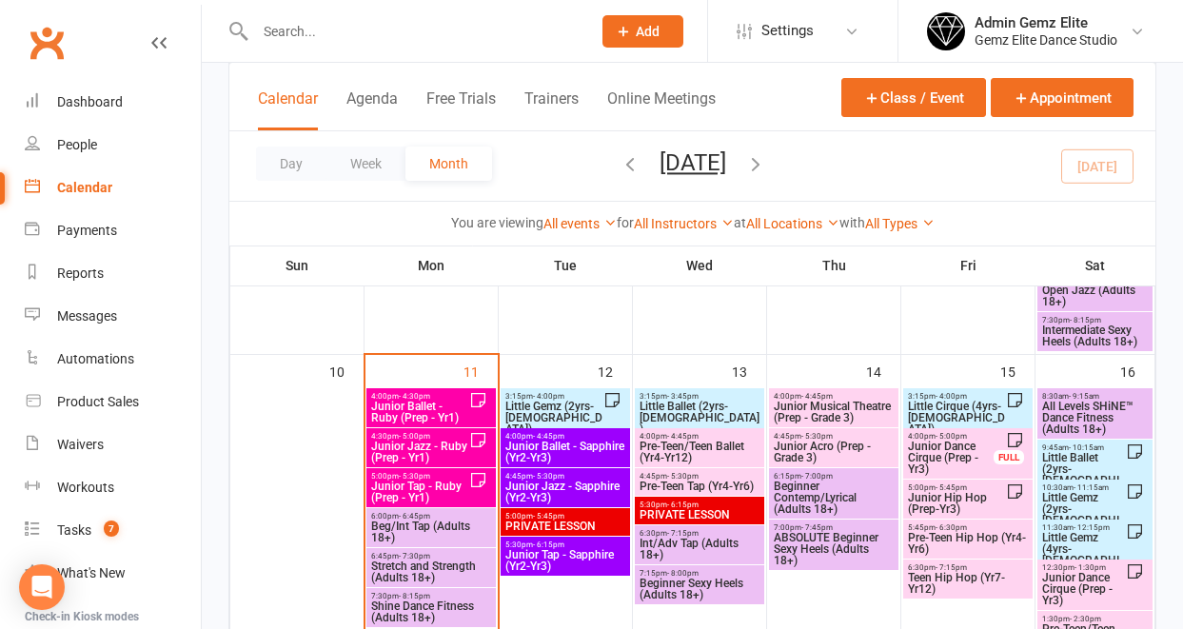
click at [458, 484] on span "Junior Tap - Ruby (Prep - Yr1)" at bounding box center [419, 492] width 99 height 23
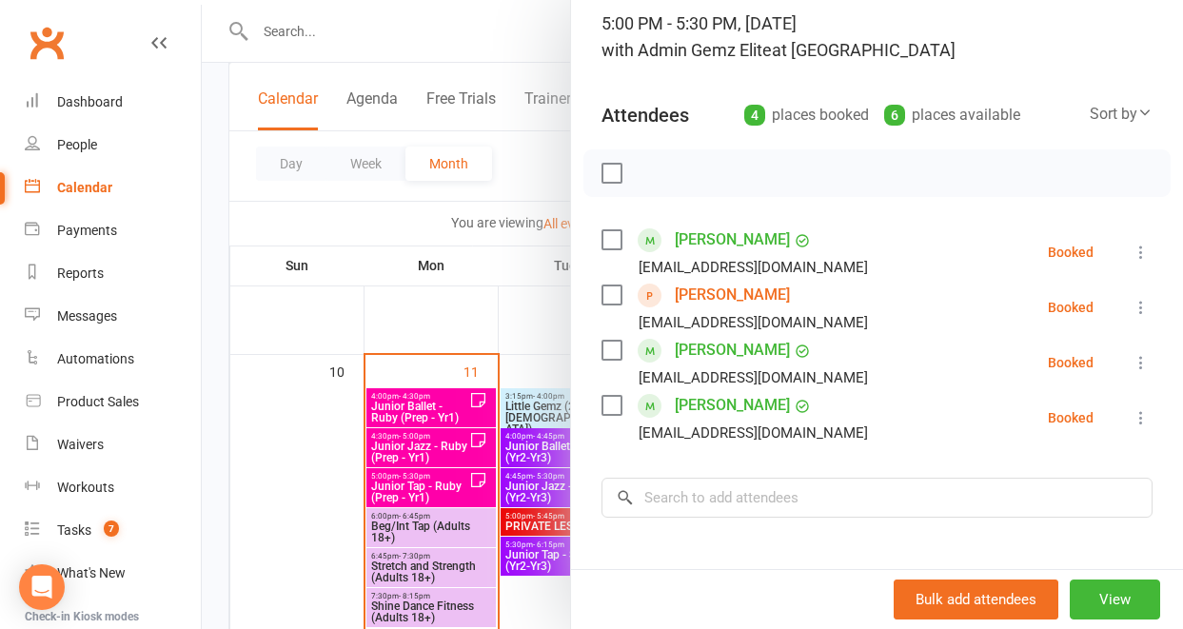
scroll to position [178, 0]
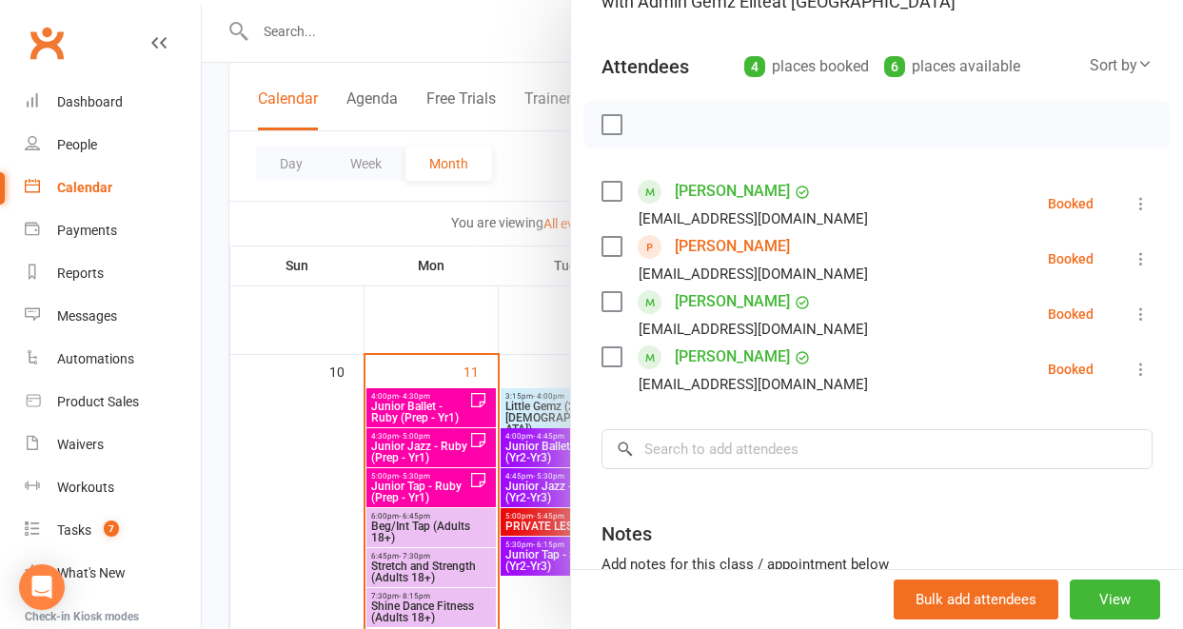
click at [1132, 316] on icon at bounding box center [1141, 314] width 19 height 19
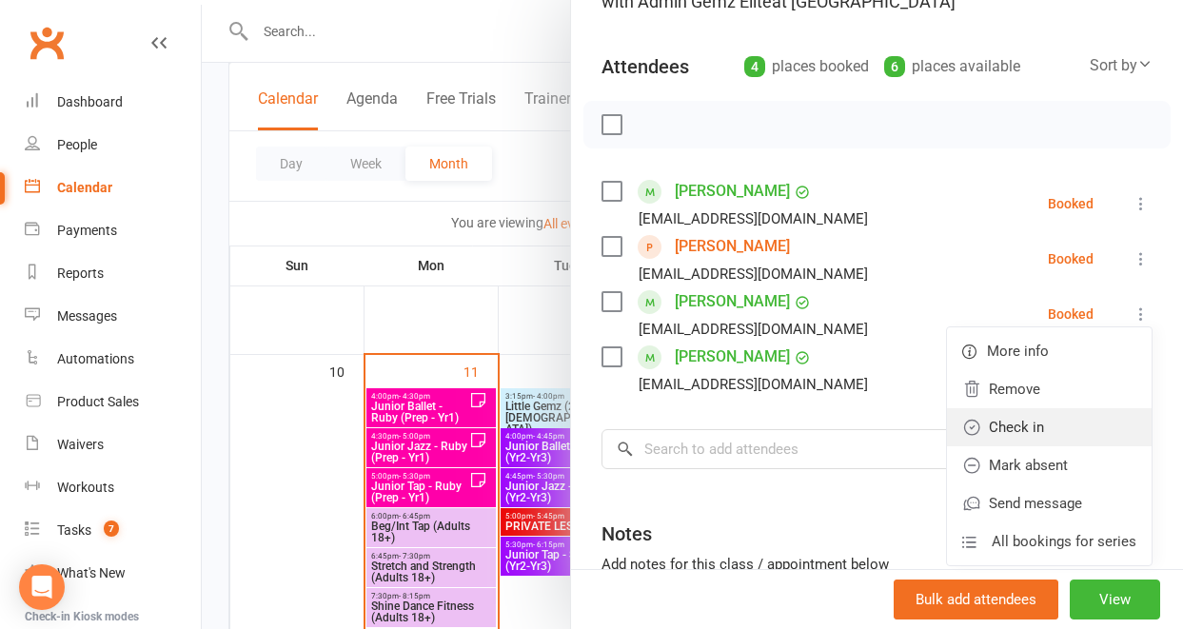
click at [1043, 430] on link "Check in" at bounding box center [1049, 427] width 205 height 38
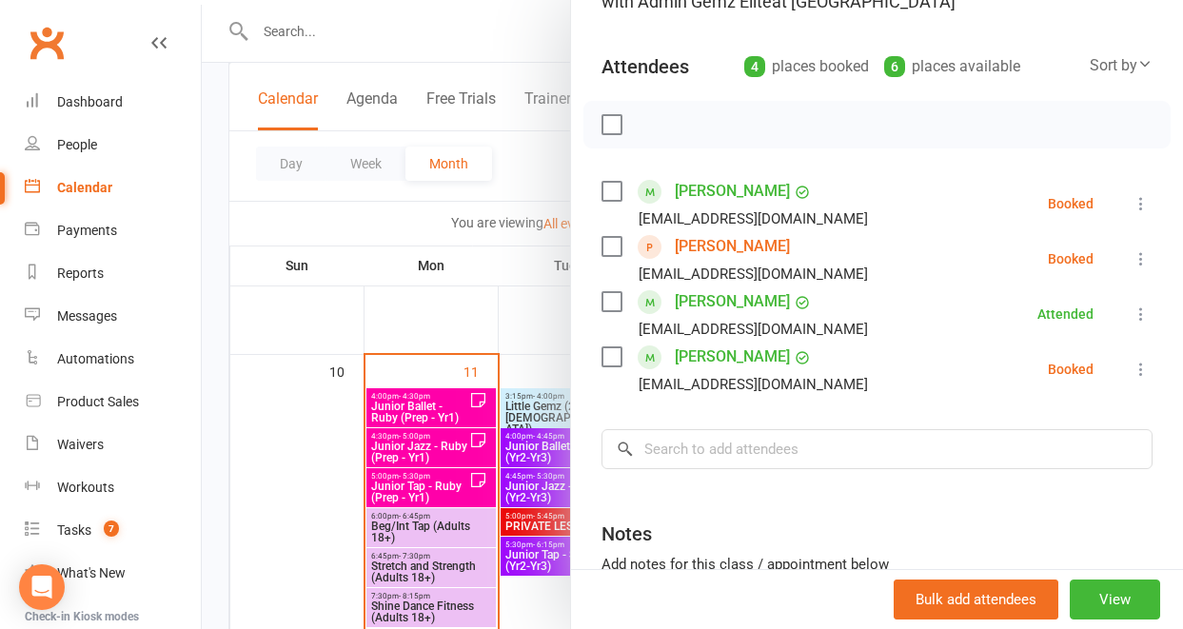
click at [1132, 365] on icon at bounding box center [1141, 369] width 19 height 19
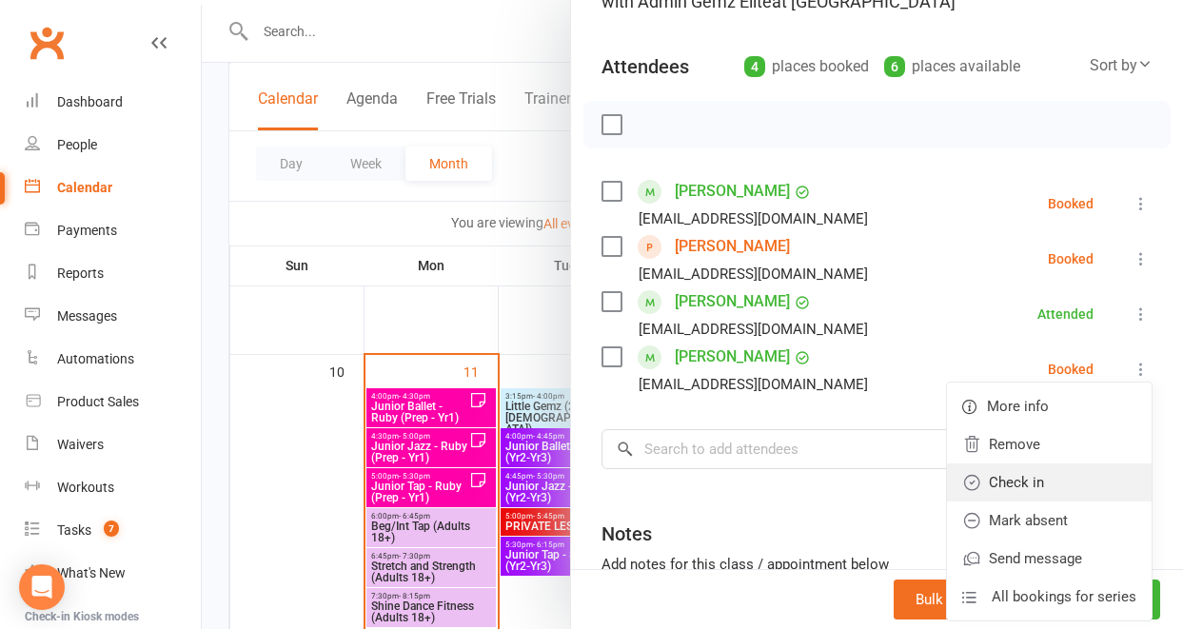
click at [1068, 485] on link "Check in" at bounding box center [1049, 483] width 205 height 38
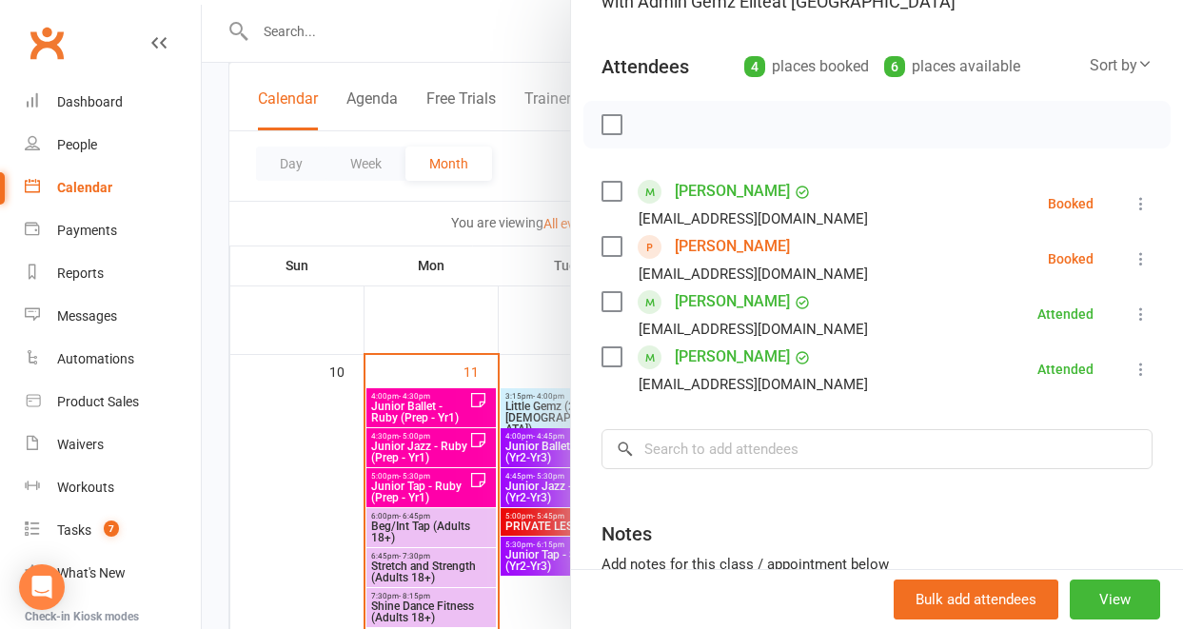
click at [493, 305] on div at bounding box center [692, 314] width 981 height 629
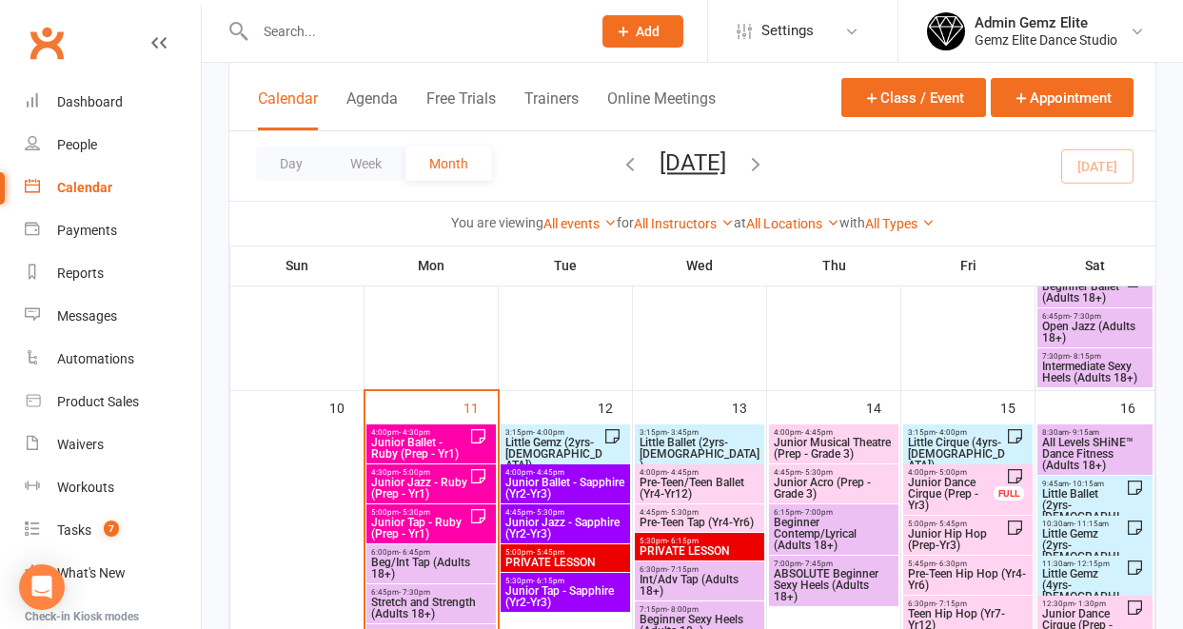
scroll to position [833, 0]
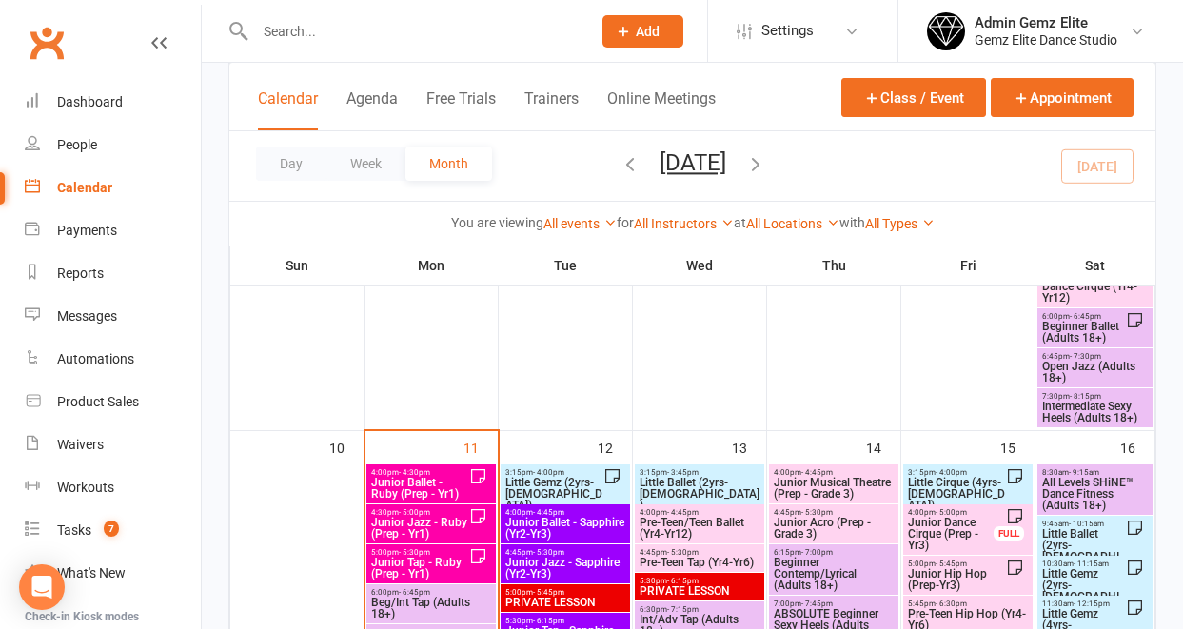
click at [420, 480] on span "Junior Ballet - Ruby (Prep - Yr1)" at bounding box center [419, 488] width 99 height 23
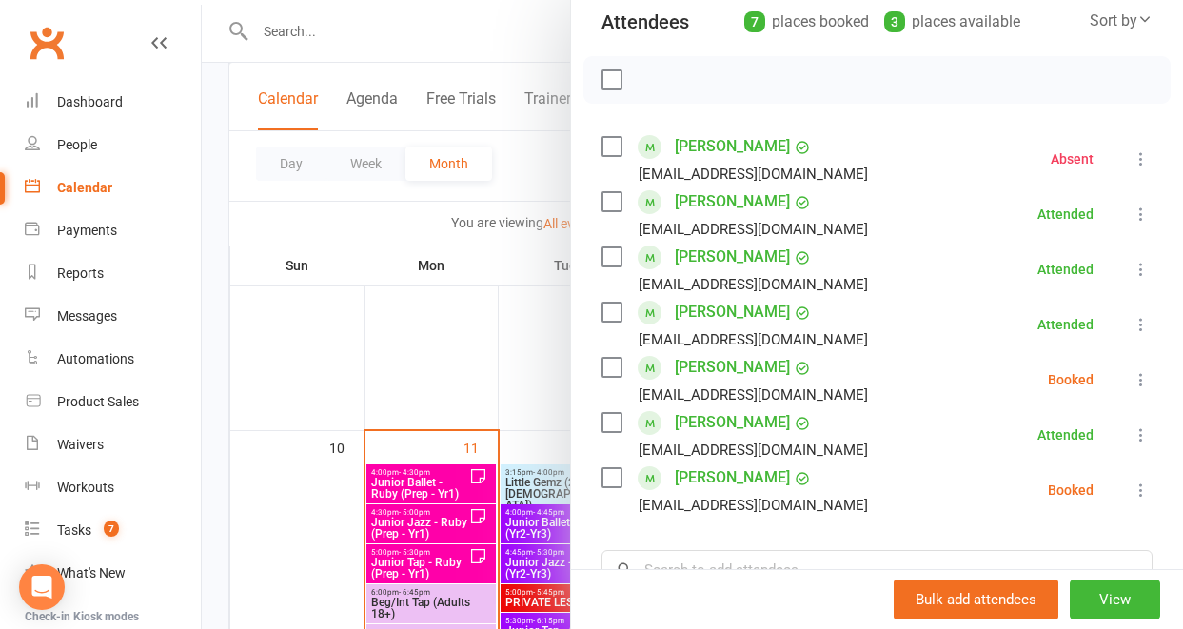
scroll to position [225, 0]
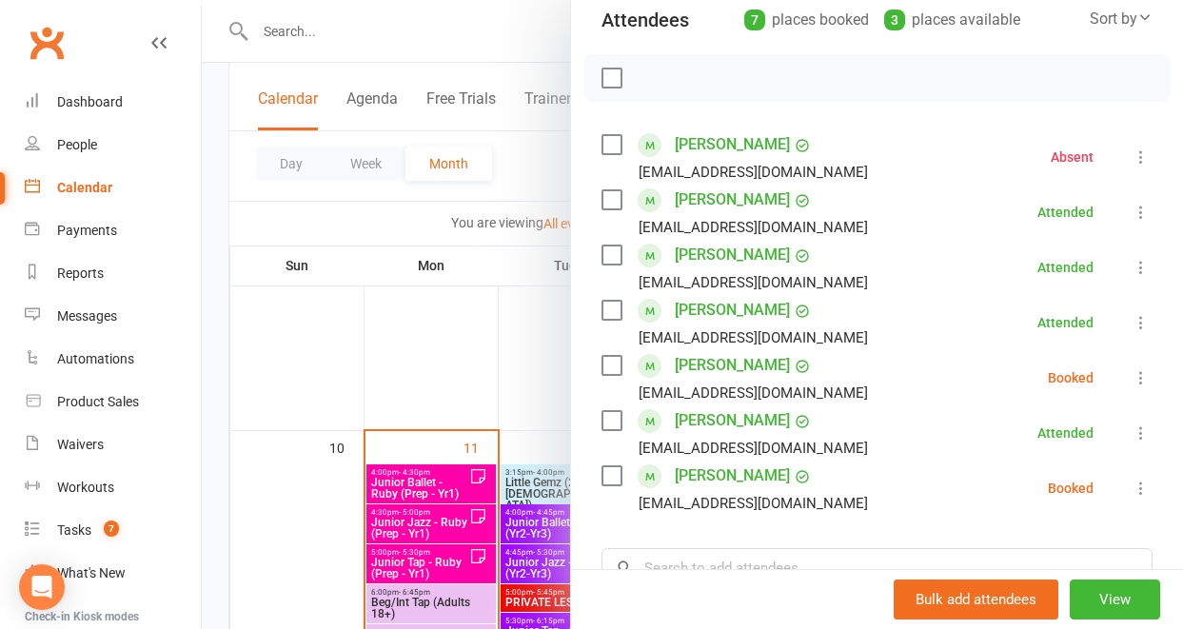
click at [1132, 492] on icon at bounding box center [1141, 488] width 19 height 19
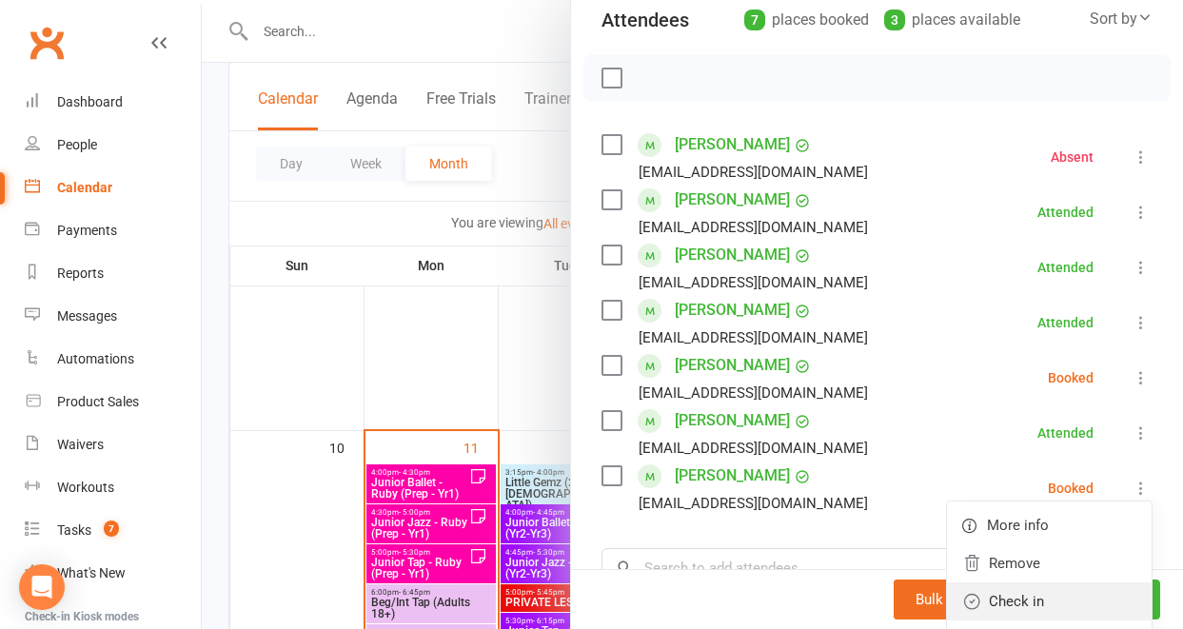
click at [1051, 594] on link "Check in" at bounding box center [1049, 601] width 205 height 38
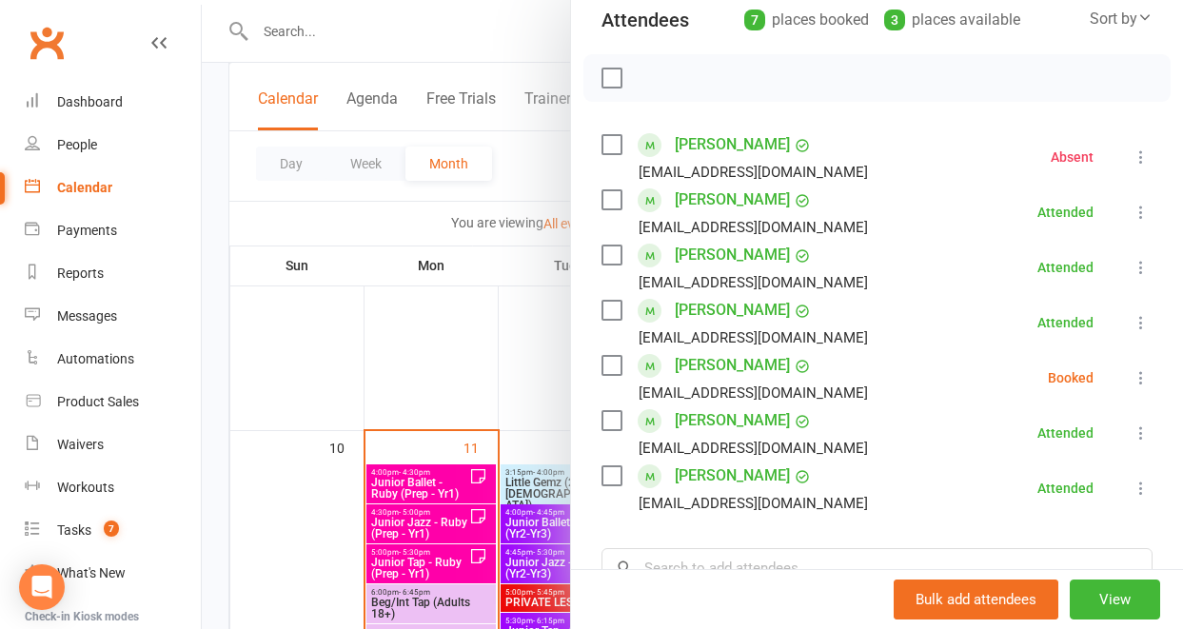
click at [445, 476] on div at bounding box center [692, 314] width 981 height 629
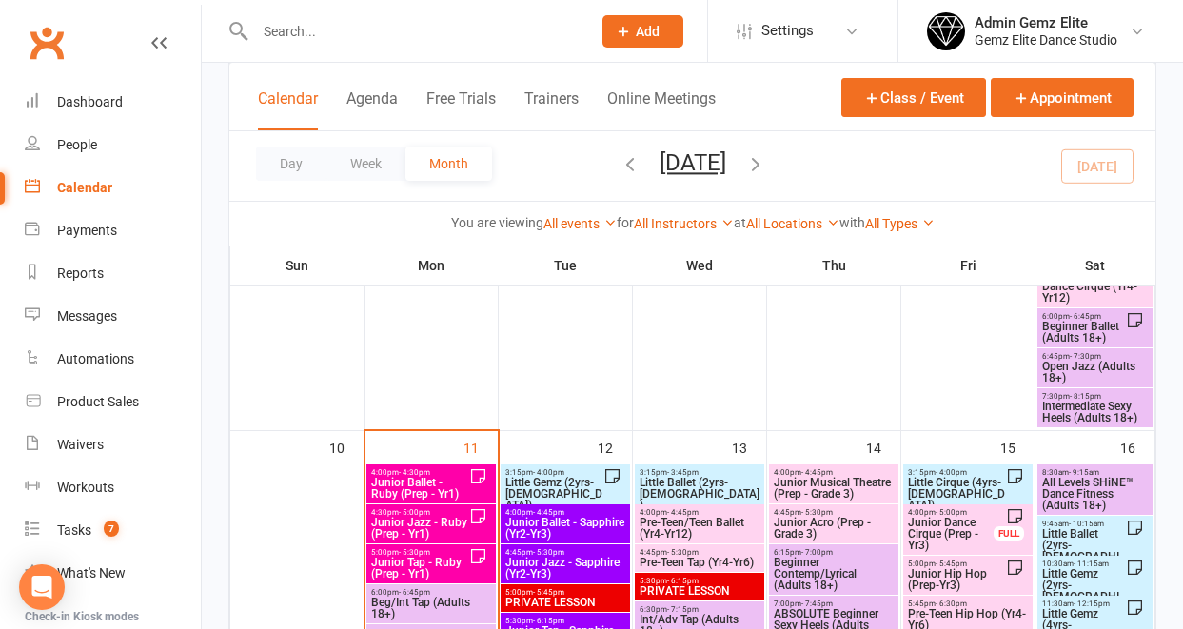
click at [446, 477] on span "Junior Ballet - Ruby (Prep - Yr1)" at bounding box center [419, 488] width 99 height 23
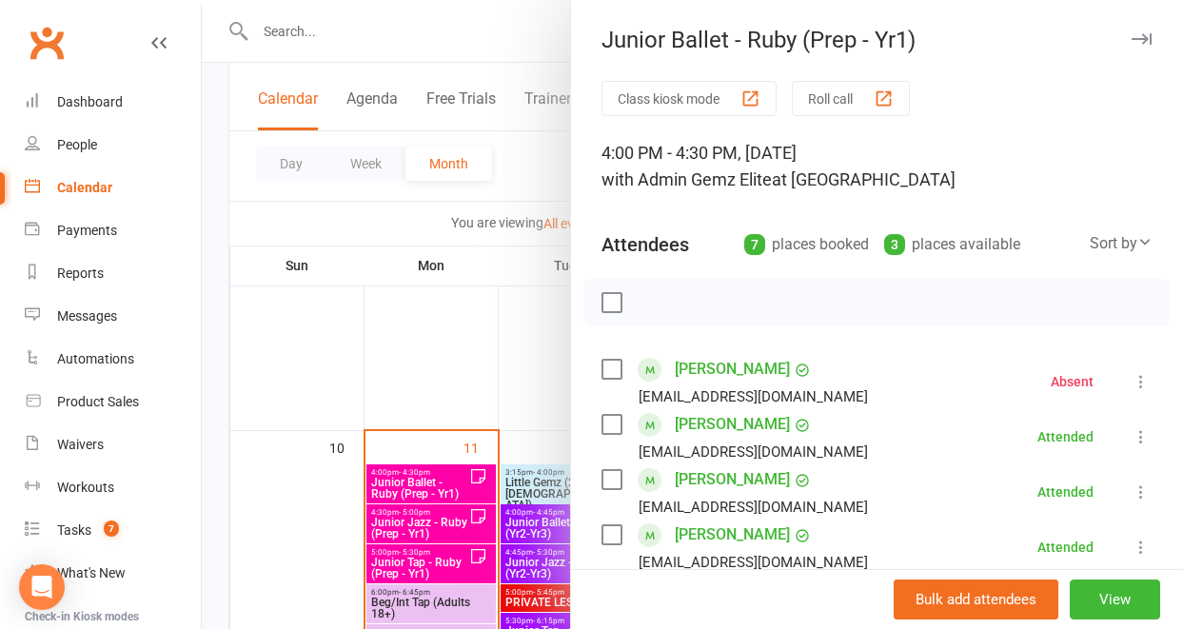
click at [515, 351] on div at bounding box center [692, 314] width 981 height 629
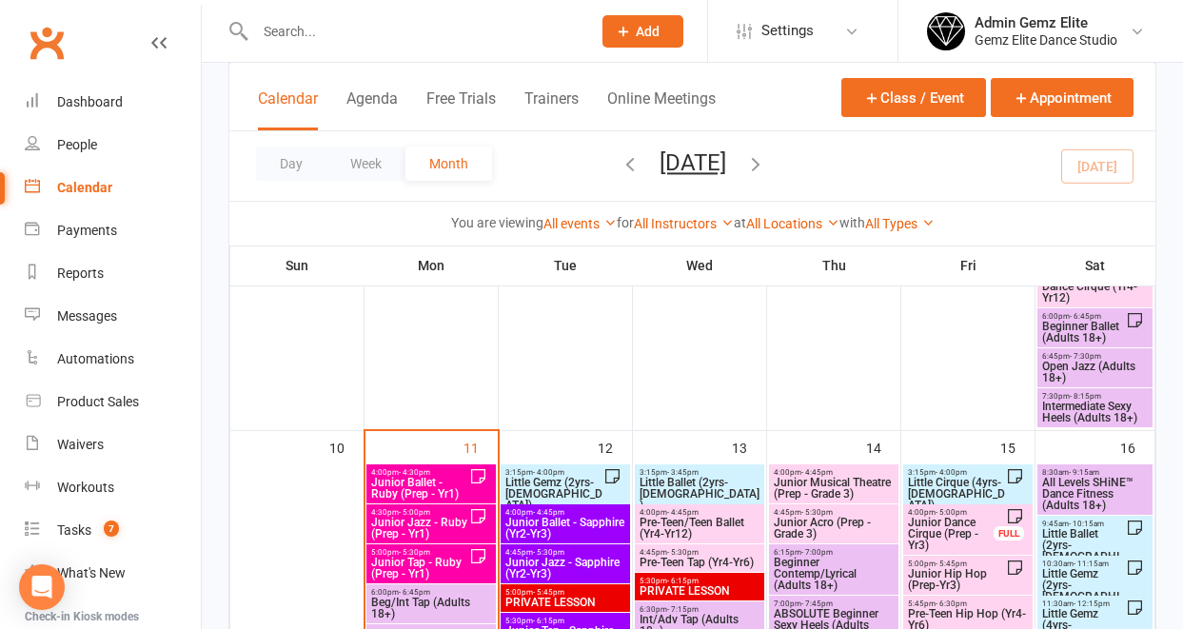
click at [460, 487] on span "Junior Ballet - Ruby (Prep - Yr1)" at bounding box center [419, 488] width 99 height 23
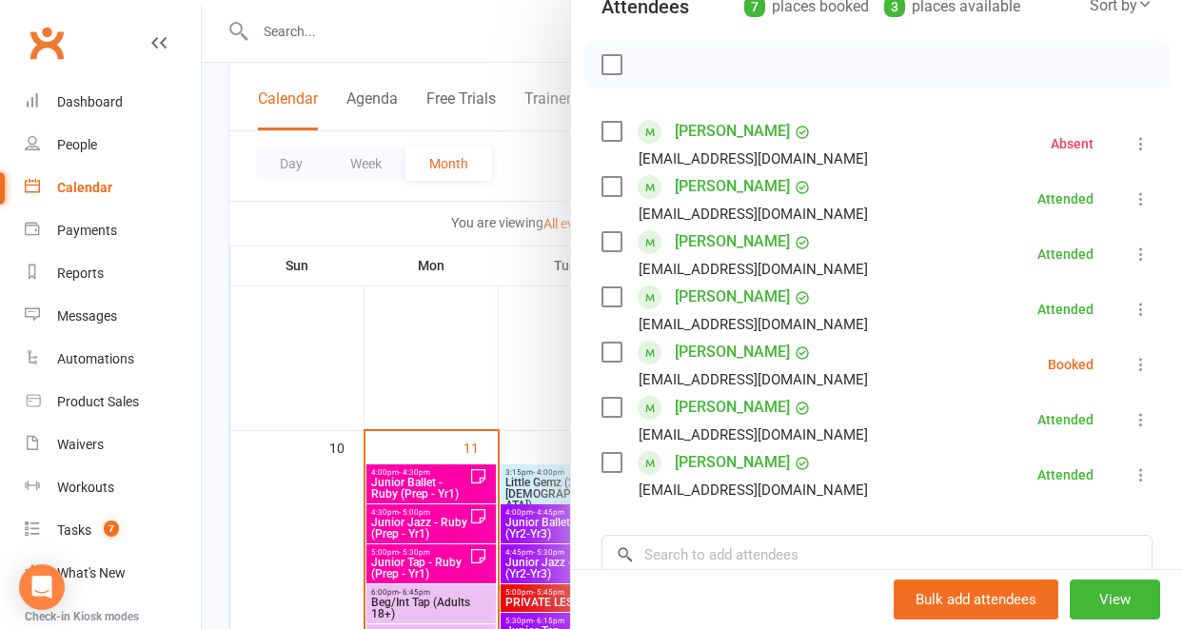
scroll to position [216, 0]
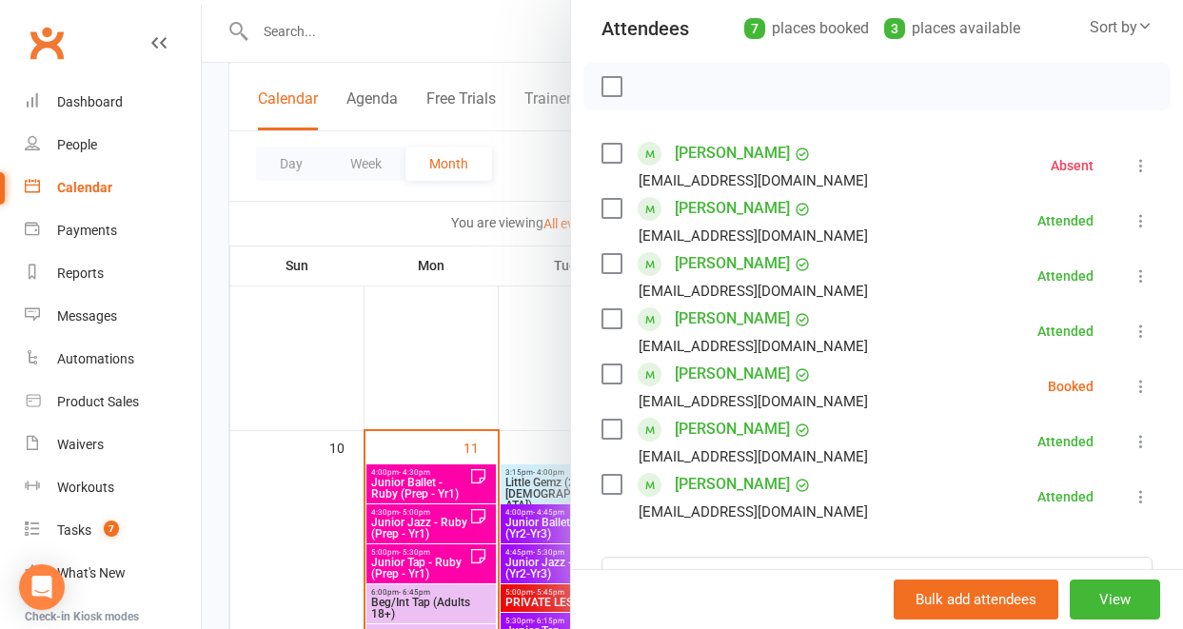
click at [330, 29] on div at bounding box center [692, 314] width 981 height 629
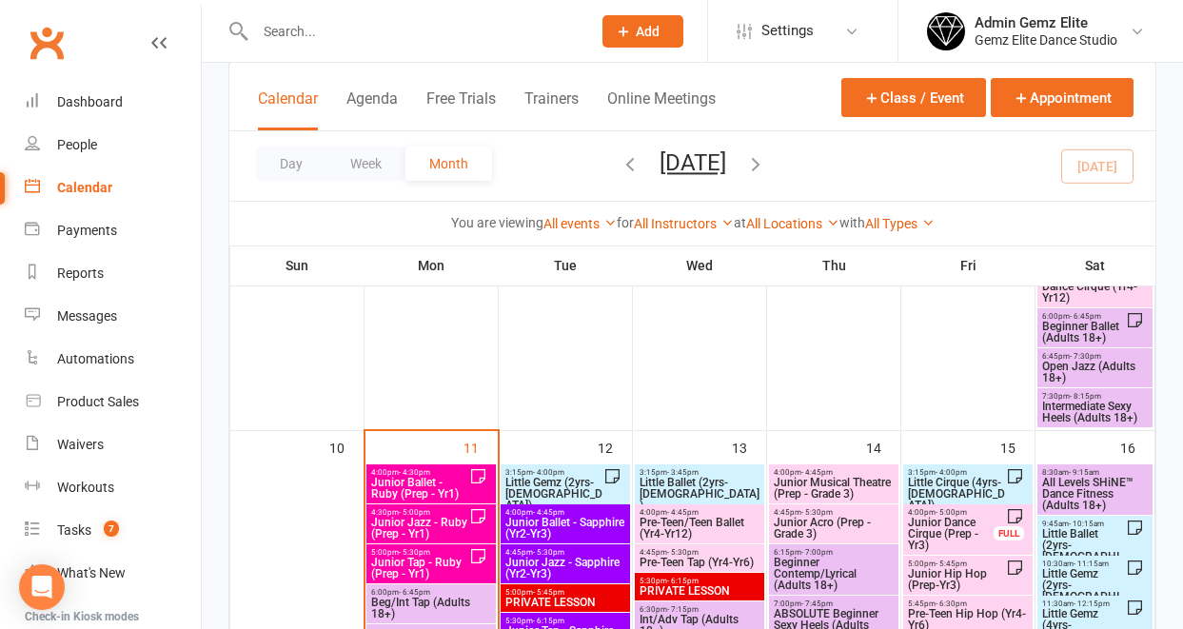
click at [330, 29] on input "text" at bounding box center [413, 31] width 328 height 27
paste input "[EMAIL_ADDRESS][DOMAIN_NAME]"
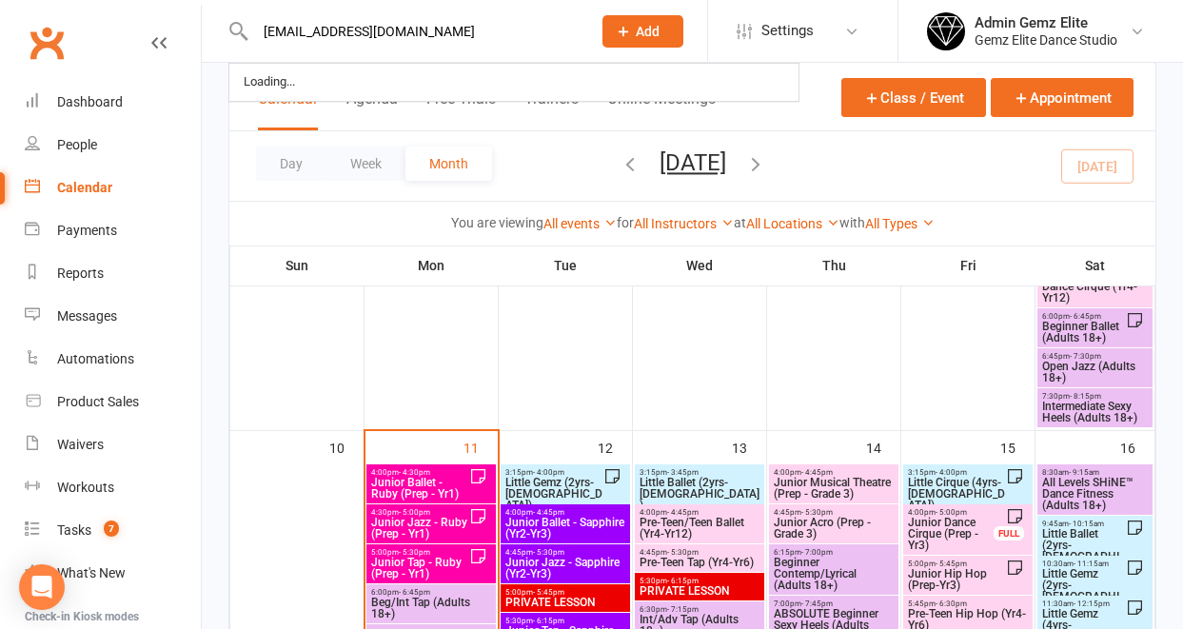
type input "[EMAIL_ADDRESS][DOMAIN_NAME]"
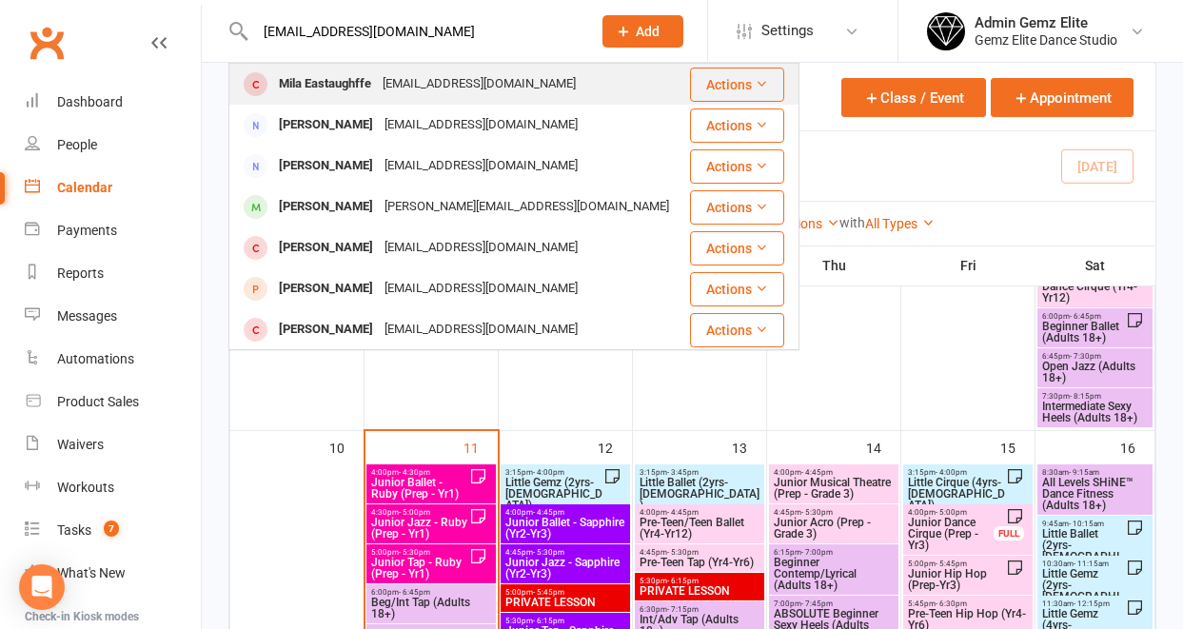
click at [322, 89] on div "Mila Eastaughffe" at bounding box center [325, 84] width 104 height 28
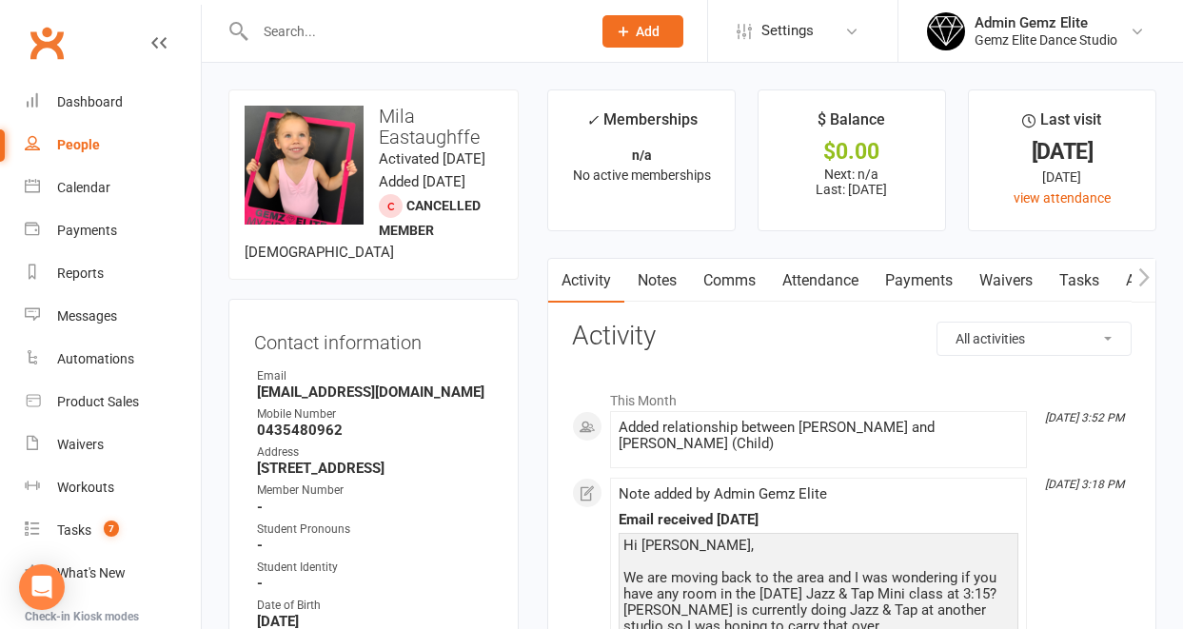
click at [725, 285] on link "Comms" at bounding box center [729, 281] width 79 height 44
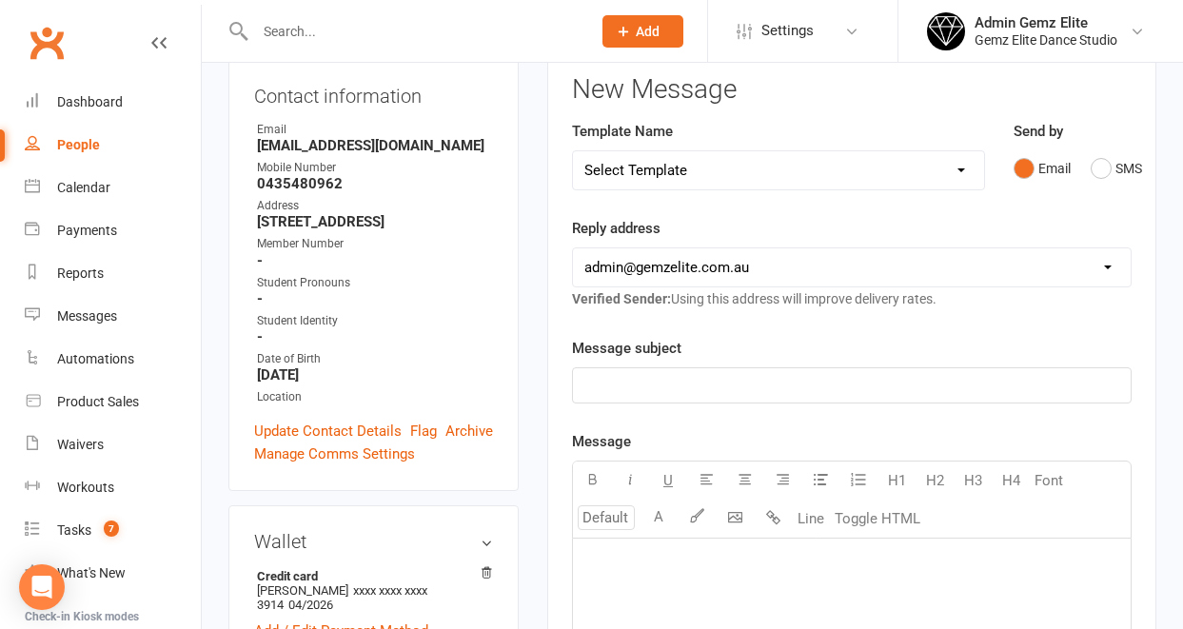
scroll to position [255, 0]
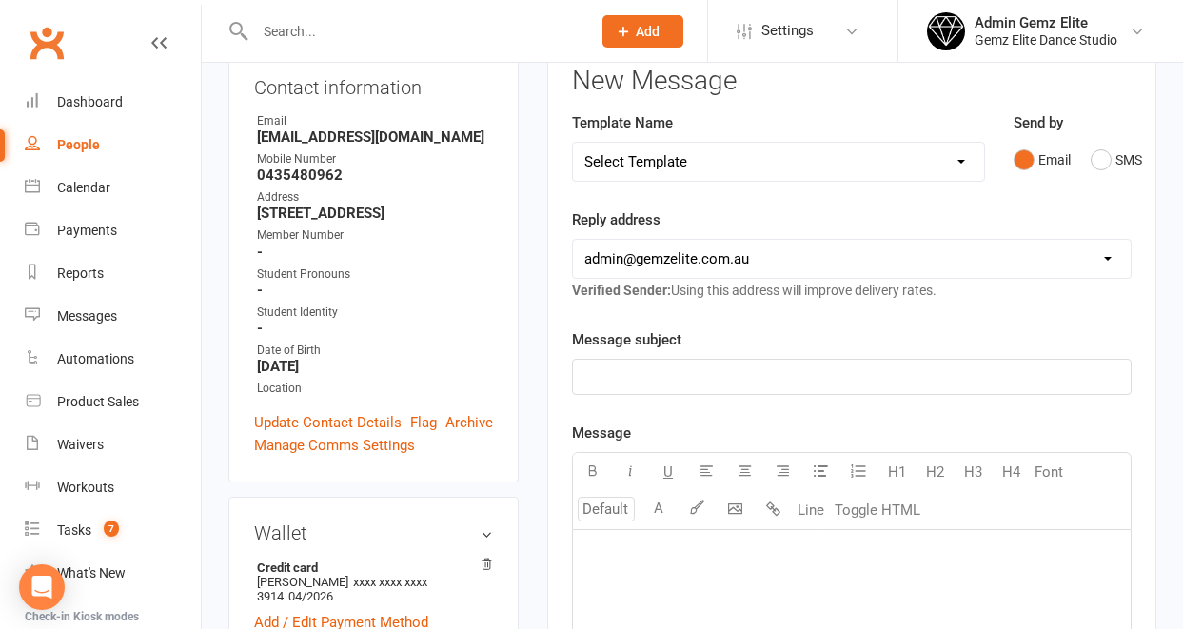
click at [652, 378] on p "﻿" at bounding box center [851, 376] width 535 height 23
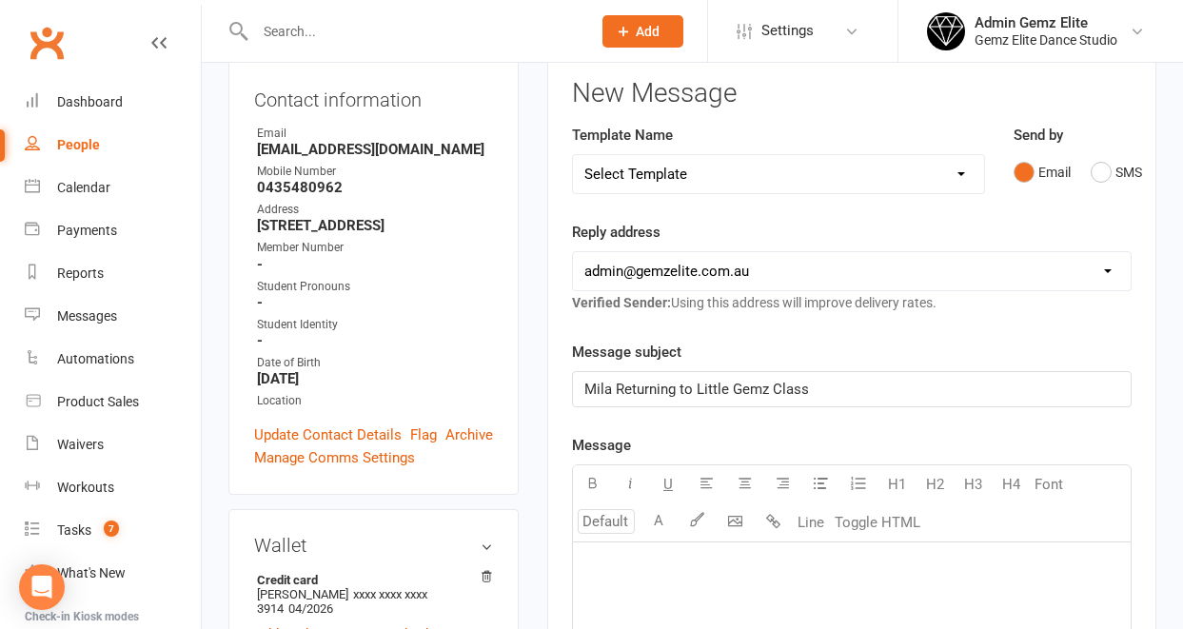
scroll to position [235, 0]
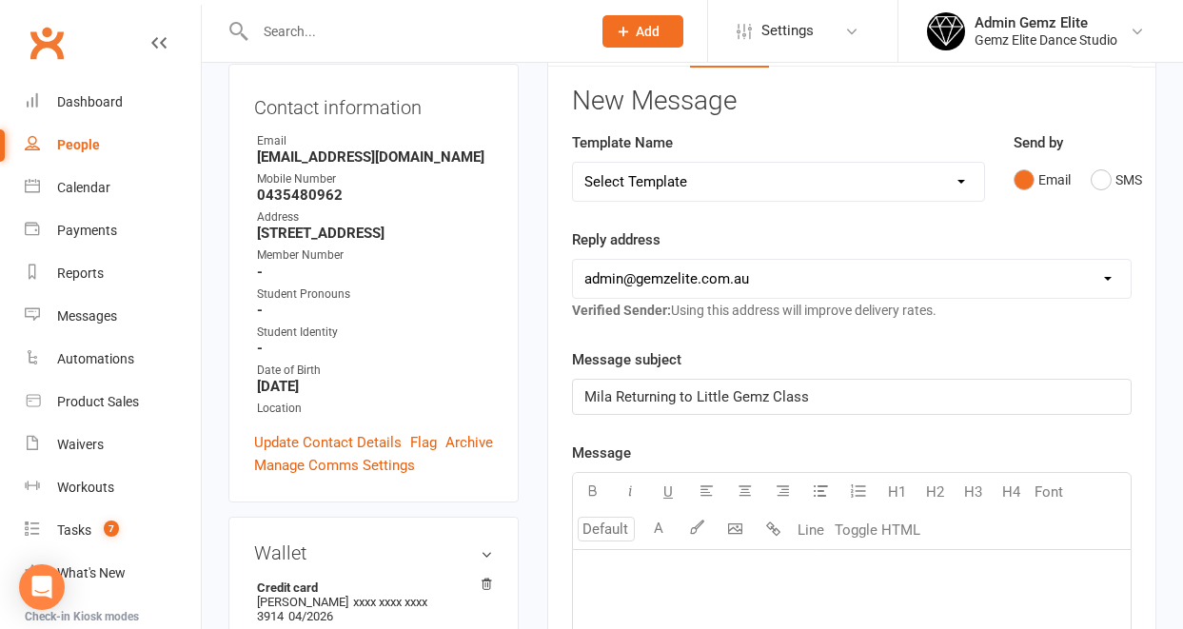
click at [643, 567] on p "﻿" at bounding box center [851, 573] width 535 height 23
click at [651, 580] on span "Good Aftenoon [PERSON_NAME]" at bounding box center [689, 573] width 210 height 17
click at [759, 606] on p "Thank you for your messa" at bounding box center [851, 604] width 535 height 23
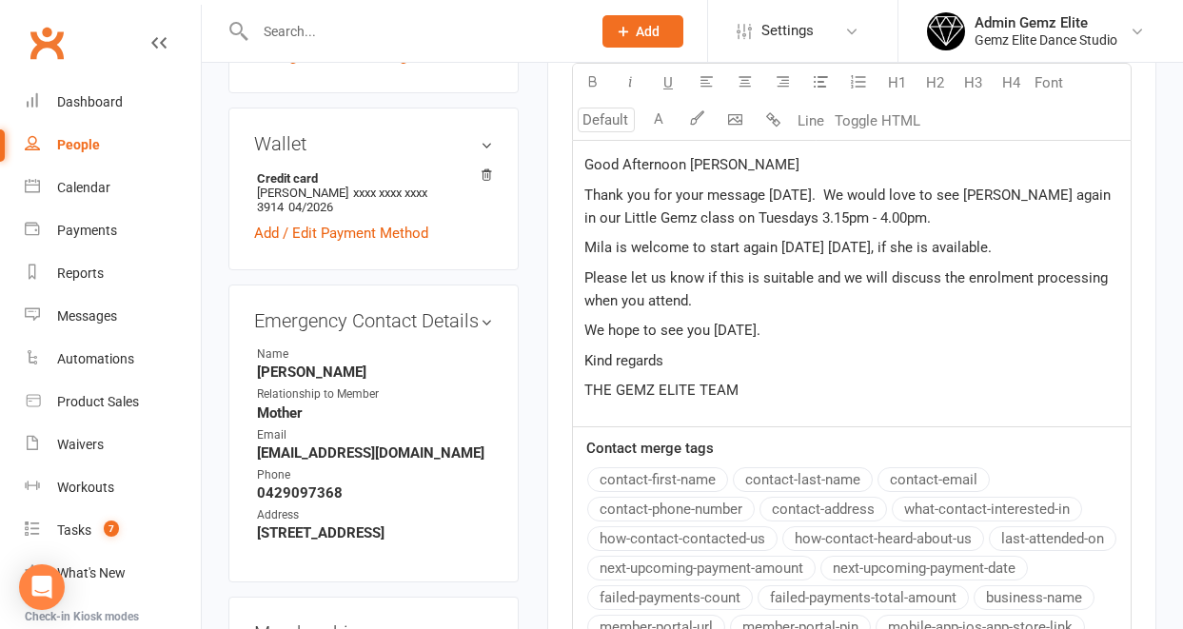
scroll to position [642, 0]
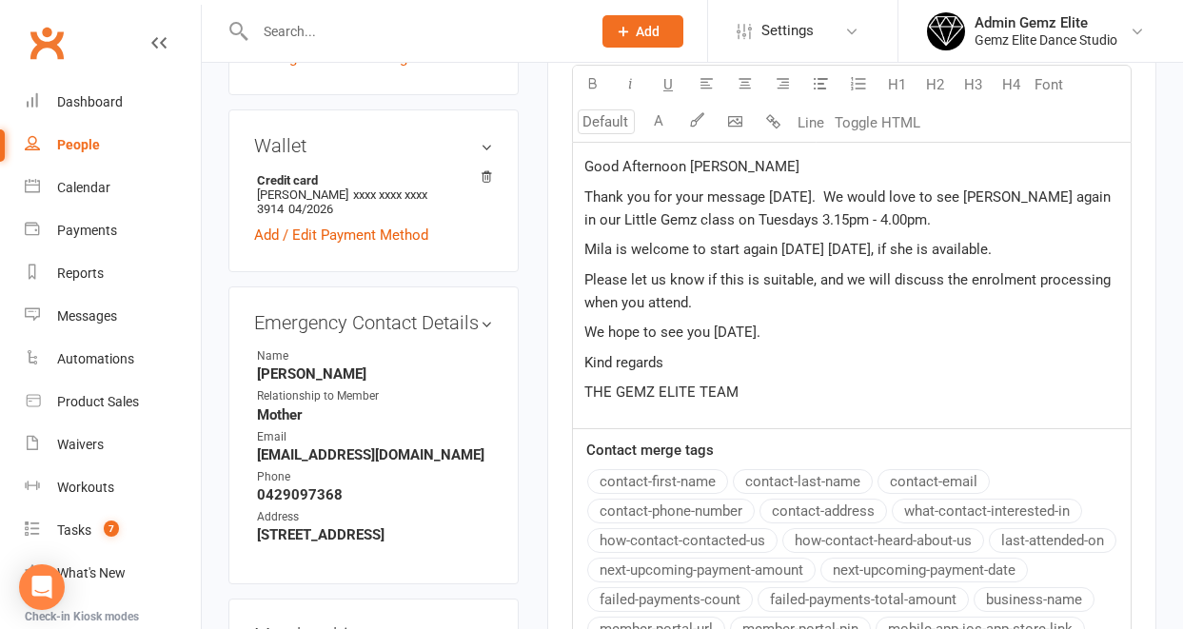
click at [882, 280] on span "Please let us know if this is suitable, and we will discuss the enrolment proce…" at bounding box center [849, 291] width 530 height 40
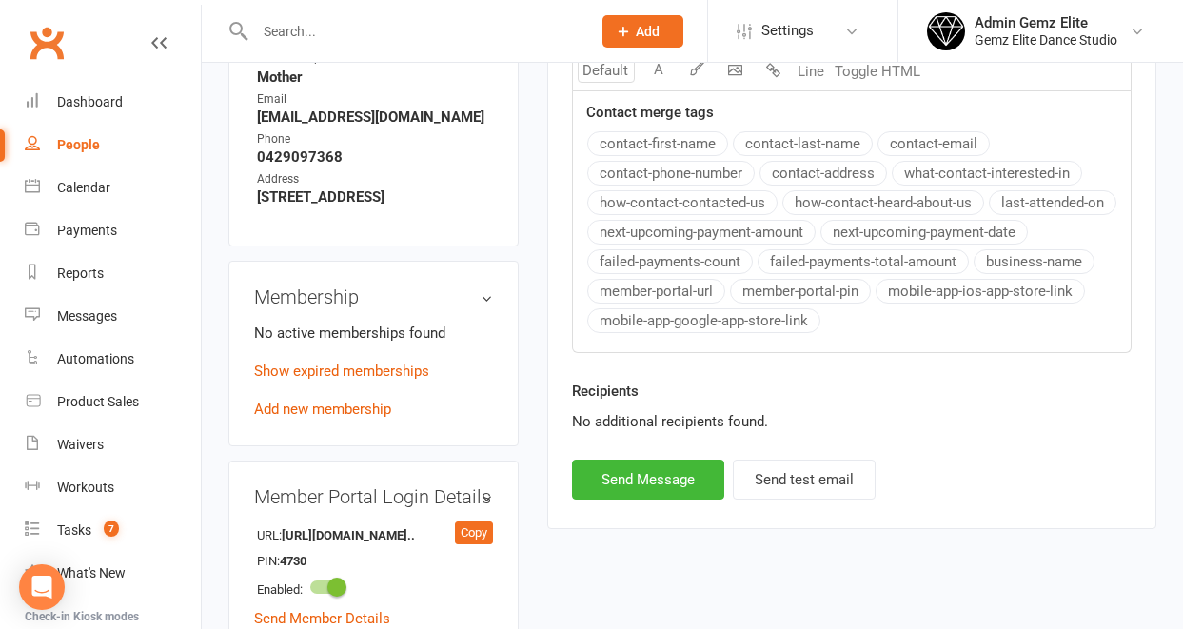
scroll to position [1026, 0]
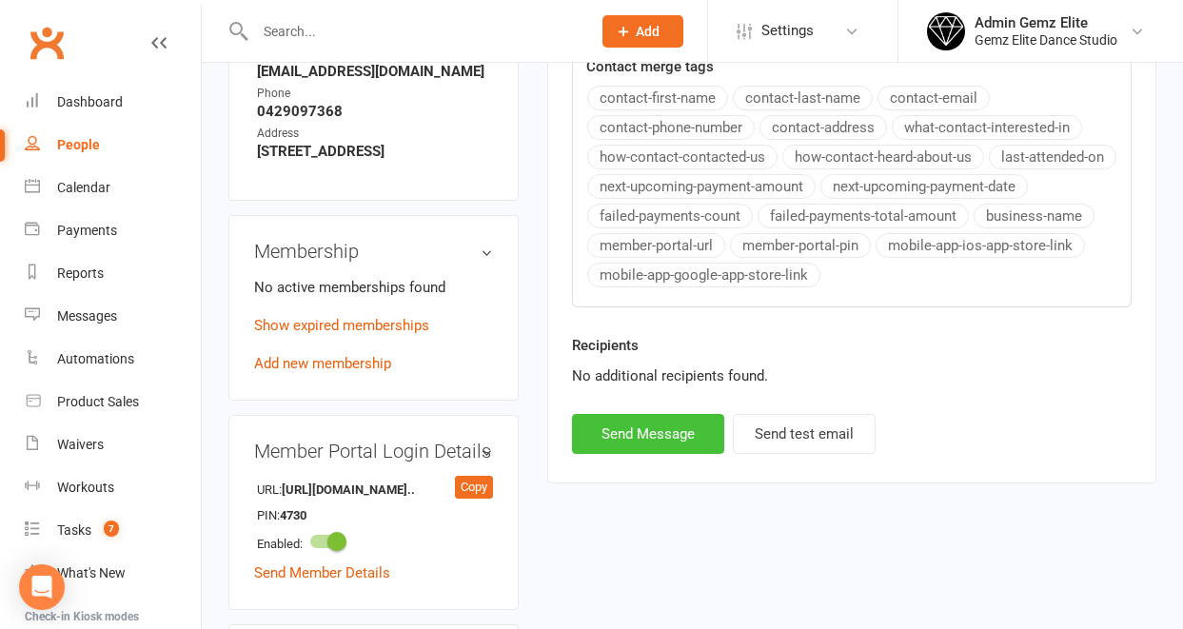
click at [679, 429] on button "Send Message" at bounding box center [648, 434] width 152 height 40
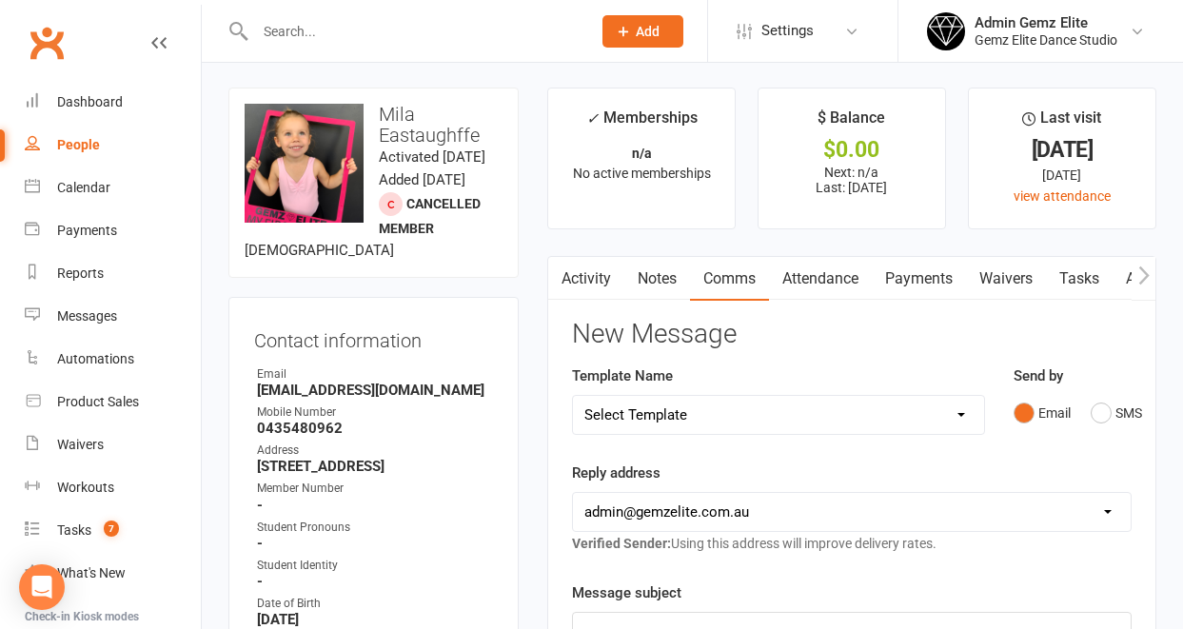
scroll to position [0, 0]
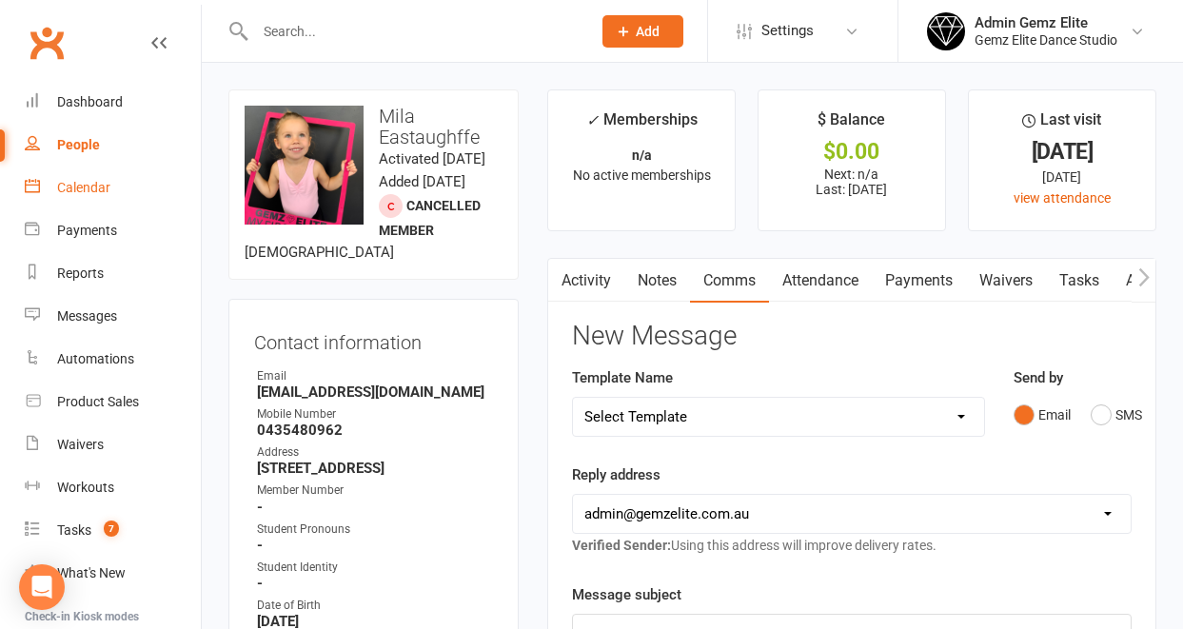
click at [88, 193] on div "Calendar" at bounding box center [83, 187] width 53 height 15
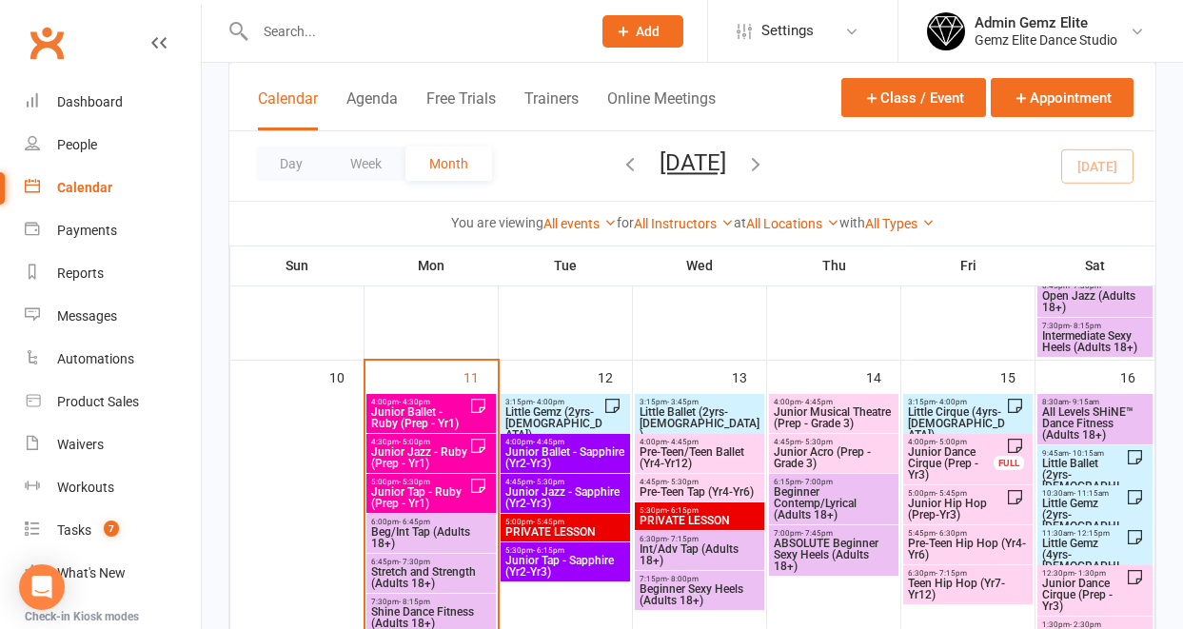
scroll to position [937, 0]
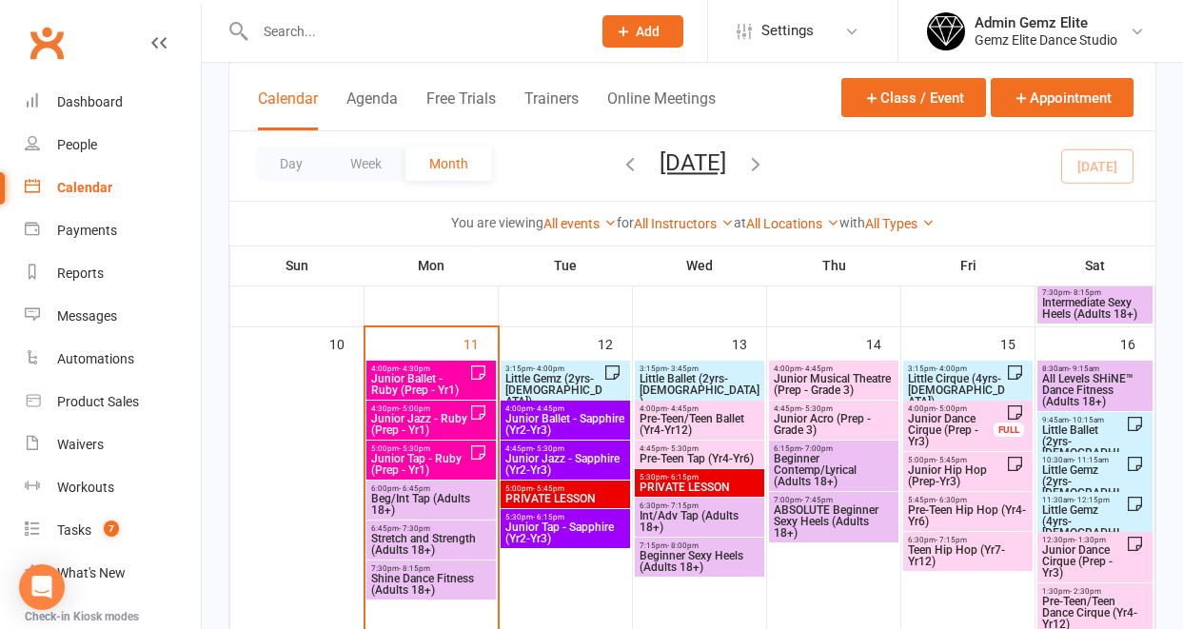
click at [572, 379] on span "Little Gemz (2yrs-[DEMOGRAPHIC_DATA])" at bounding box center [553, 390] width 99 height 34
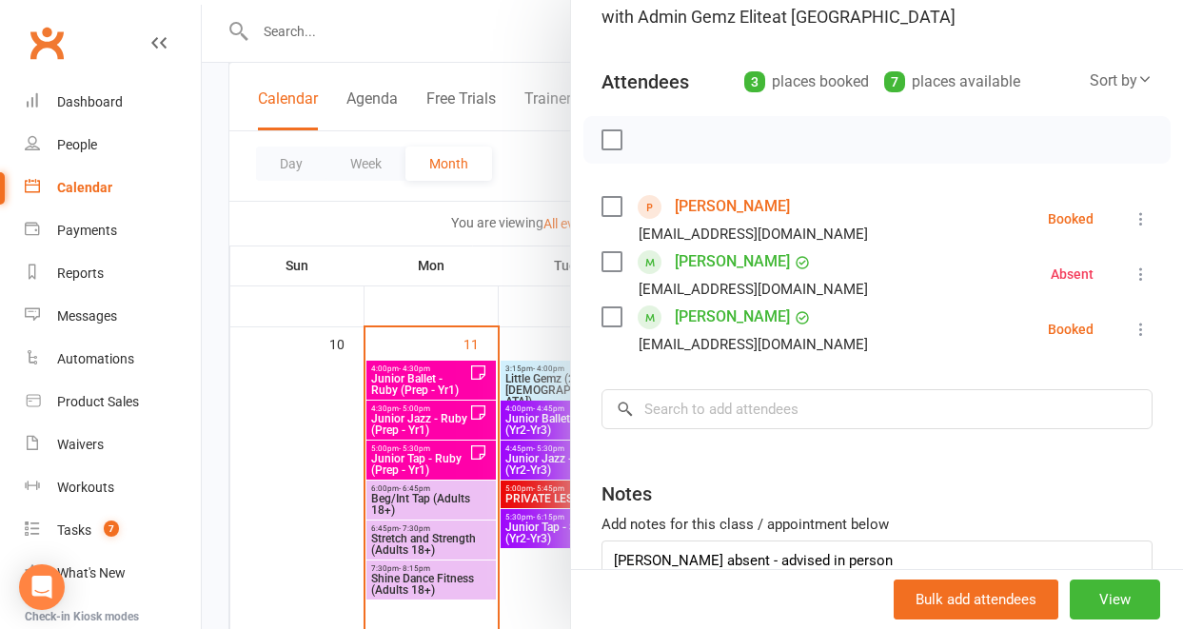
scroll to position [179, 0]
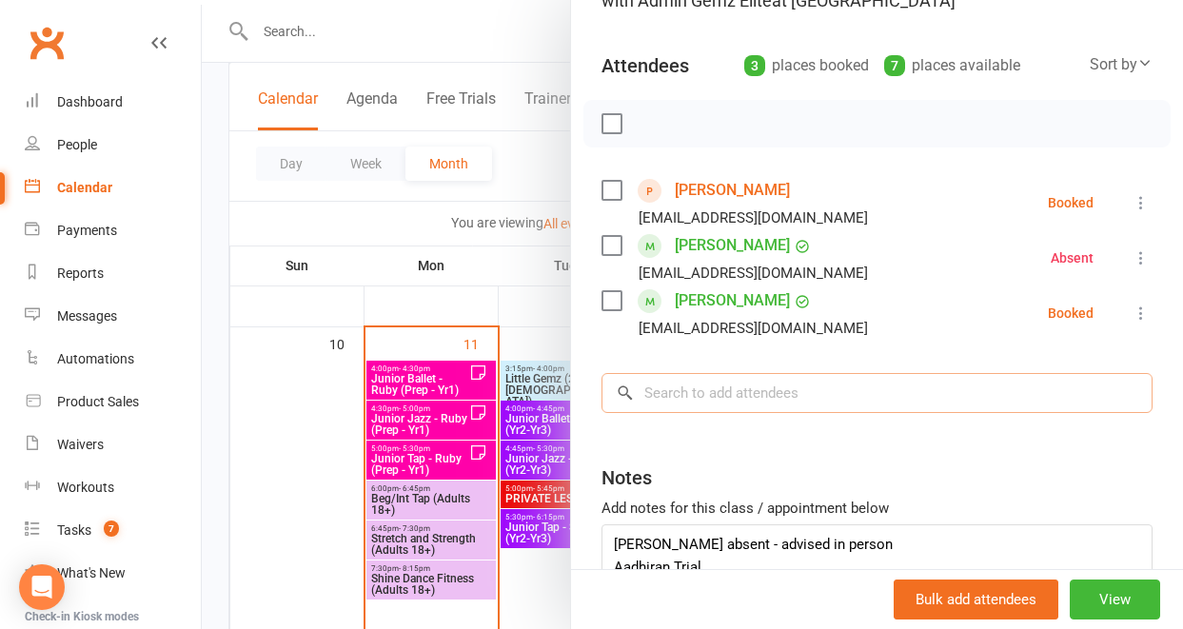
click at [676, 393] on input "search" at bounding box center [877, 393] width 551 height 40
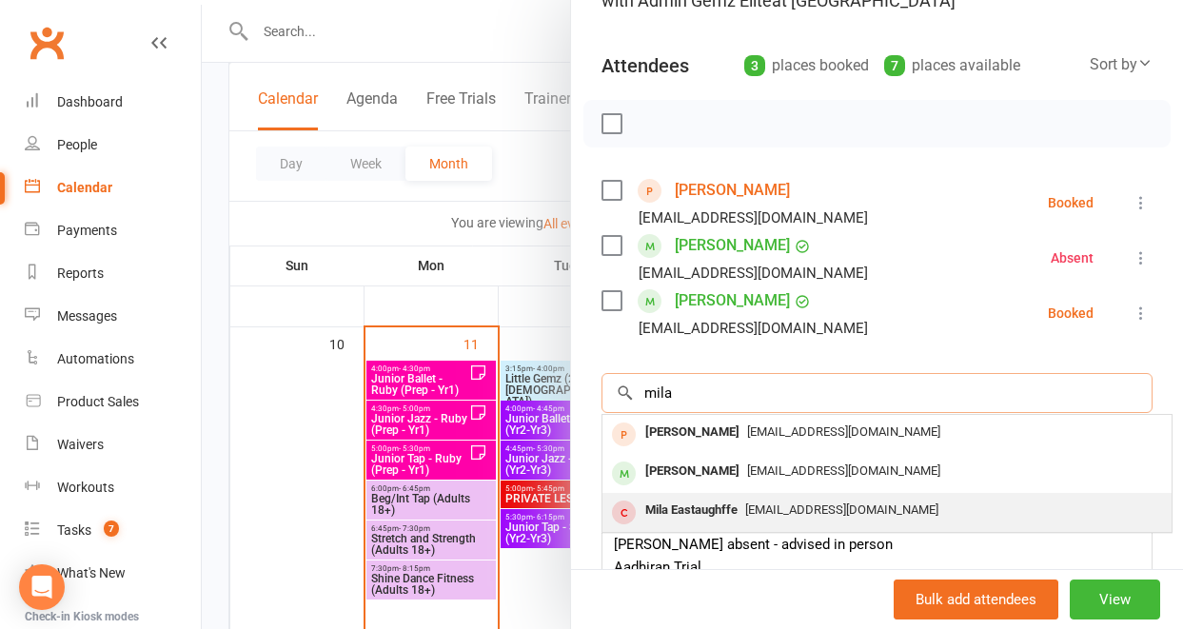
type input "mila"
click at [705, 508] on div "Mila Eastaughffe" at bounding box center [692, 511] width 108 height 28
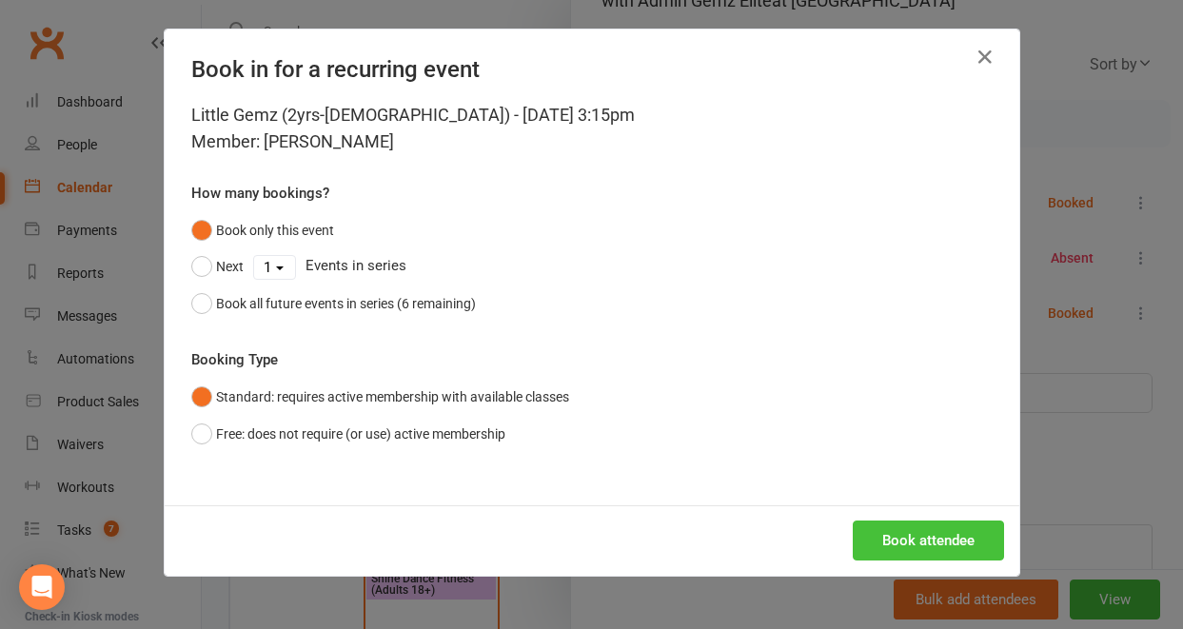
click at [906, 545] on button "Book attendee" at bounding box center [928, 541] width 151 height 40
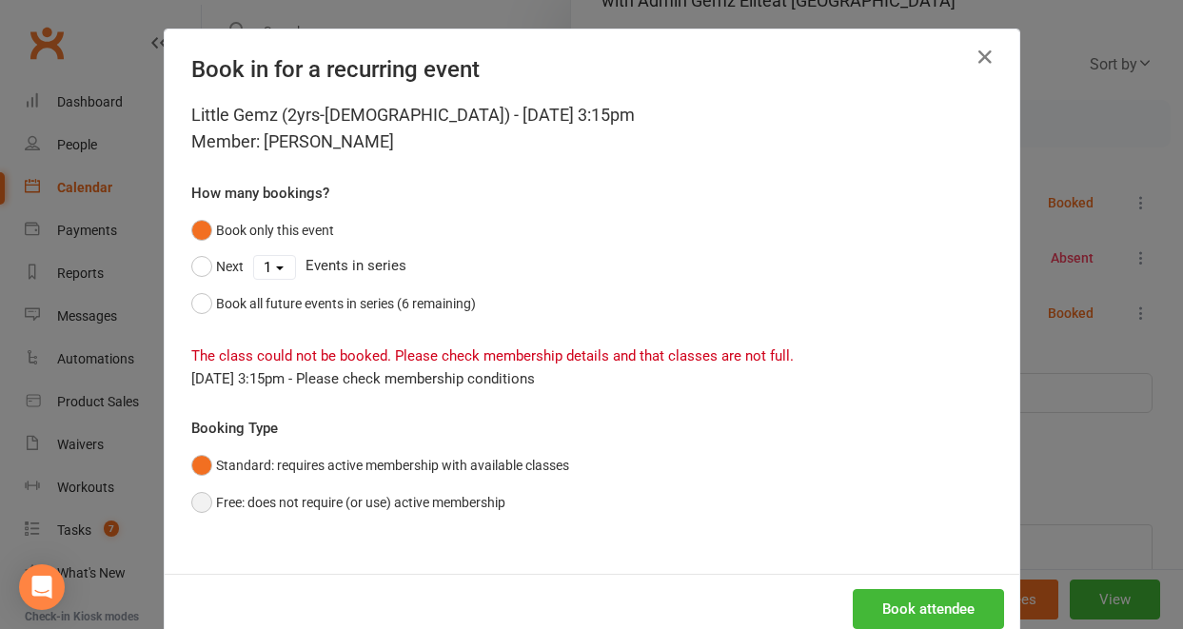
click at [191, 495] on button "Free: does not require (or use) active membership" at bounding box center [348, 502] width 314 height 36
click at [911, 612] on button "Book attendee" at bounding box center [928, 609] width 151 height 40
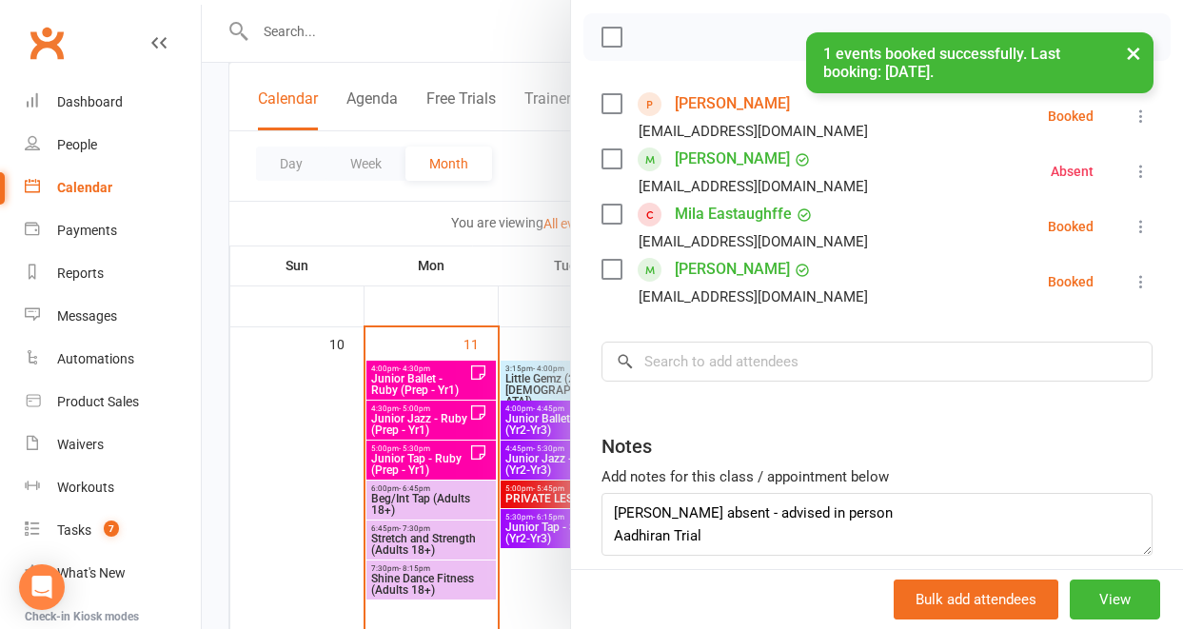
scroll to position [273, 0]
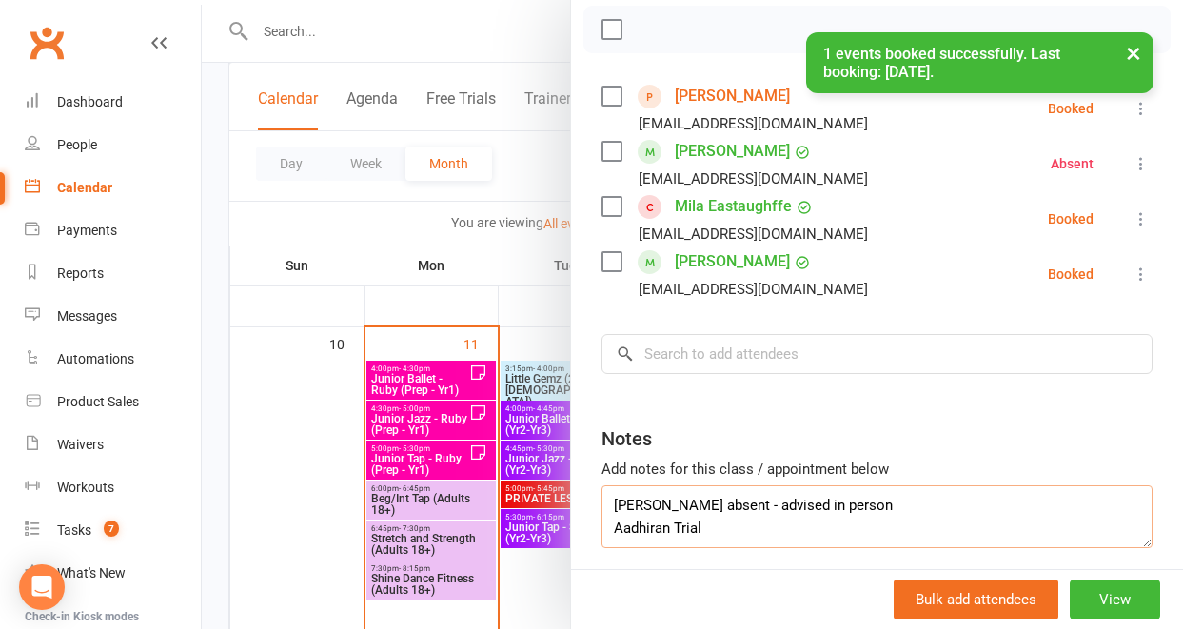
click at [716, 530] on textarea "[PERSON_NAME] absent - advised in person Aadhiran Trial" at bounding box center [877, 516] width 551 height 63
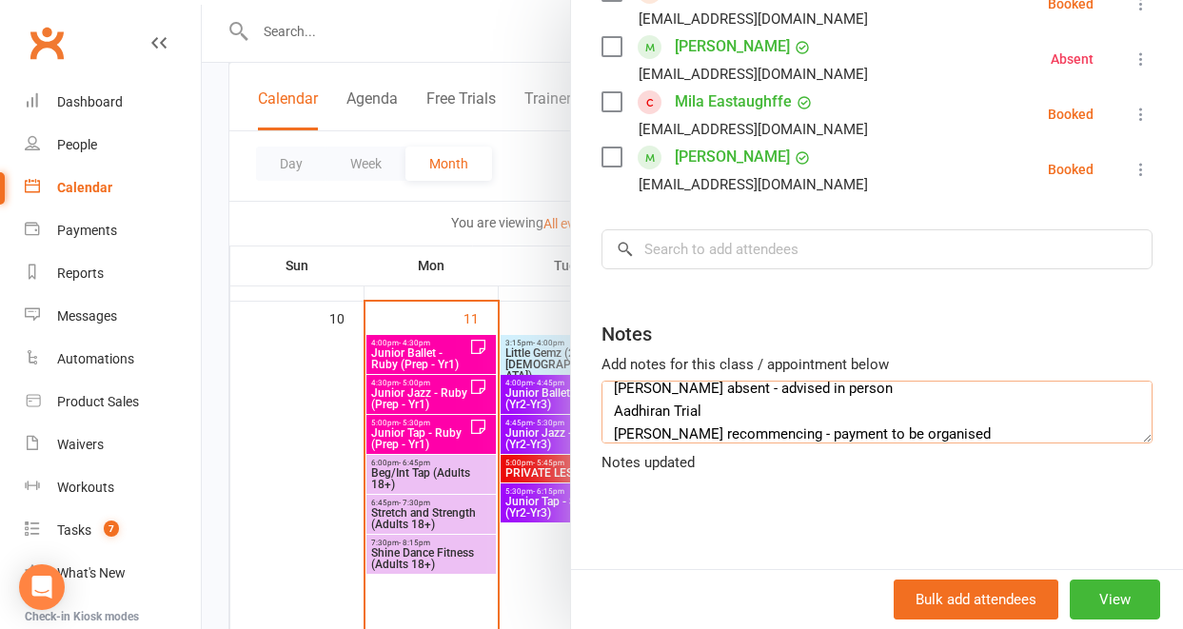
scroll to position [976, 0]
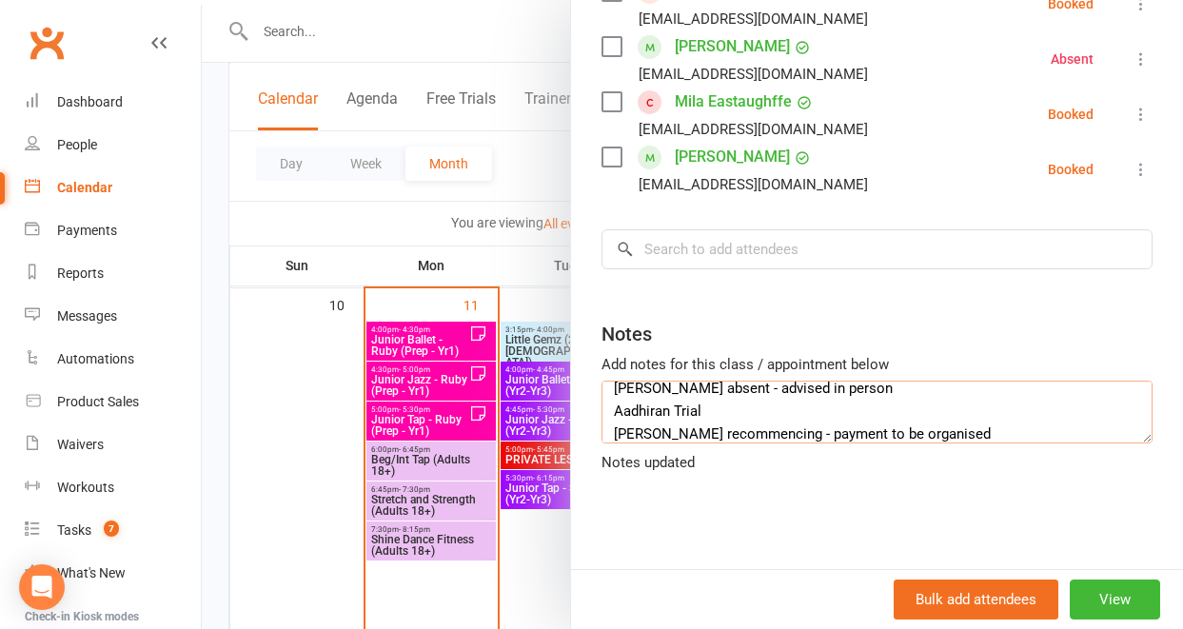
type textarea "[PERSON_NAME] absent - advised in person Aadhiran Trial [PERSON_NAME] recommenc…"
click at [949, 537] on div "Class kiosk mode Roll call 3:15 PM - 4:00 PM, [DATE] with Admin Gemz Elite at S…" at bounding box center [877, 136] width 612 height 866
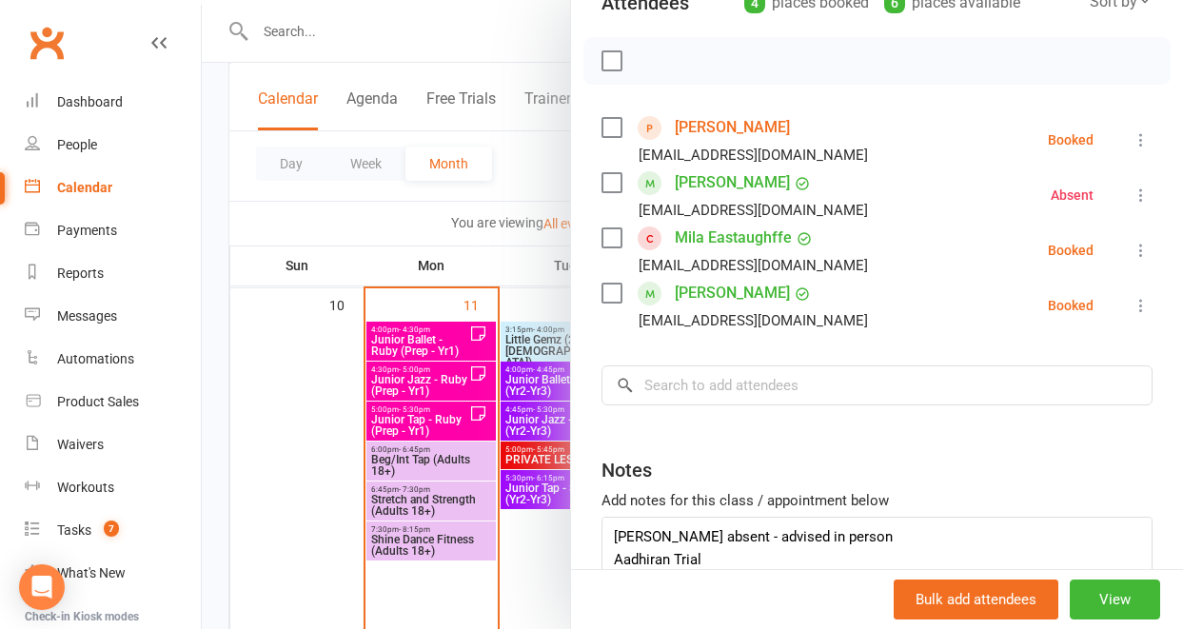
scroll to position [212, 0]
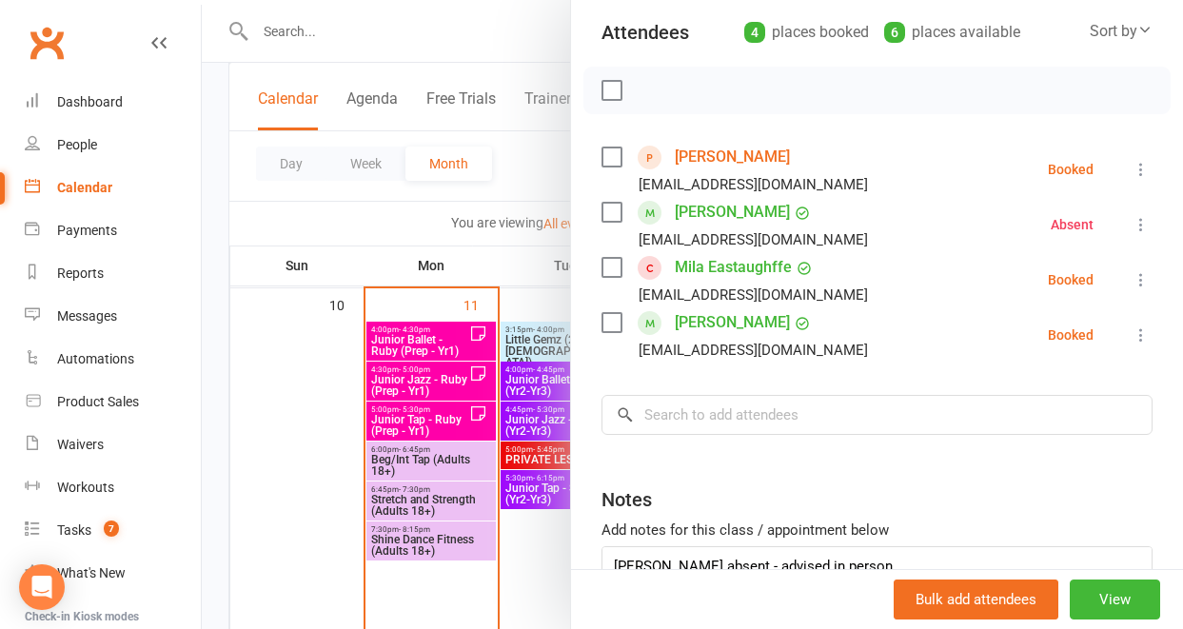
click at [516, 266] on div at bounding box center [692, 314] width 981 height 629
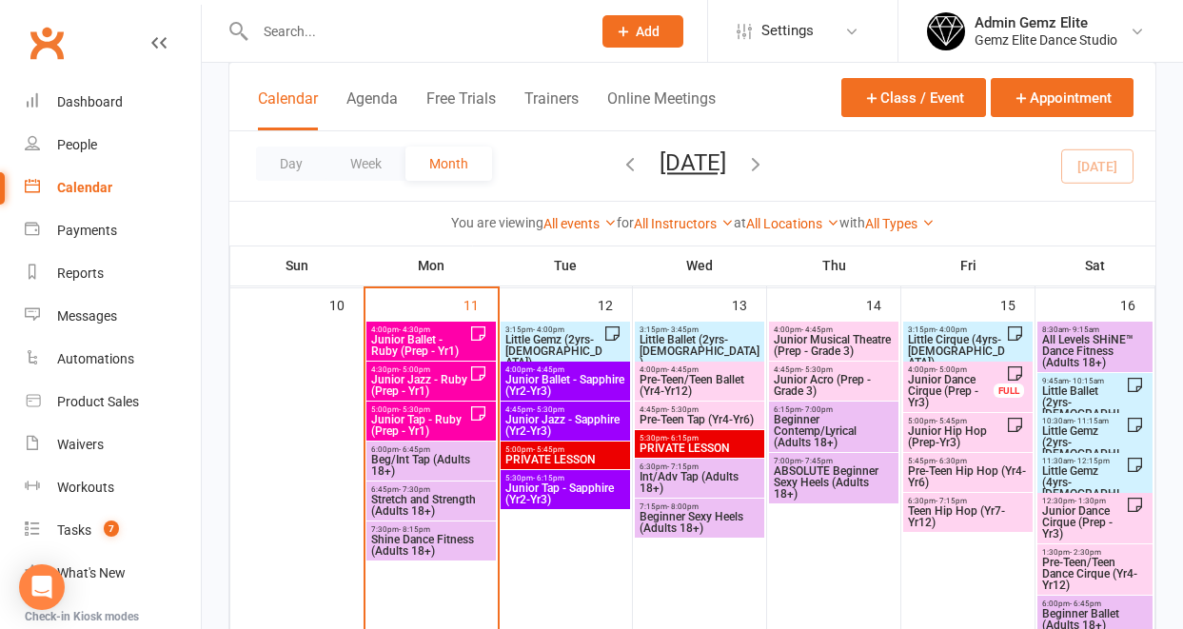
click at [1103, 473] on span "Little Gemz (4yrs-[DEMOGRAPHIC_DATA])" at bounding box center [1083, 488] width 85 height 46
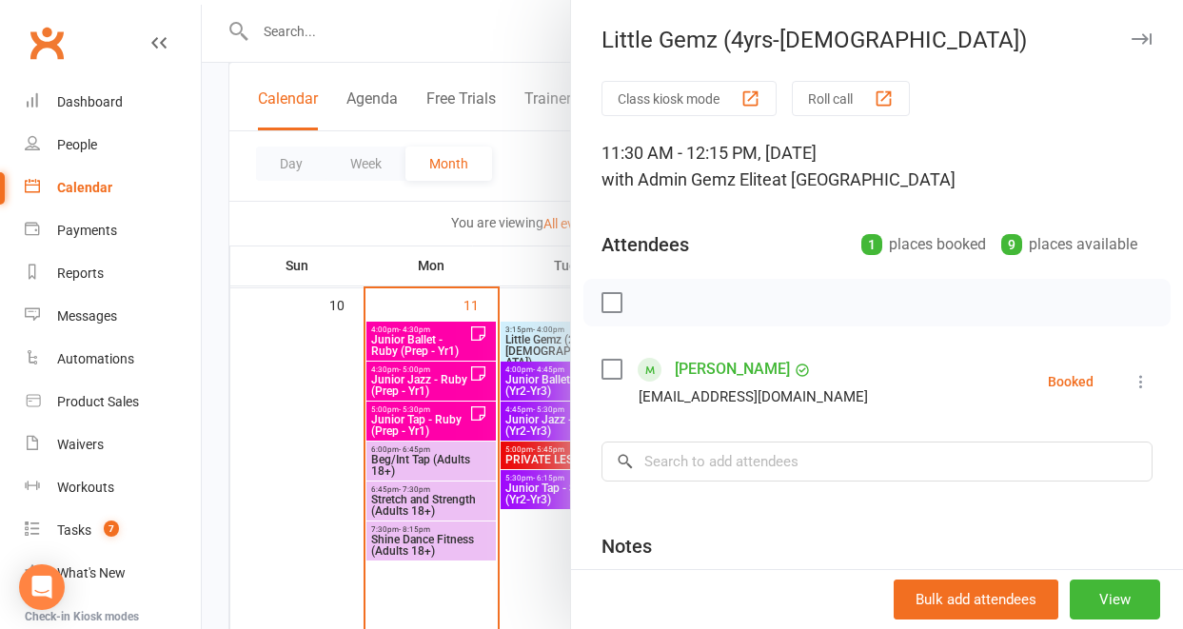
click at [542, 568] on div at bounding box center [692, 314] width 981 height 629
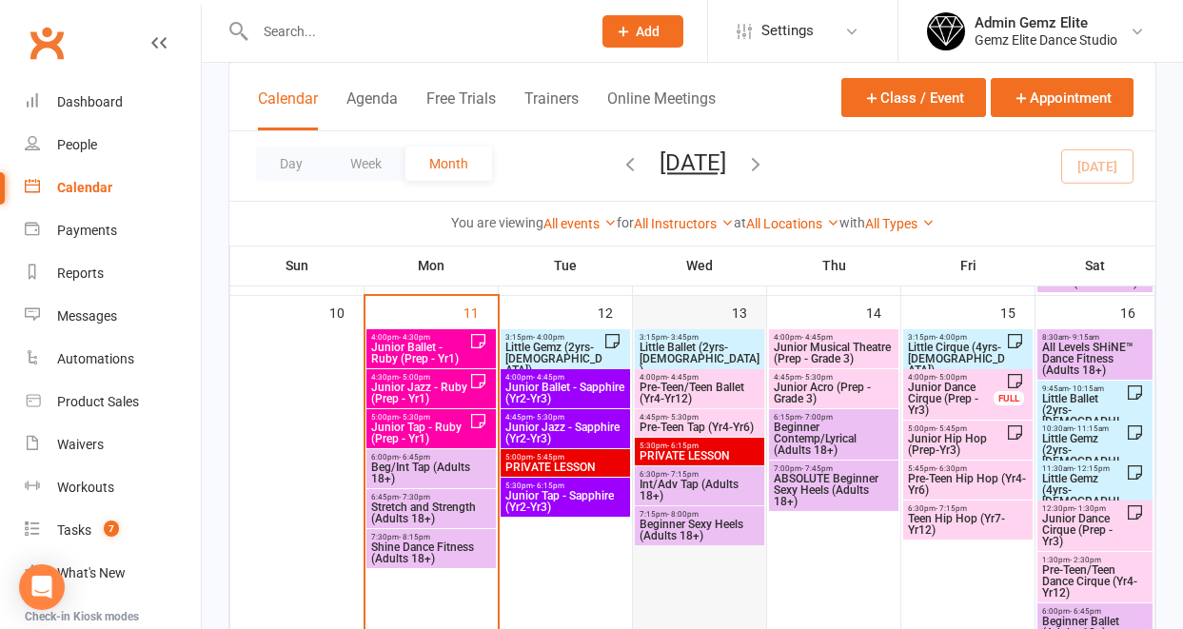
scroll to position [940, 0]
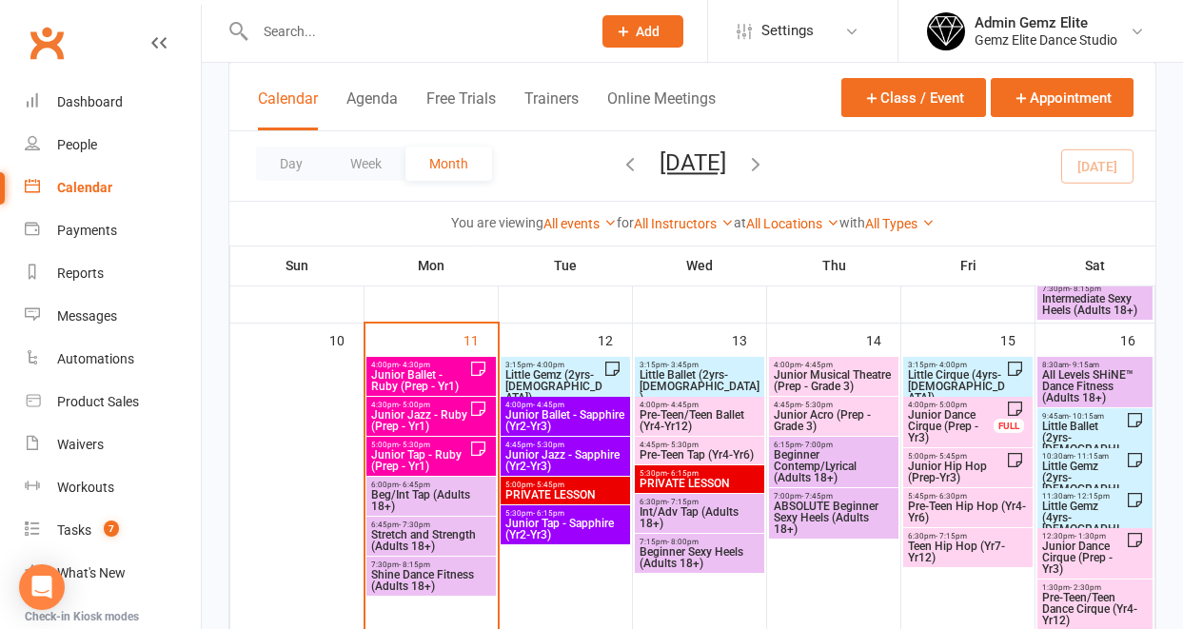
click at [430, 423] on span "Junior Jazz - Ruby (Prep - Yr1)" at bounding box center [419, 420] width 99 height 23
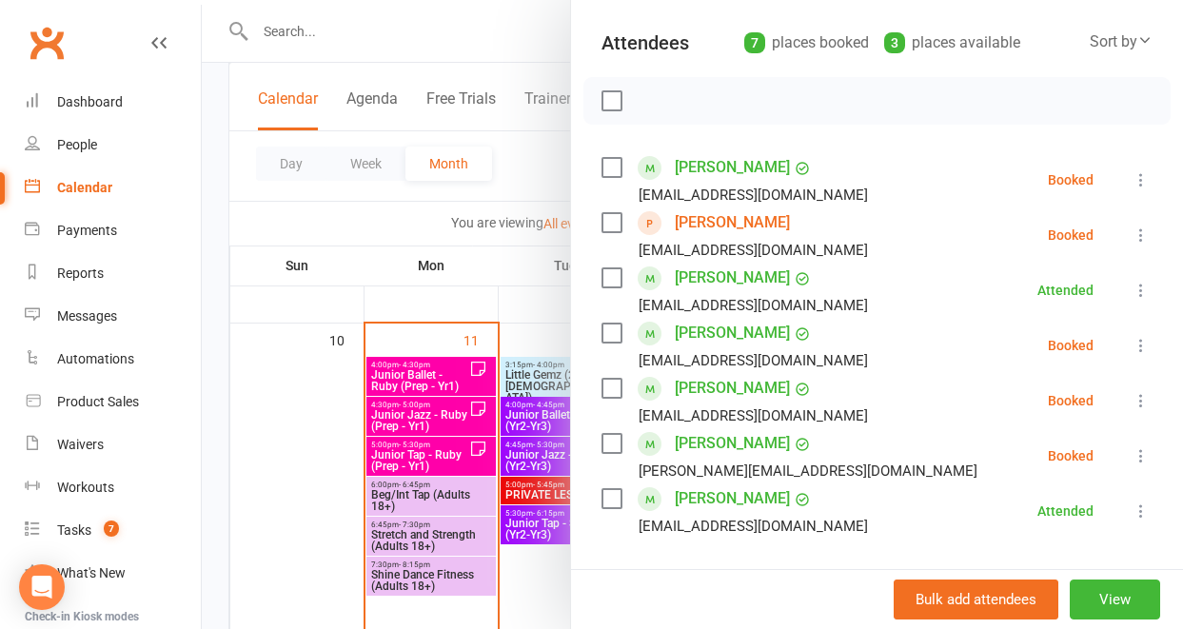
scroll to position [173, 0]
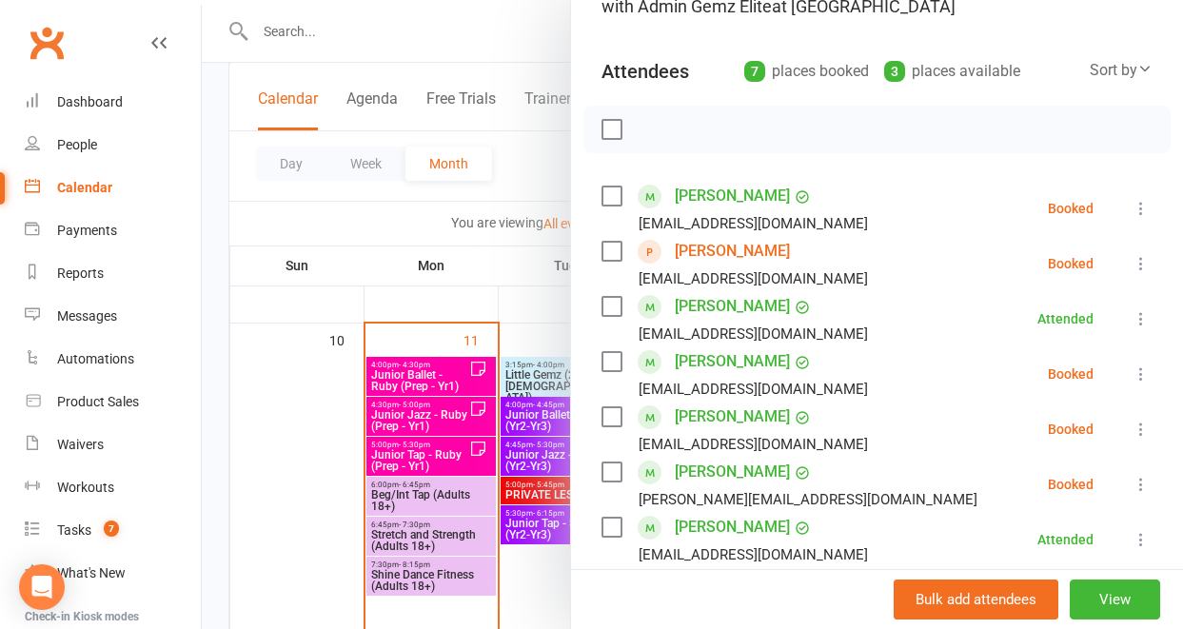
click at [694, 256] on link "[PERSON_NAME]" at bounding box center [732, 251] width 115 height 30
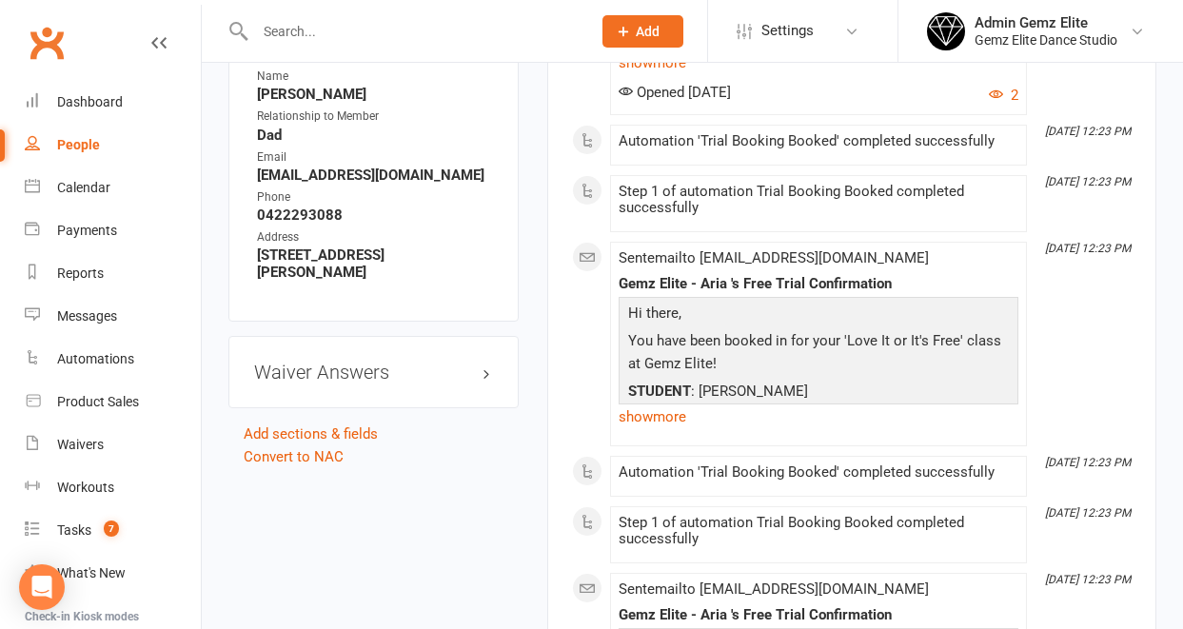
scroll to position [1347, 0]
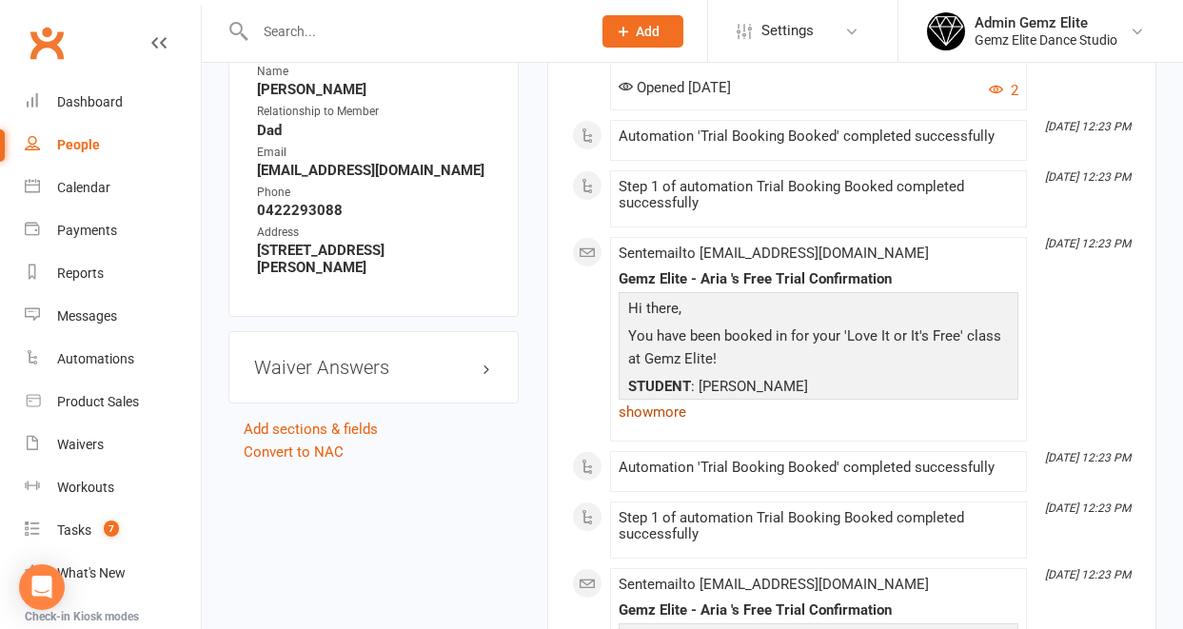
click at [661, 414] on link "show more" at bounding box center [819, 412] width 400 height 27
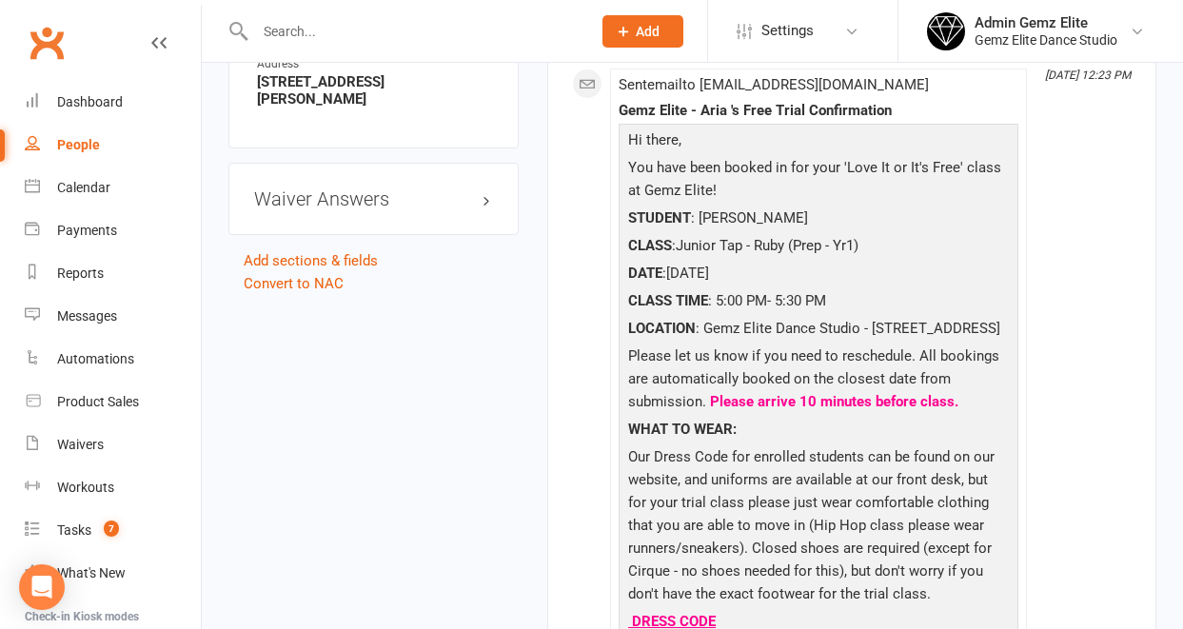
scroll to position [1520, 0]
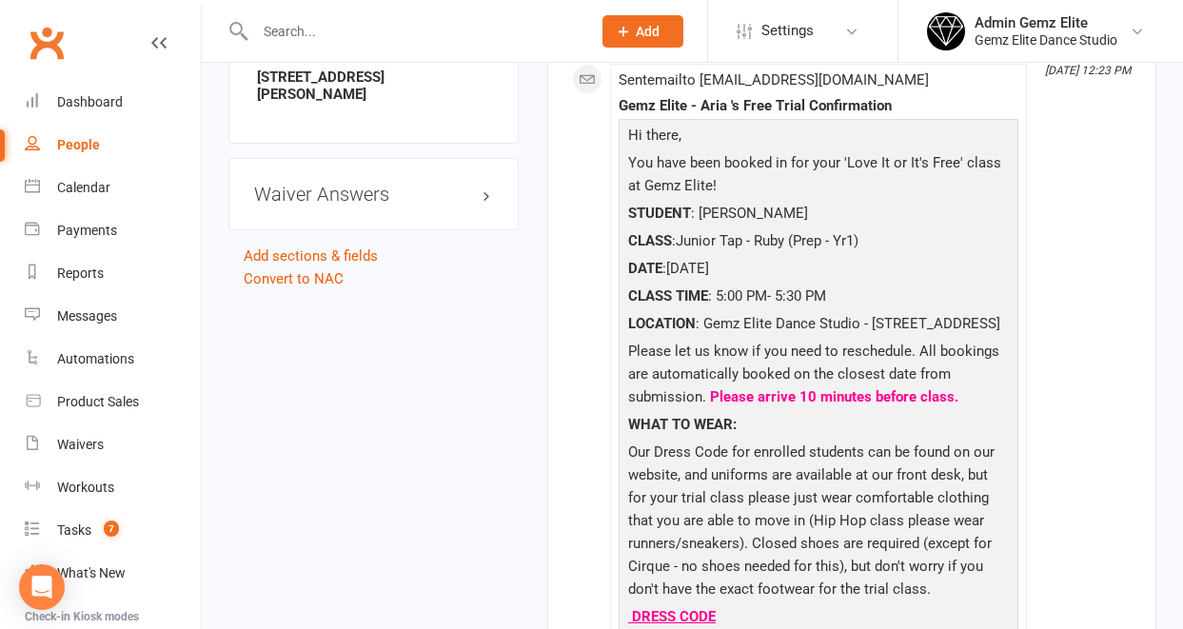
click at [587, 400] on div "This Month [DATE] 5:00 PM Automation 'Trial Booking Reminder' completed success…" at bounding box center [852, 413] width 560 height 3171
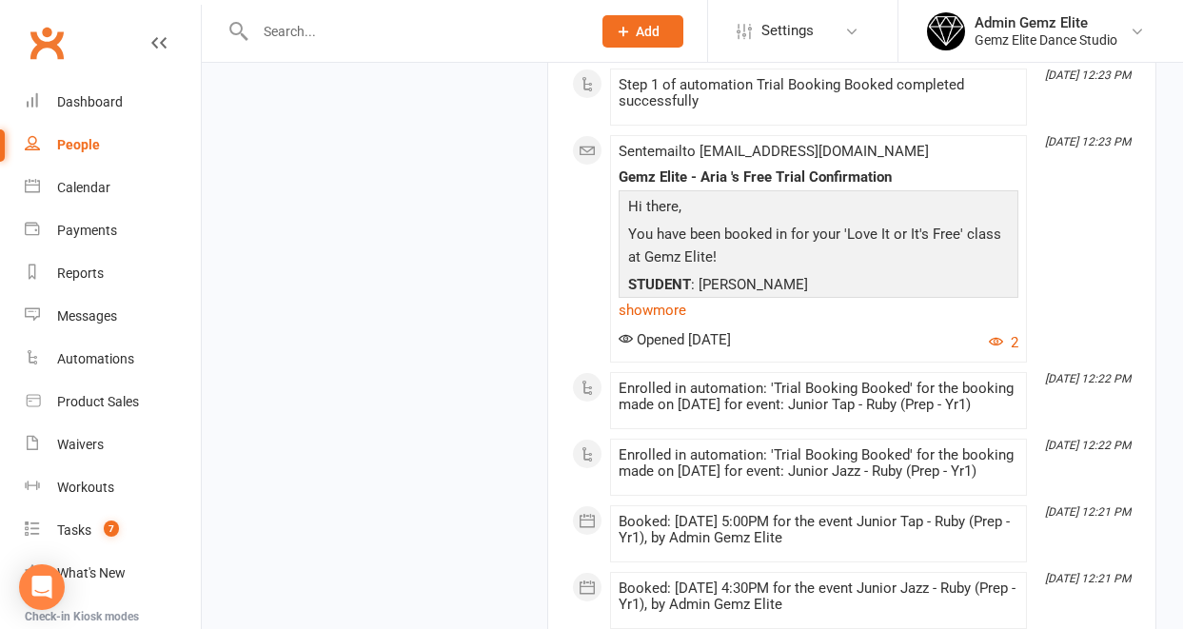
scroll to position [2307, 0]
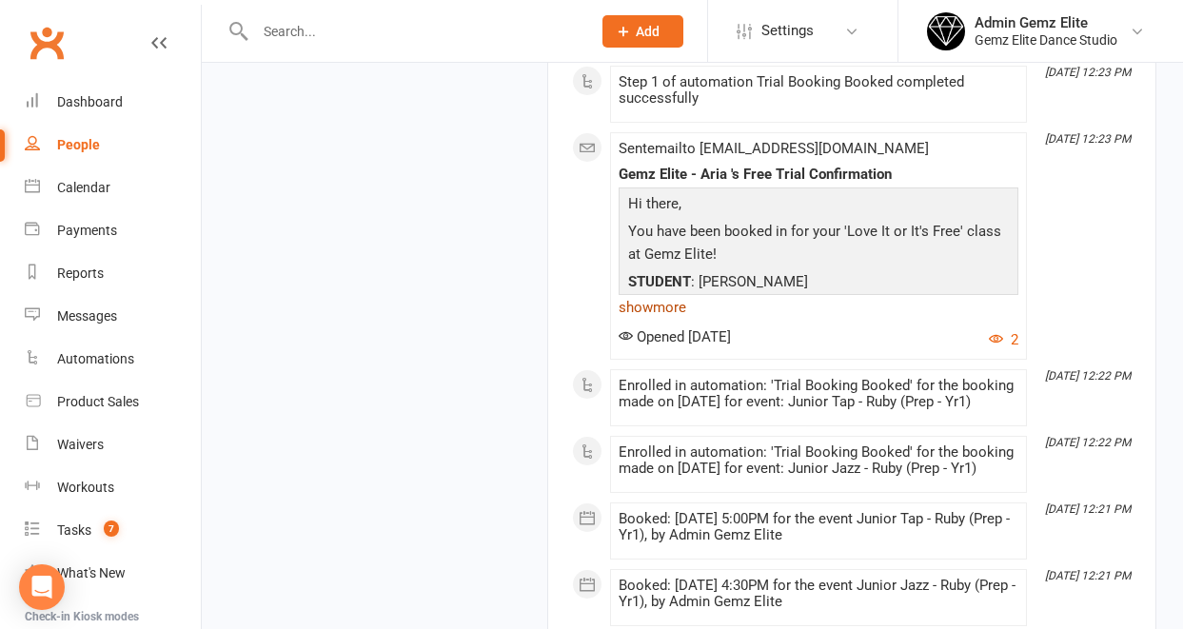
click at [674, 321] on link "show more" at bounding box center [819, 307] width 400 height 27
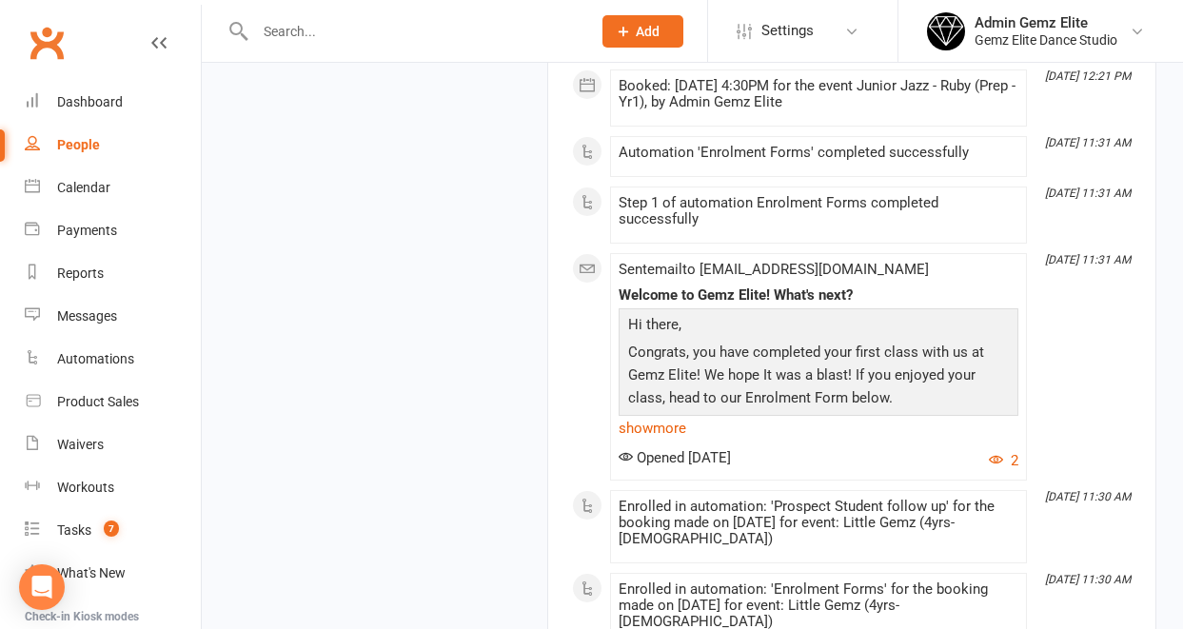
scroll to position [3337, 0]
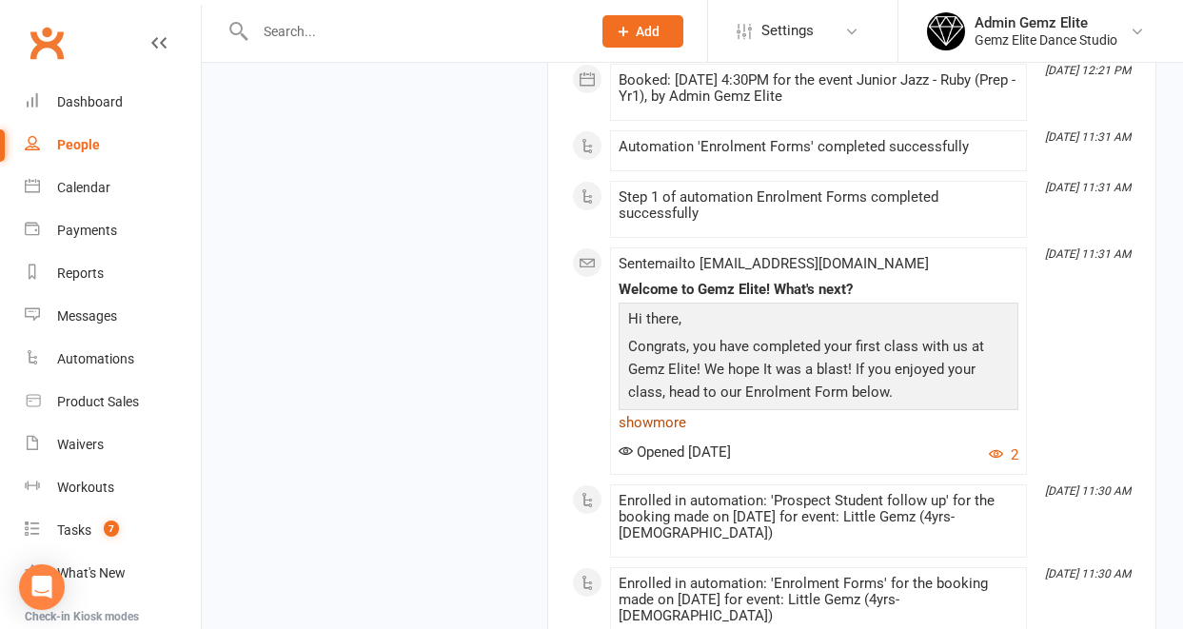
click at [680, 436] on link "show more" at bounding box center [819, 422] width 400 height 27
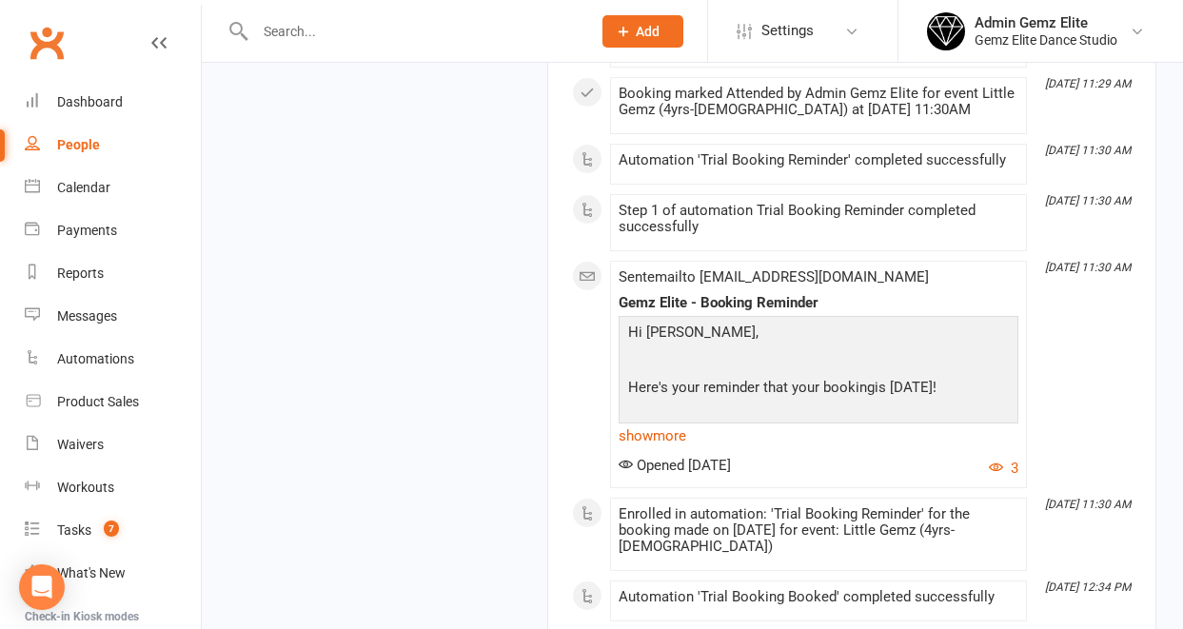
scroll to position [4479, 0]
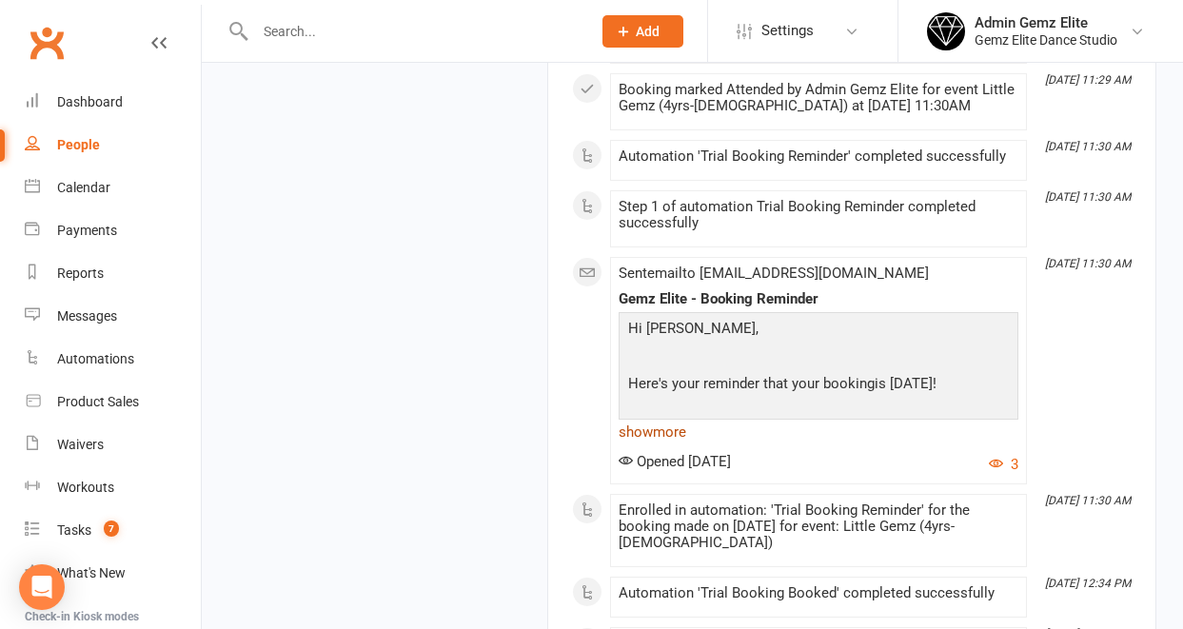
click at [686, 445] on link "show more" at bounding box center [819, 432] width 400 height 27
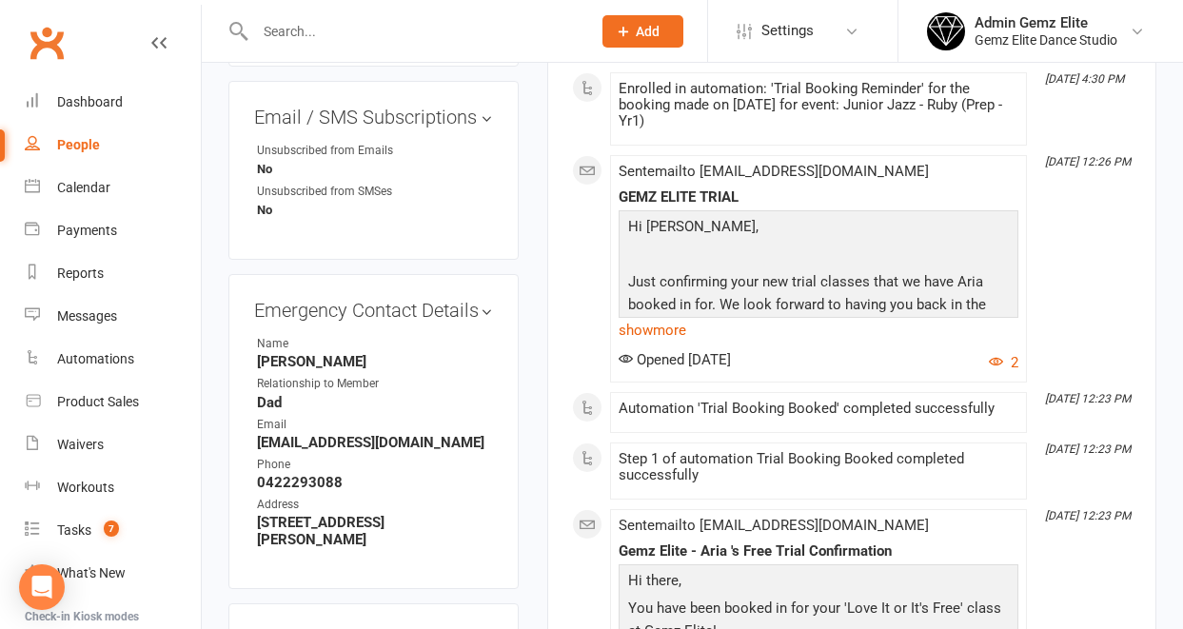
scroll to position [1080, 0]
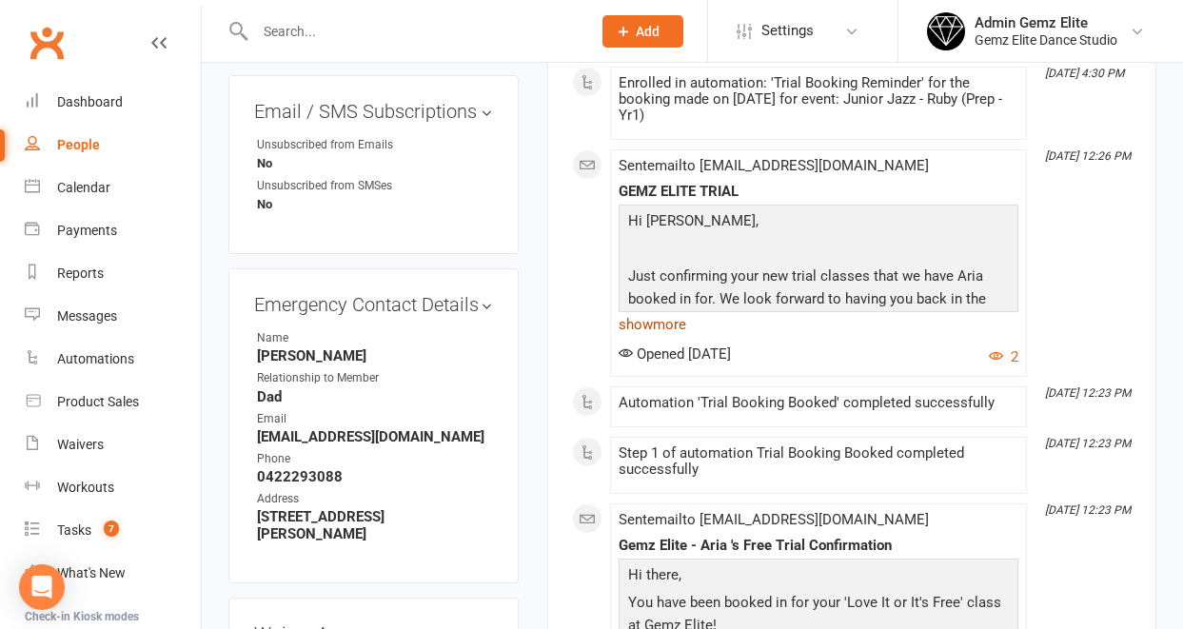
click at [661, 324] on link "show more" at bounding box center [819, 324] width 400 height 27
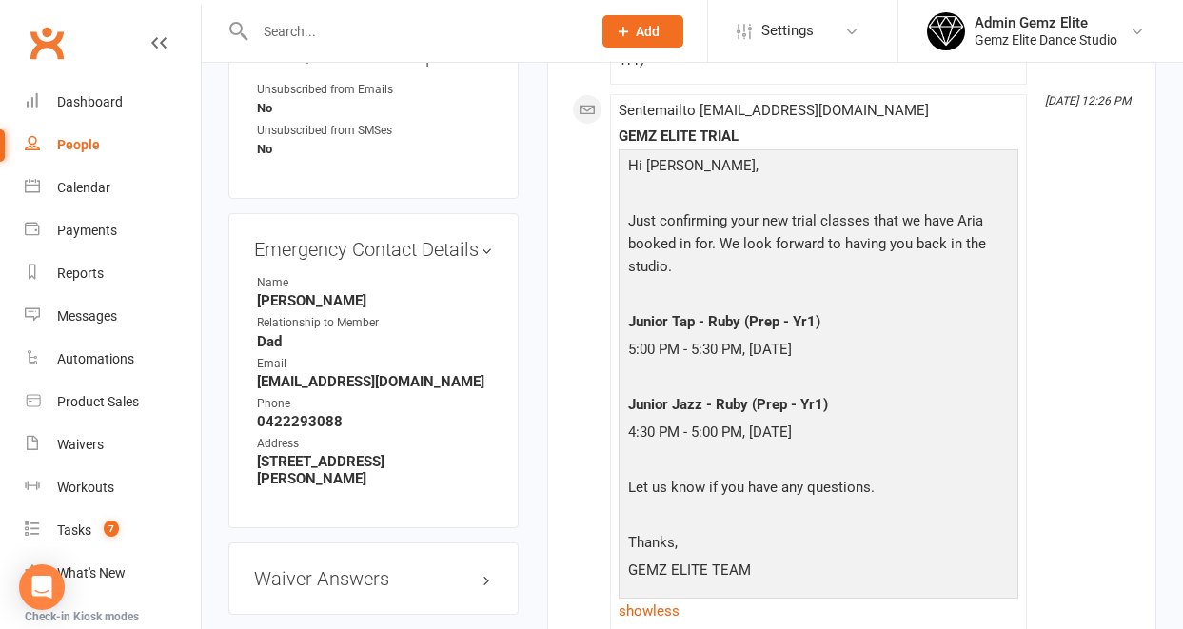
scroll to position [1137, 0]
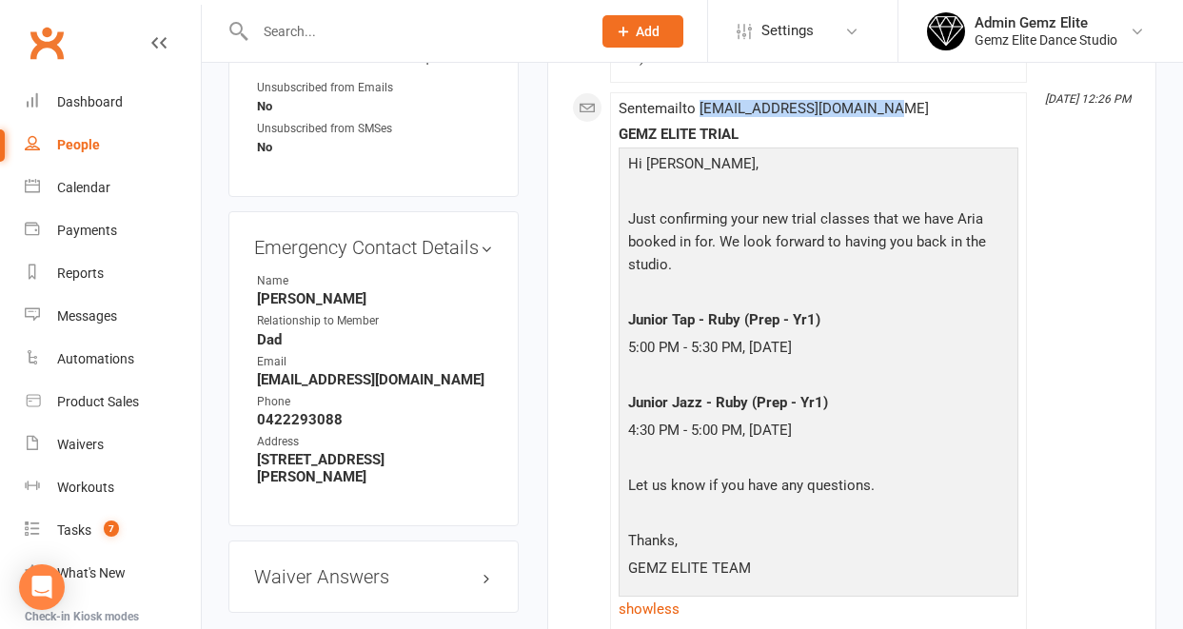
drag, startPoint x: 905, startPoint y: 108, endPoint x: 707, endPoint y: 111, distance: 198.0
click at [707, 111] on div "Sent email to [EMAIL_ADDRESS][DOMAIN_NAME] GEMZ ELITE TRIAL Hi [PERSON_NAME], J…" at bounding box center [819, 377] width 400 height 552
copy span "[EMAIL_ADDRESS][DOMAIN_NAME]"
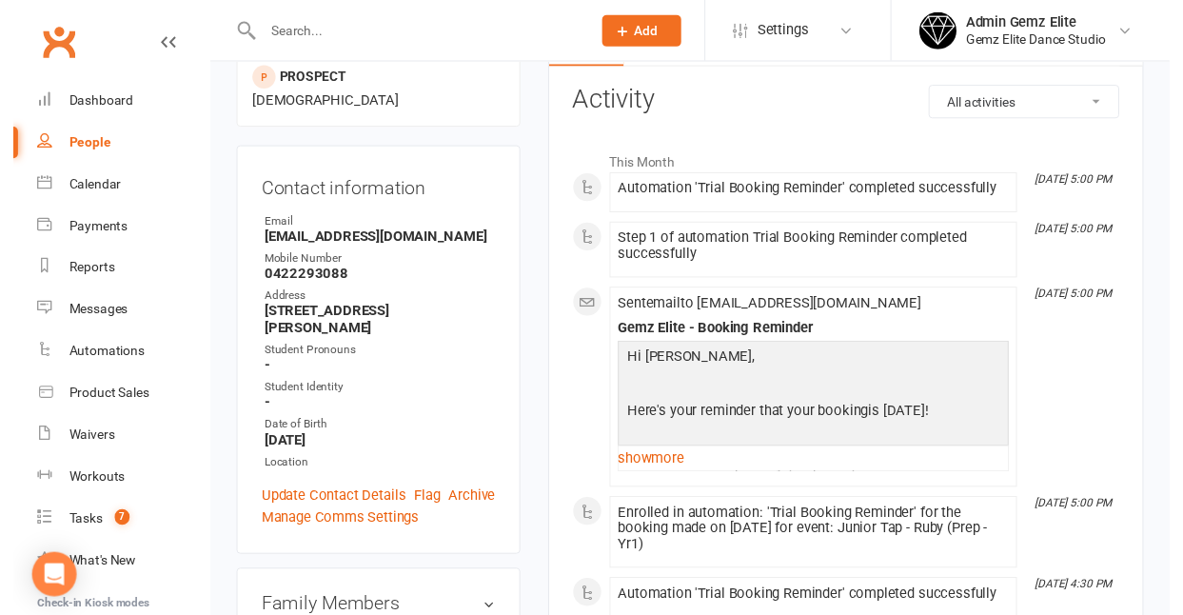
scroll to position [0, 0]
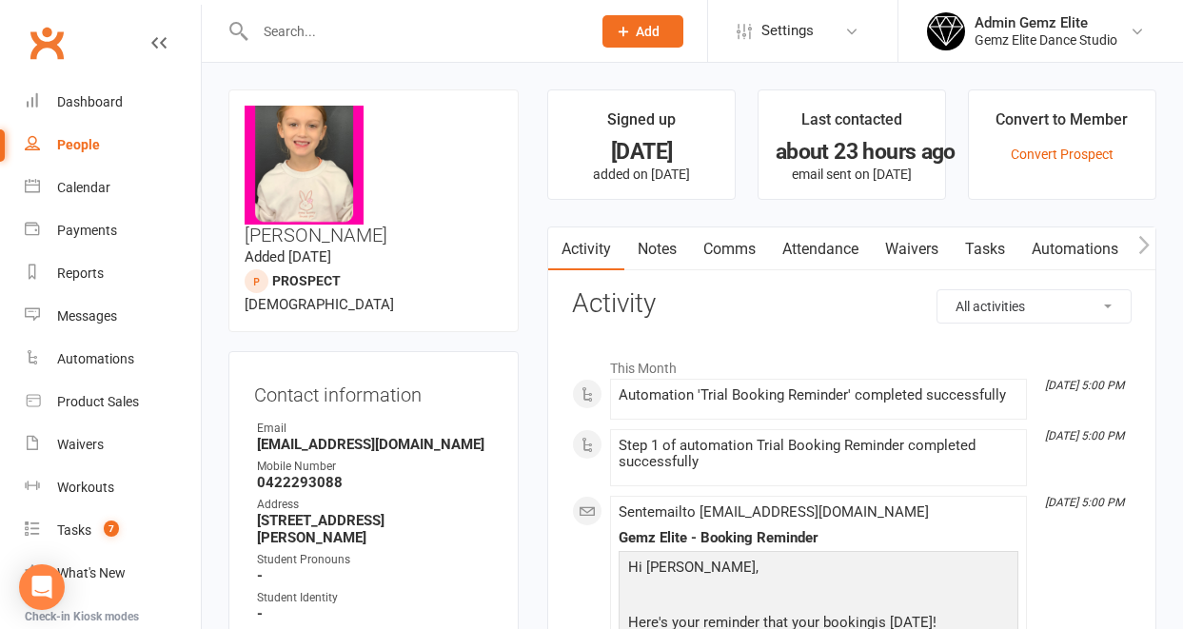
click at [346, 30] on input "text" at bounding box center [413, 31] width 328 height 27
type input "[PERSON_NAME]"
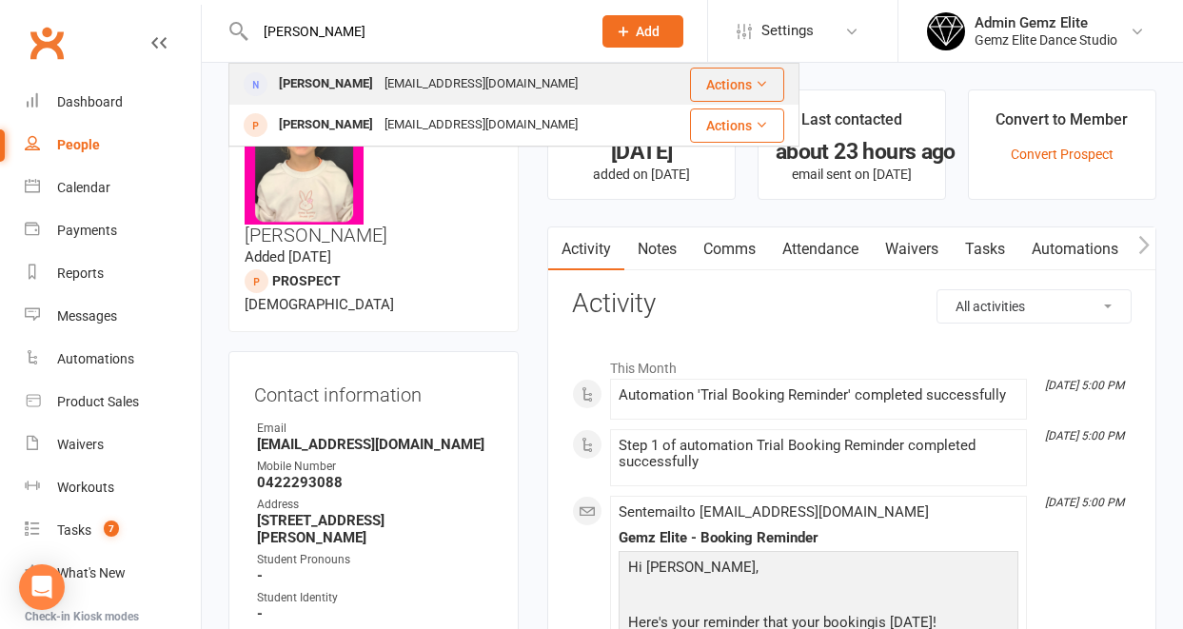
click at [353, 86] on div "[PERSON_NAME]" at bounding box center [326, 84] width 106 height 28
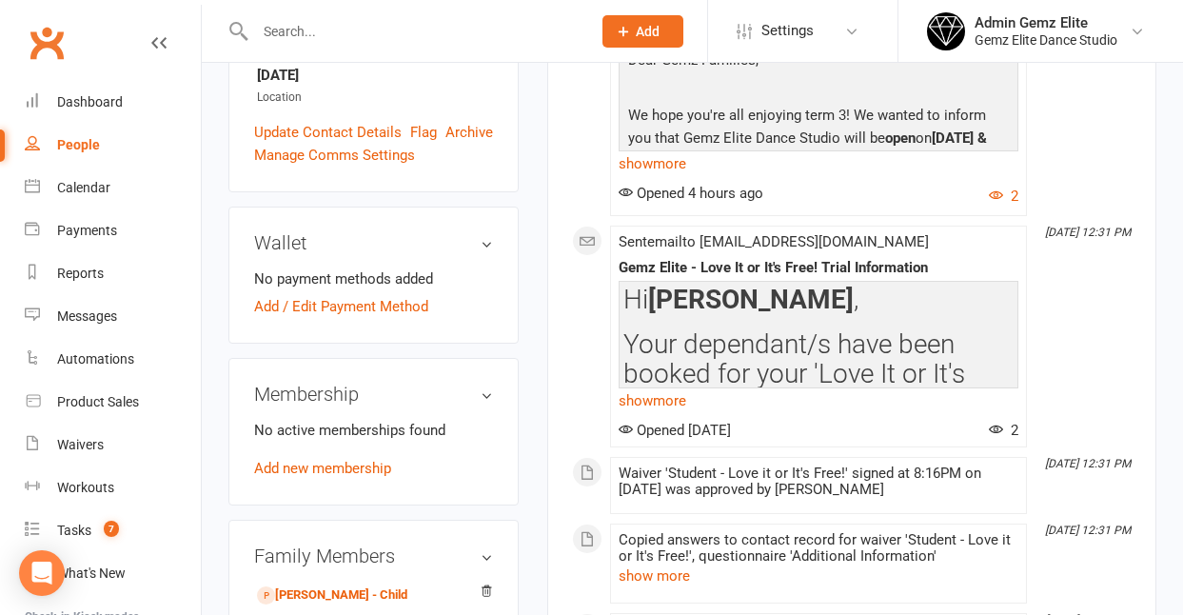
scroll to position [540, 0]
click at [680, 413] on link "show more" at bounding box center [819, 399] width 400 height 27
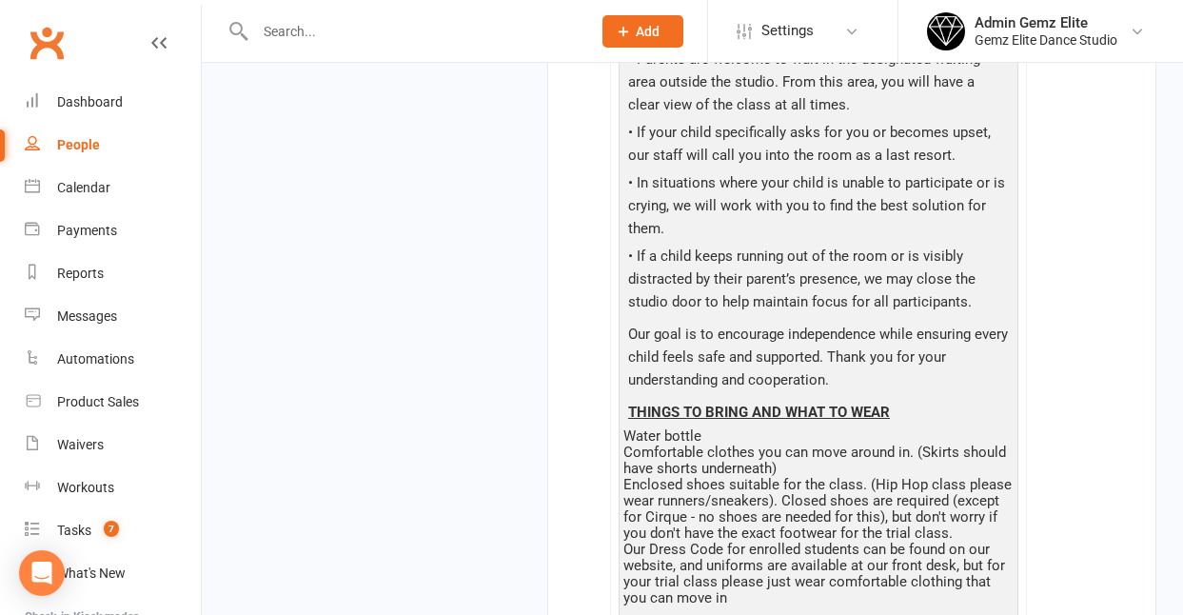
scroll to position [1836, 0]
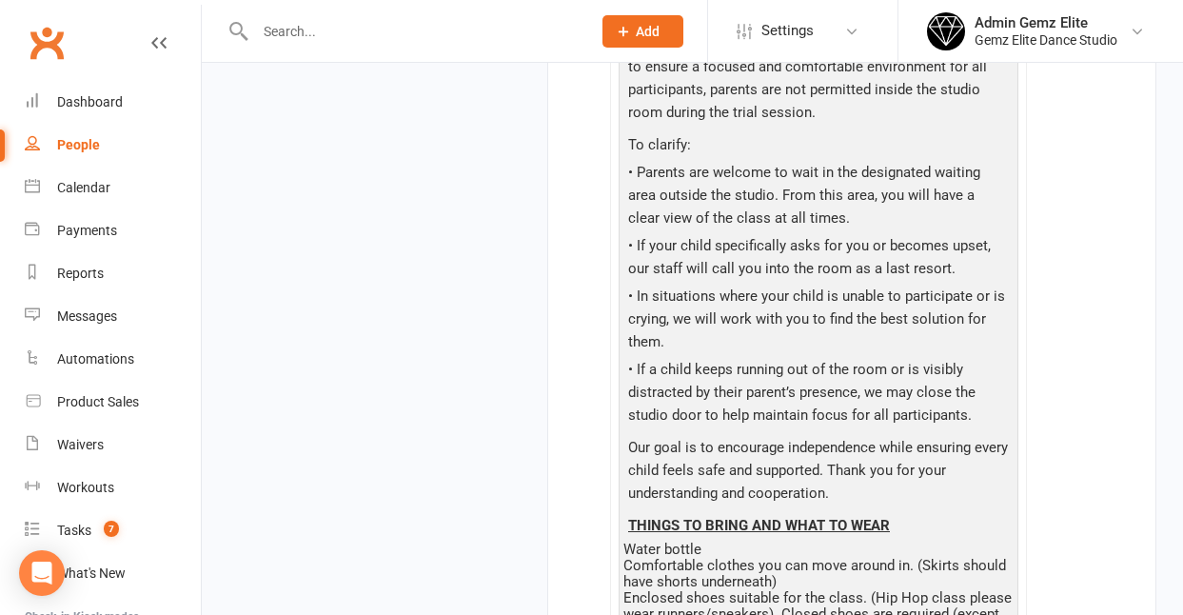
click at [313, 27] on input "text" at bounding box center [413, 31] width 328 height 27
type input "[PERSON_NAME]"
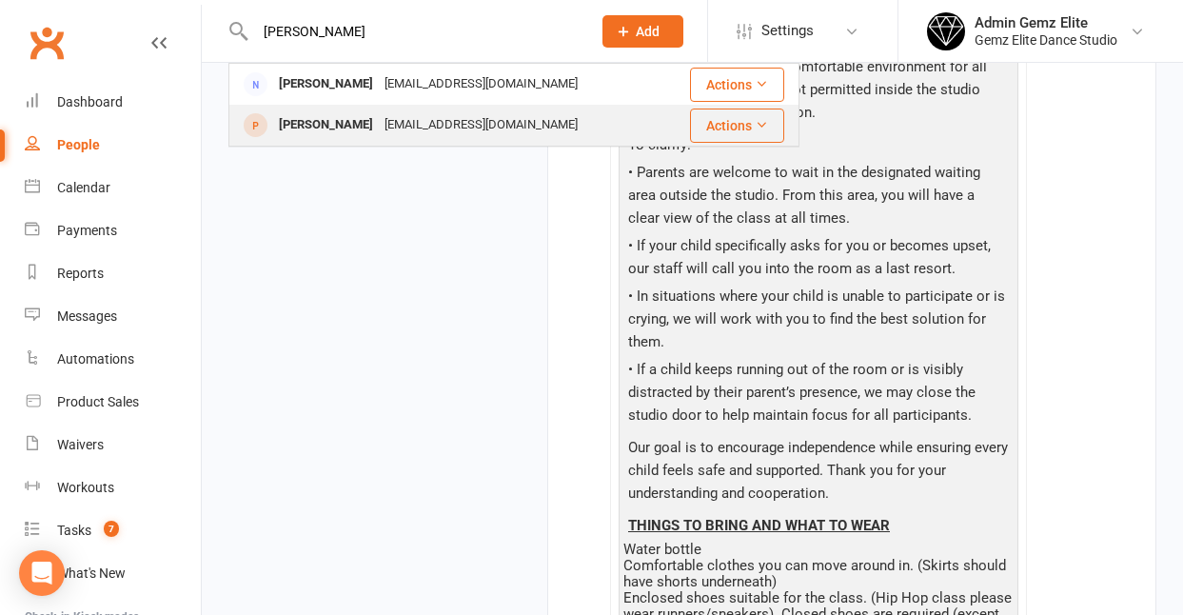
click at [319, 119] on div "[PERSON_NAME]" at bounding box center [326, 125] width 106 height 28
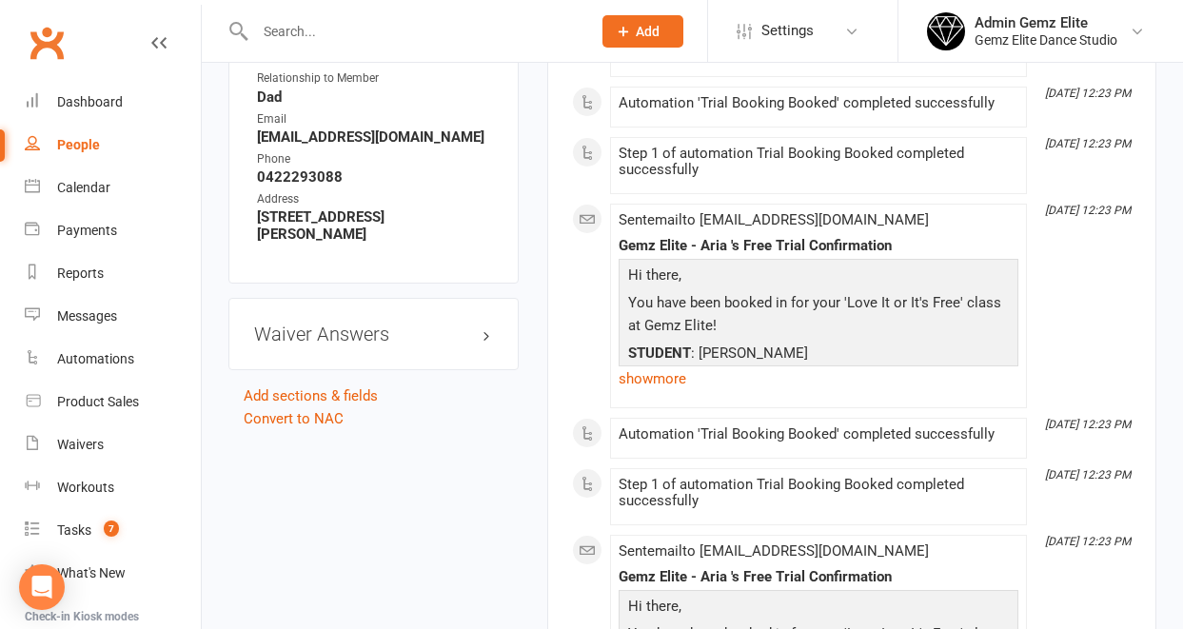
scroll to position [1385, 0]
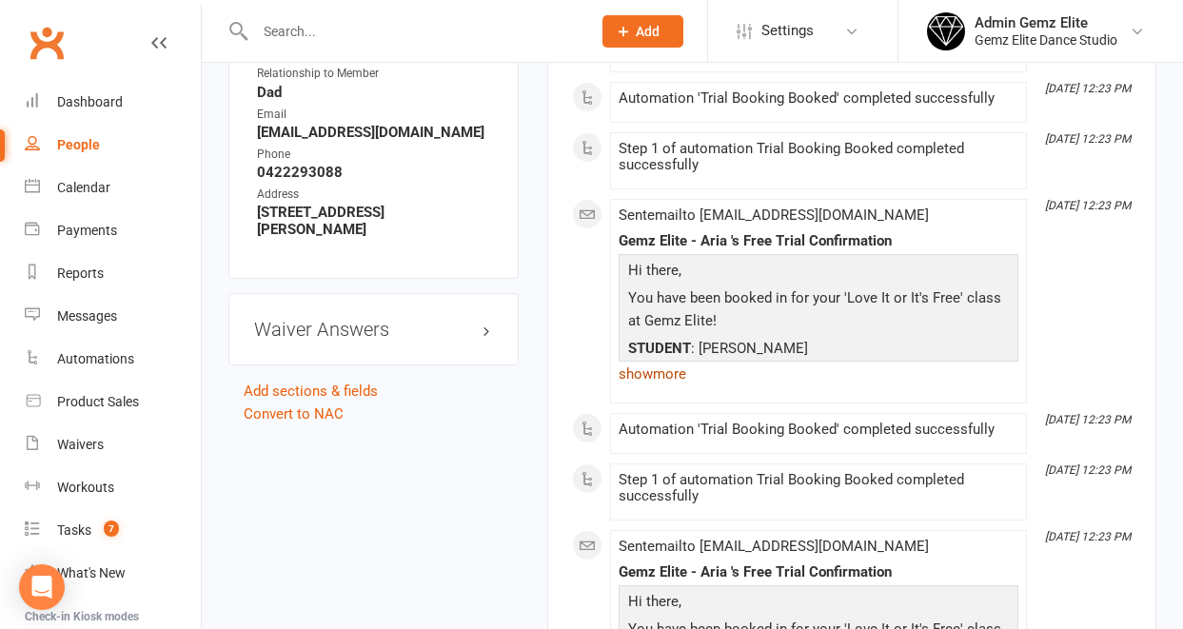
click at [652, 380] on link "show more" at bounding box center [819, 374] width 400 height 27
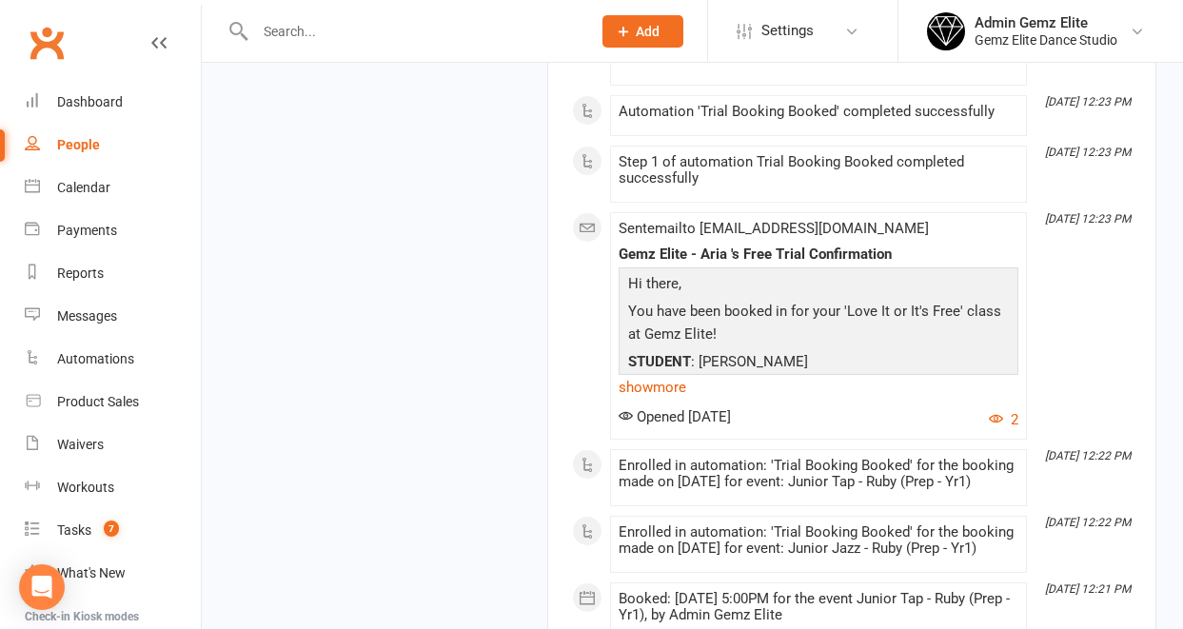
scroll to position [2243, 0]
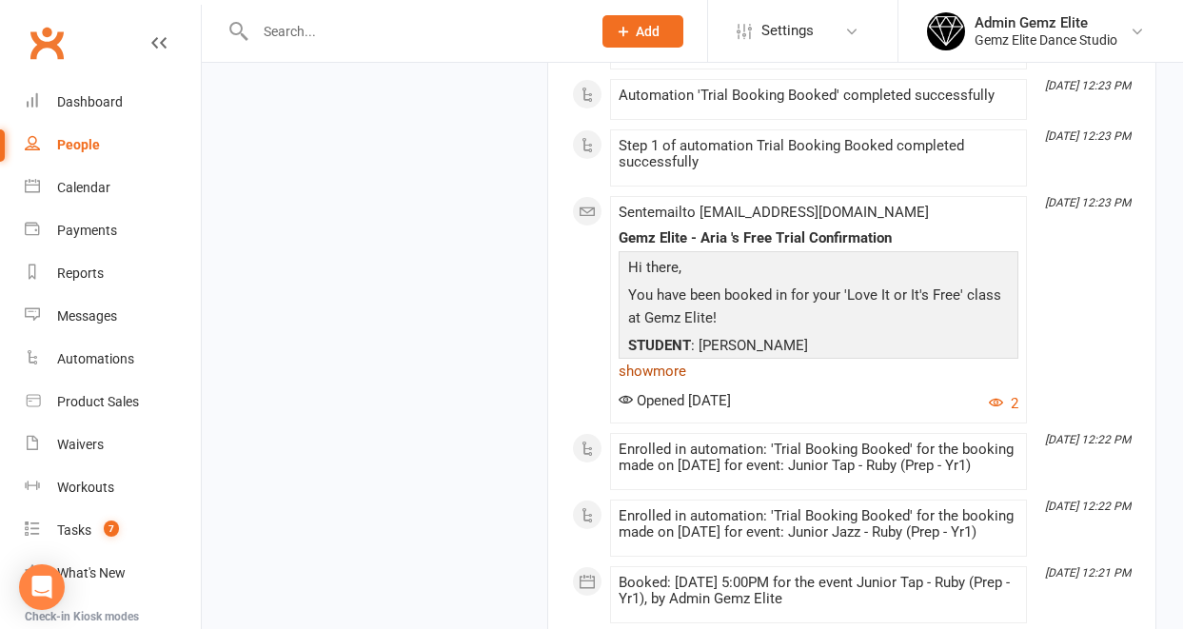
click at [653, 385] on link "show more" at bounding box center [819, 371] width 400 height 27
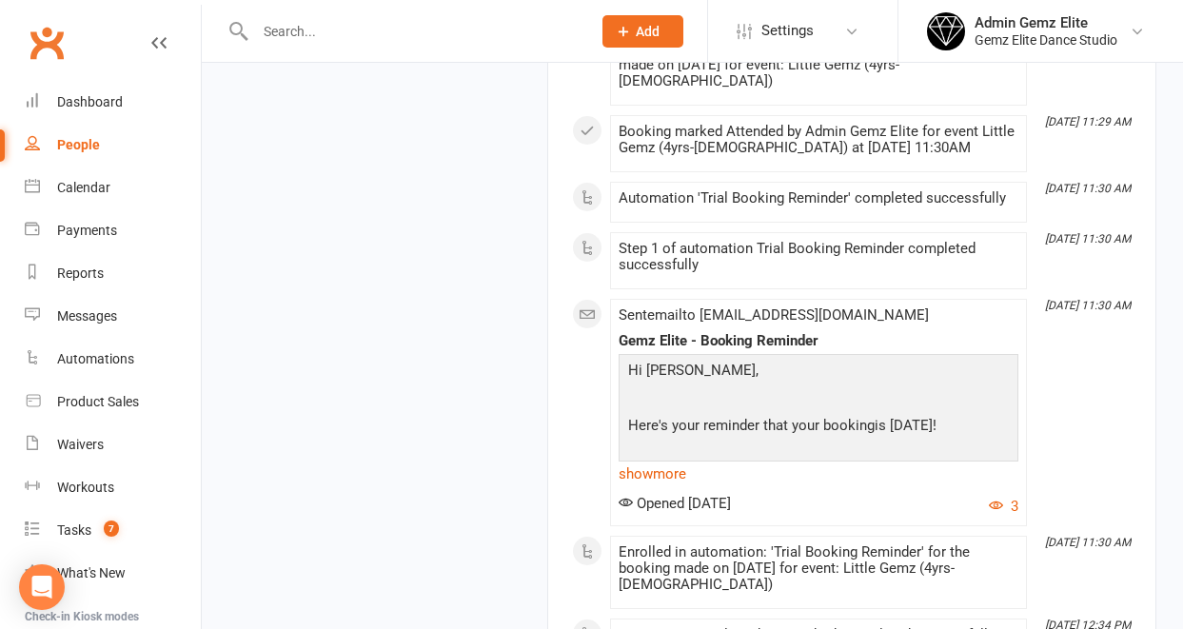
scroll to position [3873, 0]
click at [640, 486] on link "show more" at bounding box center [819, 473] width 400 height 27
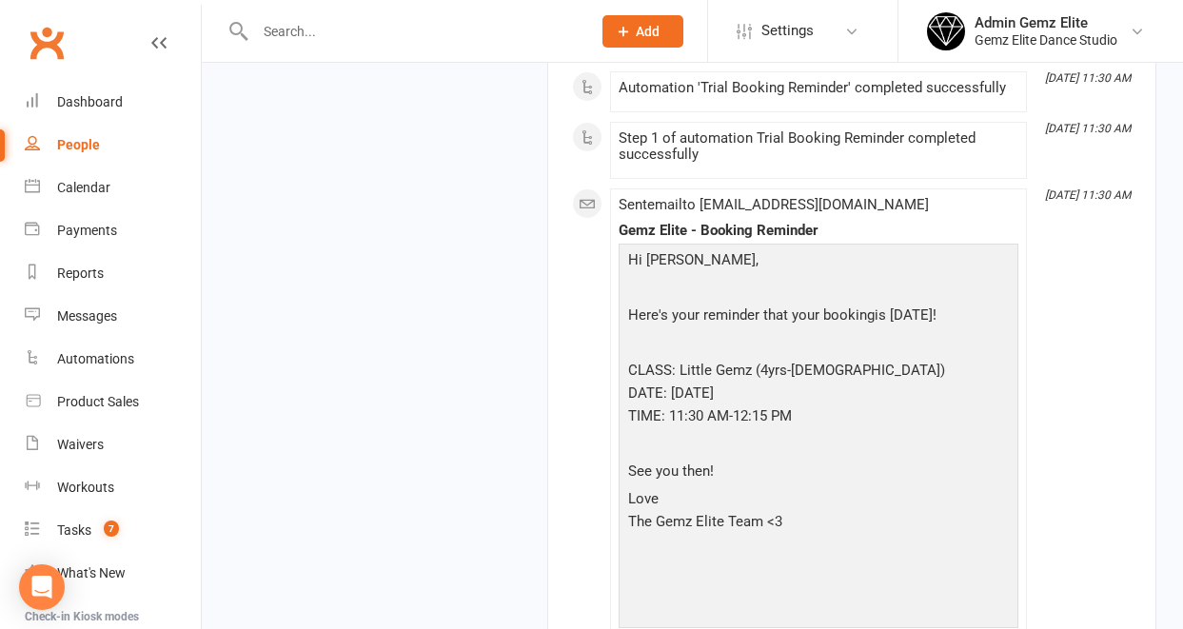
scroll to position [4060, 0]
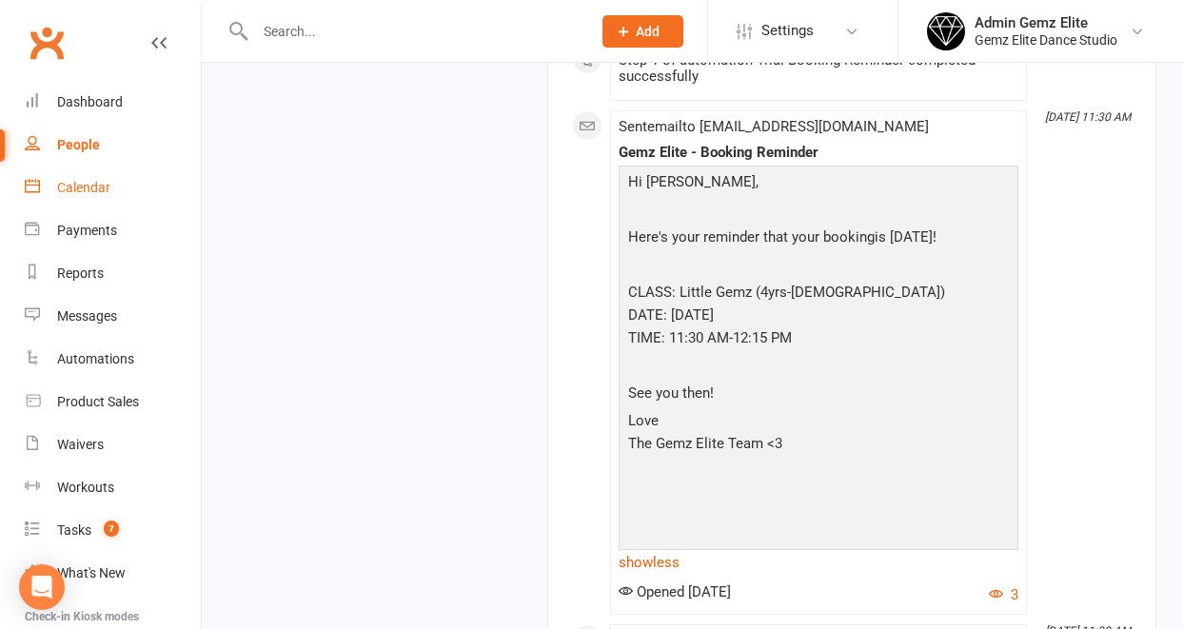
click at [77, 187] on div "Calendar" at bounding box center [83, 187] width 53 height 15
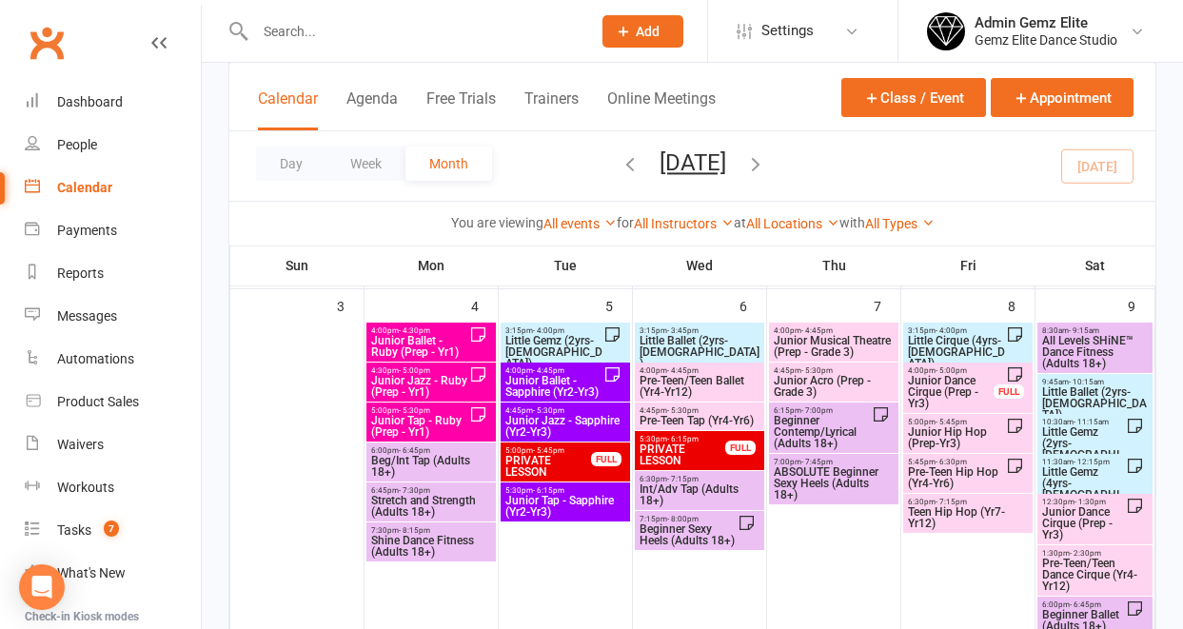
scroll to position [546, 0]
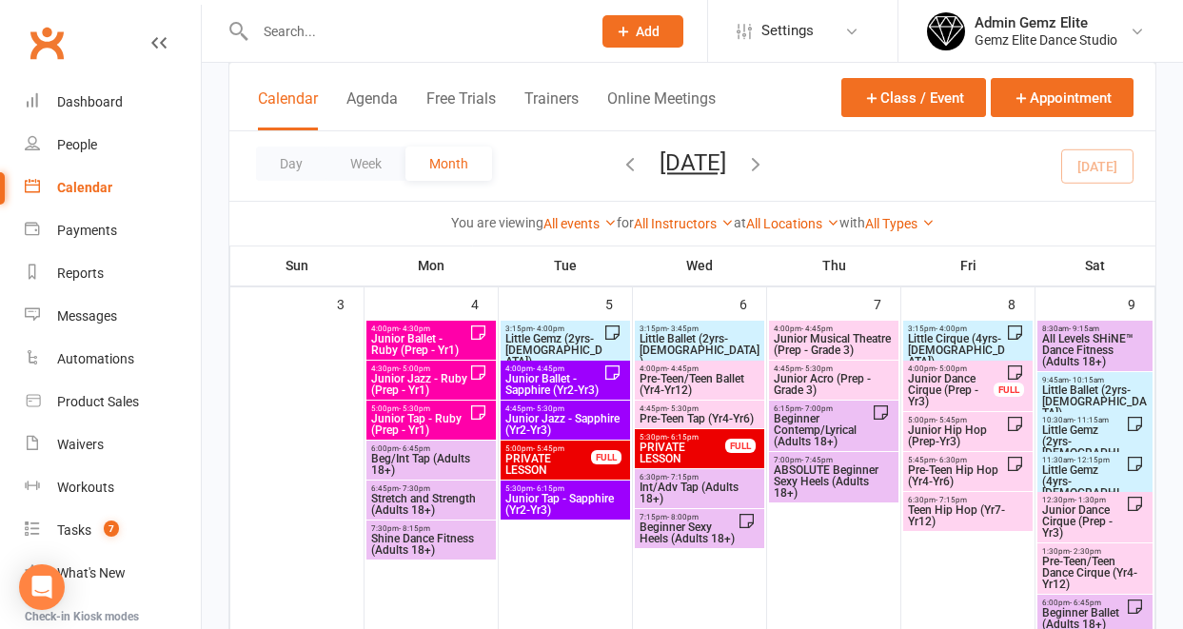
click at [1107, 478] on span "Little Gemz (4yrs-[DEMOGRAPHIC_DATA])" at bounding box center [1083, 487] width 85 height 46
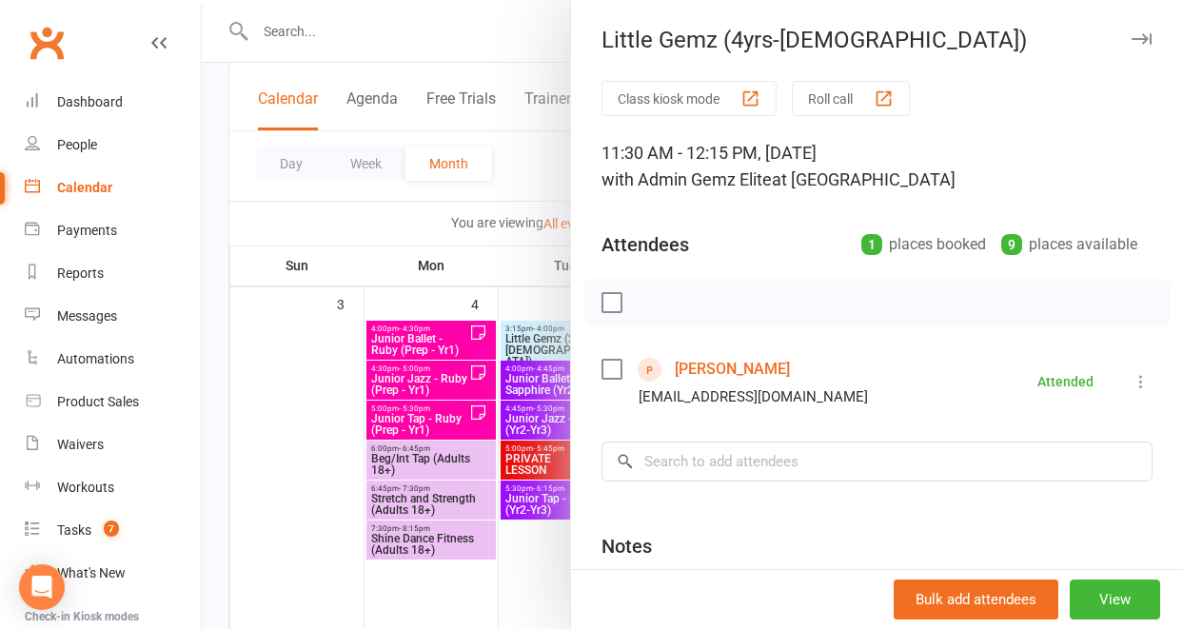
click at [523, 580] on div at bounding box center [692, 314] width 981 height 629
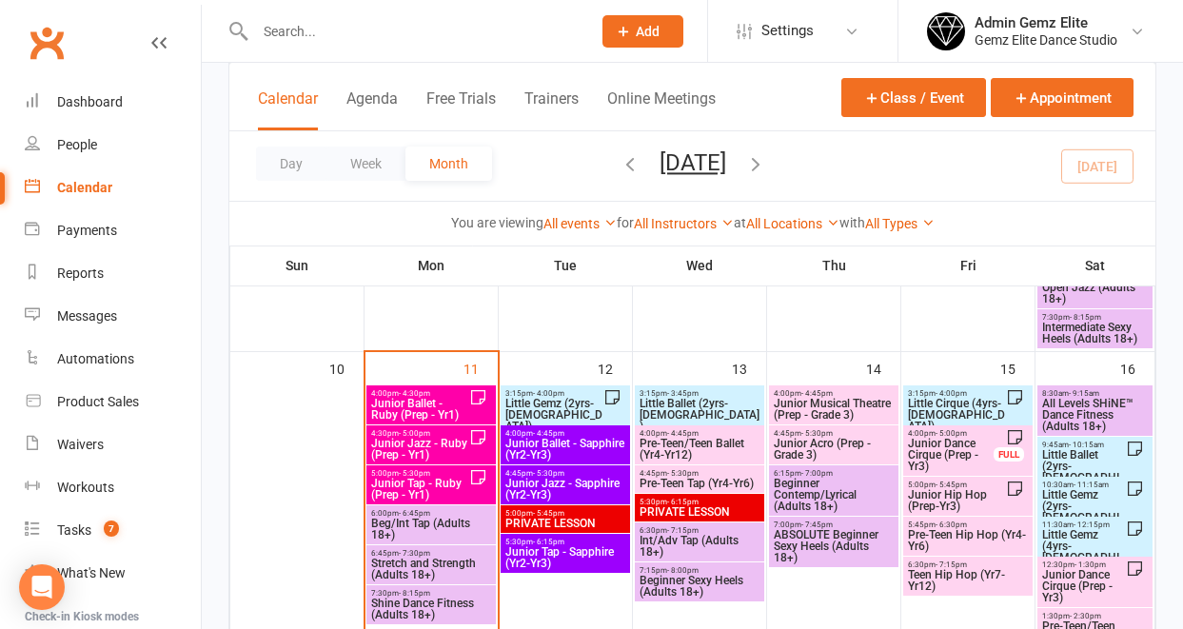
scroll to position [941, 0]
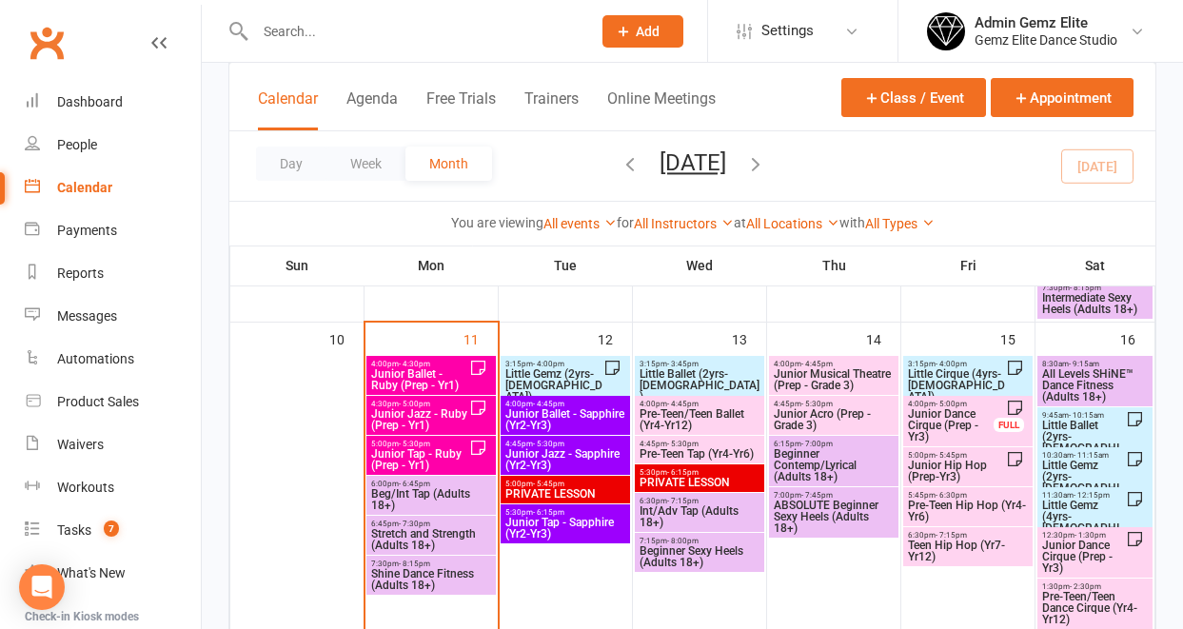
click at [434, 449] on span "Junior Tap - Ruby (Prep - Yr1)" at bounding box center [419, 459] width 99 height 23
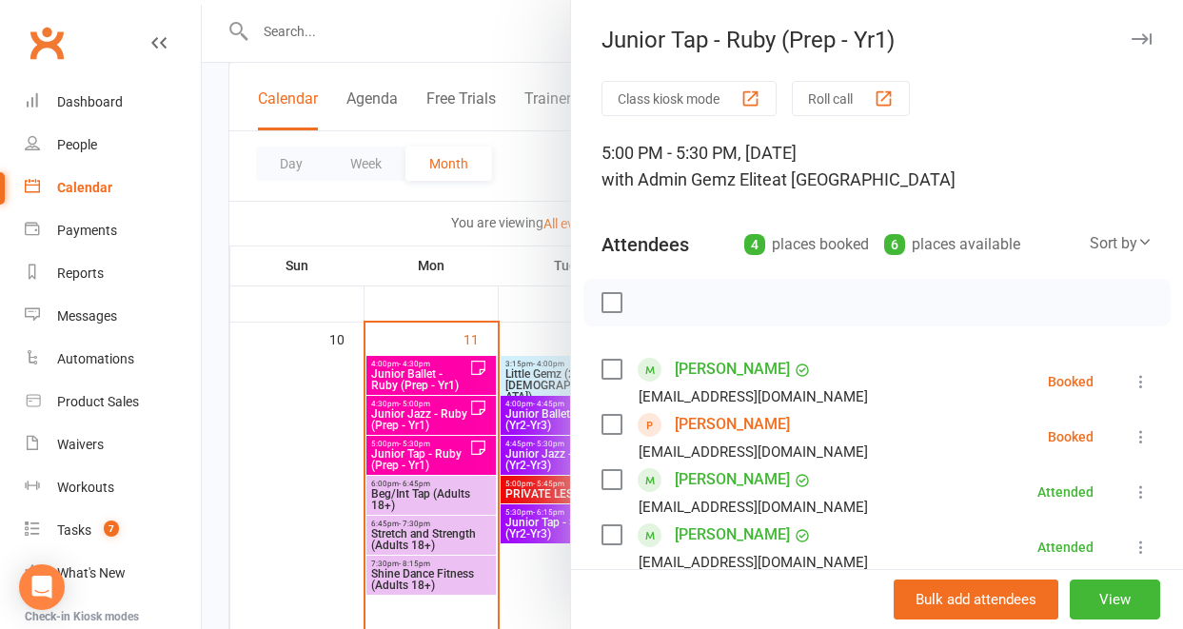
click at [419, 373] on div at bounding box center [692, 314] width 981 height 629
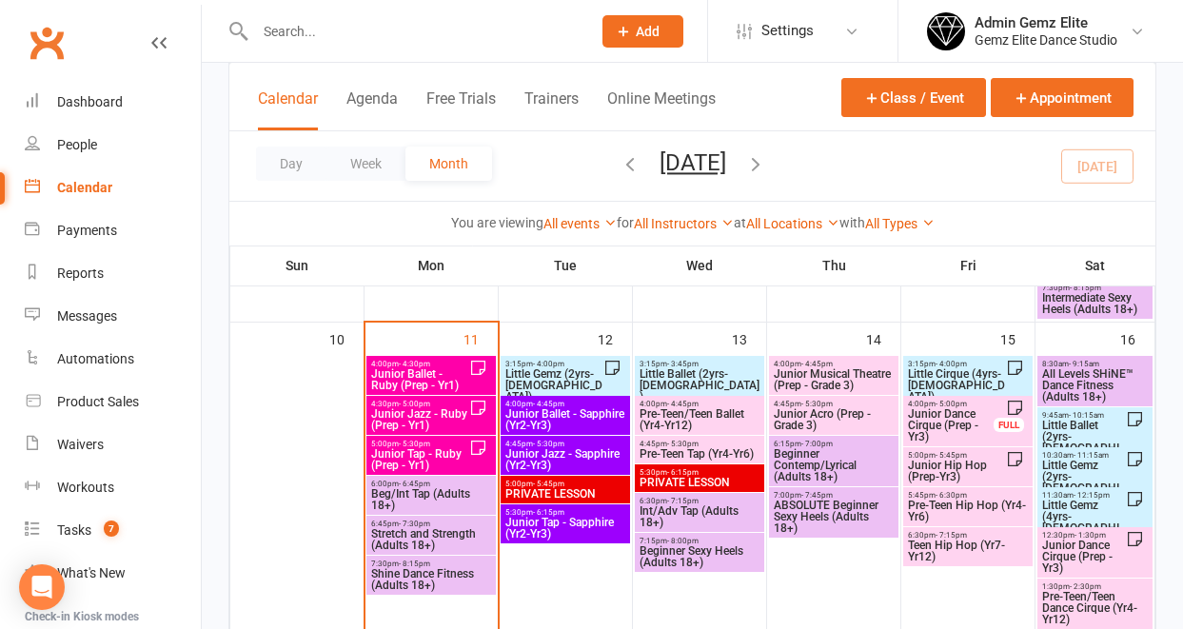
click at [464, 375] on span "Junior Ballet - Ruby (Prep - Yr1)" at bounding box center [419, 379] width 99 height 23
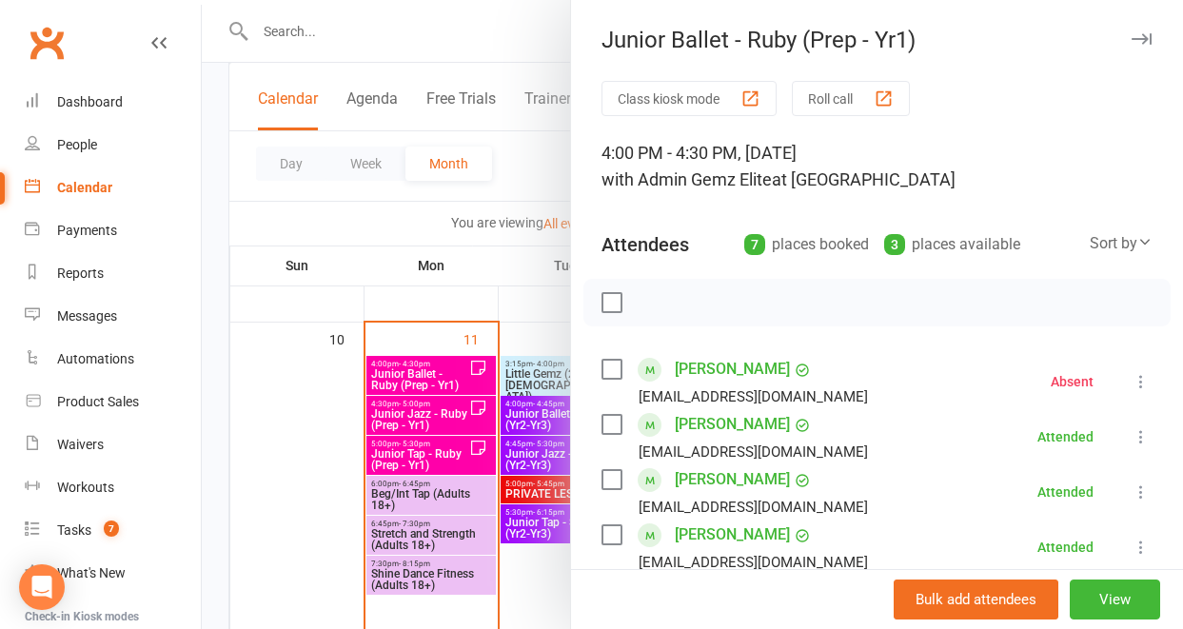
click at [426, 381] on div at bounding box center [692, 314] width 981 height 629
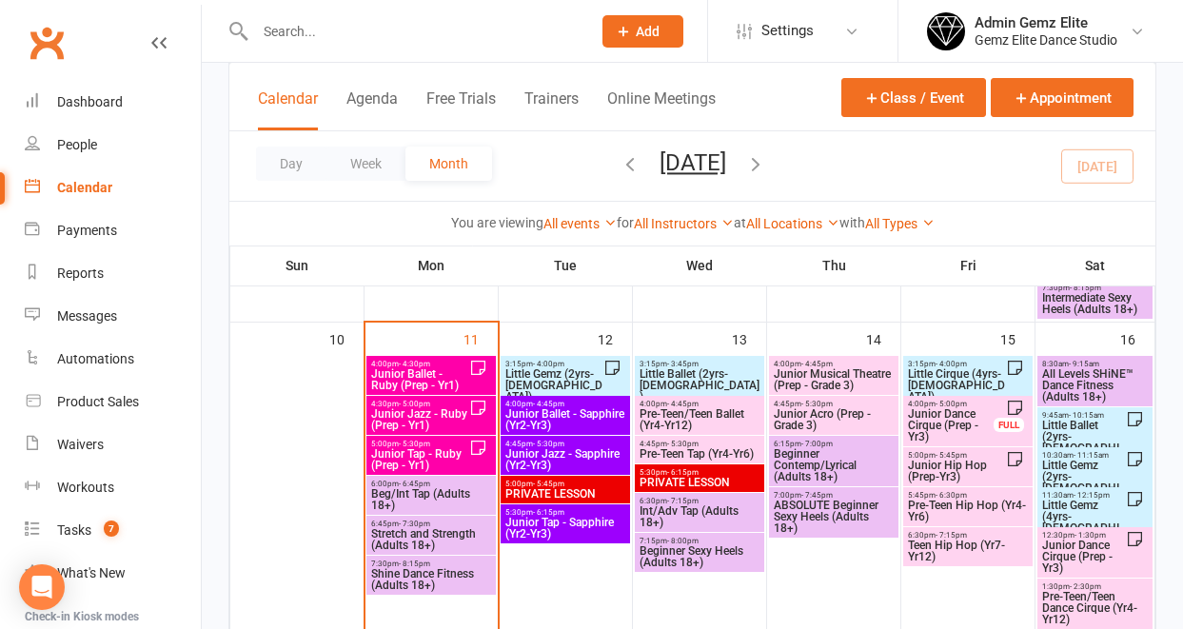
click at [426, 380] on span "Junior Ballet - Ruby (Prep - Yr1)" at bounding box center [419, 379] width 99 height 23
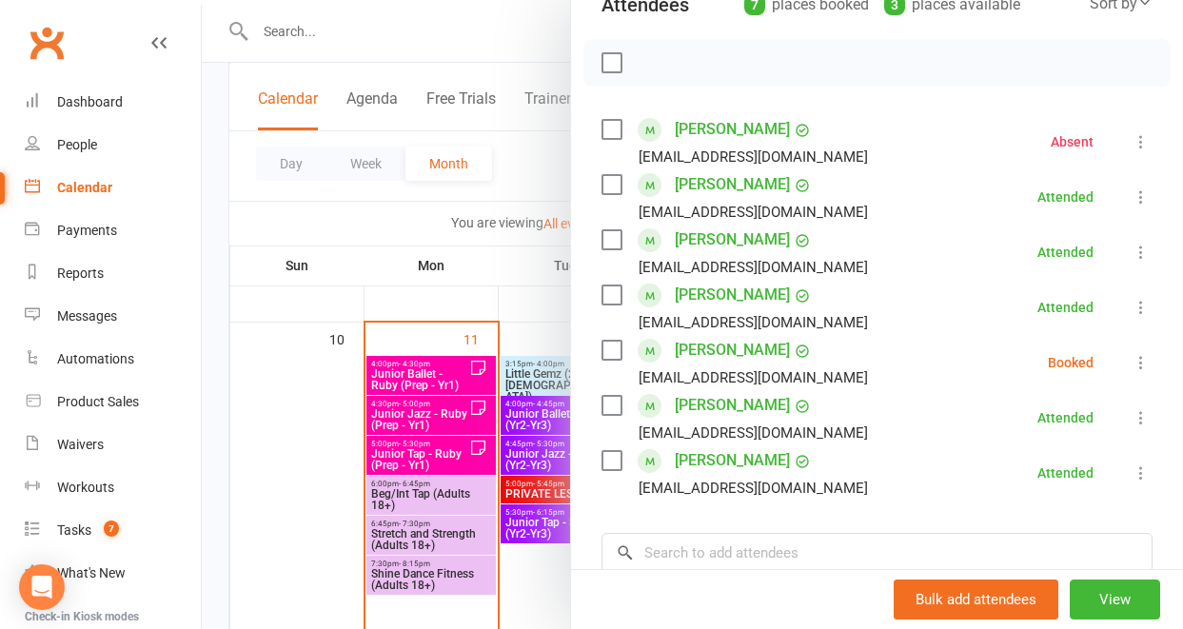
scroll to position [288, 0]
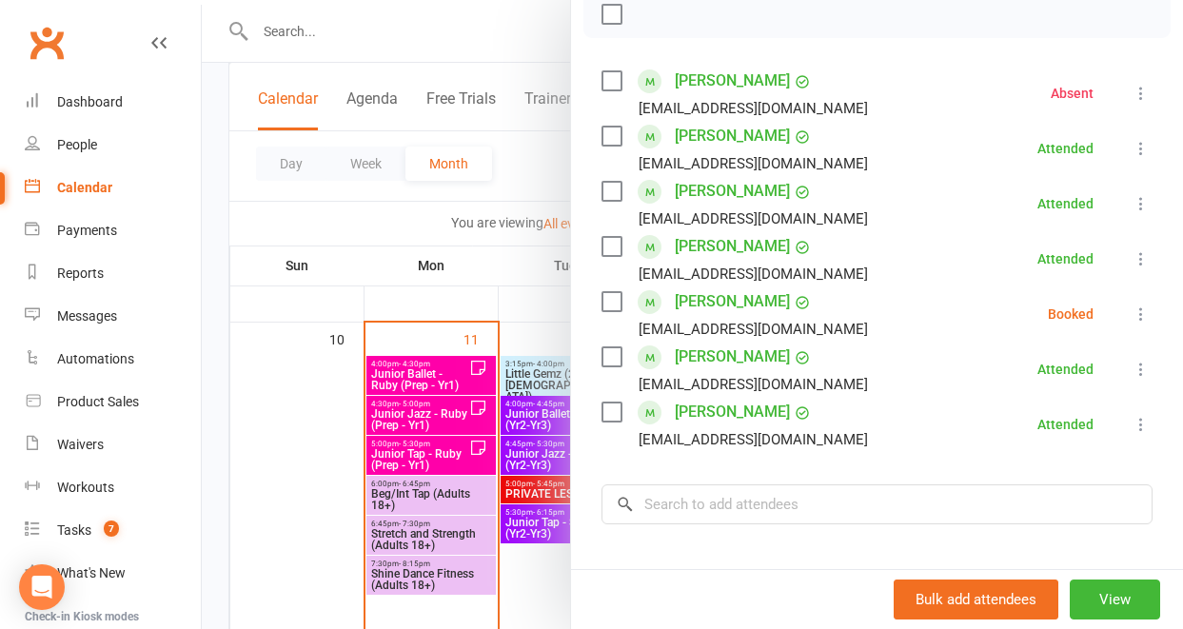
click at [439, 293] on div at bounding box center [692, 314] width 981 height 629
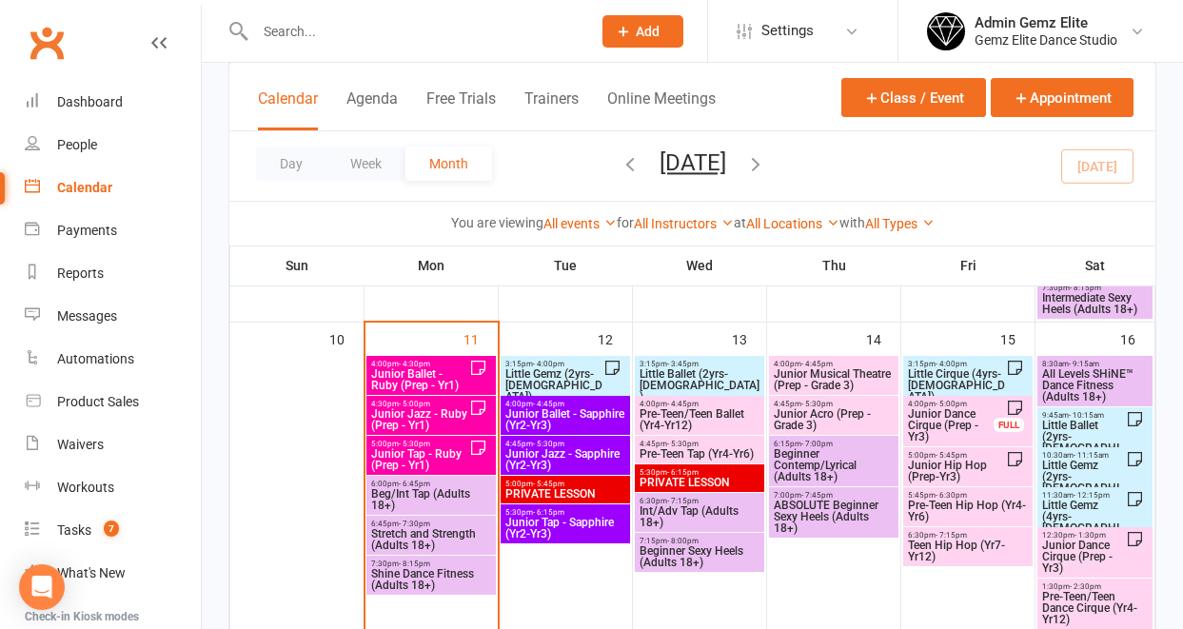
click at [427, 373] on span "Junior Ballet - Ruby (Prep - Yr1)" at bounding box center [419, 379] width 99 height 23
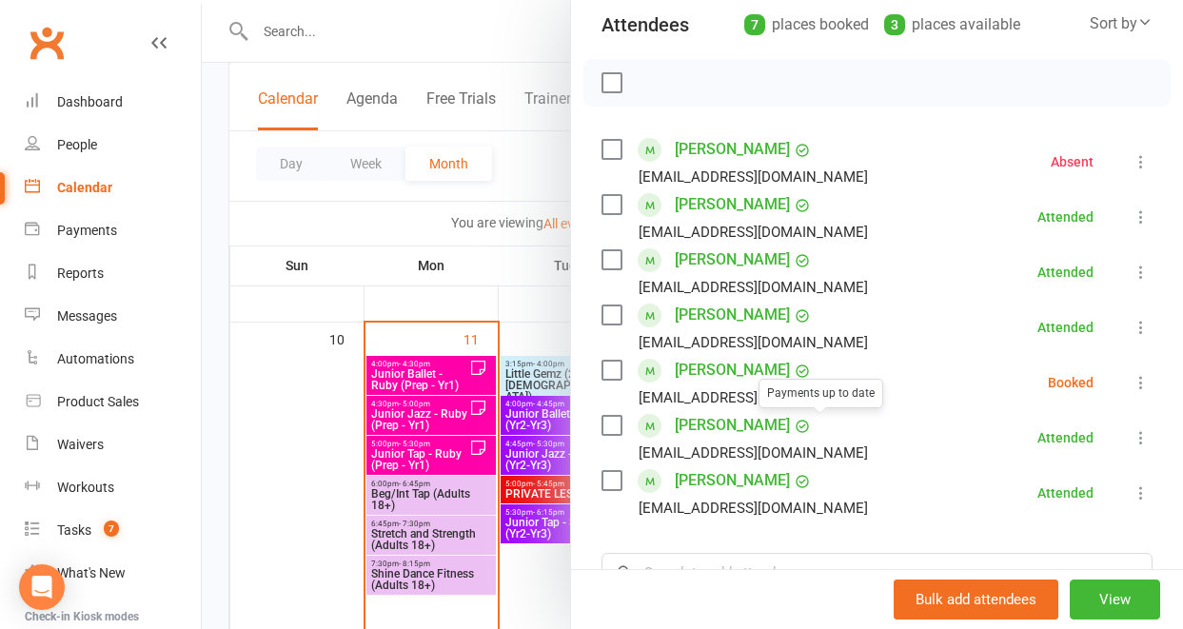
scroll to position [231, 0]
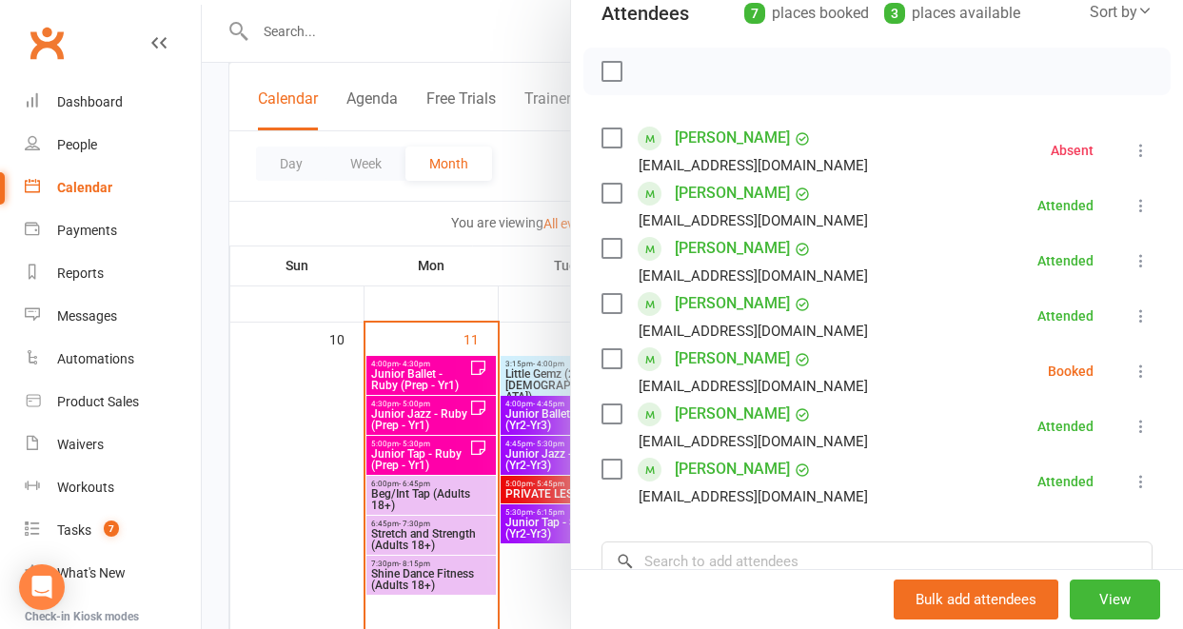
click at [1132, 371] on icon at bounding box center [1141, 371] width 19 height 19
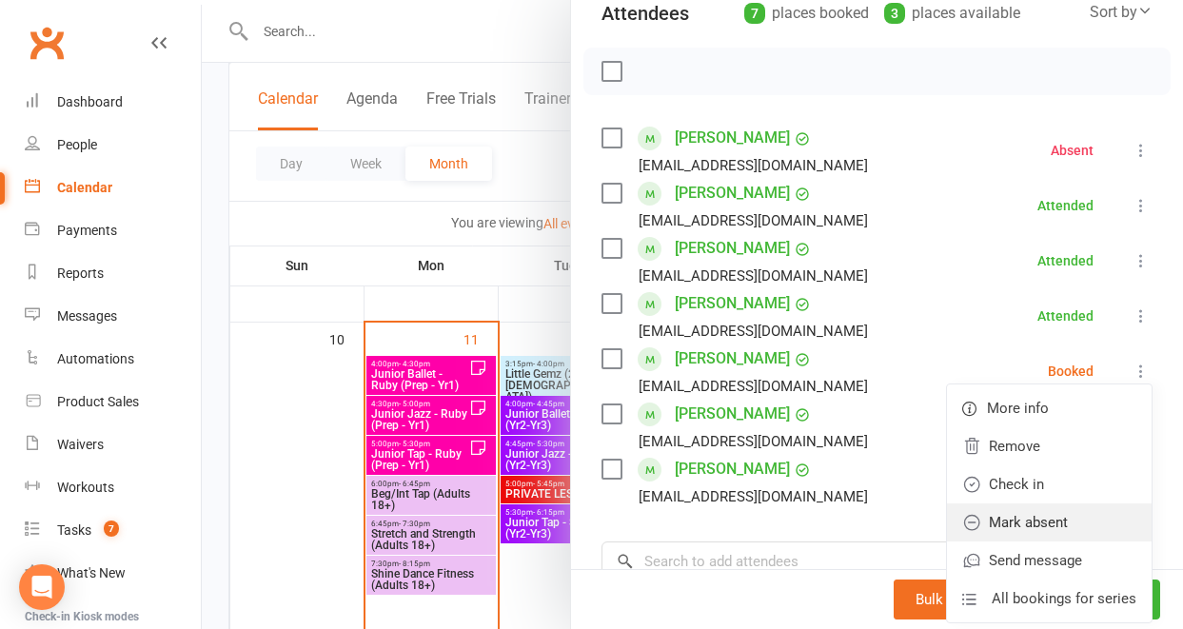
click at [1045, 520] on link "Mark absent" at bounding box center [1049, 522] width 205 height 38
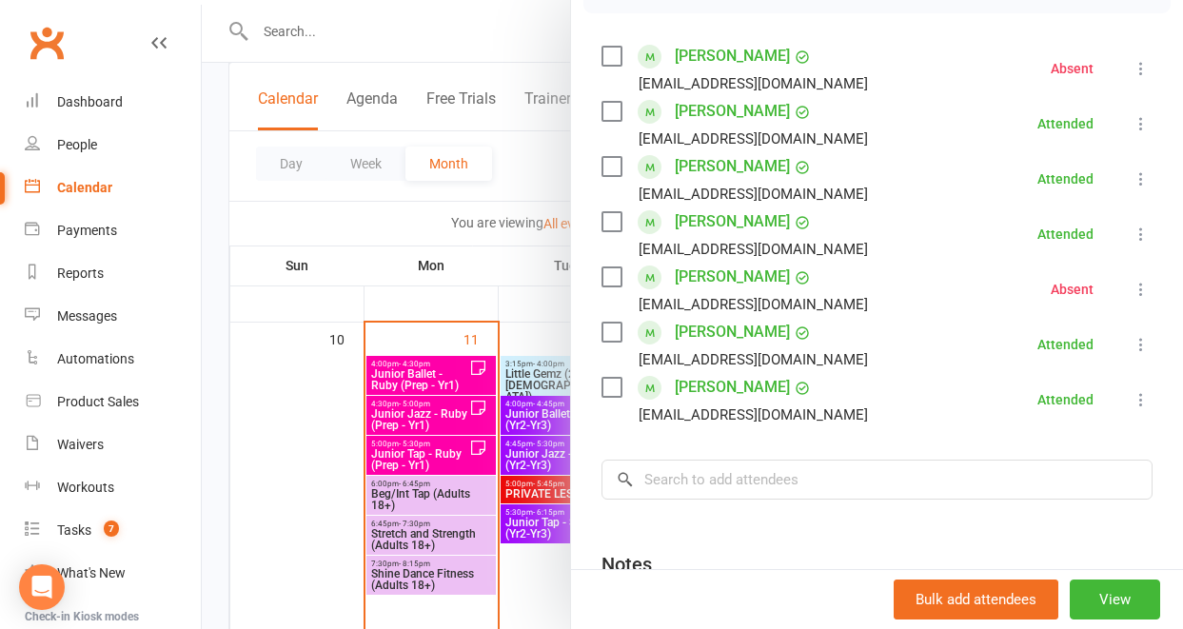
scroll to position [318, 0]
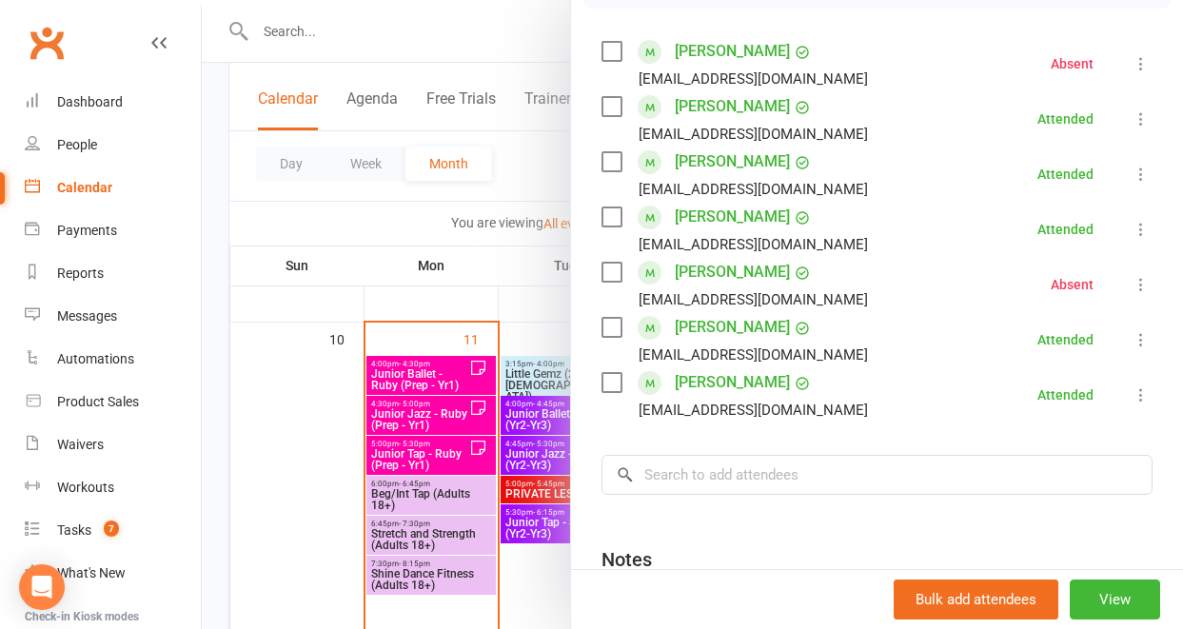
click at [447, 418] on div at bounding box center [692, 314] width 981 height 629
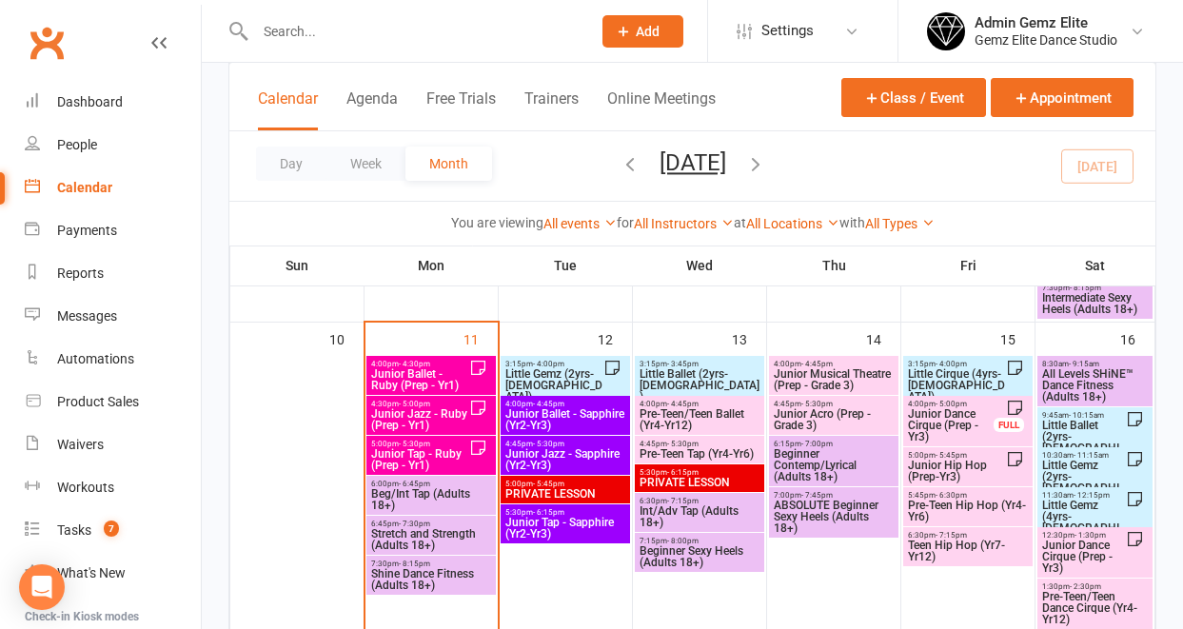
click at [447, 418] on span "Junior Jazz - Ruby (Prep - Yr1)" at bounding box center [419, 419] width 99 height 23
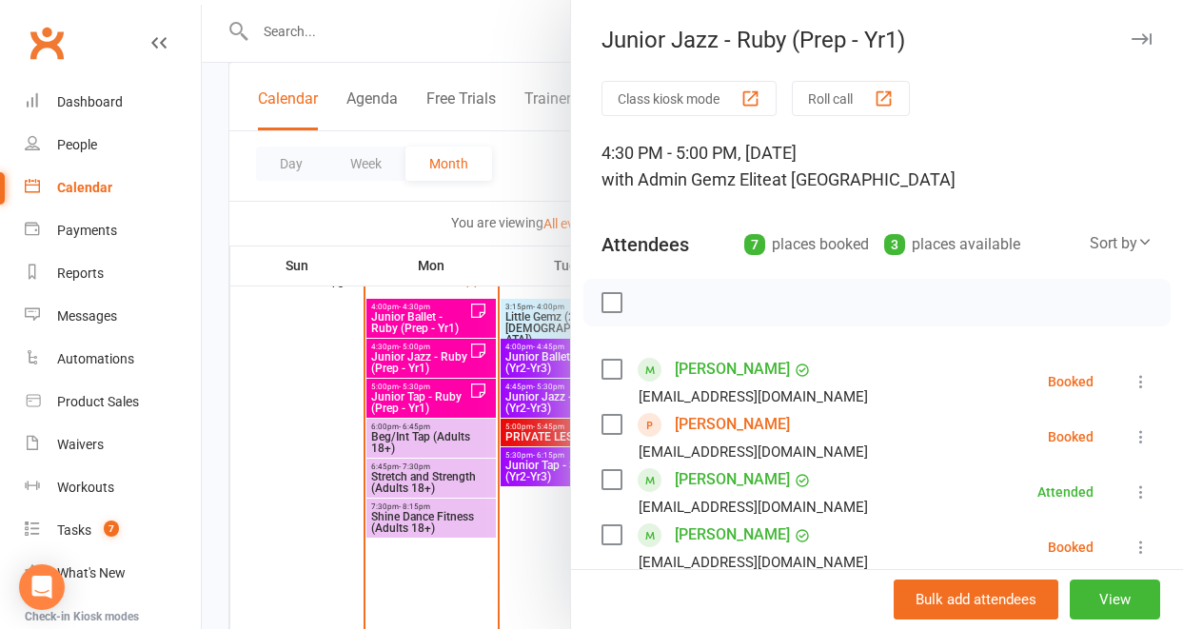
scroll to position [1000, 0]
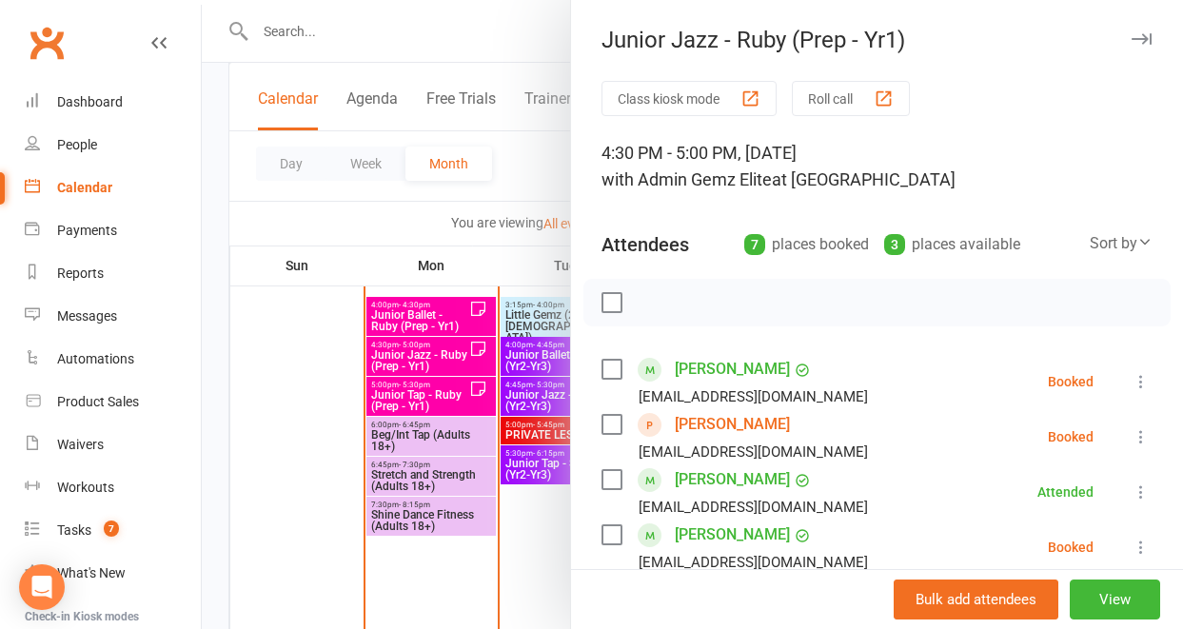
click at [405, 412] on div at bounding box center [692, 314] width 981 height 629
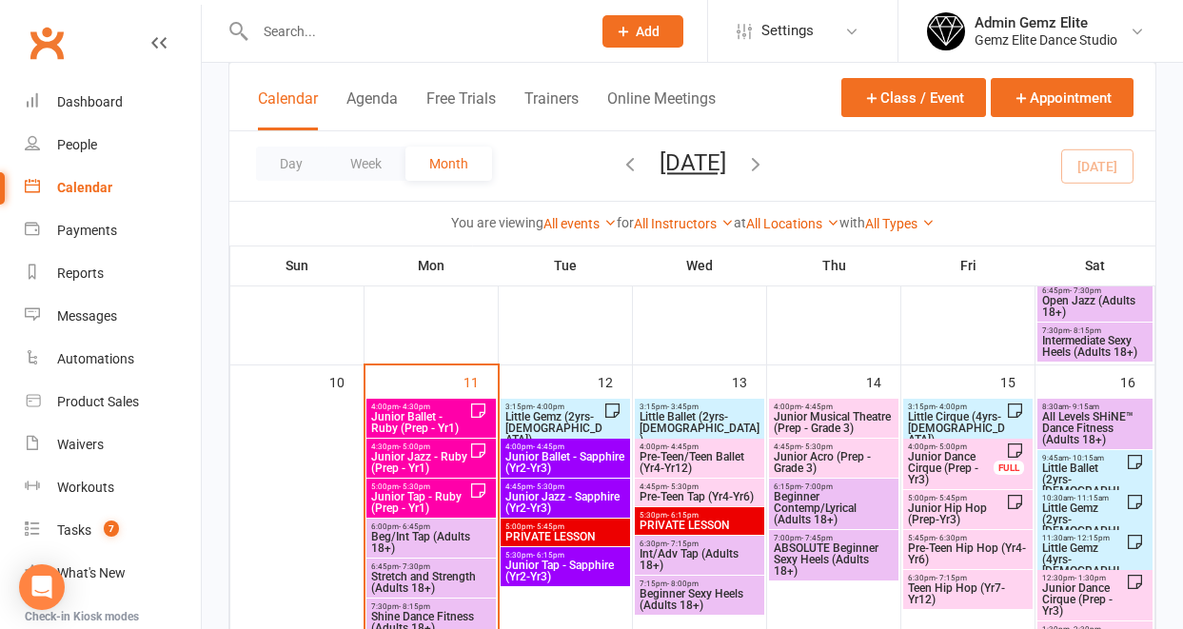
scroll to position [900, 0]
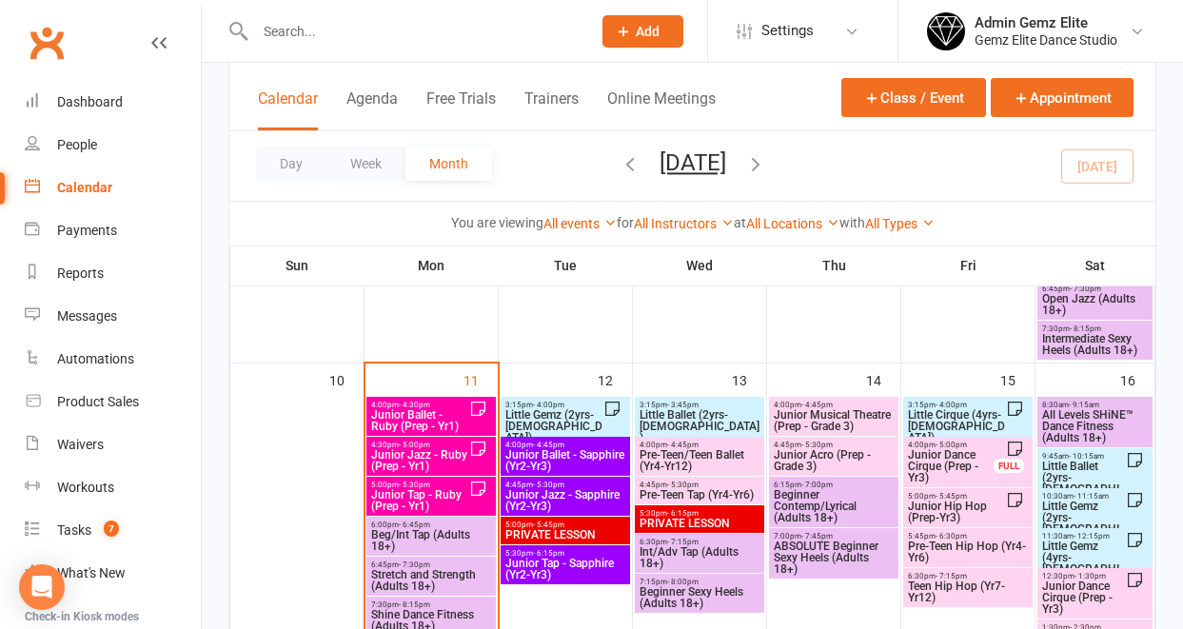
click at [958, 501] on span "Junior Hip Hop (Prep-Yr3)" at bounding box center [956, 512] width 99 height 23
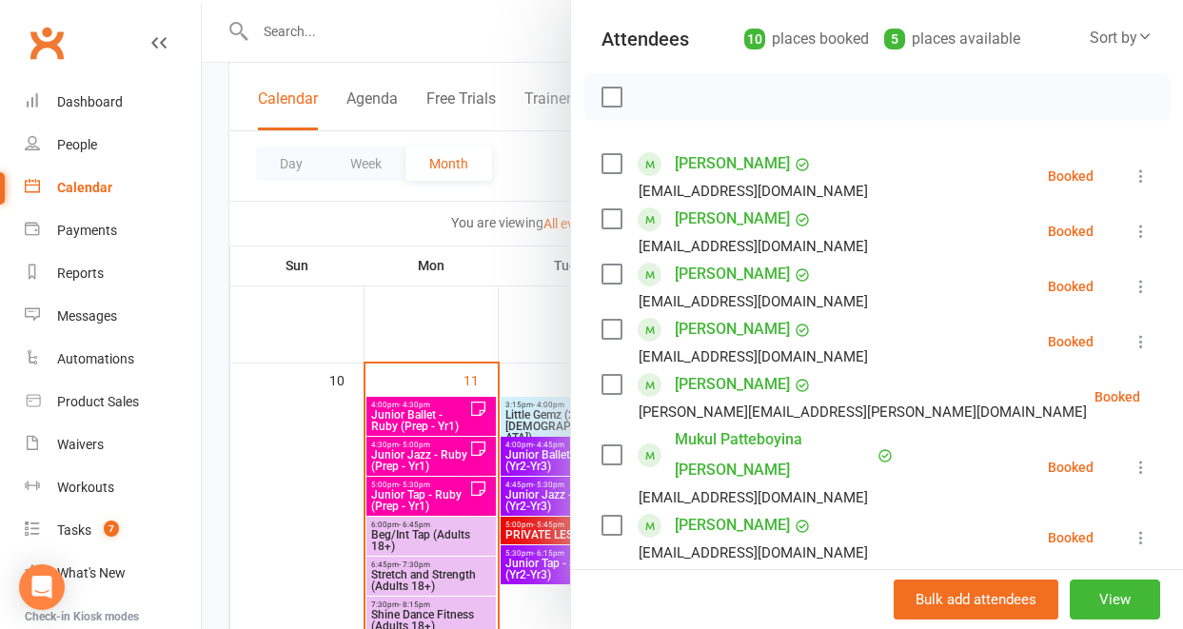
scroll to position [211, 0]
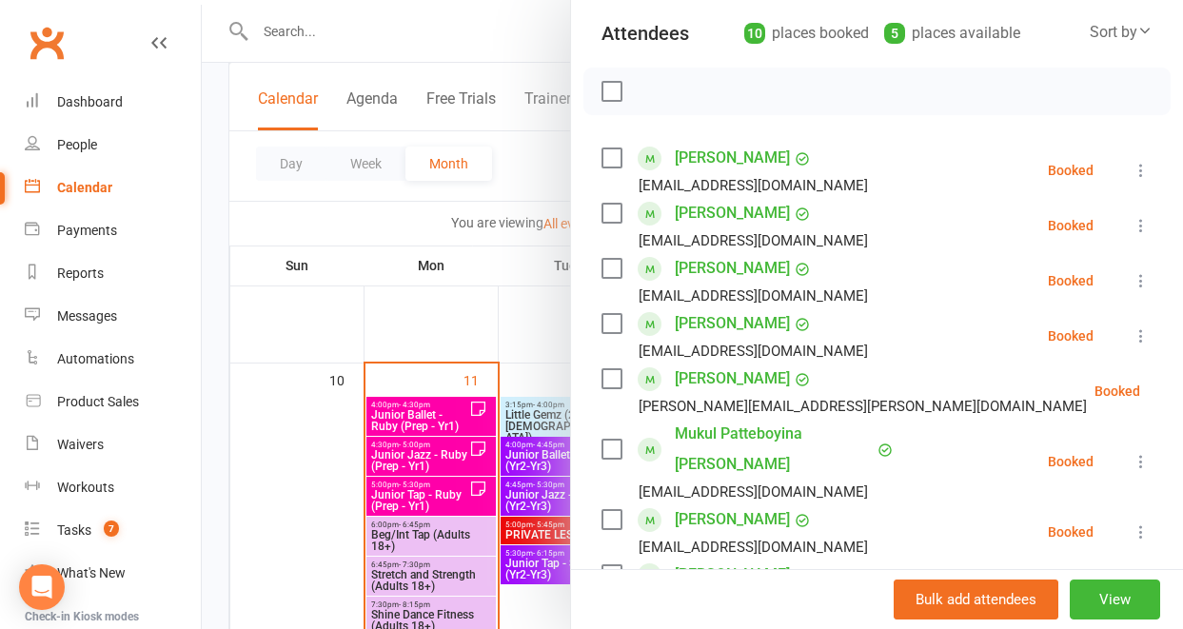
click at [521, 306] on div at bounding box center [692, 314] width 981 height 629
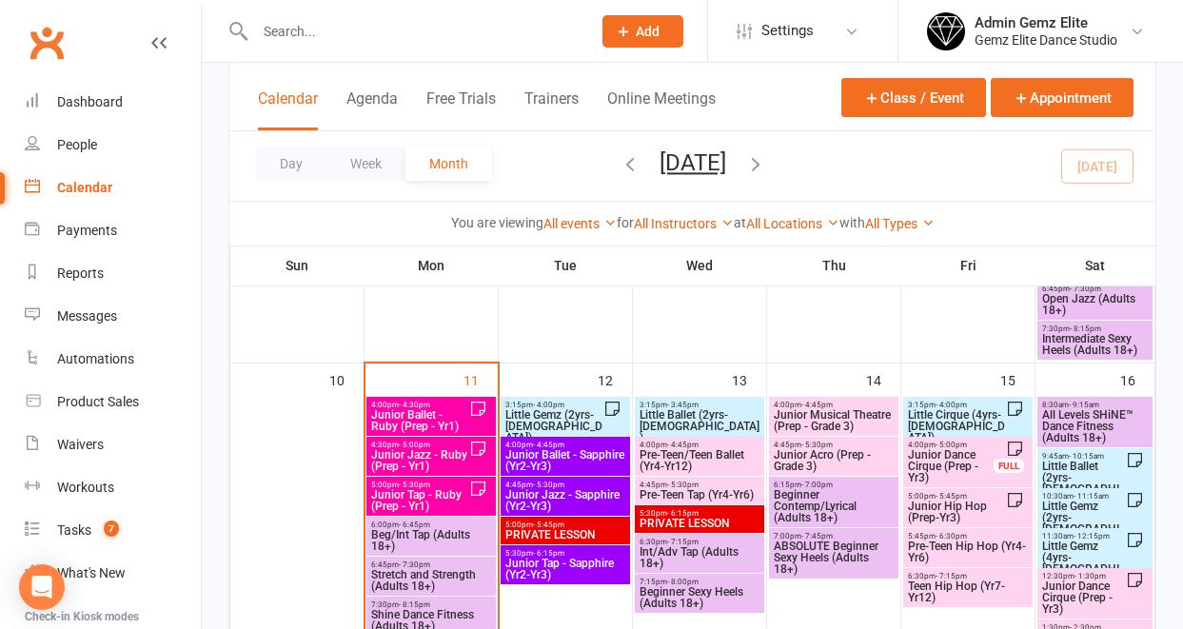
click at [940, 459] on span "Junior Dance Cirque (Prep - Yr3)" at bounding box center [951, 466] width 88 height 34
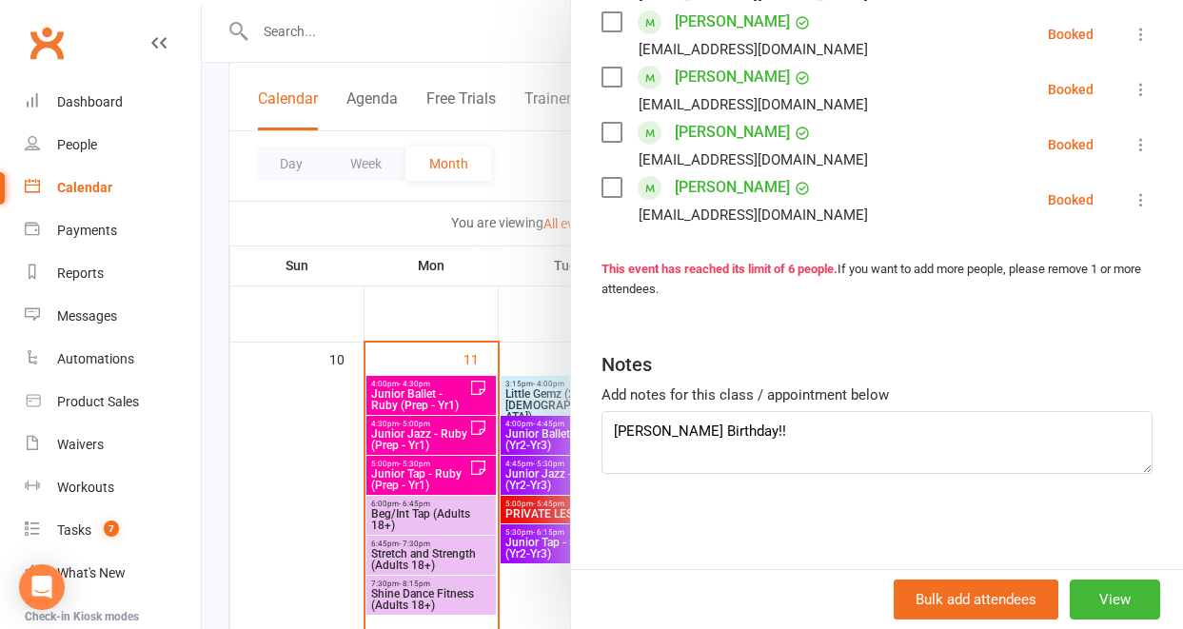
scroll to position [923, 0]
click at [543, 295] on div at bounding box center [692, 314] width 981 height 629
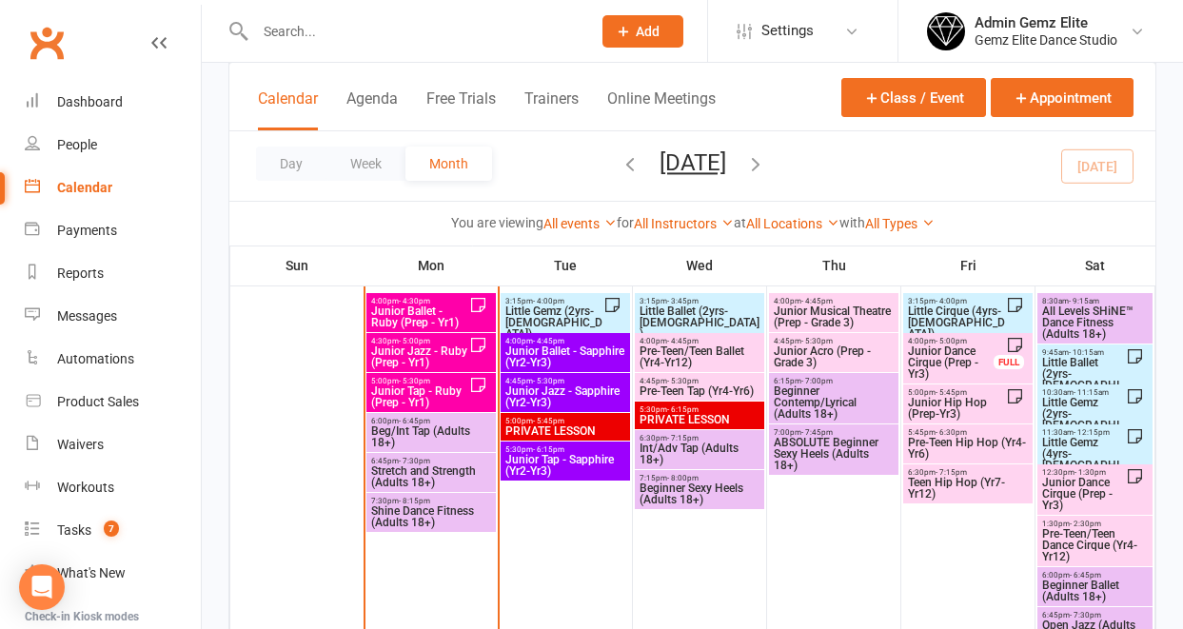
scroll to position [1006, 0]
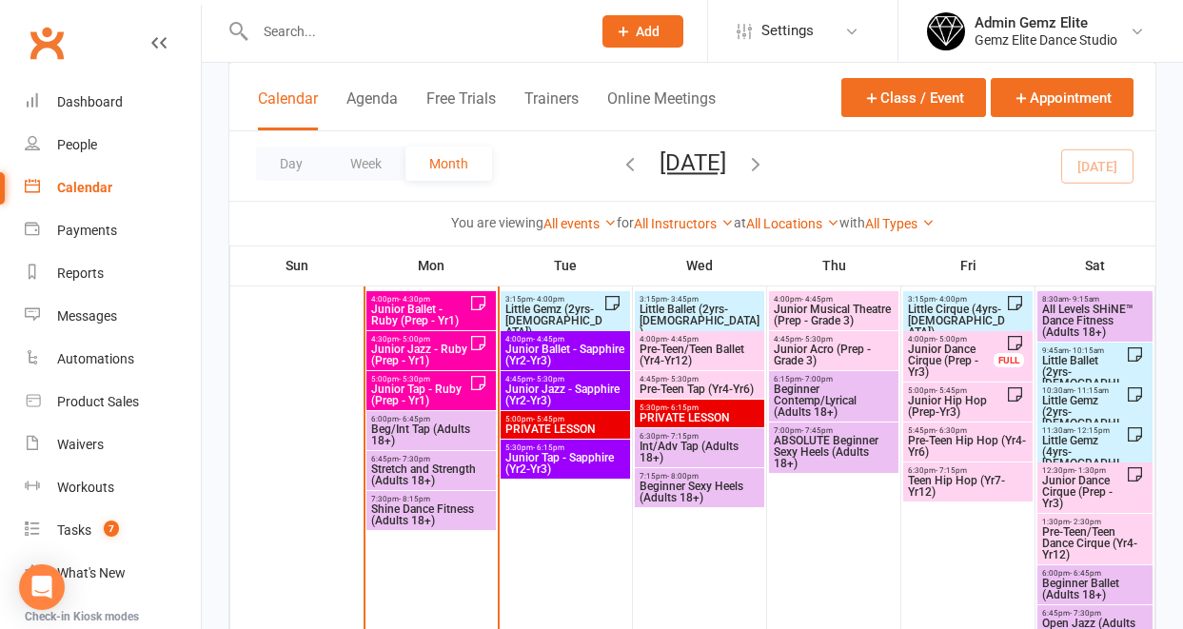
click at [458, 309] on span "Junior Ballet - Ruby (Prep - Yr1)" at bounding box center [419, 315] width 99 height 23
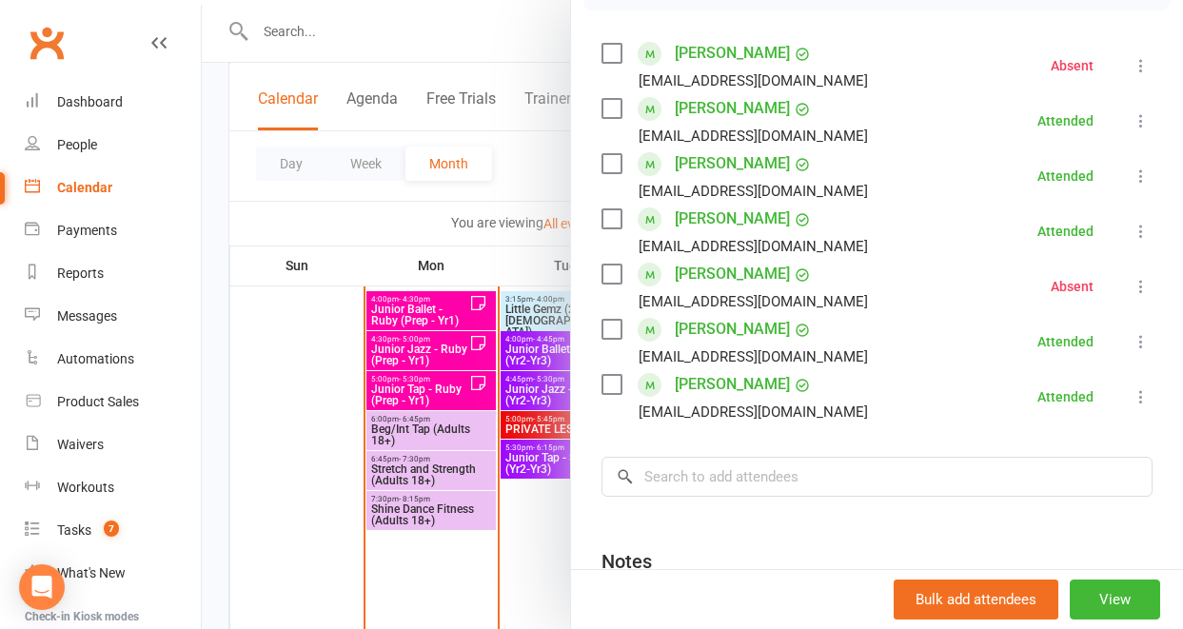
scroll to position [331, 0]
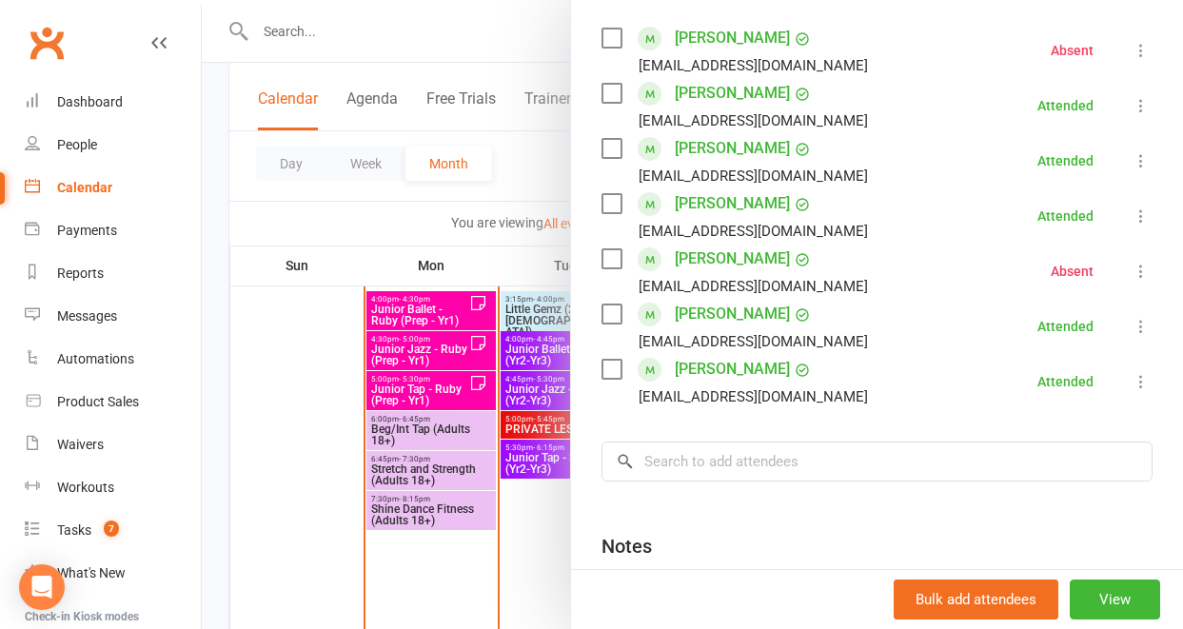
click at [464, 347] on div at bounding box center [692, 314] width 981 height 629
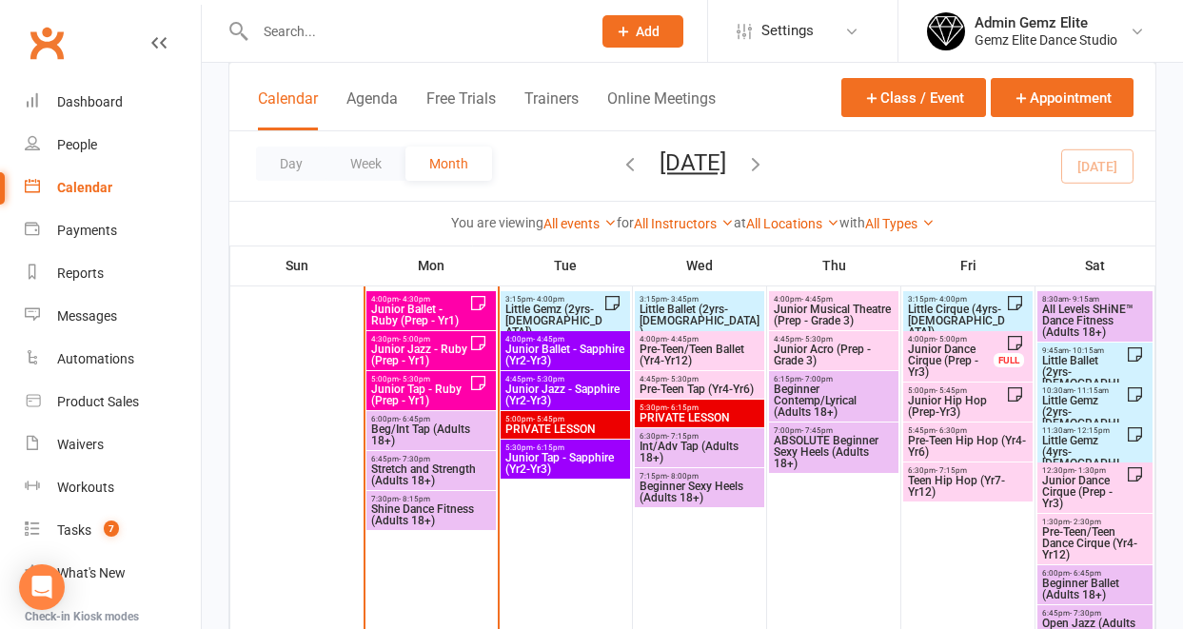
click at [461, 348] on span "Junior Jazz - Ruby (Prep - Yr1)" at bounding box center [419, 355] width 99 height 23
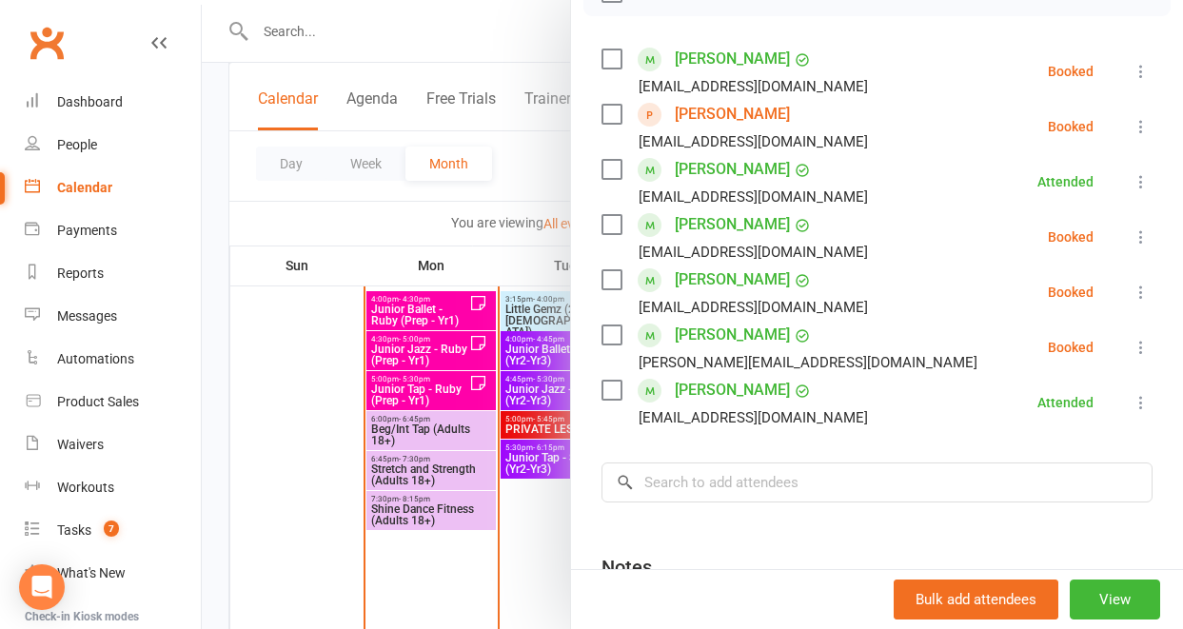
scroll to position [316, 0]
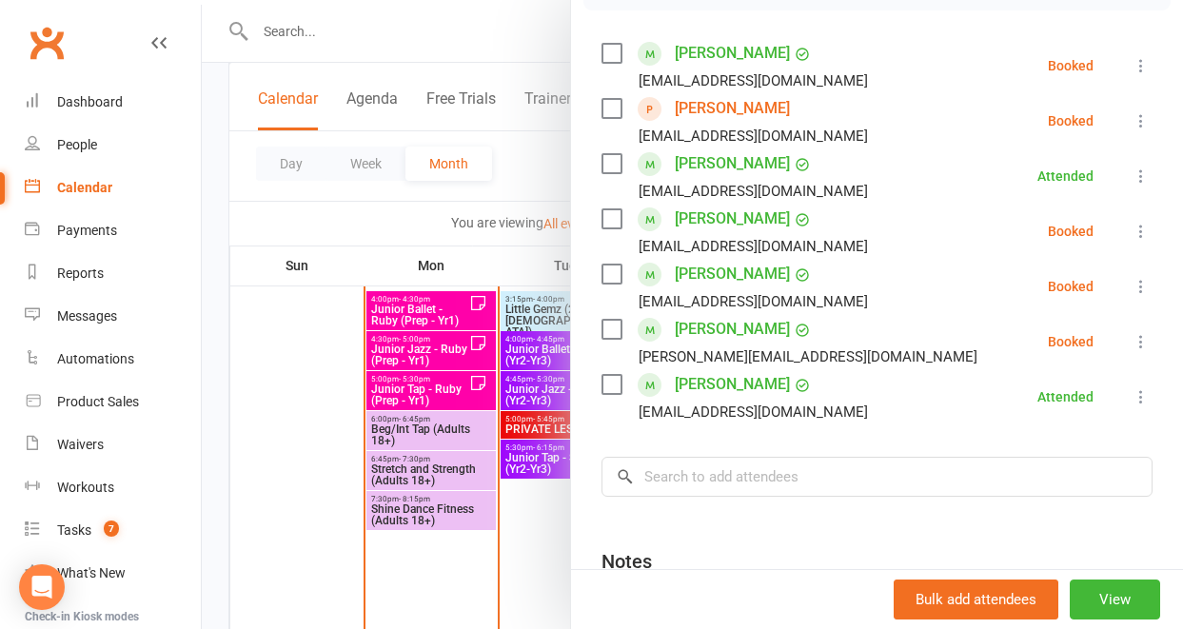
click at [1132, 233] on icon at bounding box center [1141, 231] width 19 height 19
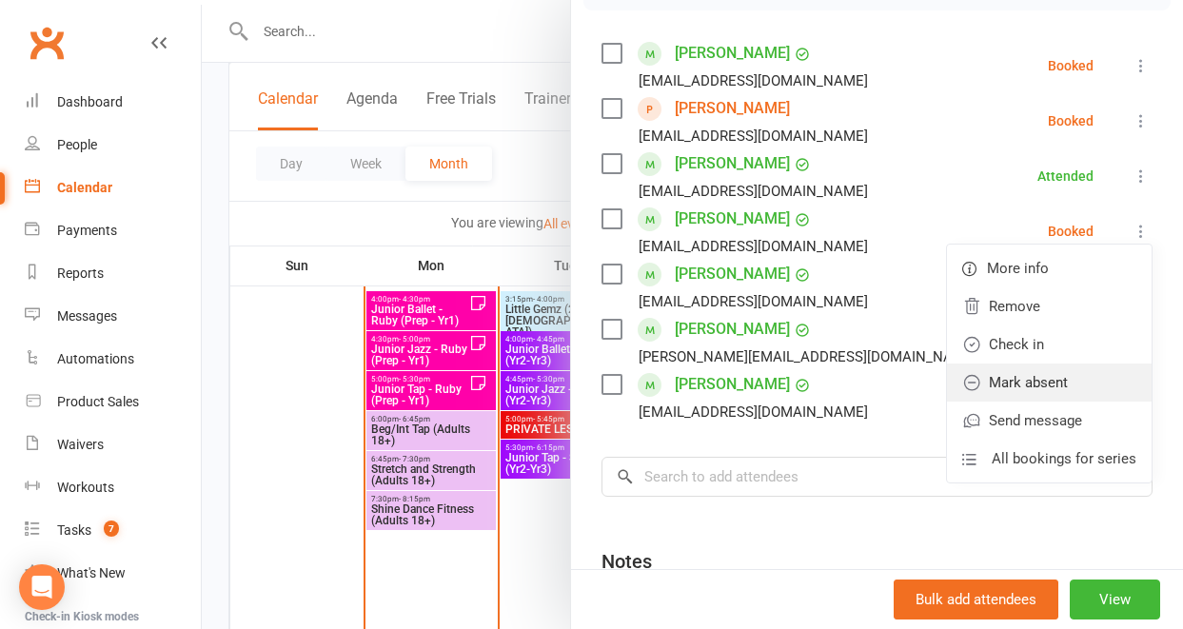
click at [1058, 380] on link "Mark absent" at bounding box center [1049, 383] width 205 height 38
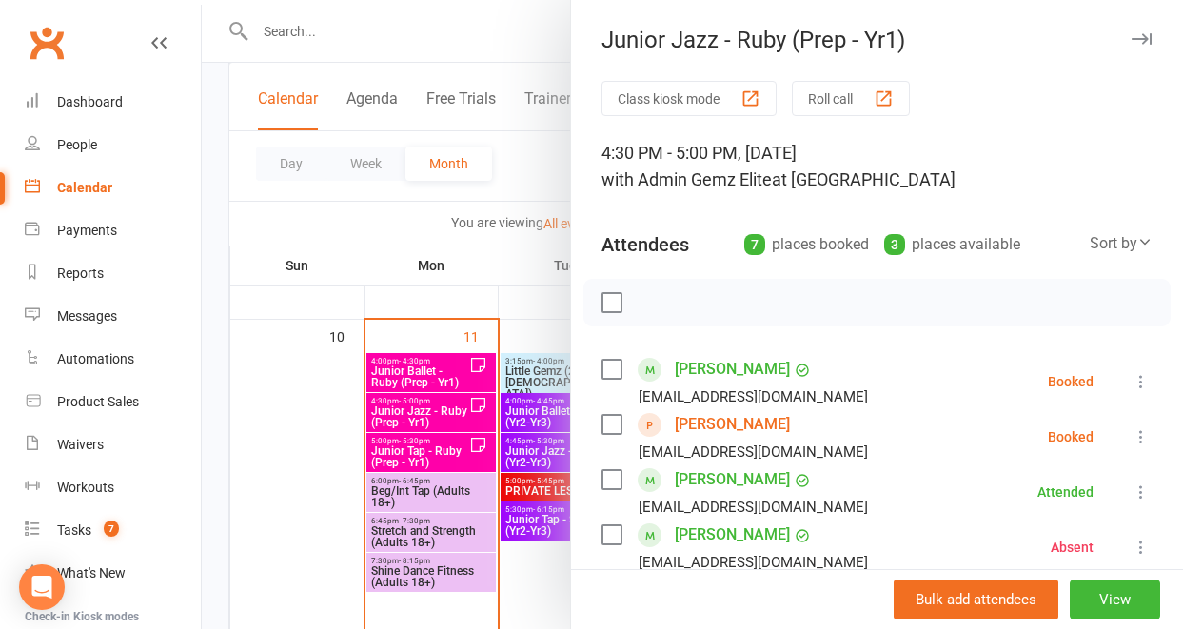
scroll to position [905, 0]
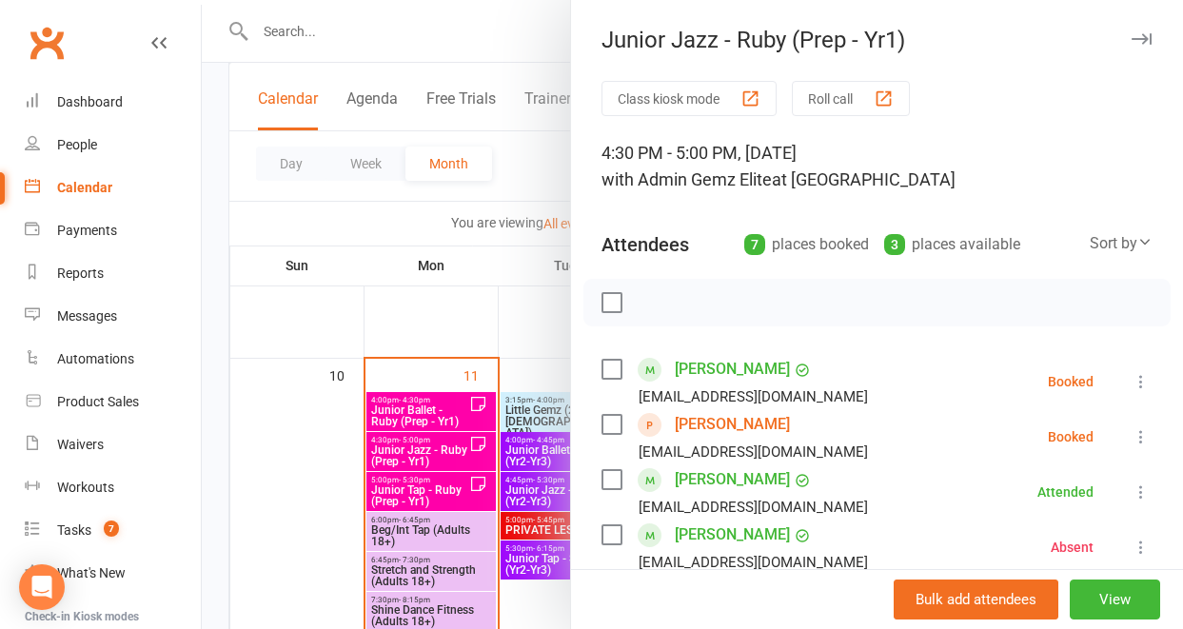
click at [419, 456] on div at bounding box center [692, 314] width 981 height 629
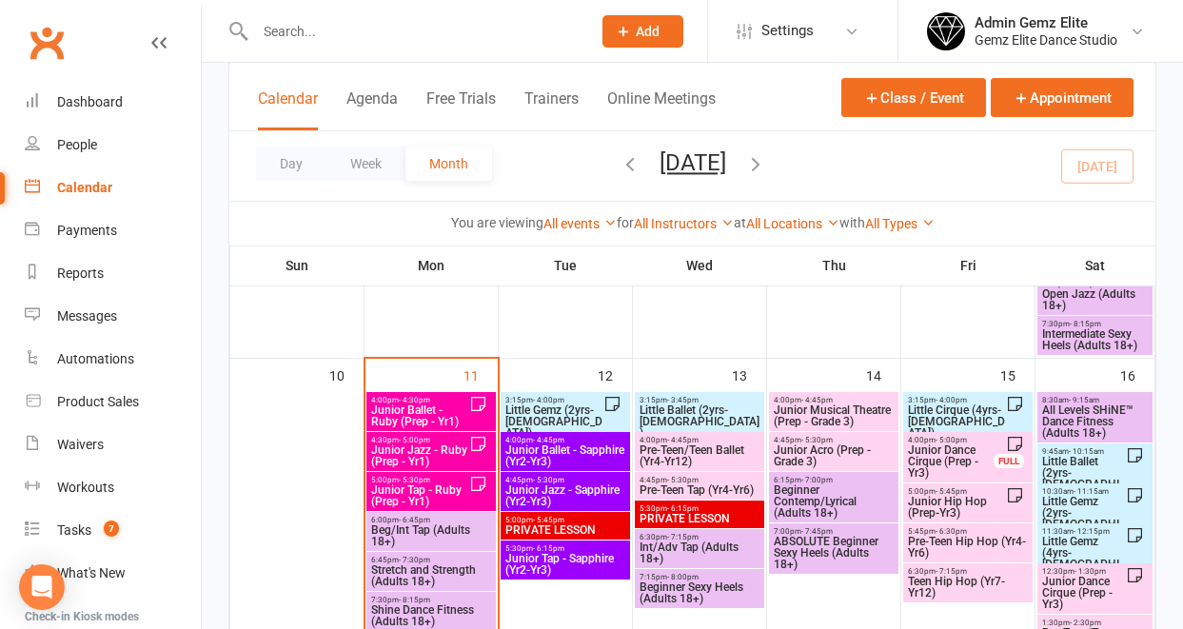
click at [419, 456] on span "Junior Jazz - Ruby (Prep - Yr1)" at bounding box center [419, 455] width 99 height 23
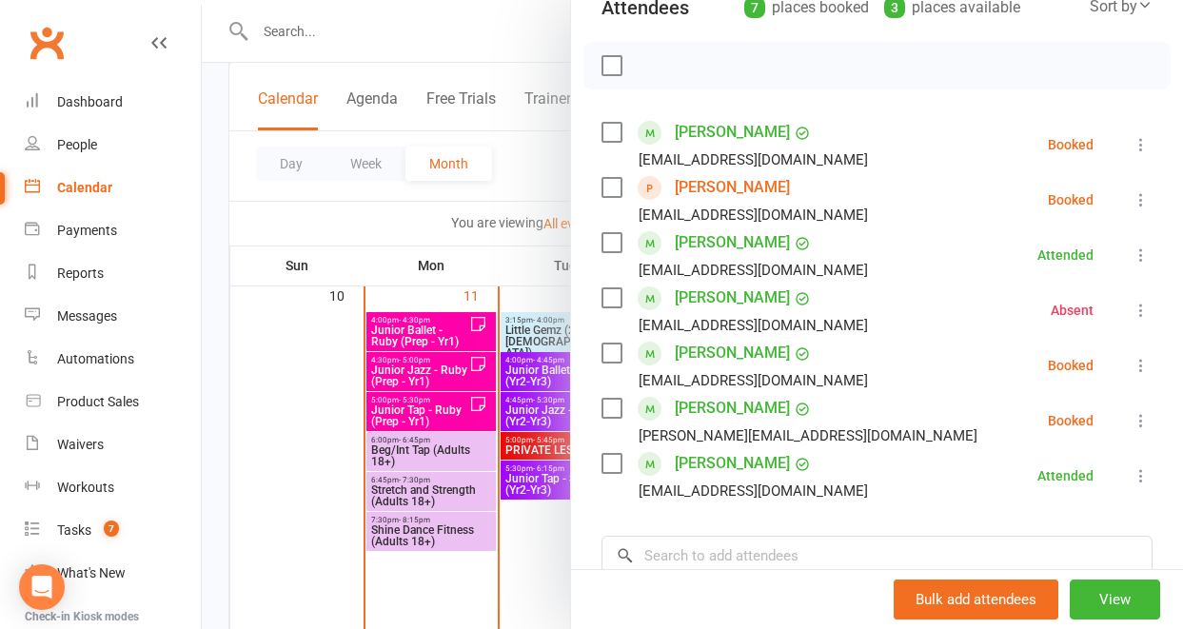
scroll to position [232, 0]
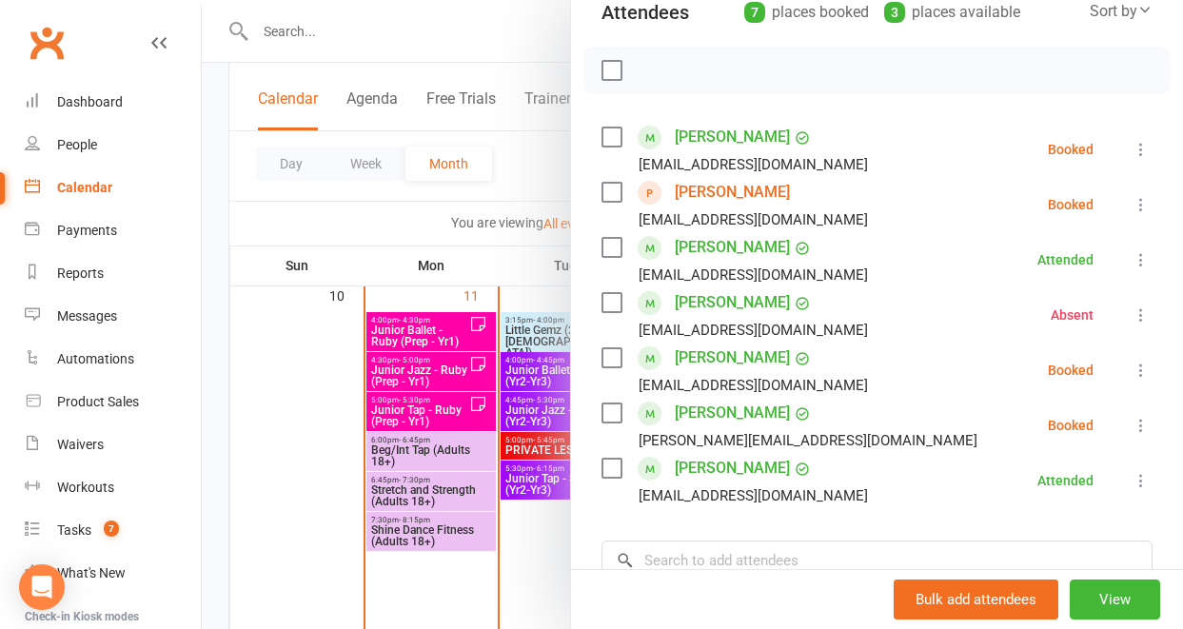
click at [1132, 152] on icon at bounding box center [1141, 149] width 19 height 19
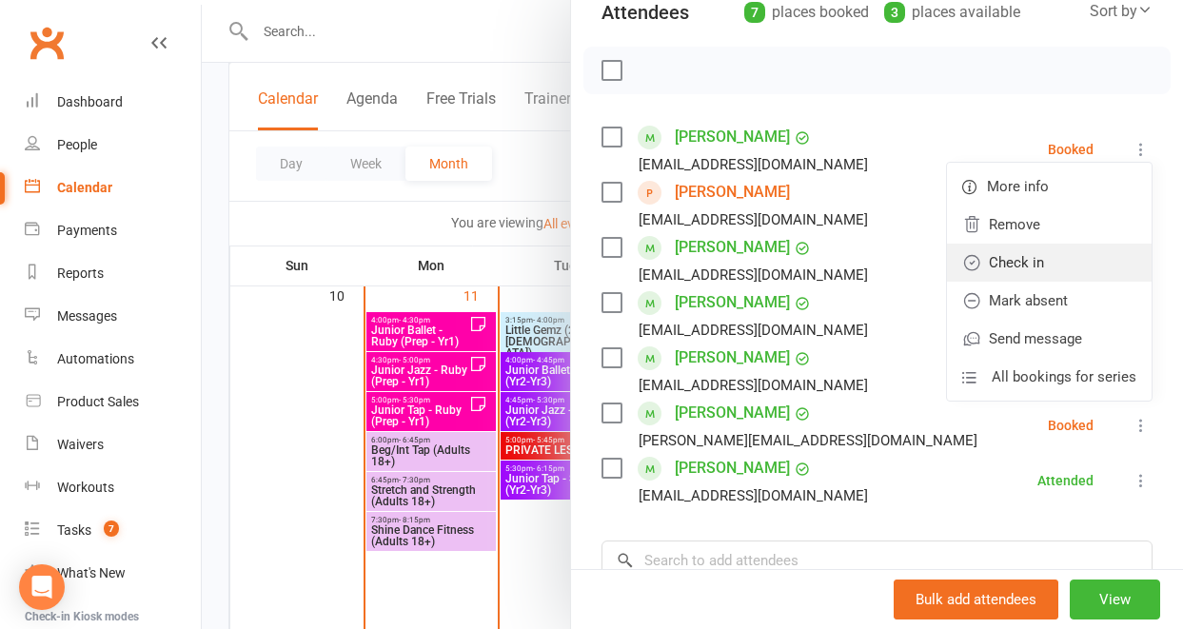
click at [1069, 258] on link "Check in" at bounding box center [1049, 263] width 205 height 38
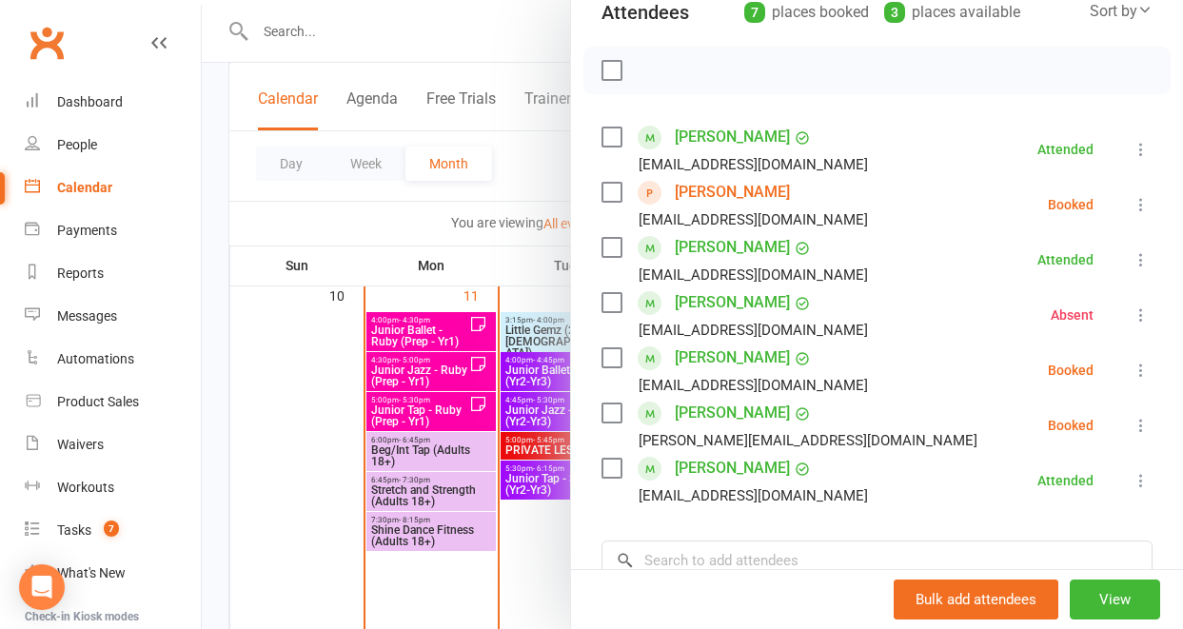
click at [1132, 210] on icon at bounding box center [1141, 204] width 19 height 19
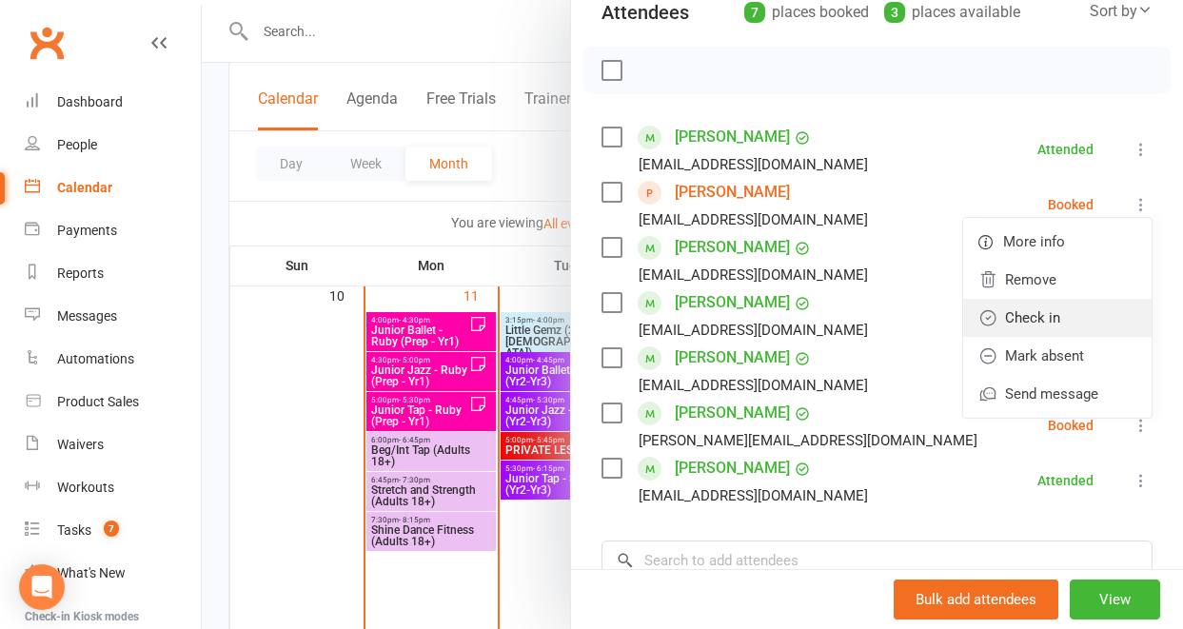
click at [1048, 316] on link "Check in" at bounding box center [1057, 318] width 188 height 38
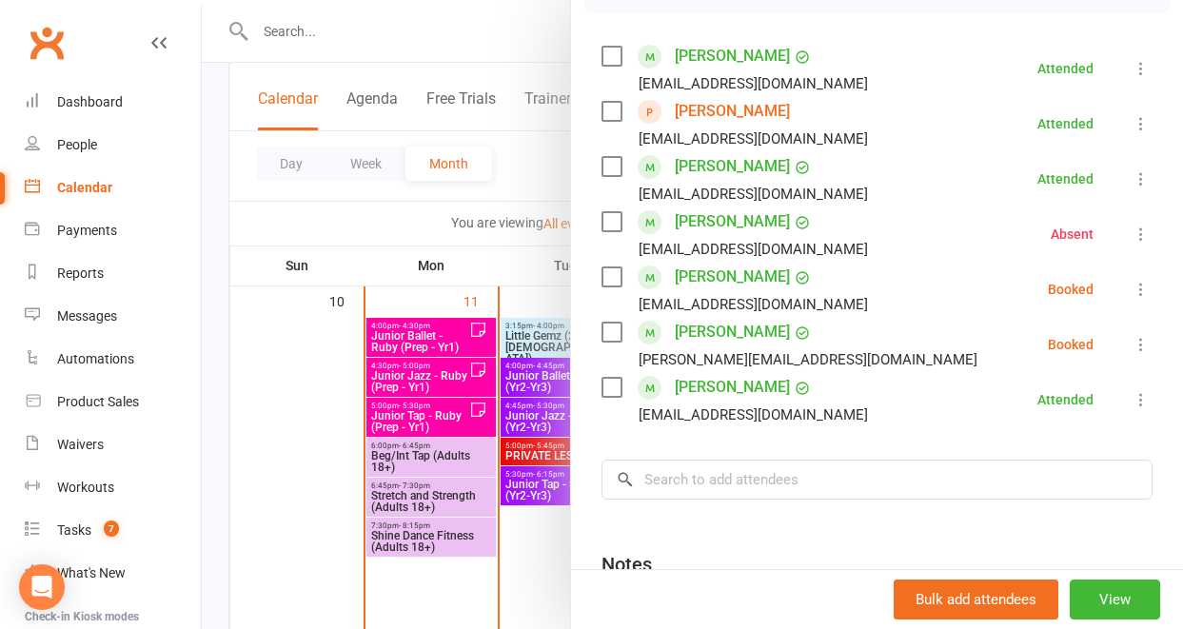
scroll to position [315, 0]
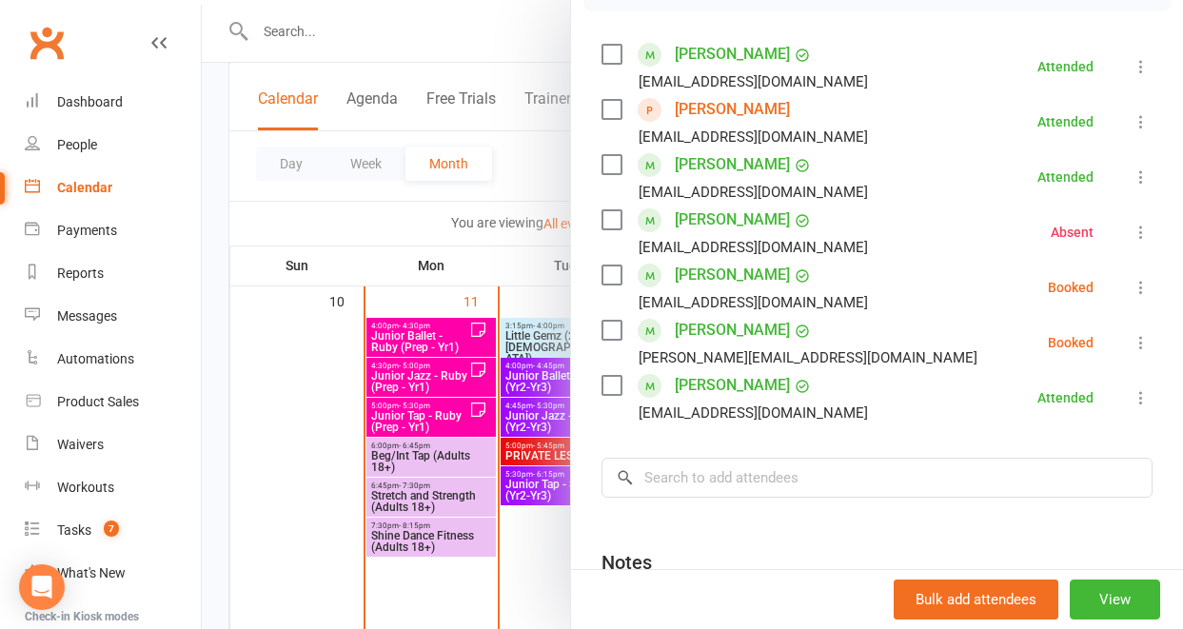
click at [815, 400] on div "[PERSON_NAME] [EMAIL_ADDRESS][DOMAIN_NAME]" at bounding box center [739, 397] width 274 height 55
click at [424, 424] on div at bounding box center [692, 314] width 981 height 629
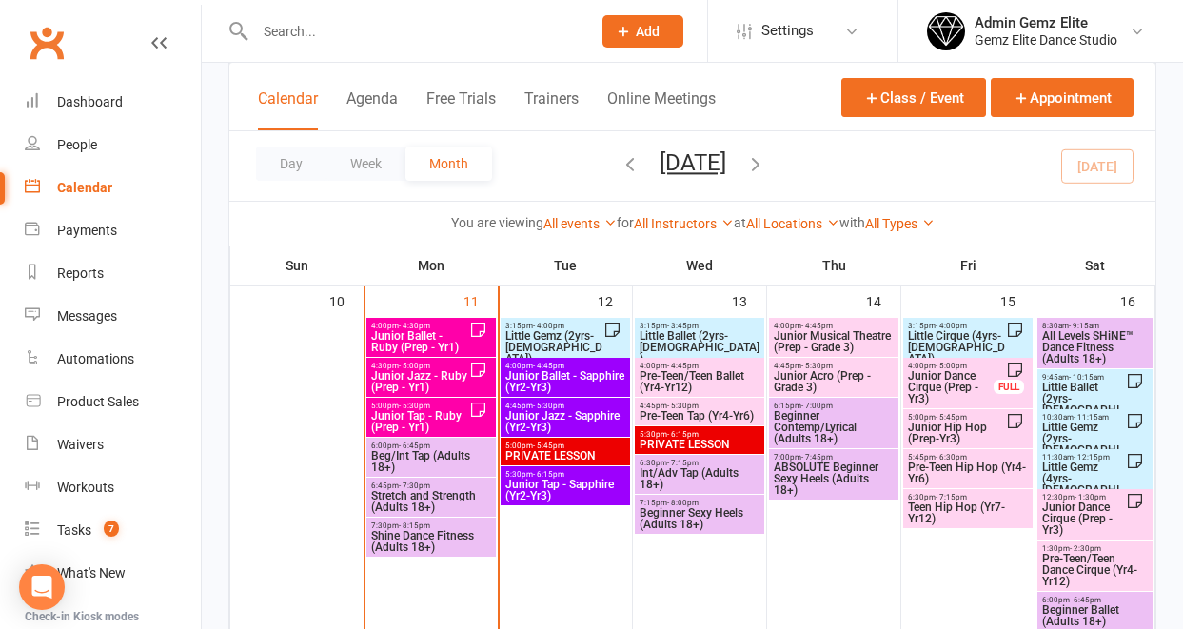
click at [424, 424] on span "Junior Tap - Ruby (Prep - Yr1)" at bounding box center [419, 421] width 99 height 23
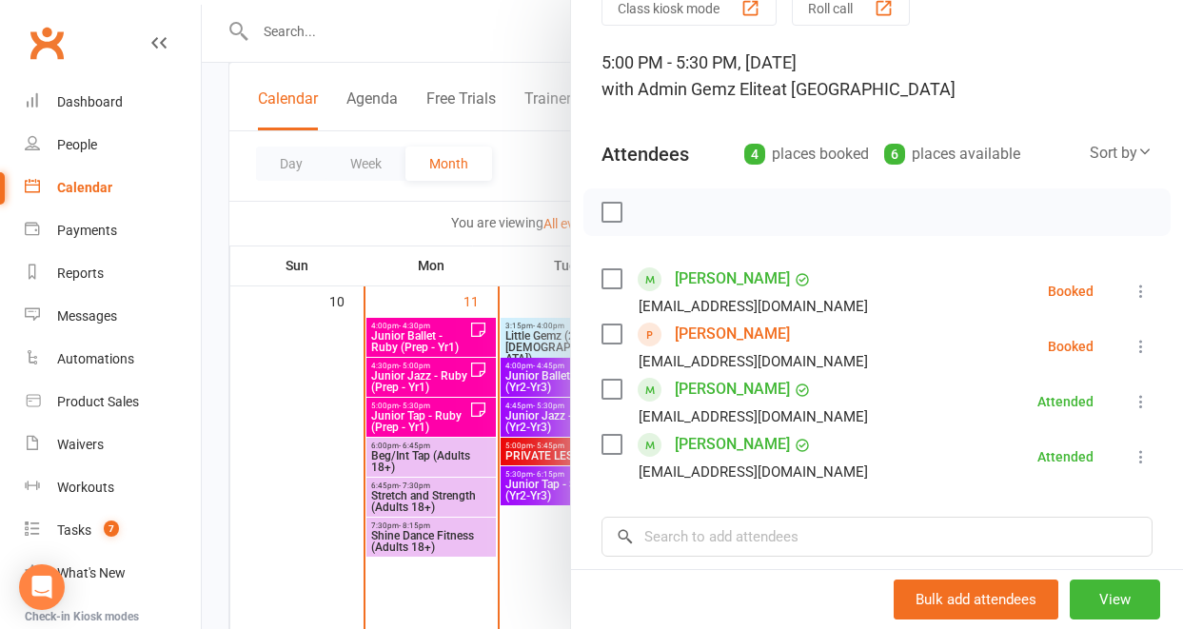
scroll to position [100, 0]
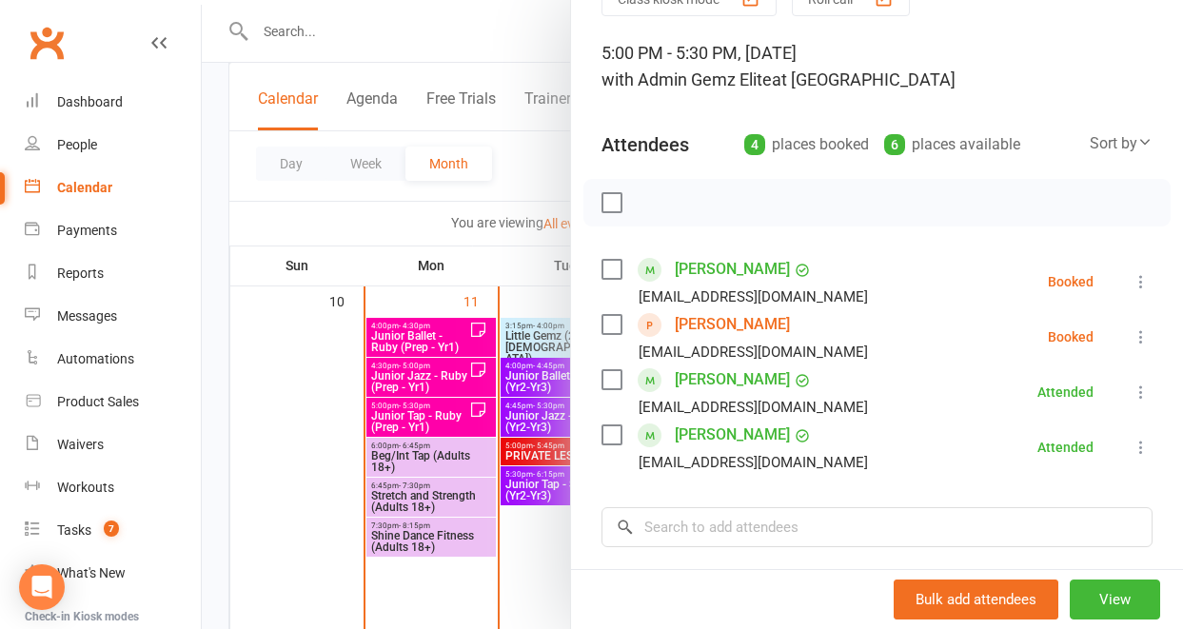
click at [1132, 340] on icon at bounding box center [1141, 336] width 19 height 19
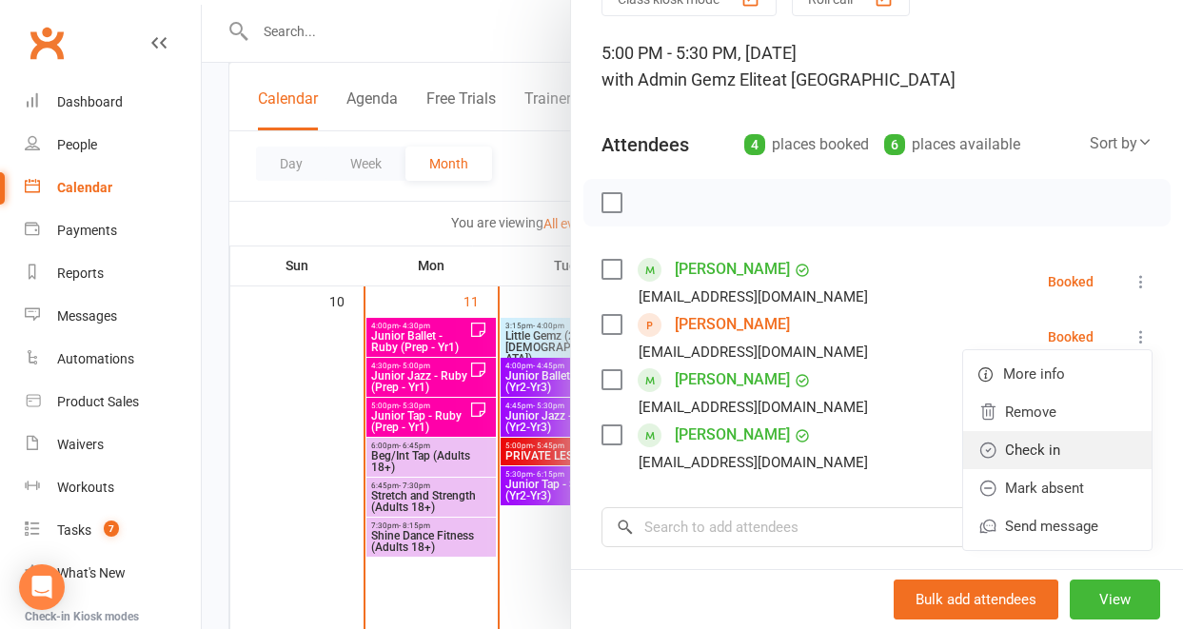
click at [1055, 449] on link "Check in" at bounding box center [1057, 450] width 188 height 38
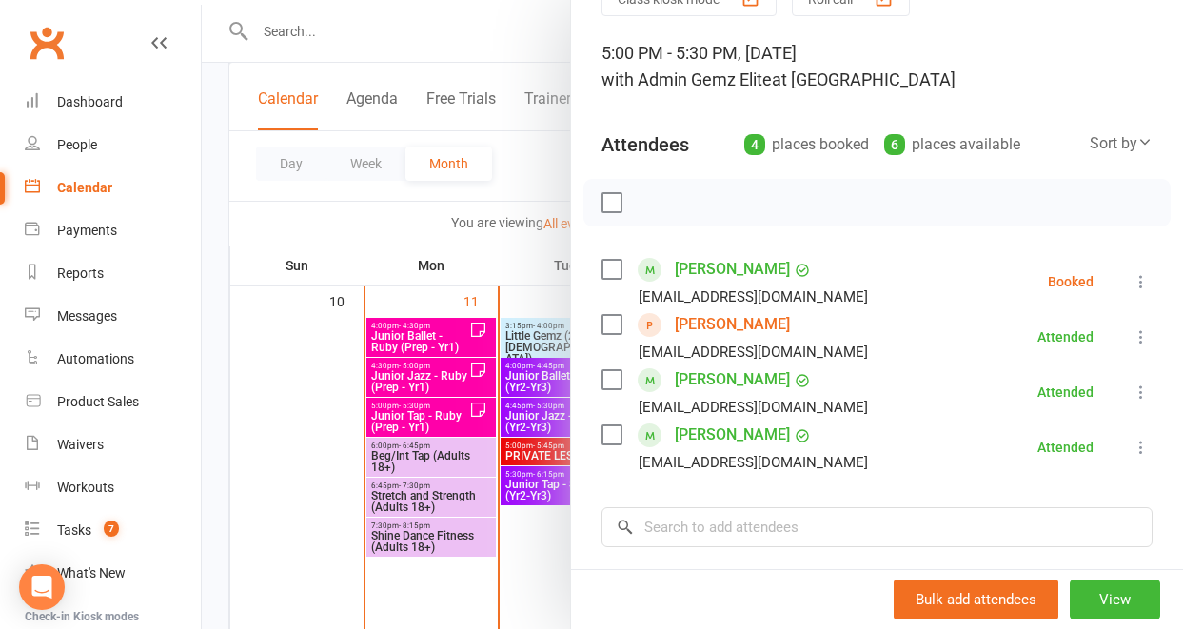
click at [432, 379] on div at bounding box center [692, 314] width 981 height 629
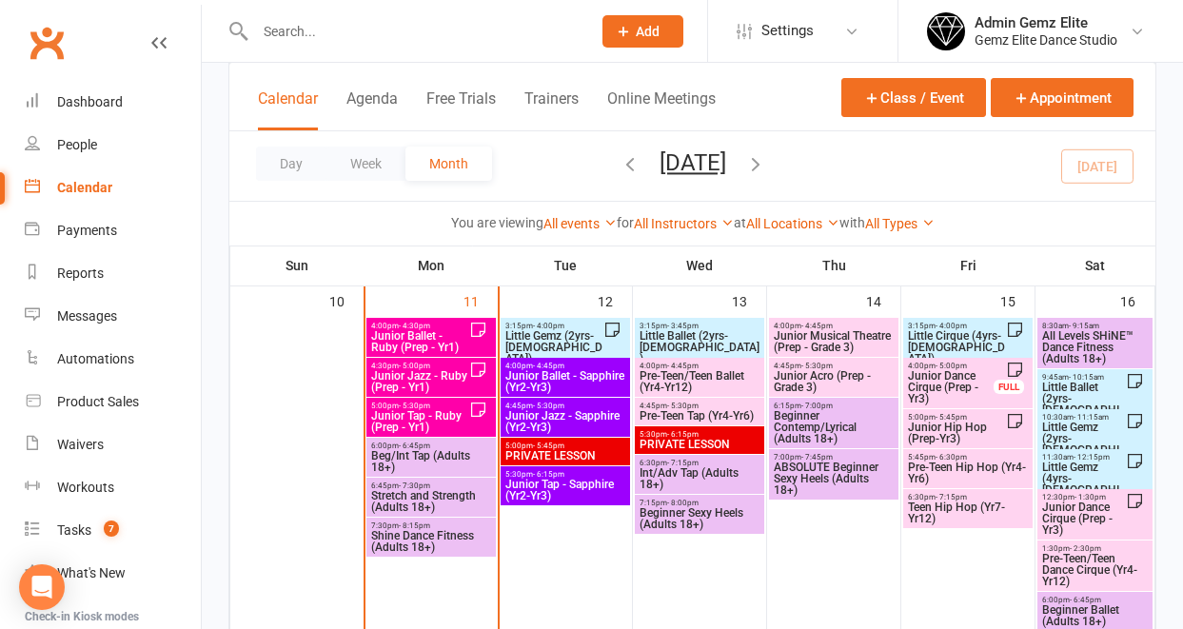
click at [432, 379] on span "Junior Jazz - Ruby (Prep - Yr1)" at bounding box center [419, 381] width 99 height 23
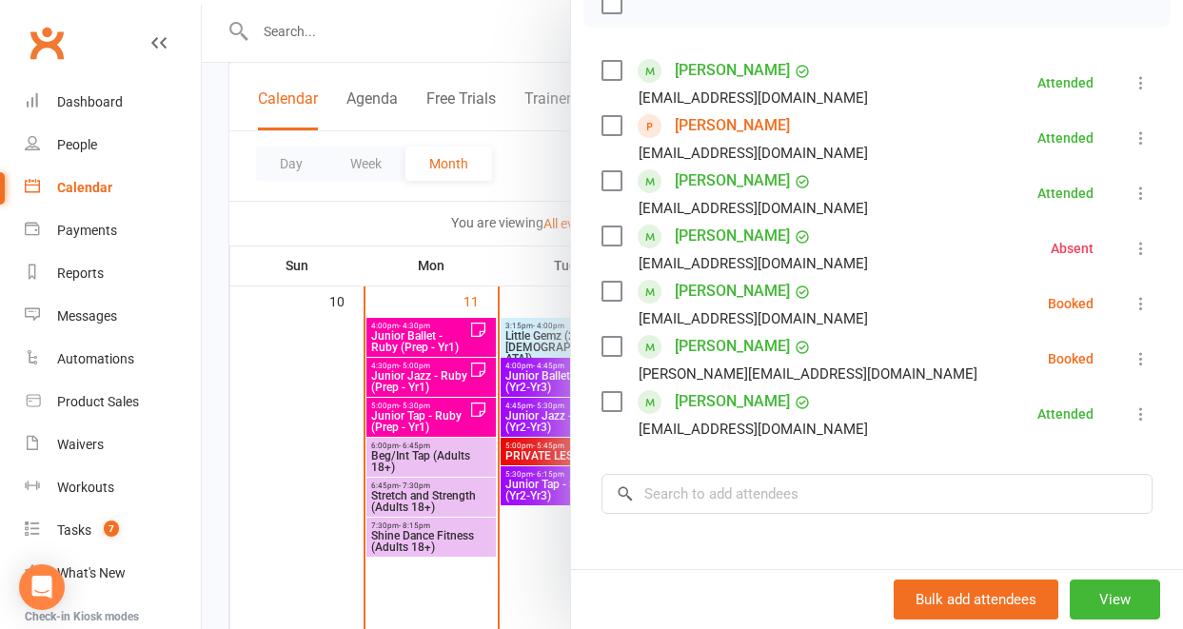
scroll to position [309, 0]
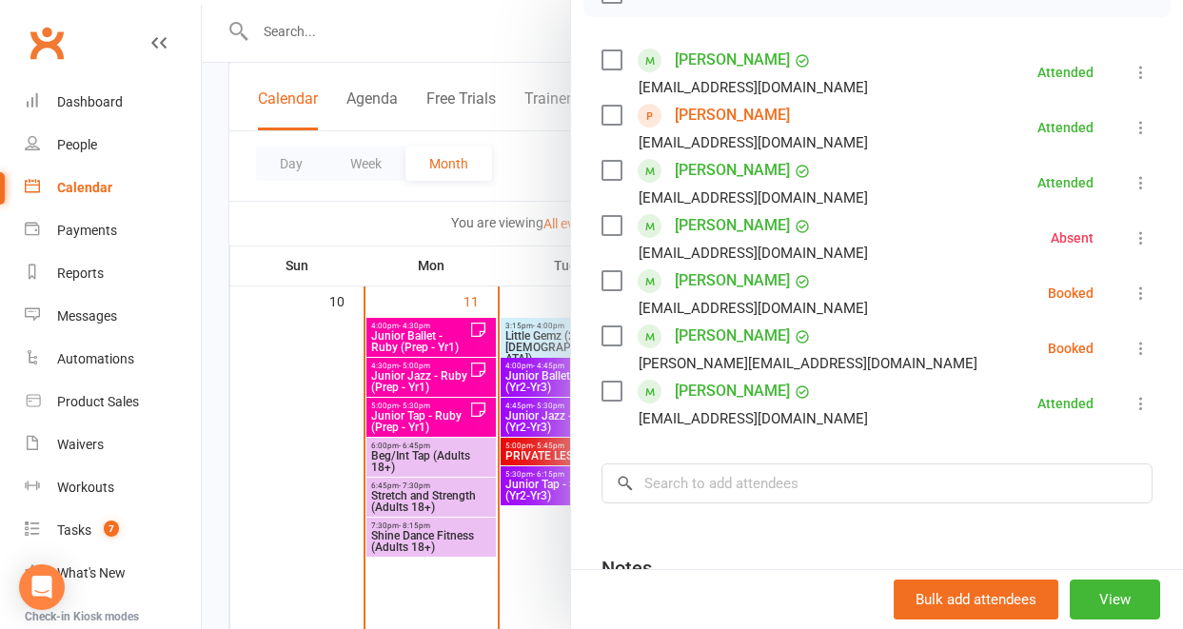
click at [1132, 294] on icon at bounding box center [1141, 293] width 19 height 19
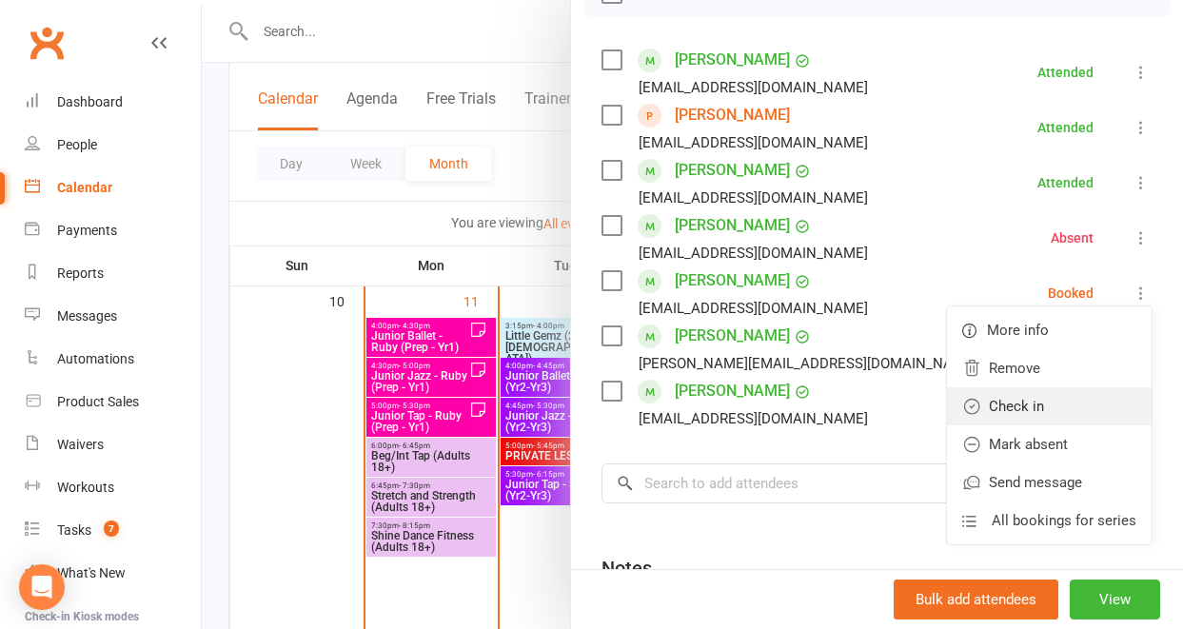
click at [1079, 404] on link "Check in" at bounding box center [1049, 406] width 205 height 38
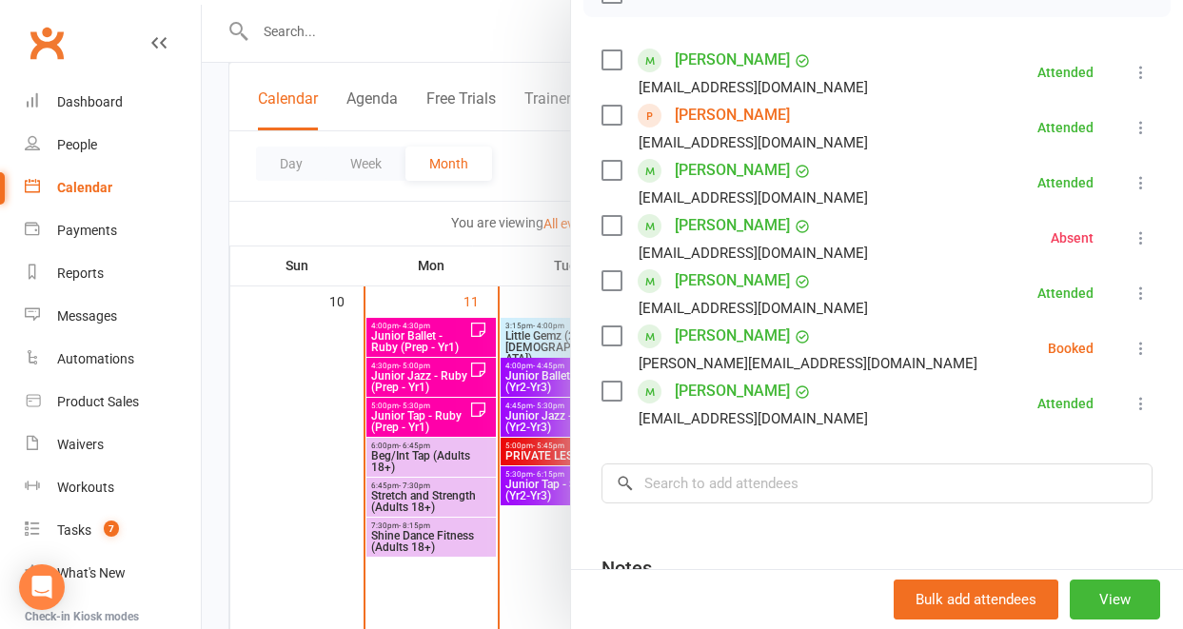
click at [701, 337] on link "[PERSON_NAME]" at bounding box center [732, 336] width 115 height 30
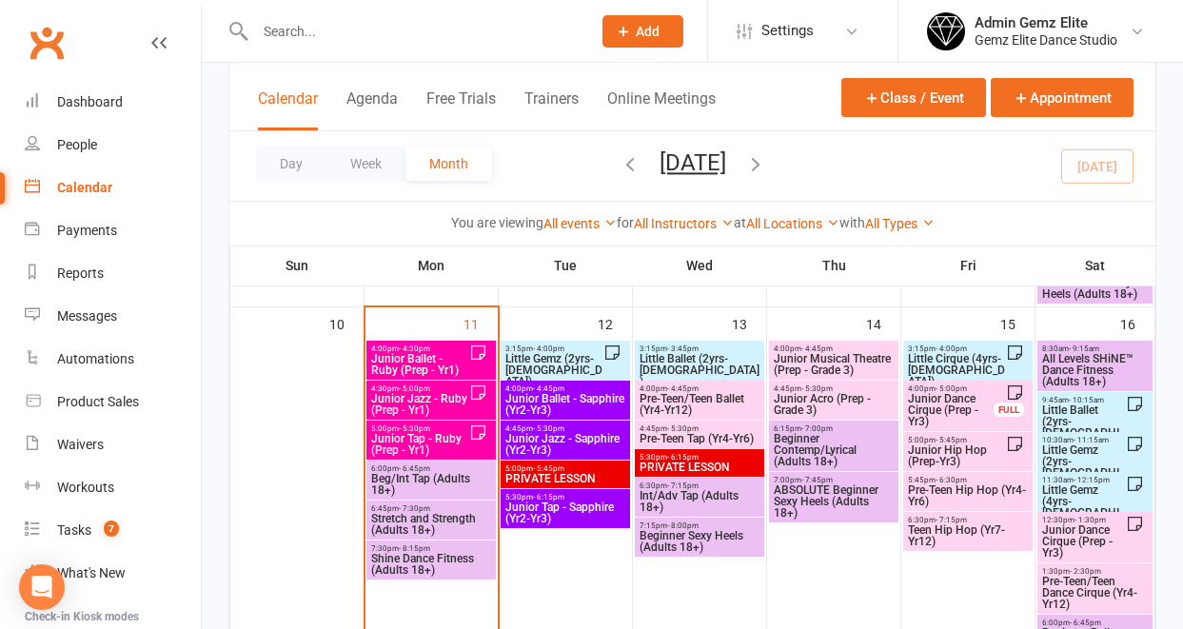
scroll to position [958, 0]
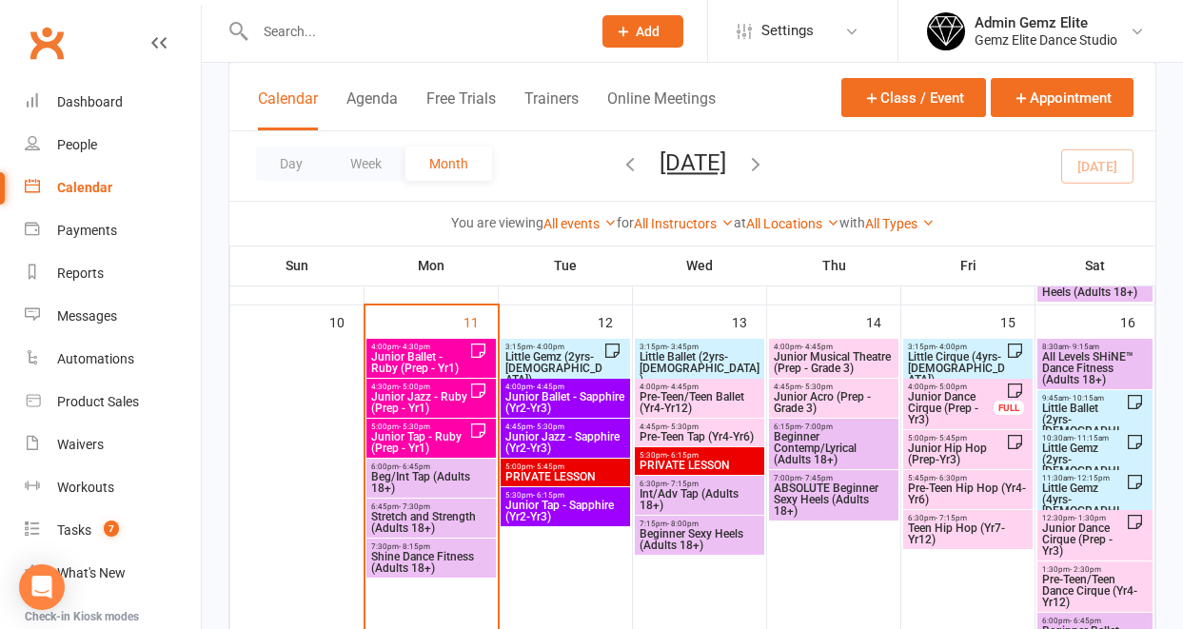
click at [410, 391] on span "Junior Jazz - Ruby (Prep - Yr1)" at bounding box center [419, 402] width 99 height 23
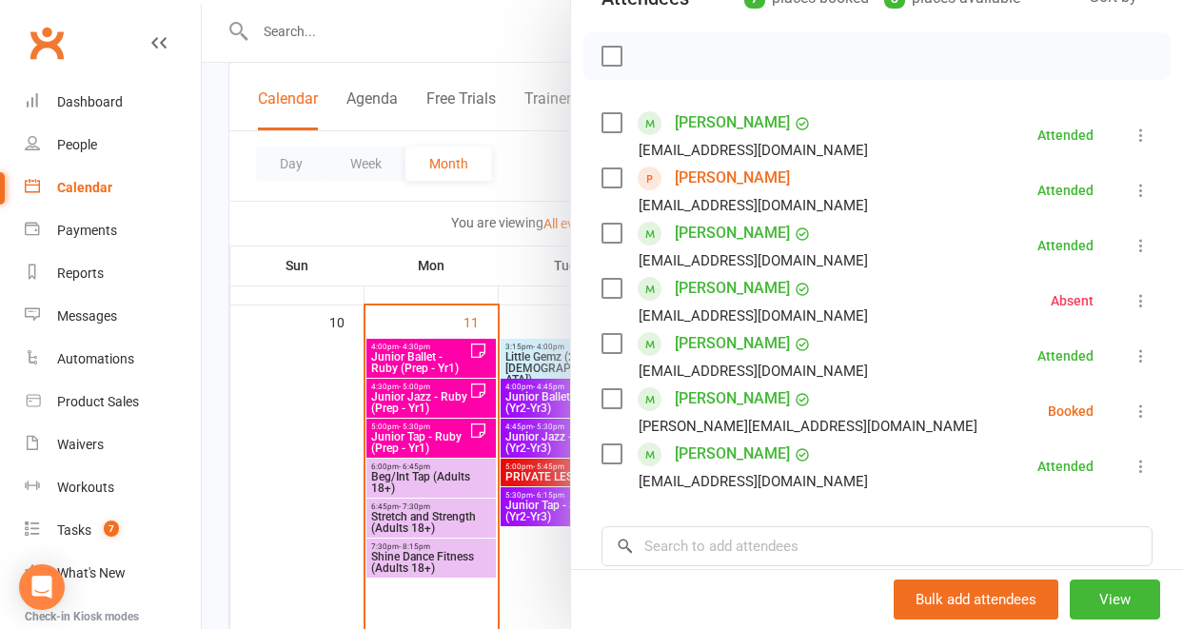
scroll to position [249, 0]
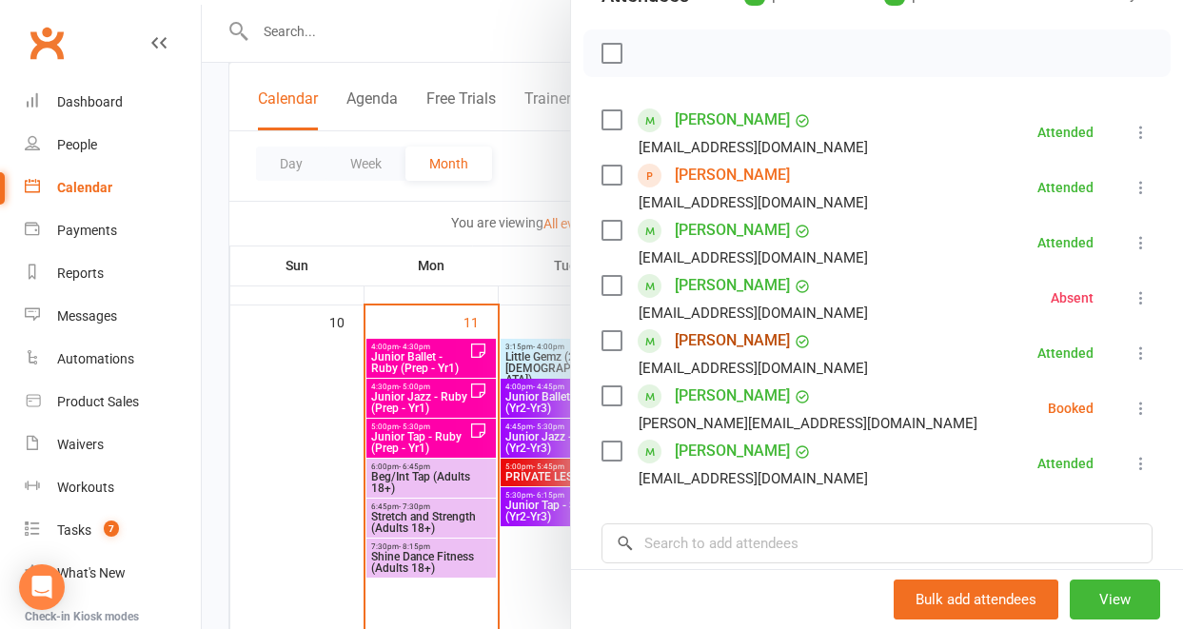
click at [744, 347] on link "[PERSON_NAME]" at bounding box center [732, 340] width 115 height 30
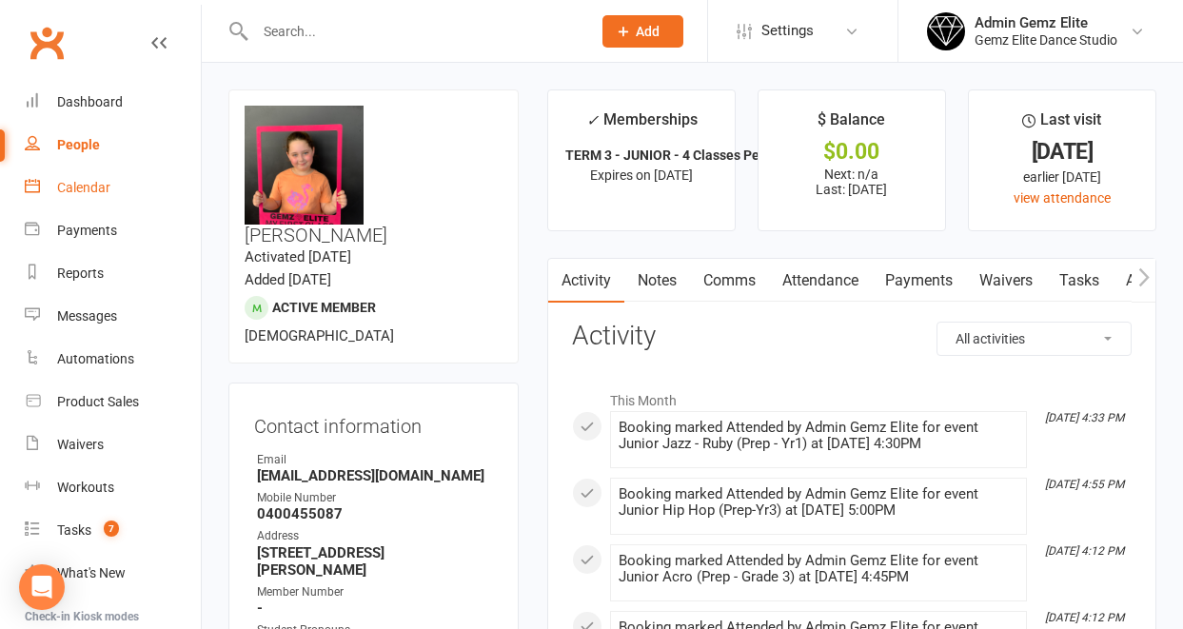
click at [74, 186] on div "Calendar" at bounding box center [83, 187] width 53 height 15
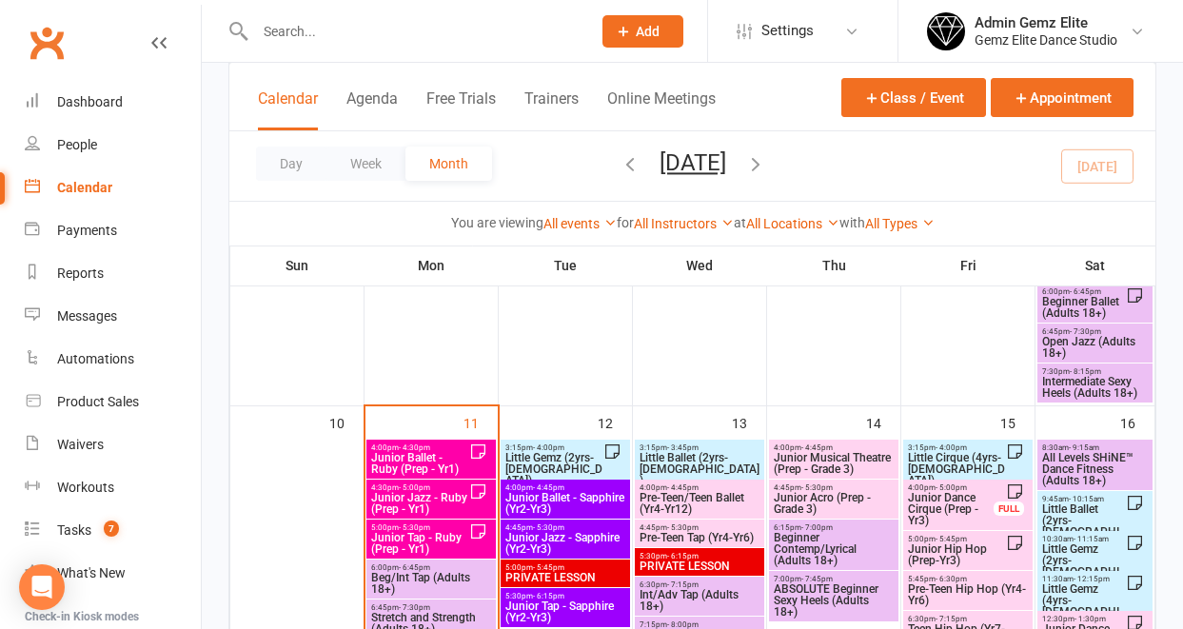
scroll to position [862, 0]
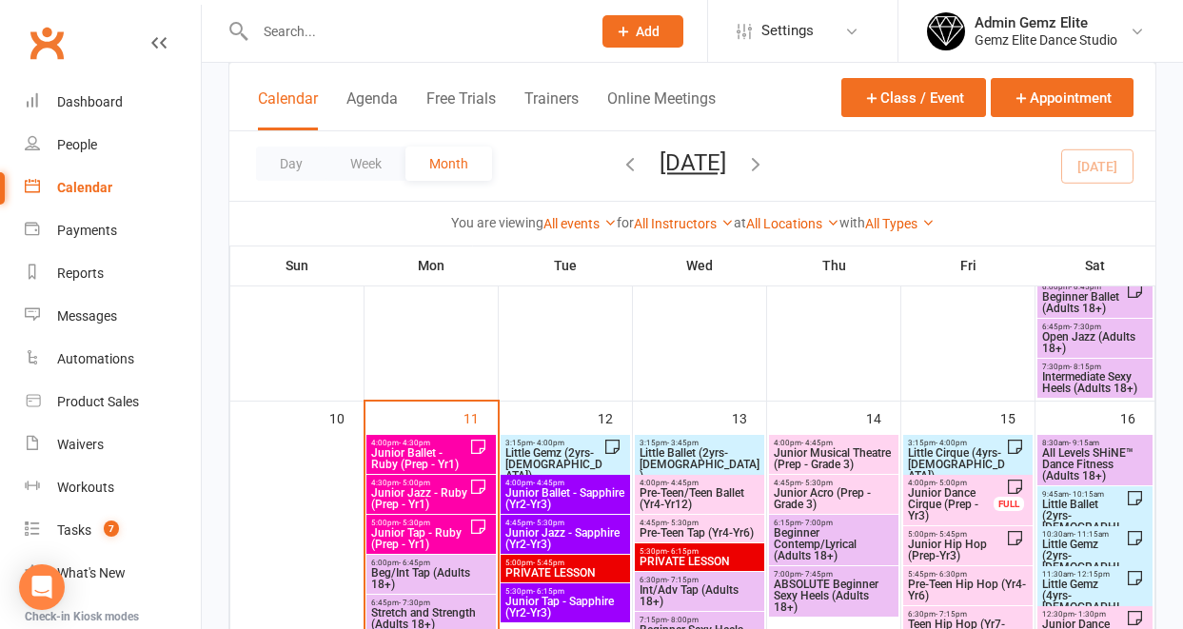
click at [399, 490] on span "Junior Jazz - Ruby (Prep - Yr1)" at bounding box center [419, 498] width 99 height 23
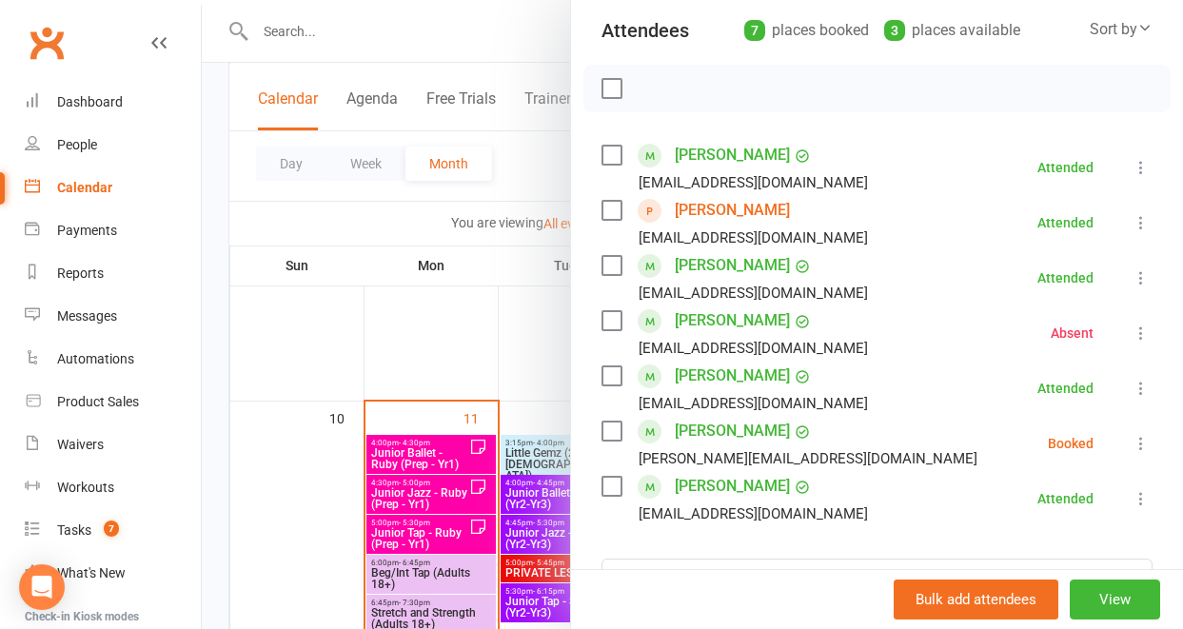
scroll to position [308, 0]
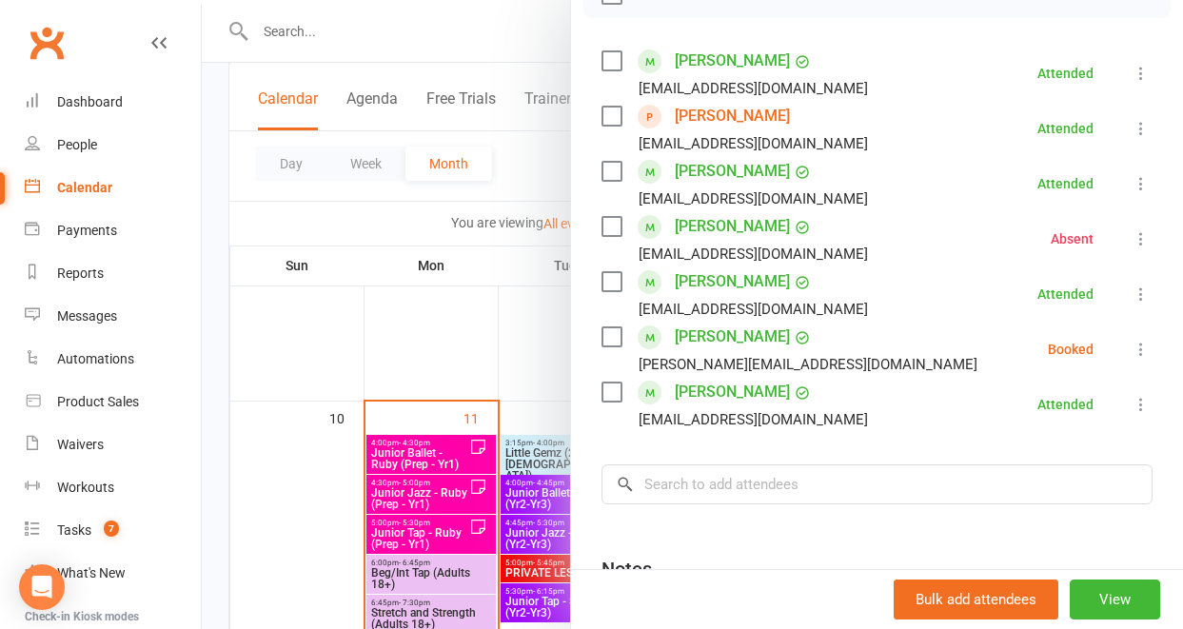
click at [1132, 348] on icon at bounding box center [1141, 349] width 19 height 19
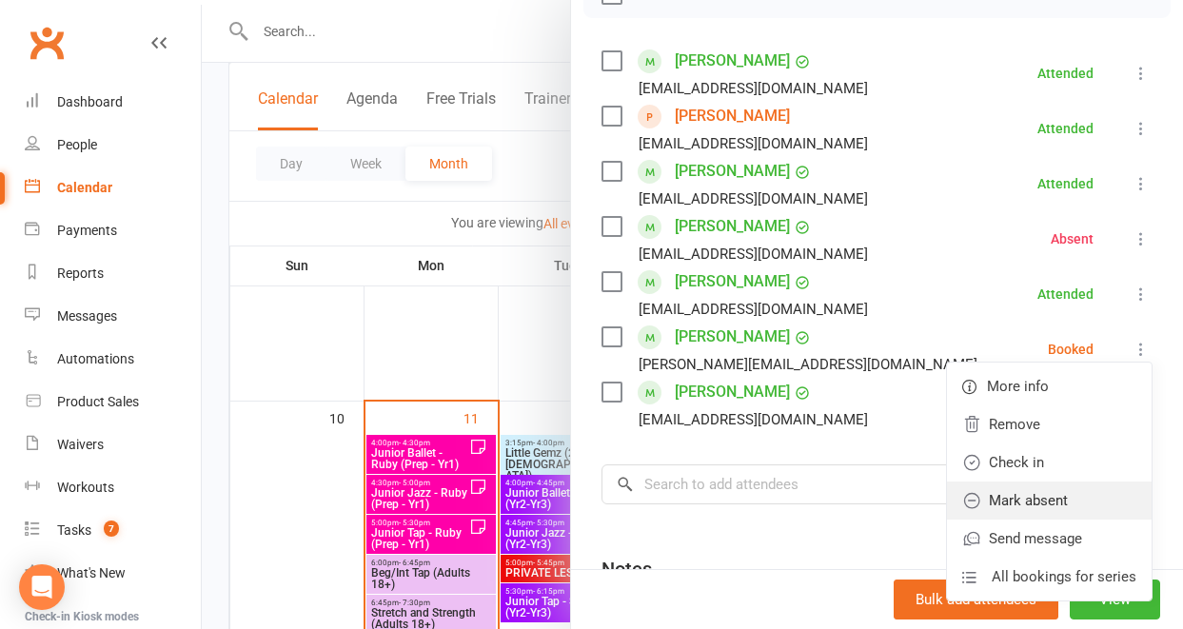
click at [1057, 488] on link "Mark absent" at bounding box center [1049, 501] width 205 height 38
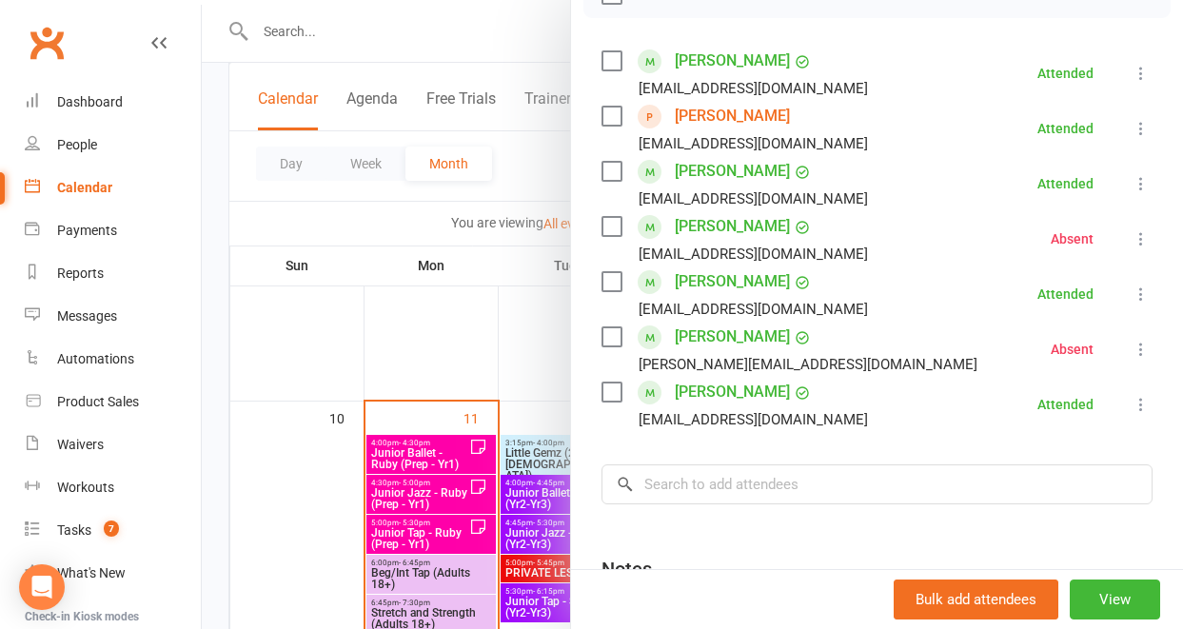
click at [421, 525] on div at bounding box center [692, 314] width 981 height 629
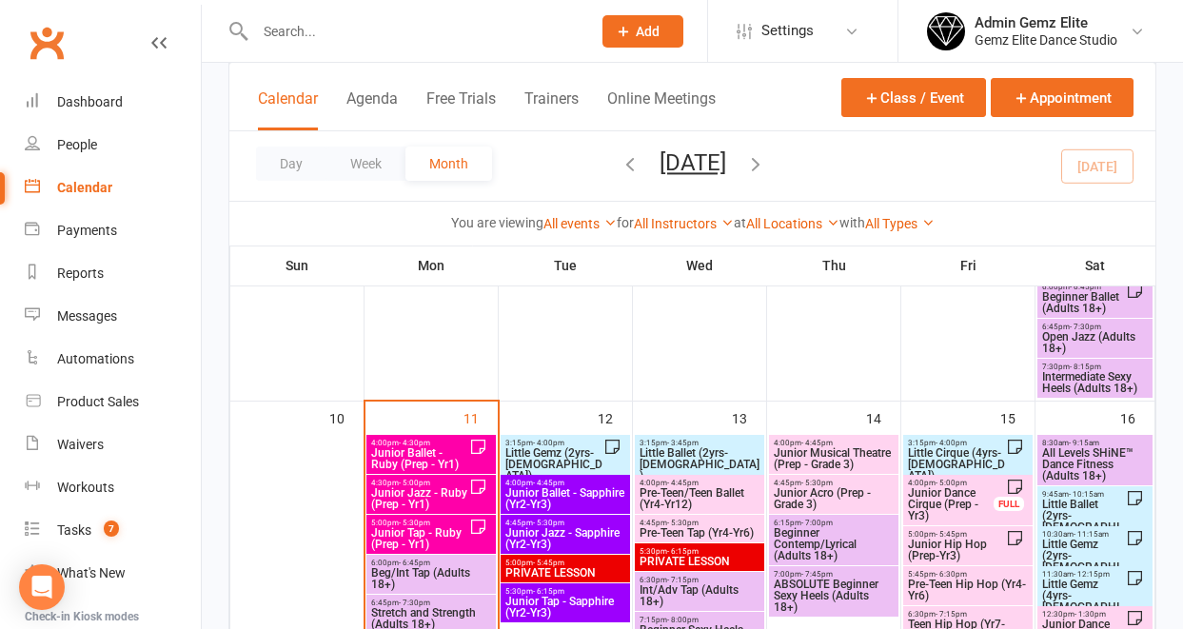
click at [421, 527] on span "Junior Tap - Ruby (Prep - Yr1)" at bounding box center [419, 538] width 99 height 23
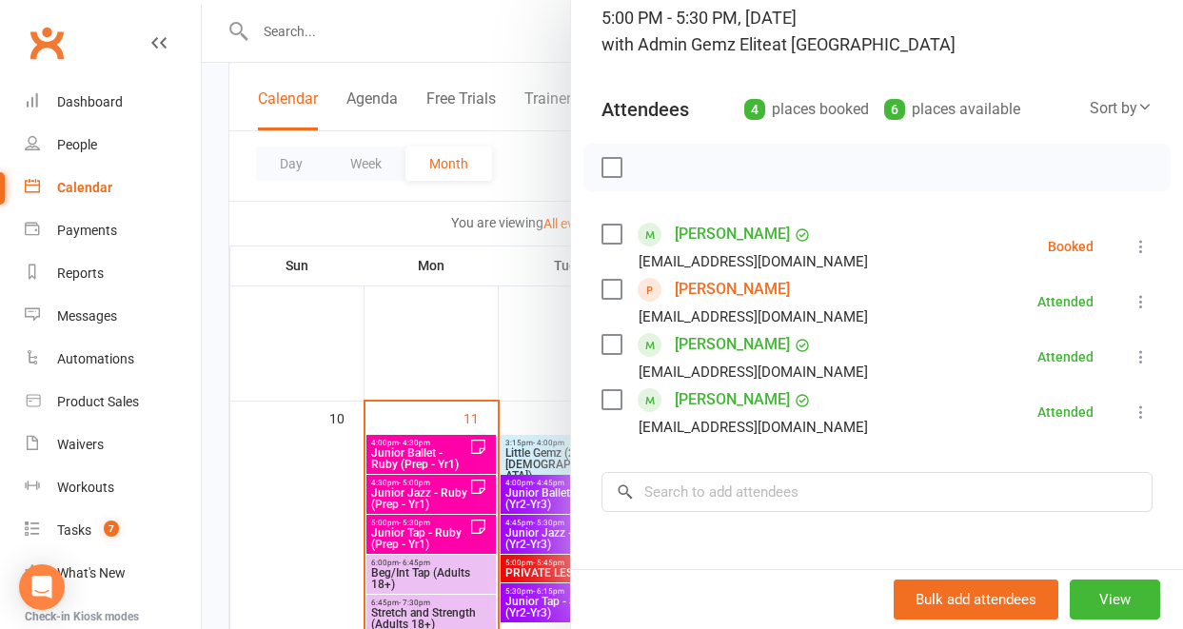
scroll to position [155, 0]
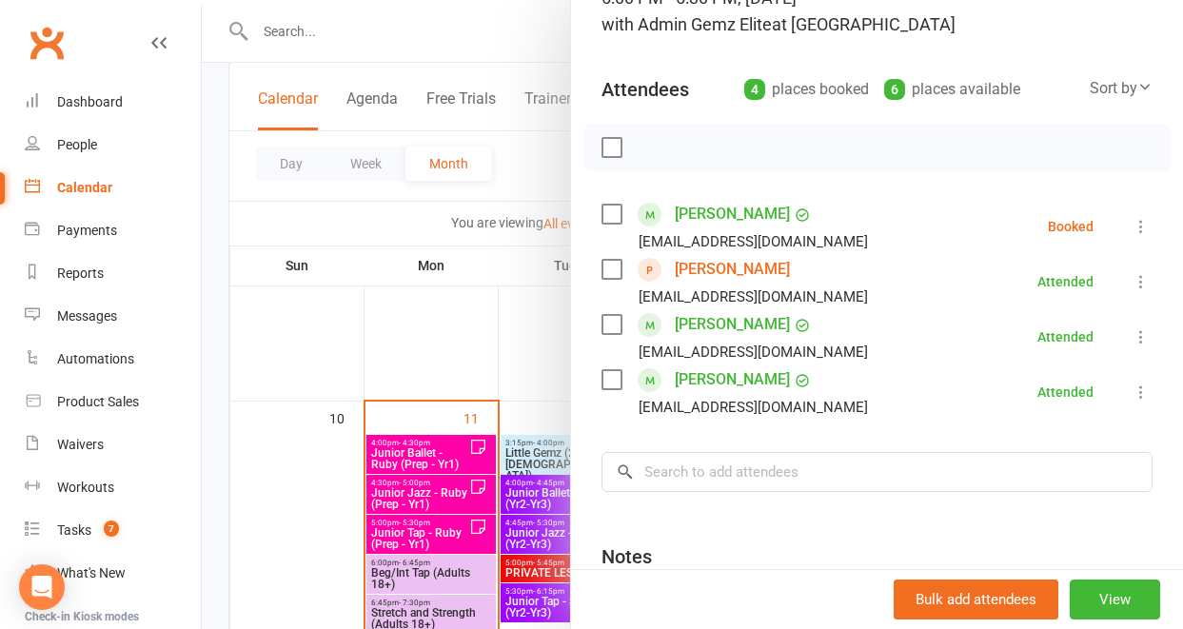
click at [1132, 223] on icon at bounding box center [1141, 226] width 19 height 19
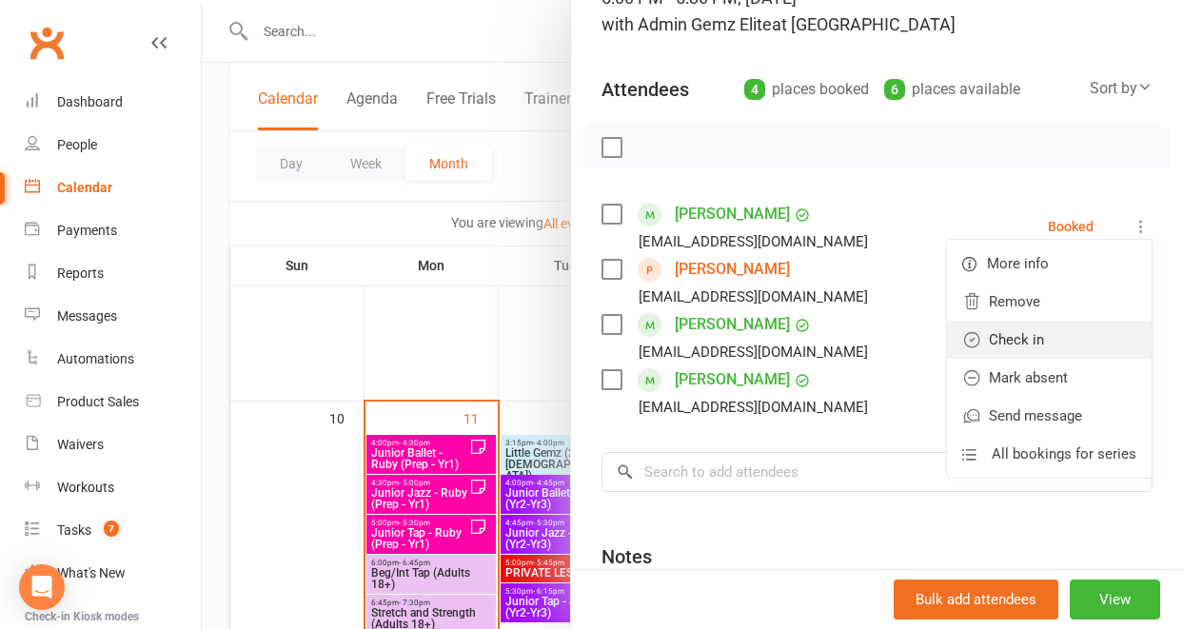
click at [1057, 328] on link "Check in" at bounding box center [1049, 340] width 205 height 38
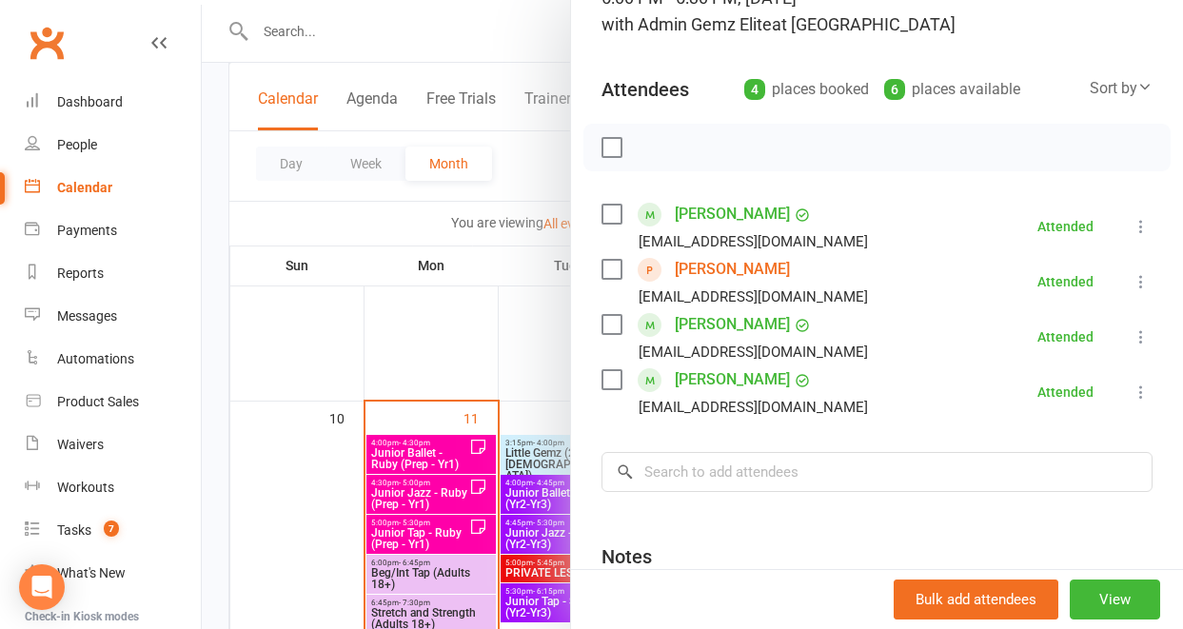
click at [385, 494] on div at bounding box center [692, 314] width 981 height 629
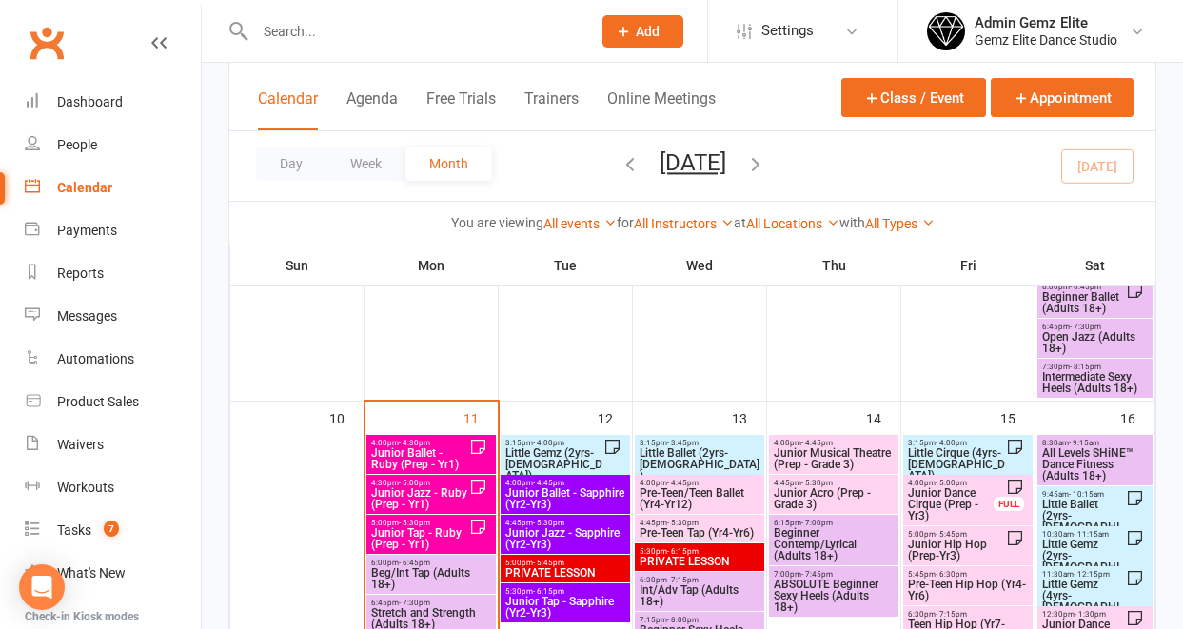
click at [397, 495] on span "Junior Jazz - Ruby (Prep - Yr1)" at bounding box center [419, 498] width 99 height 23
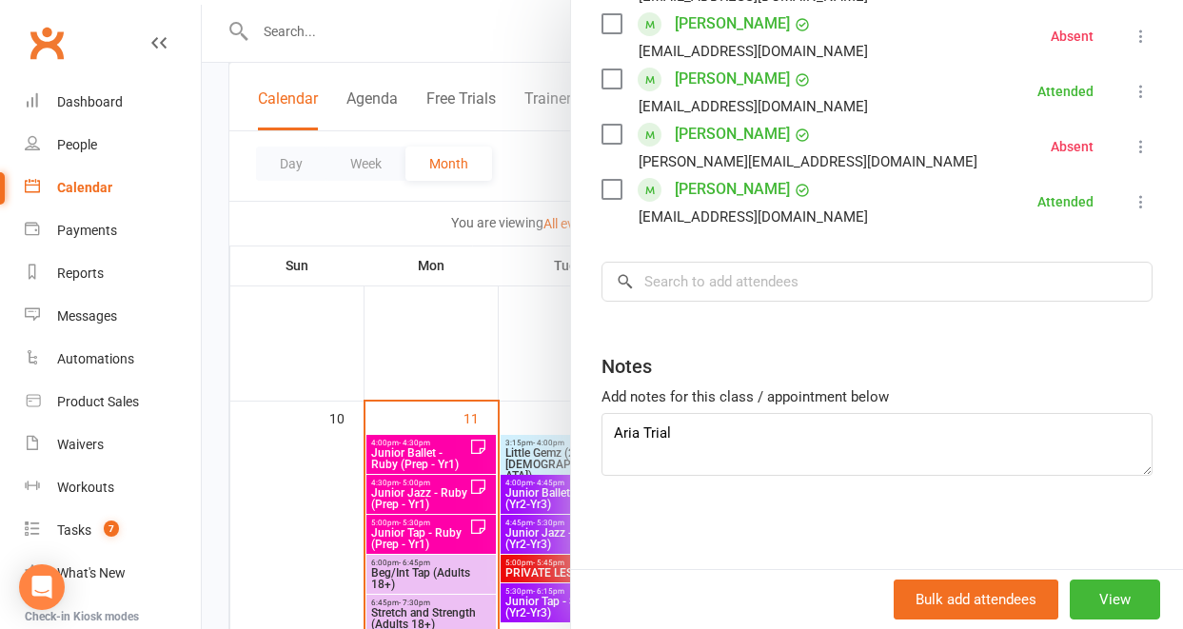
scroll to position [513, 0]
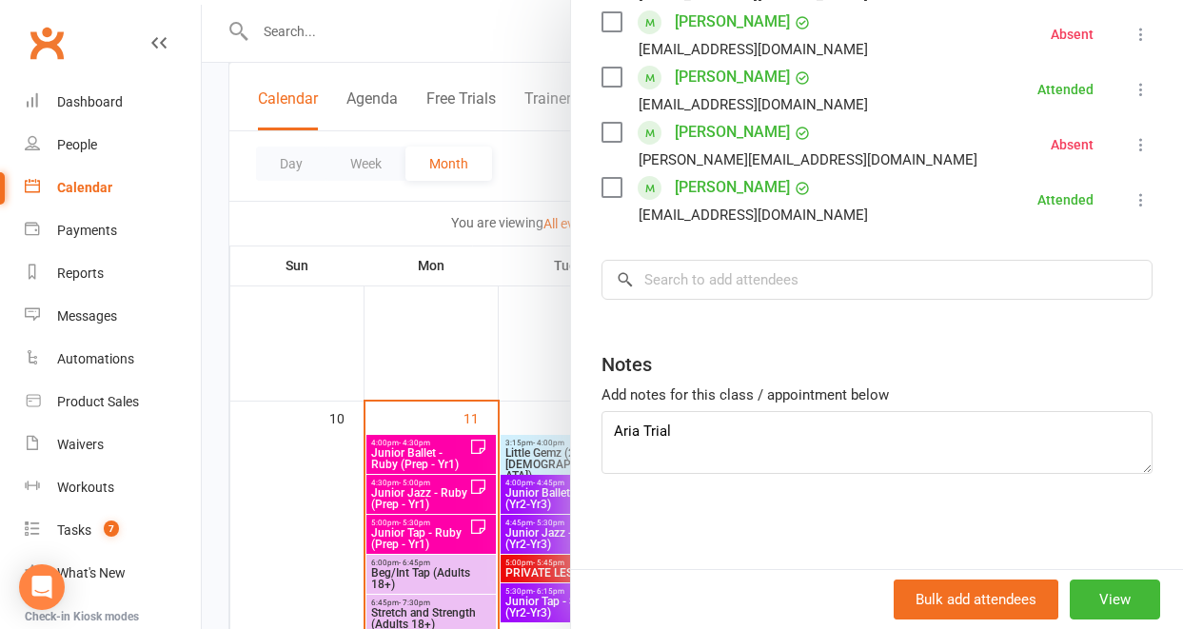
click at [514, 334] on div at bounding box center [692, 314] width 981 height 629
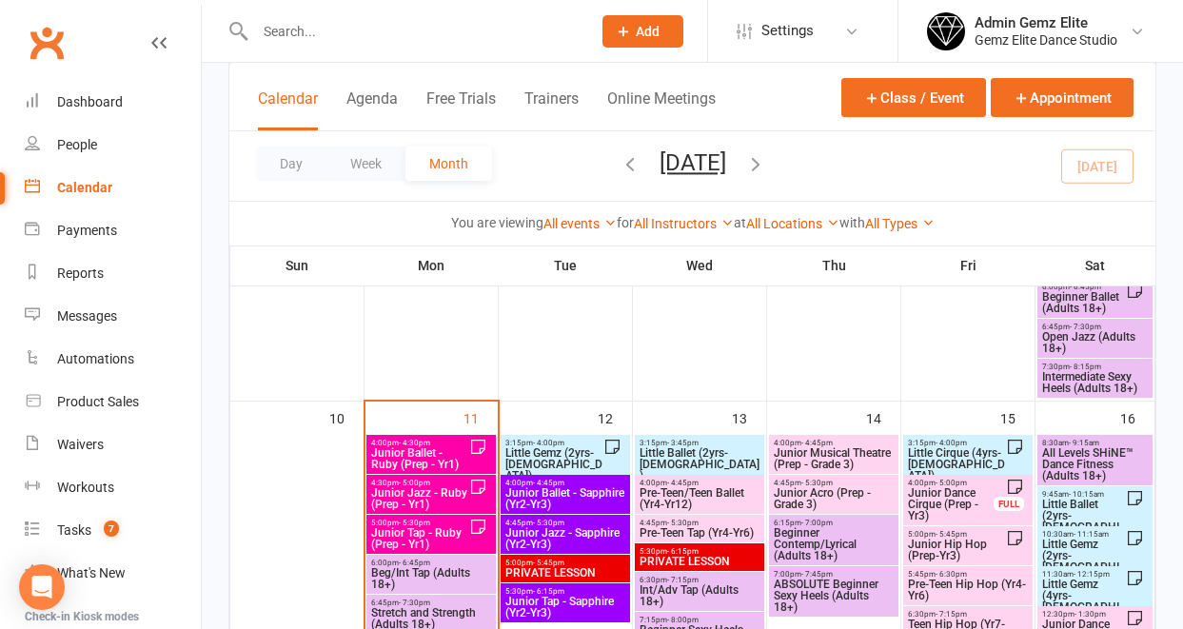
click at [408, 538] on span "Junior Tap - Ruby (Prep - Yr1)" at bounding box center [419, 538] width 99 height 23
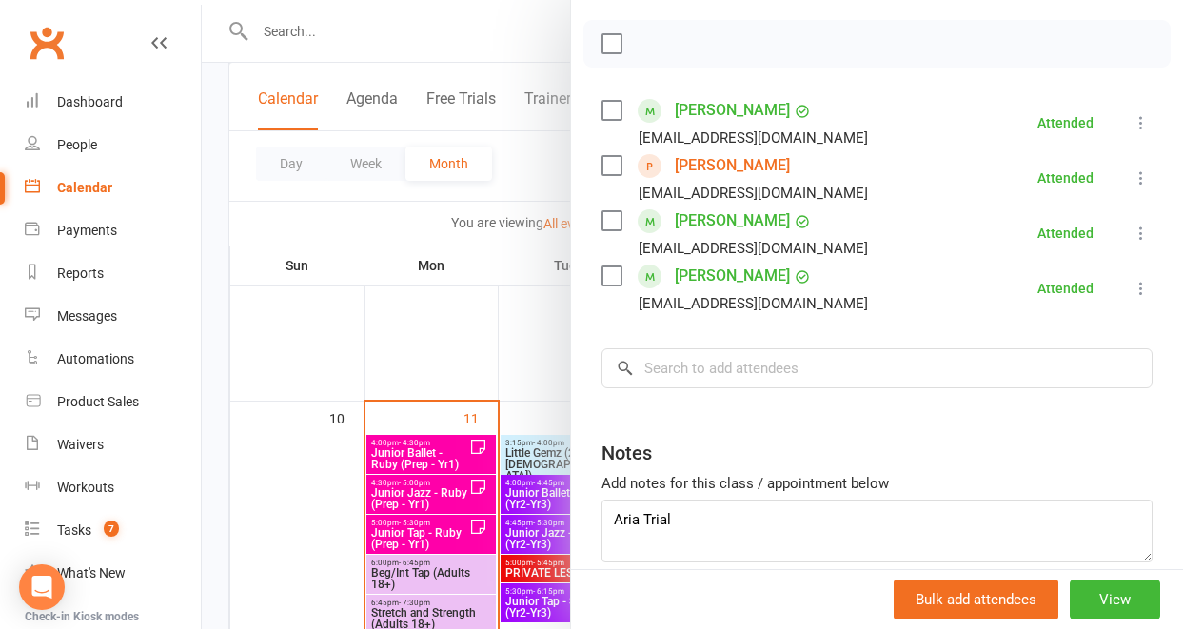
scroll to position [253, 0]
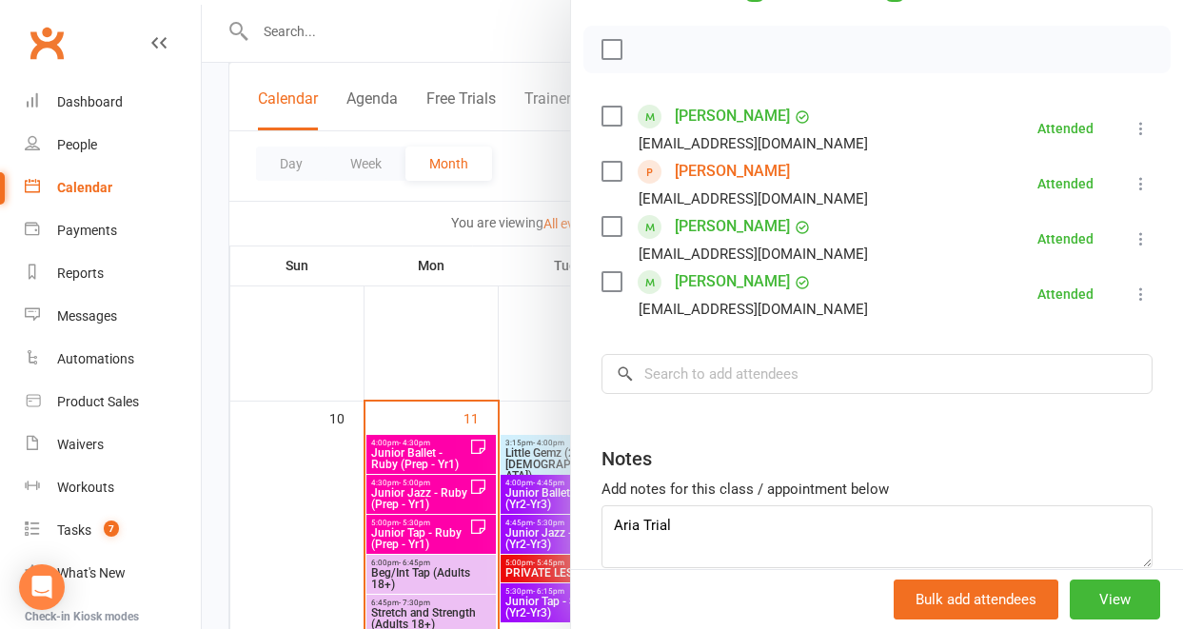
click at [481, 359] on div at bounding box center [692, 314] width 981 height 629
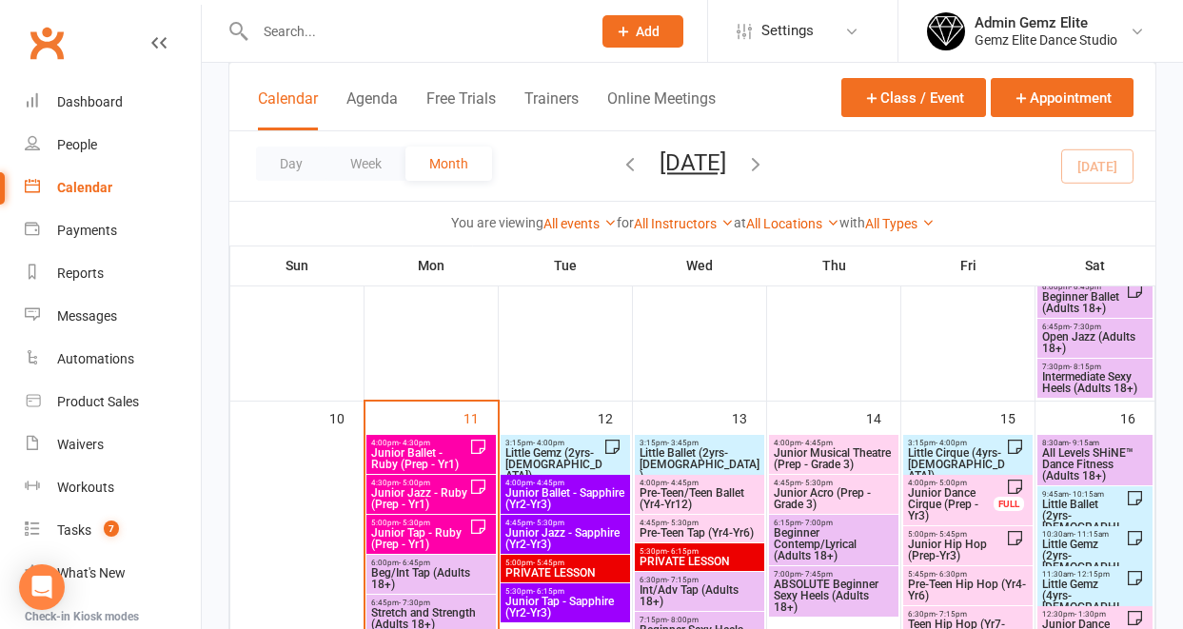
click at [410, 541] on span "Junior Tap - Ruby (Prep - Yr1)" at bounding box center [419, 538] width 99 height 23
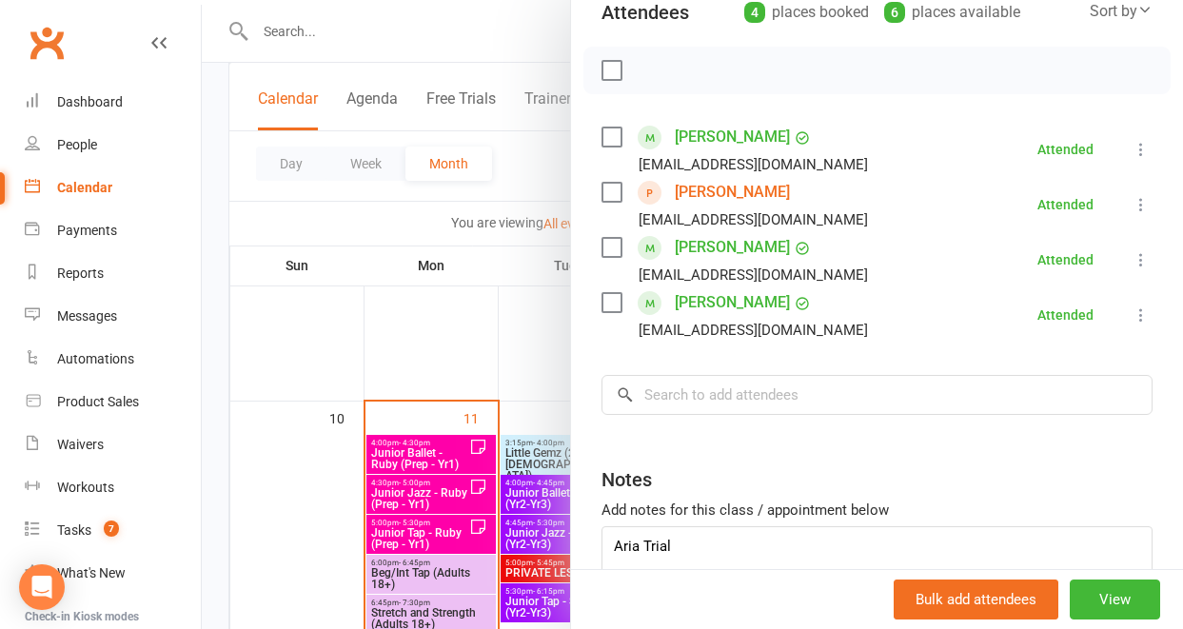
scroll to position [256, 0]
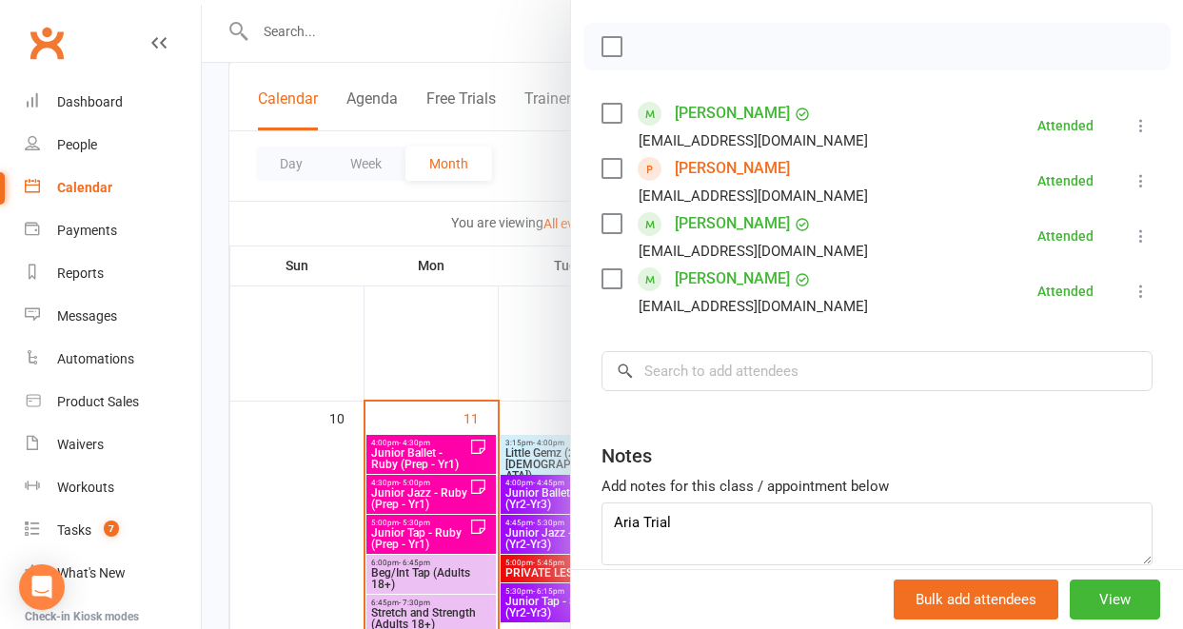
click at [509, 302] on div at bounding box center [692, 314] width 981 height 629
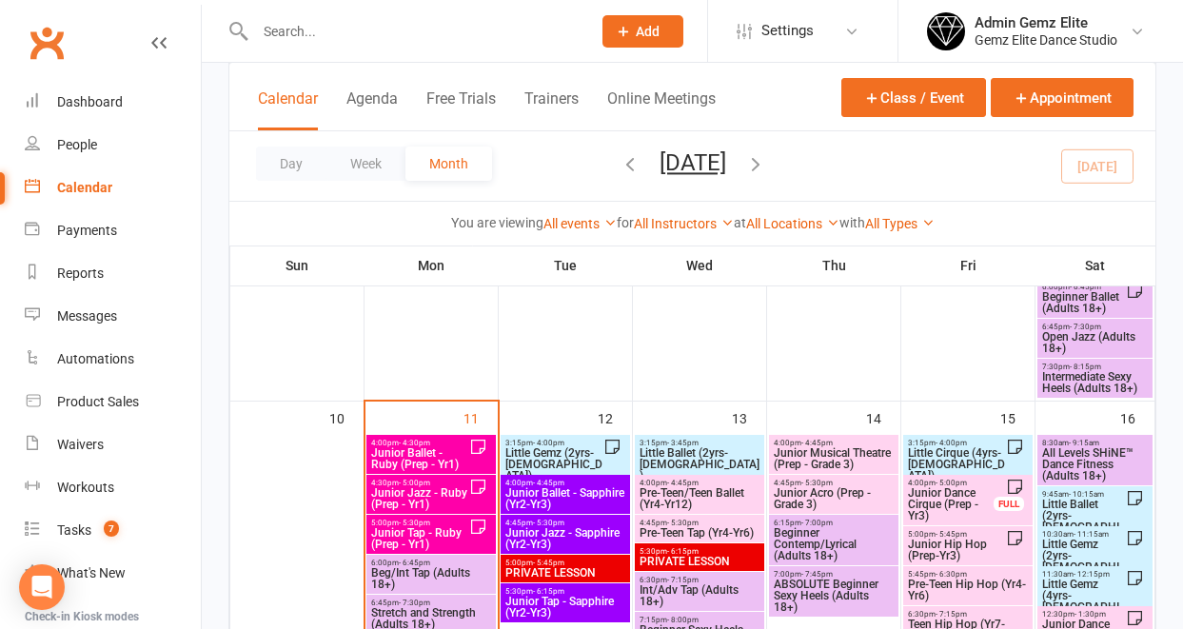
click at [450, 563] on span "6:00pm - 6:45pm" at bounding box center [431, 563] width 122 height 9
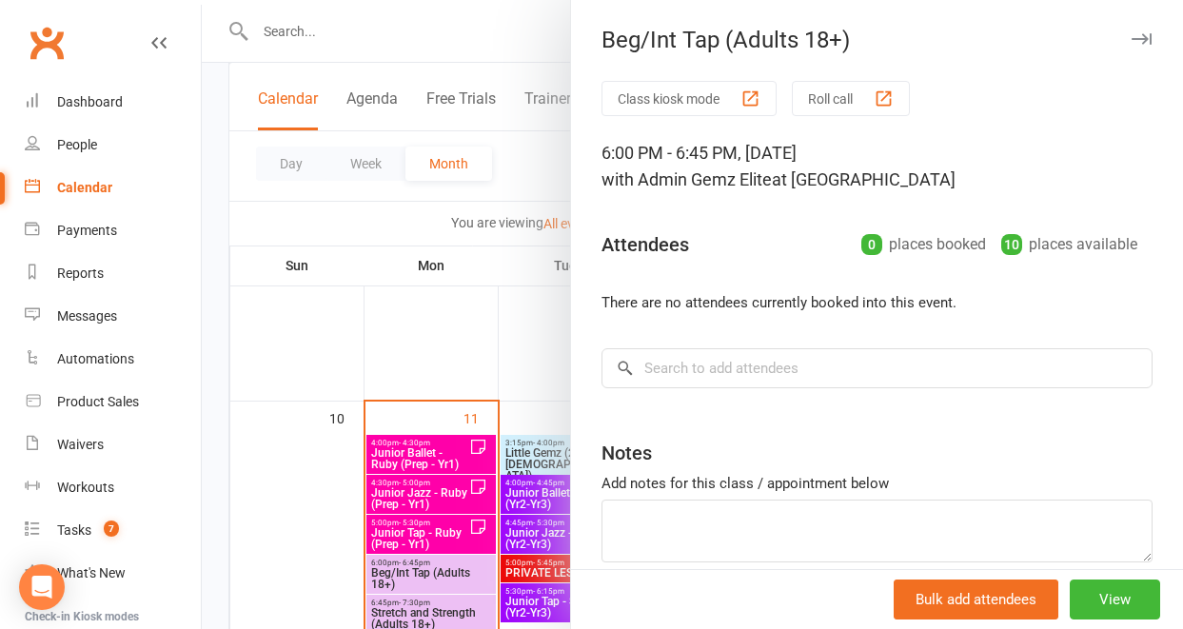
click at [467, 314] on div at bounding box center [692, 314] width 981 height 629
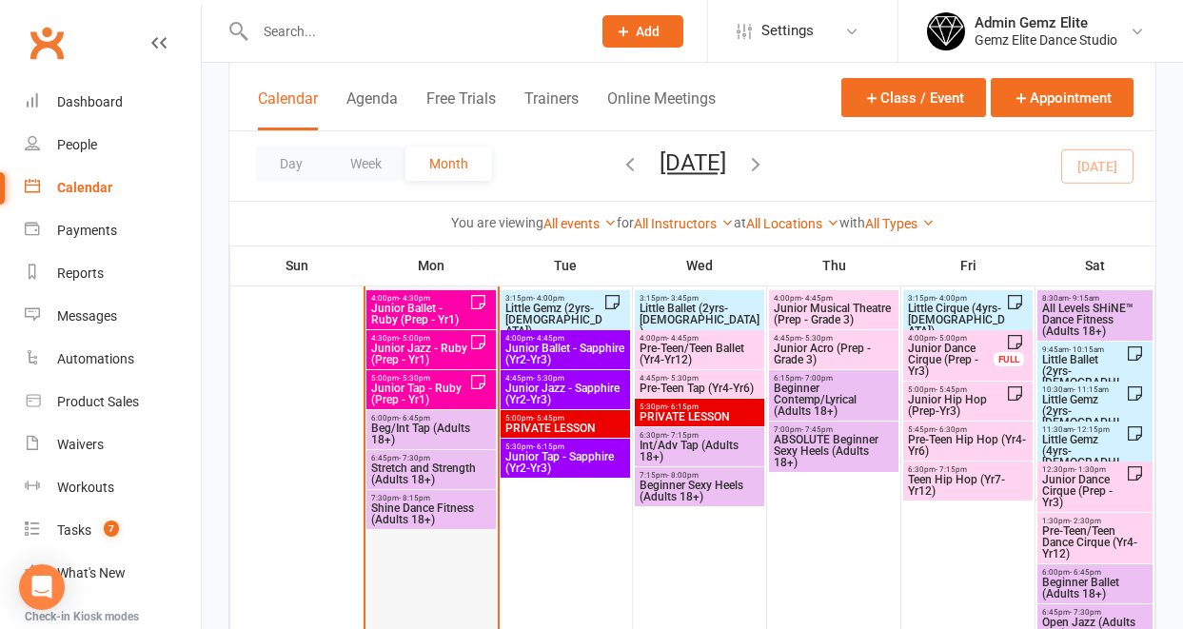
scroll to position [1017, 0]
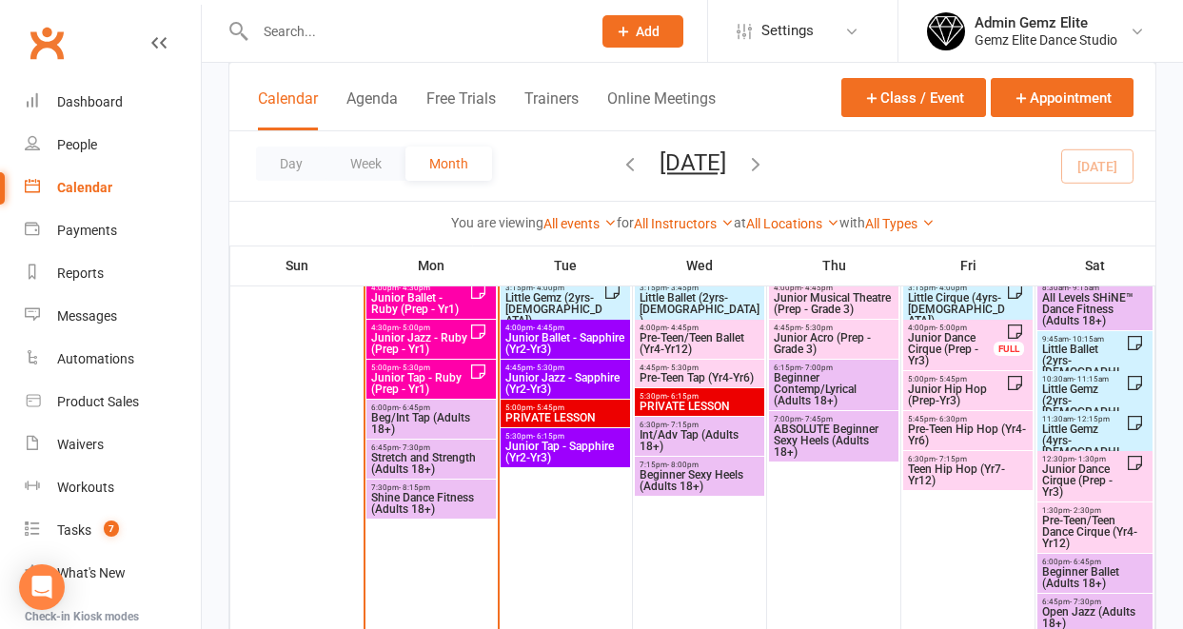
click at [459, 455] on span "Stretch and Strength (Adults 18+)" at bounding box center [431, 463] width 122 height 23
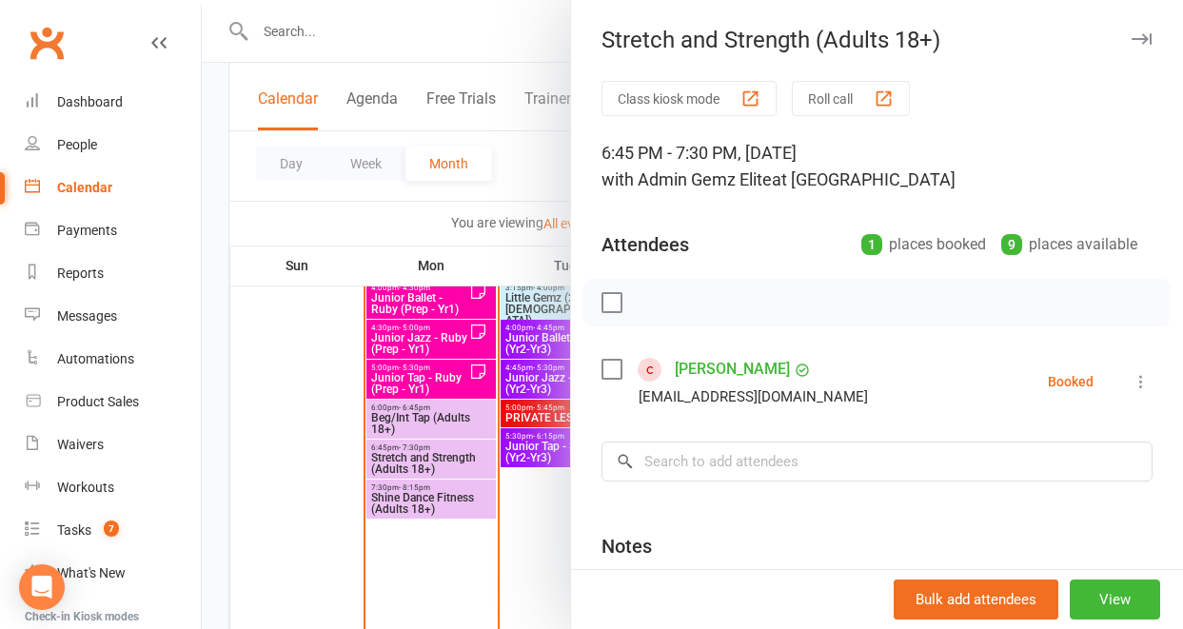
click at [444, 461] on div at bounding box center [692, 314] width 981 height 629
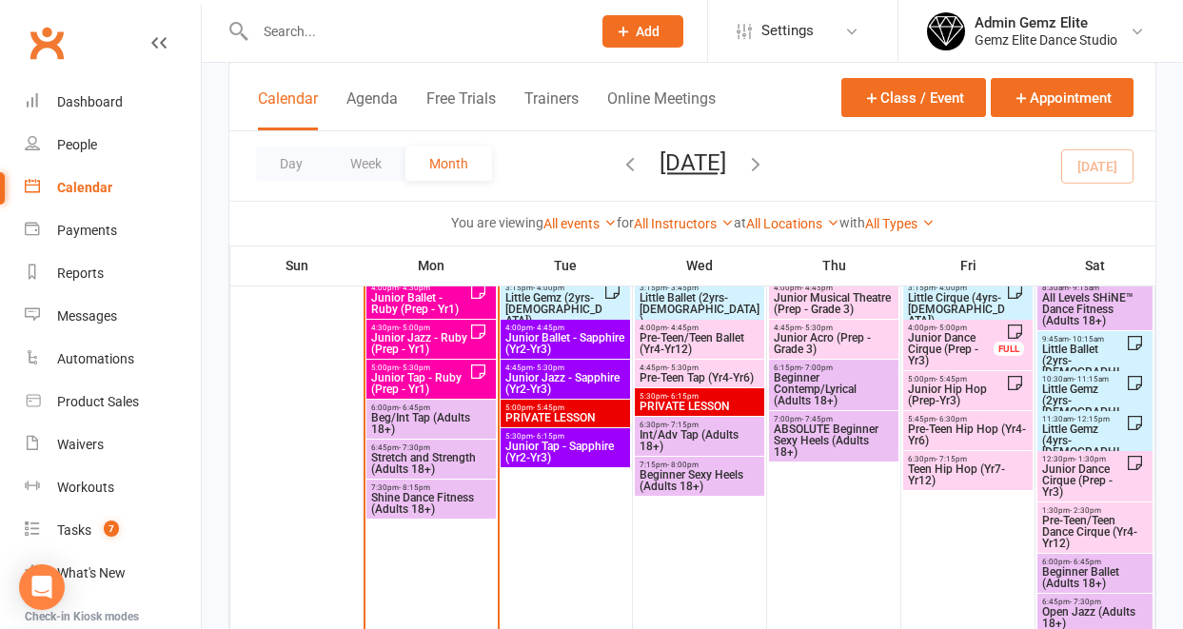
click at [444, 461] on span "Stretch and Strength (Adults 18+)" at bounding box center [431, 463] width 122 height 23
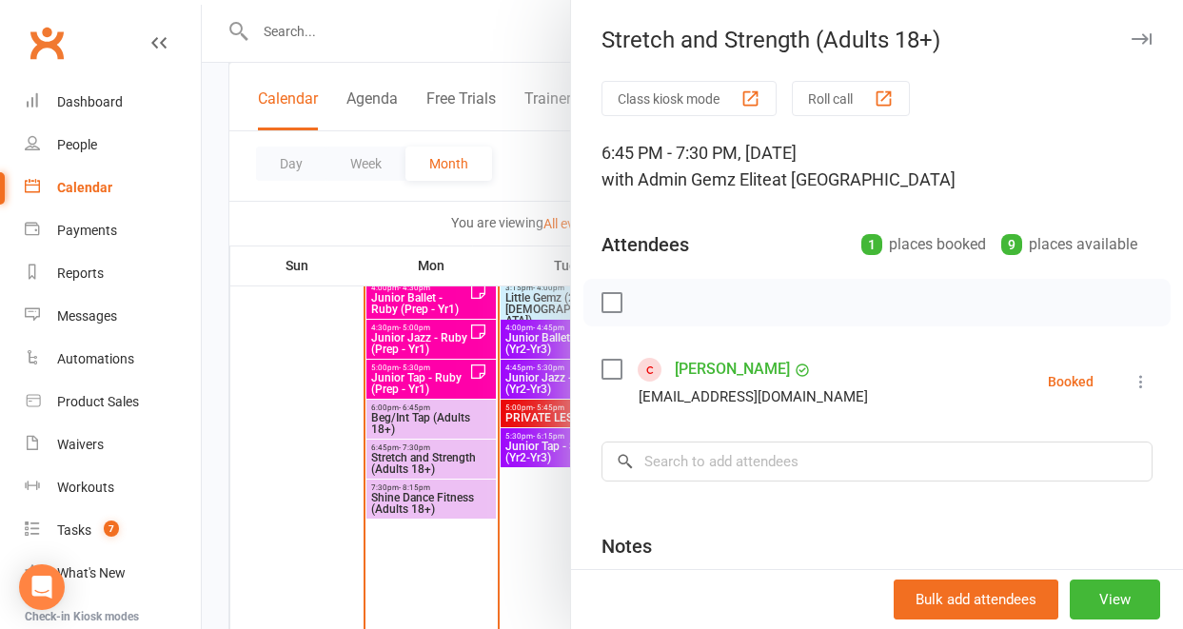
click at [435, 494] on div at bounding box center [692, 314] width 981 height 629
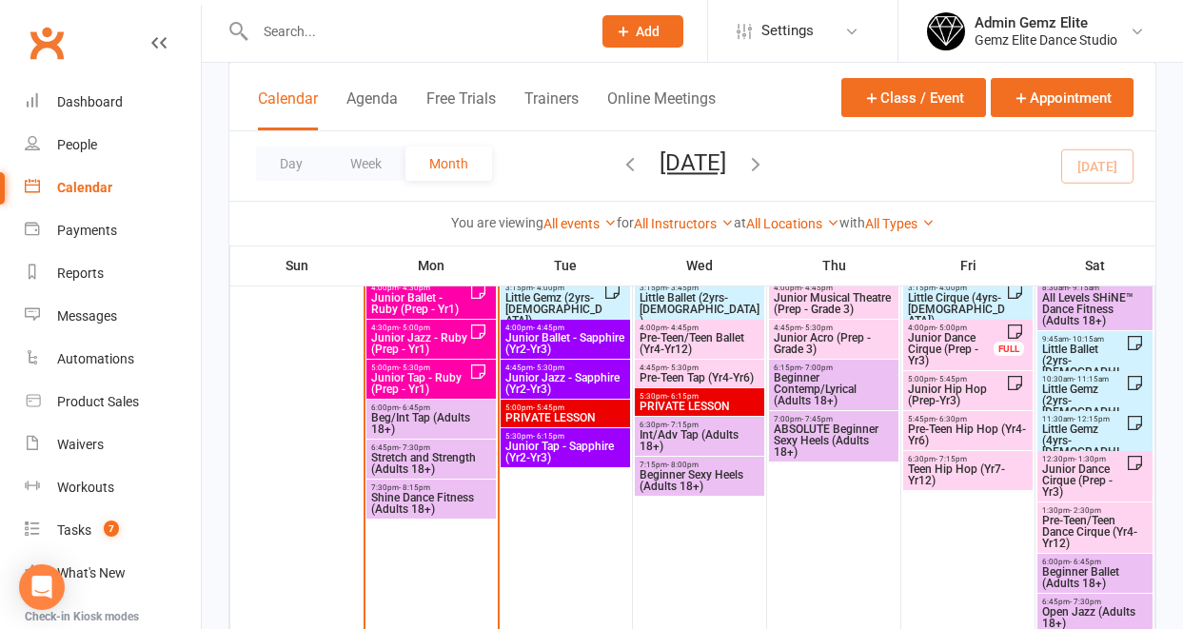
click at [436, 495] on span "Shine Dance Fitness (Adults 18+)" at bounding box center [431, 503] width 122 height 23
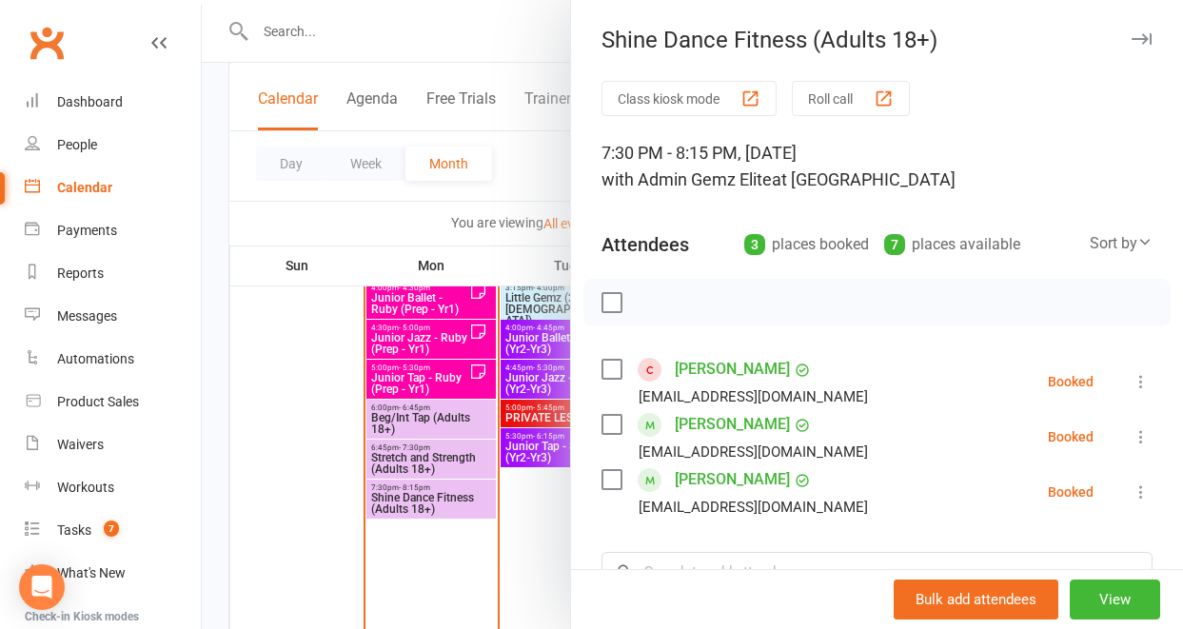
click at [414, 464] on div at bounding box center [692, 314] width 981 height 629
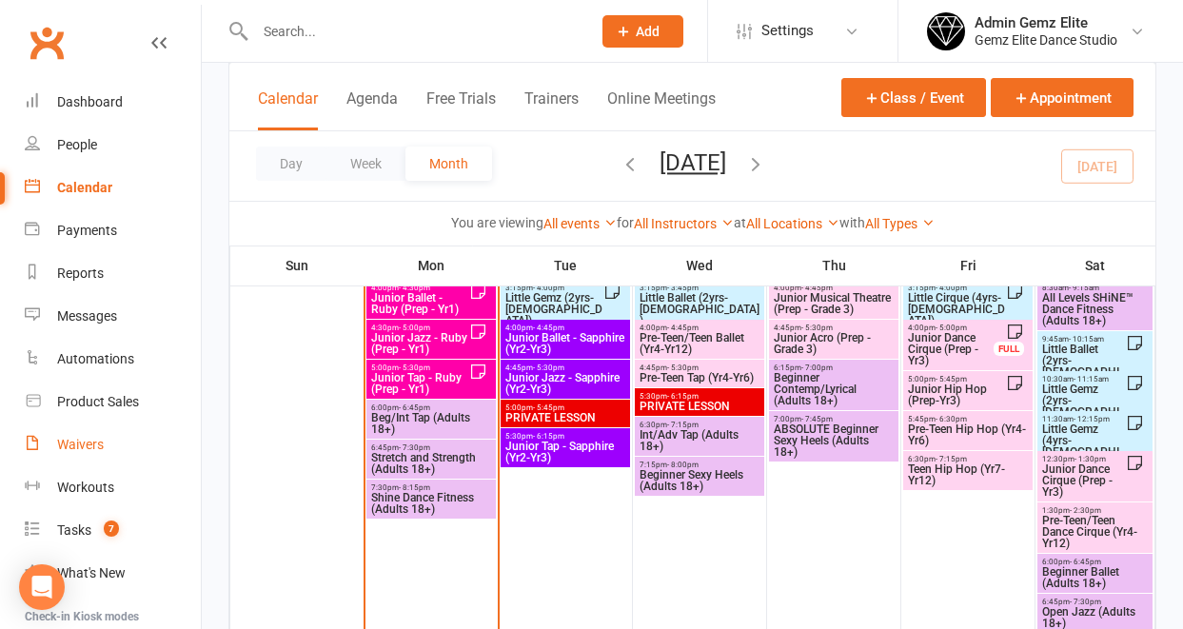
click at [71, 452] on link "Waivers" at bounding box center [113, 445] width 176 height 43
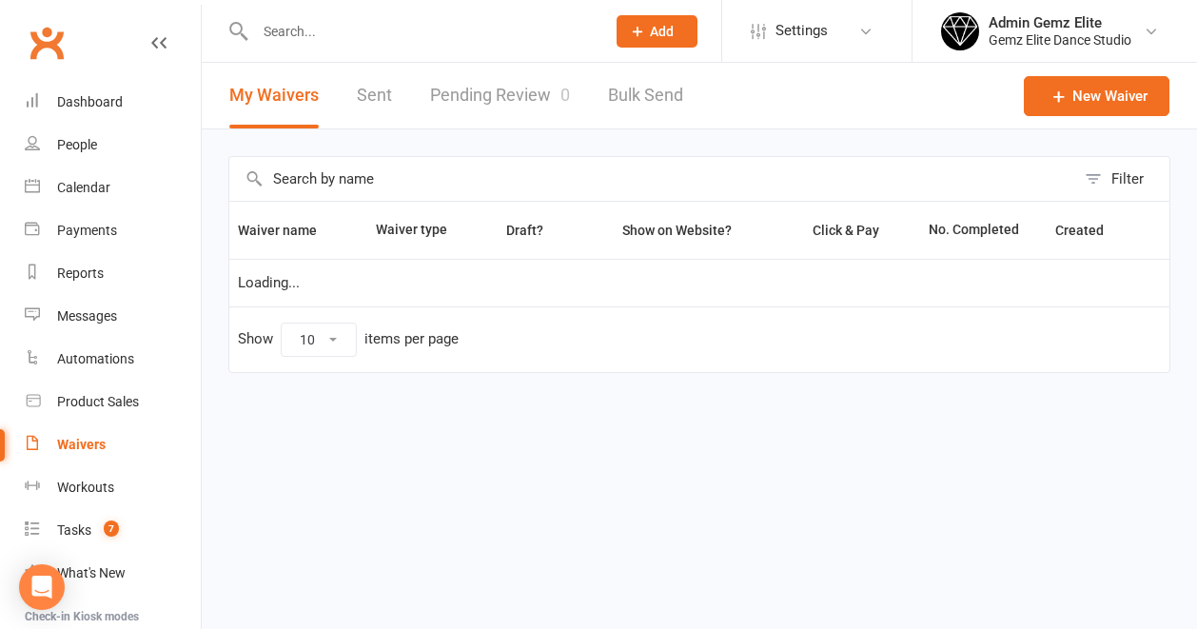
select select "100"
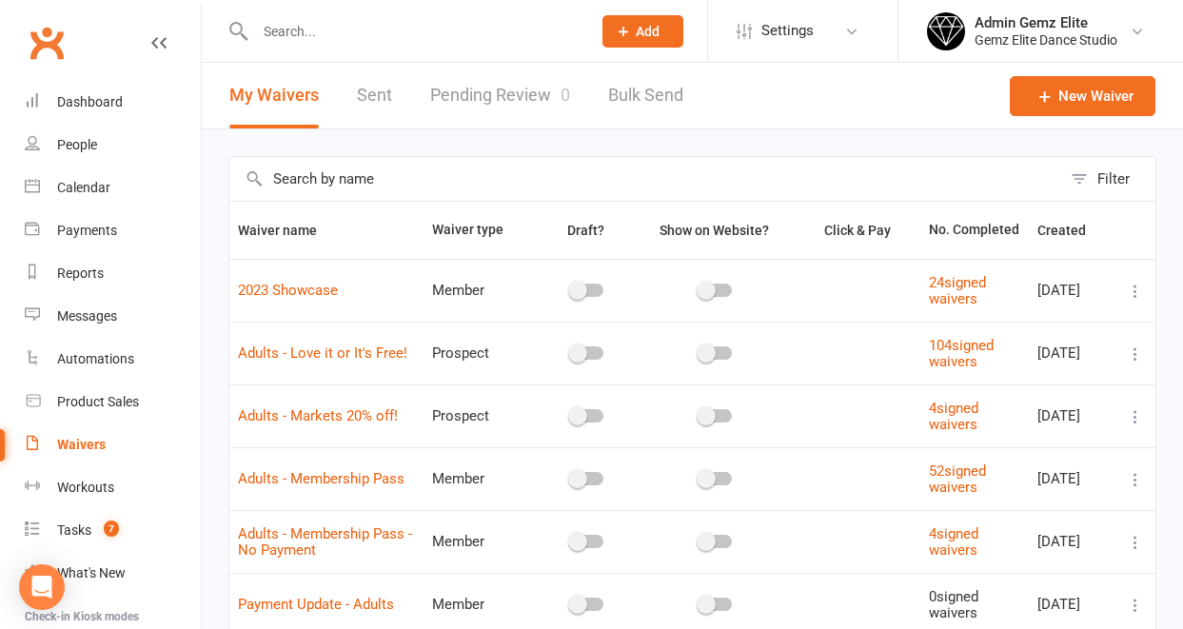
click at [499, 100] on link "Pending Review 0" at bounding box center [500, 96] width 140 height 66
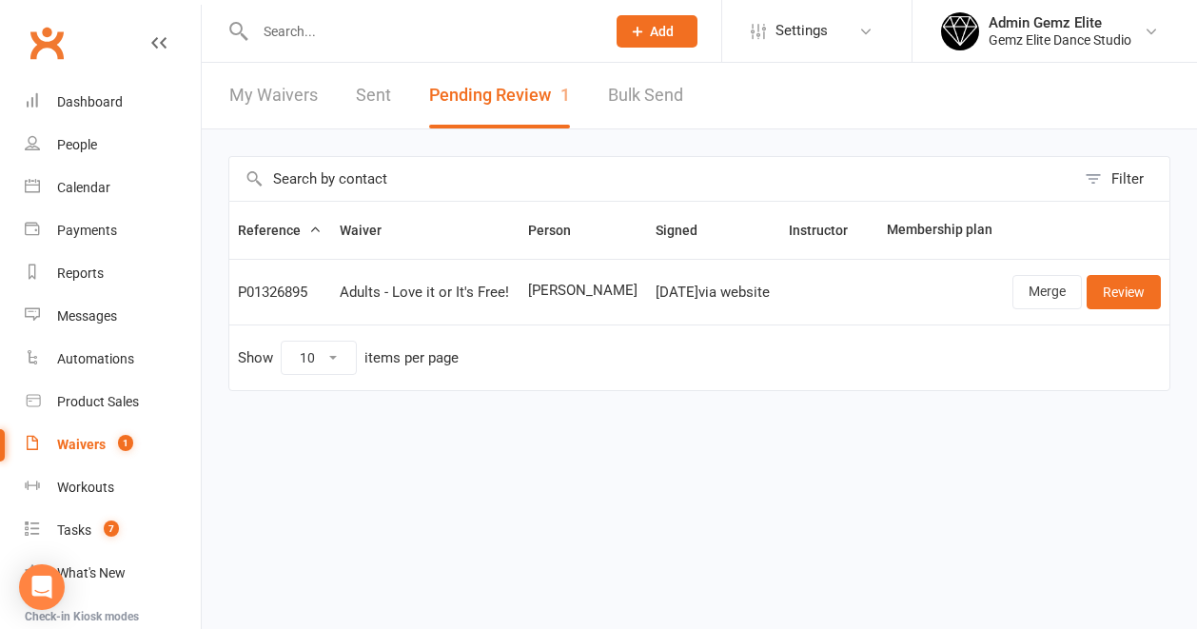
click at [463, 298] on div "Adults - Love it or It's Free!" at bounding box center [425, 293] width 171 height 16
click at [1115, 295] on link "Review" at bounding box center [1124, 292] width 74 height 34
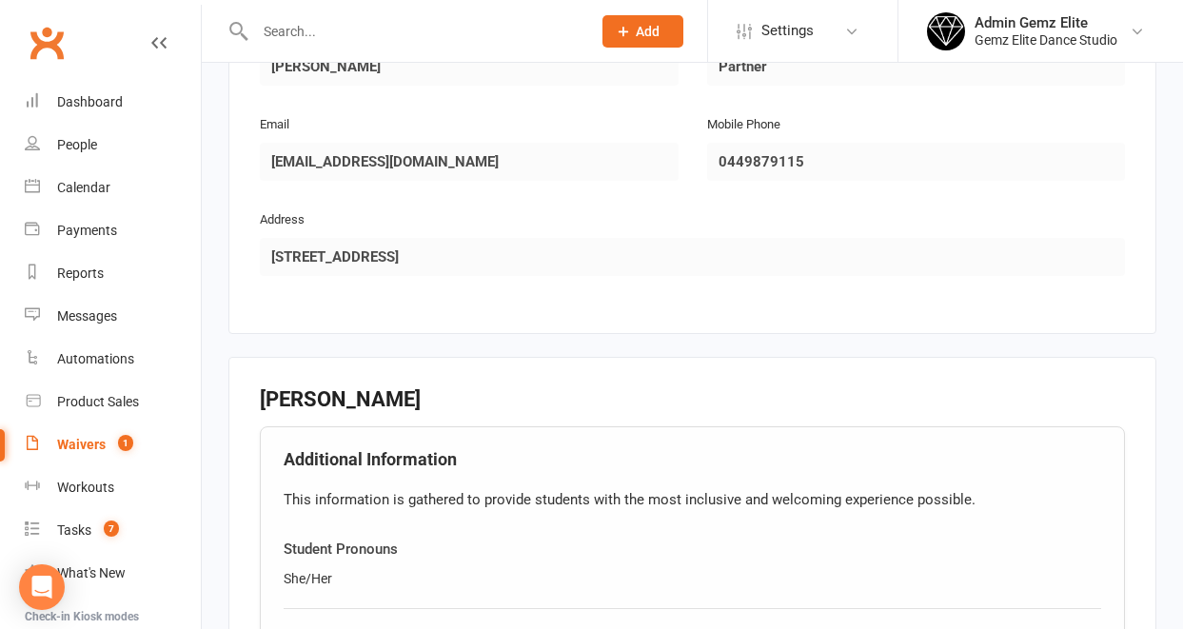
scroll to position [967, 0]
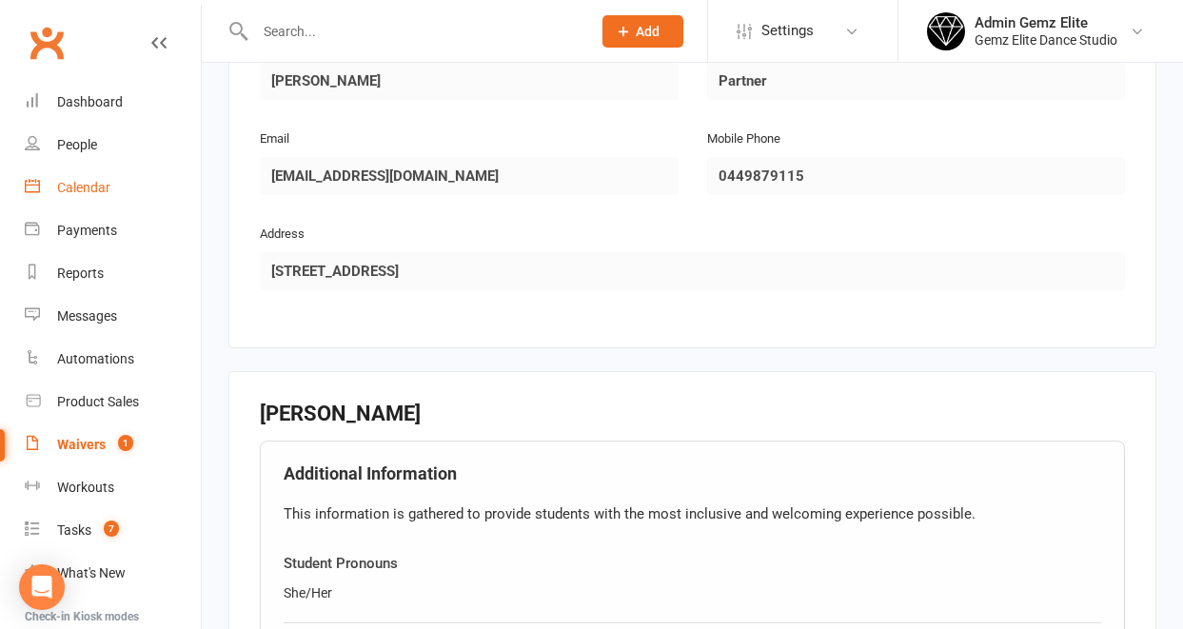
click at [69, 194] on div "Calendar" at bounding box center [83, 187] width 53 height 15
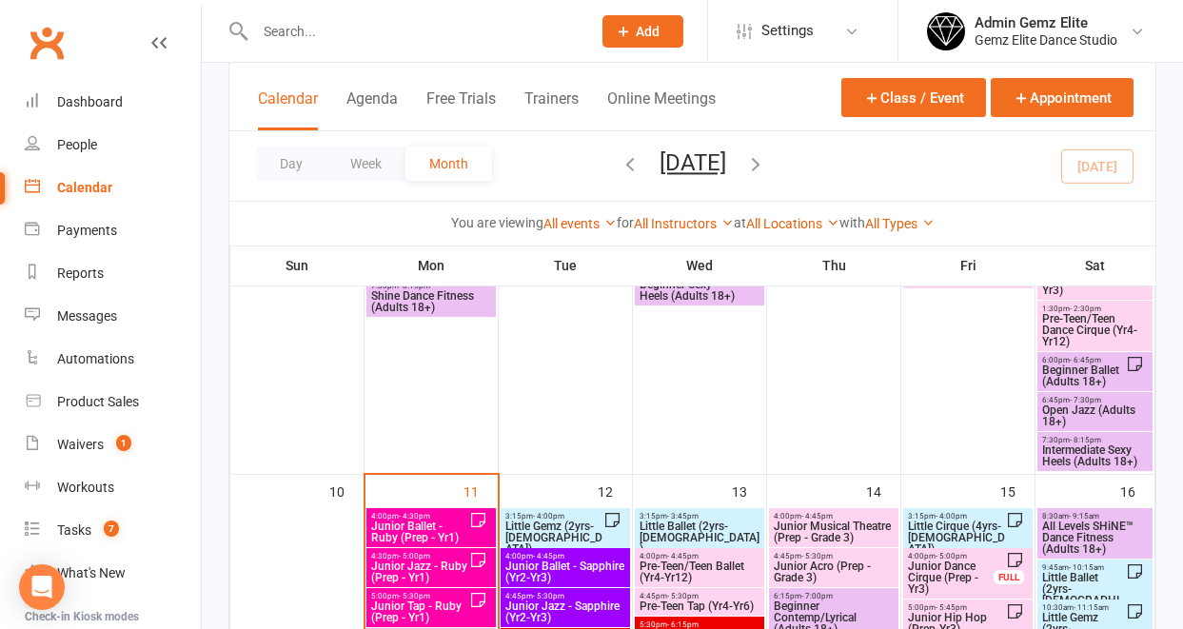
scroll to position [999, 0]
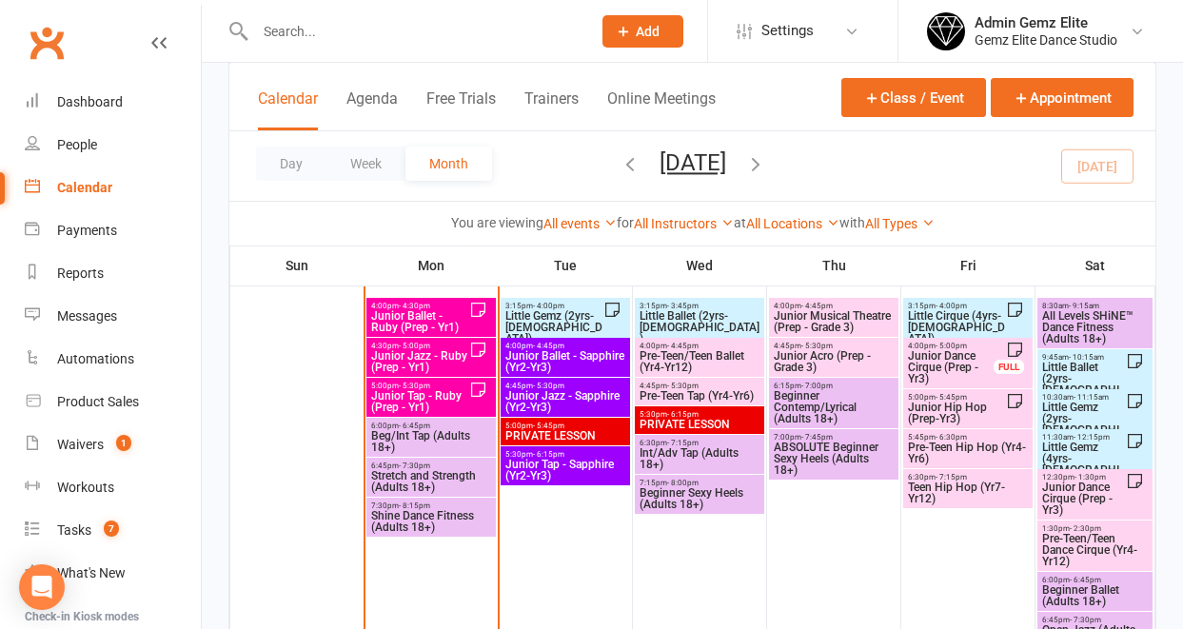
click at [427, 405] on span "Junior Tap - Ruby (Prep - Yr1)" at bounding box center [419, 401] width 99 height 23
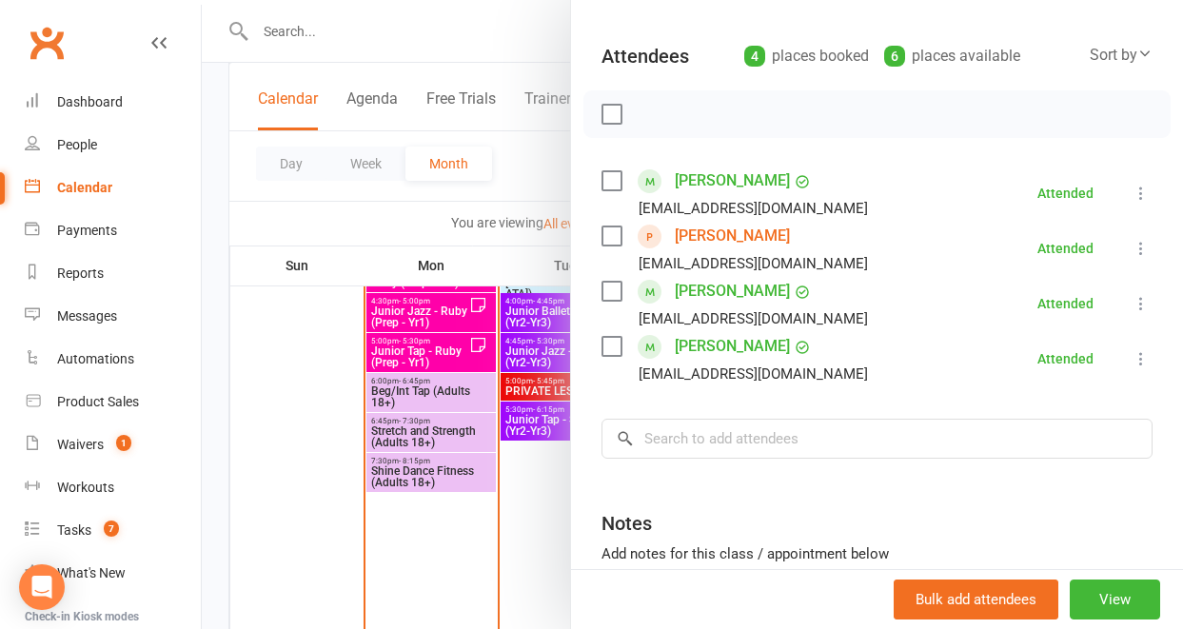
scroll to position [1095, 0]
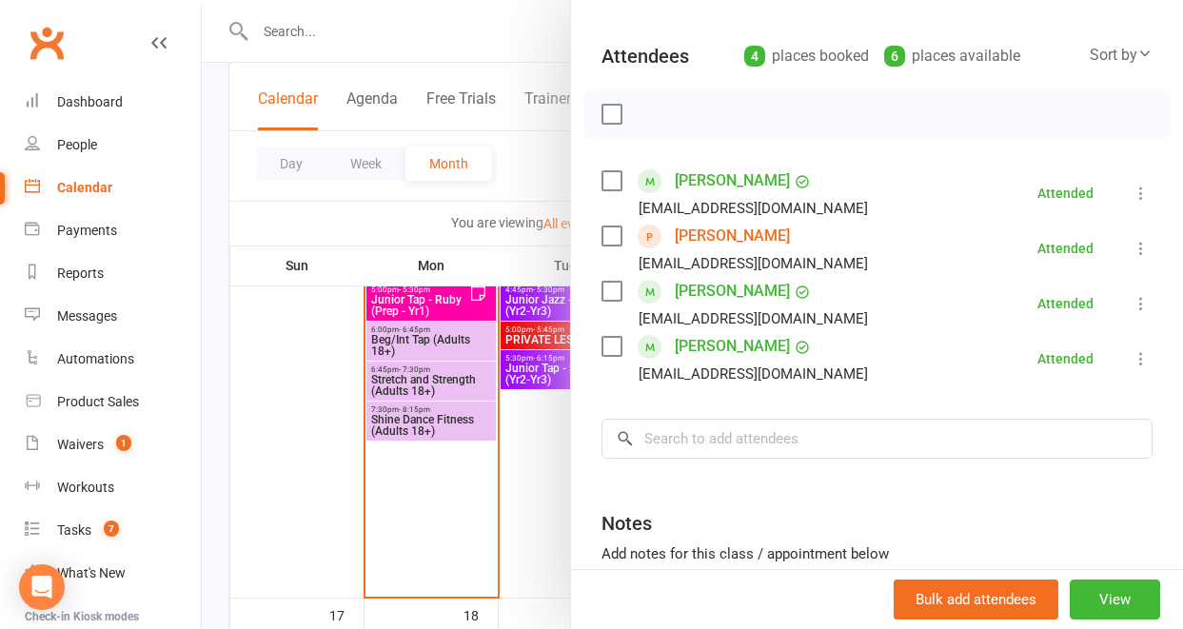
click at [518, 576] on div at bounding box center [692, 314] width 981 height 629
